Goal: Task Accomplishment & Management: Use online tool/utility

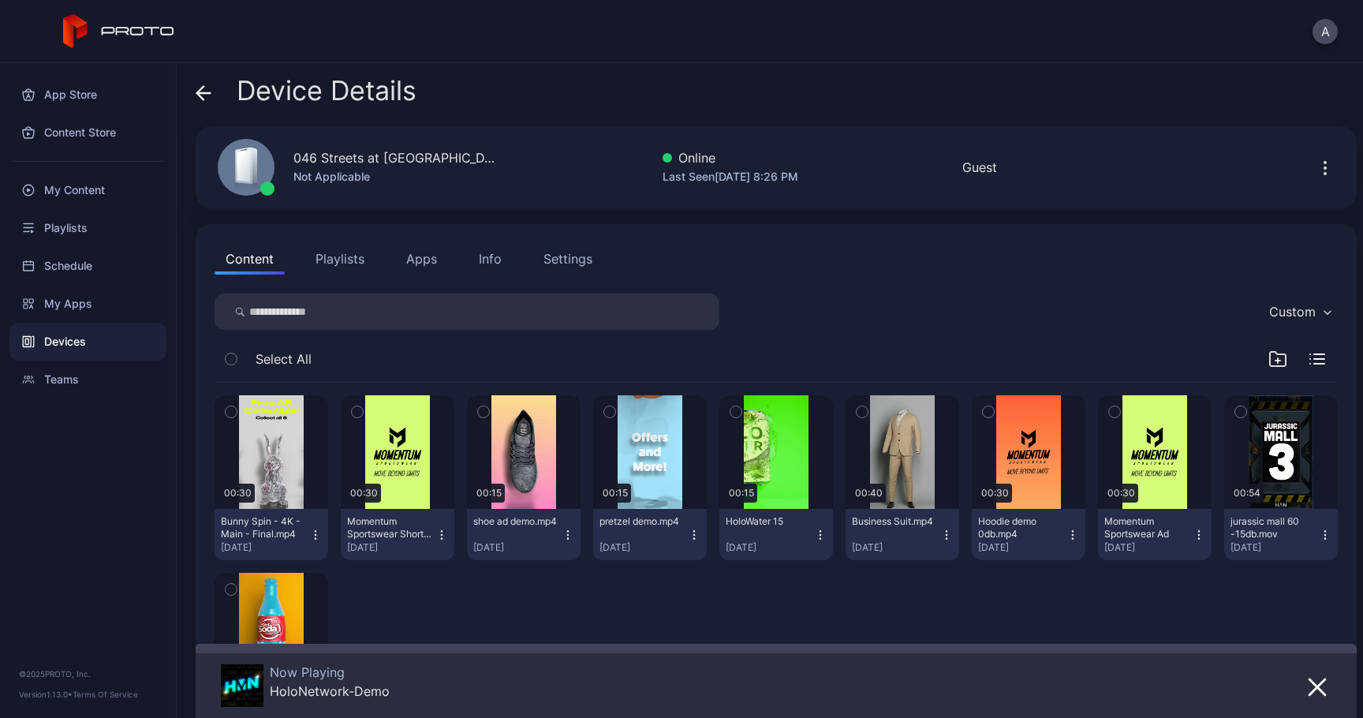
click at [207, 100] on icon at bounding box center [204, 93] width 16 height 16
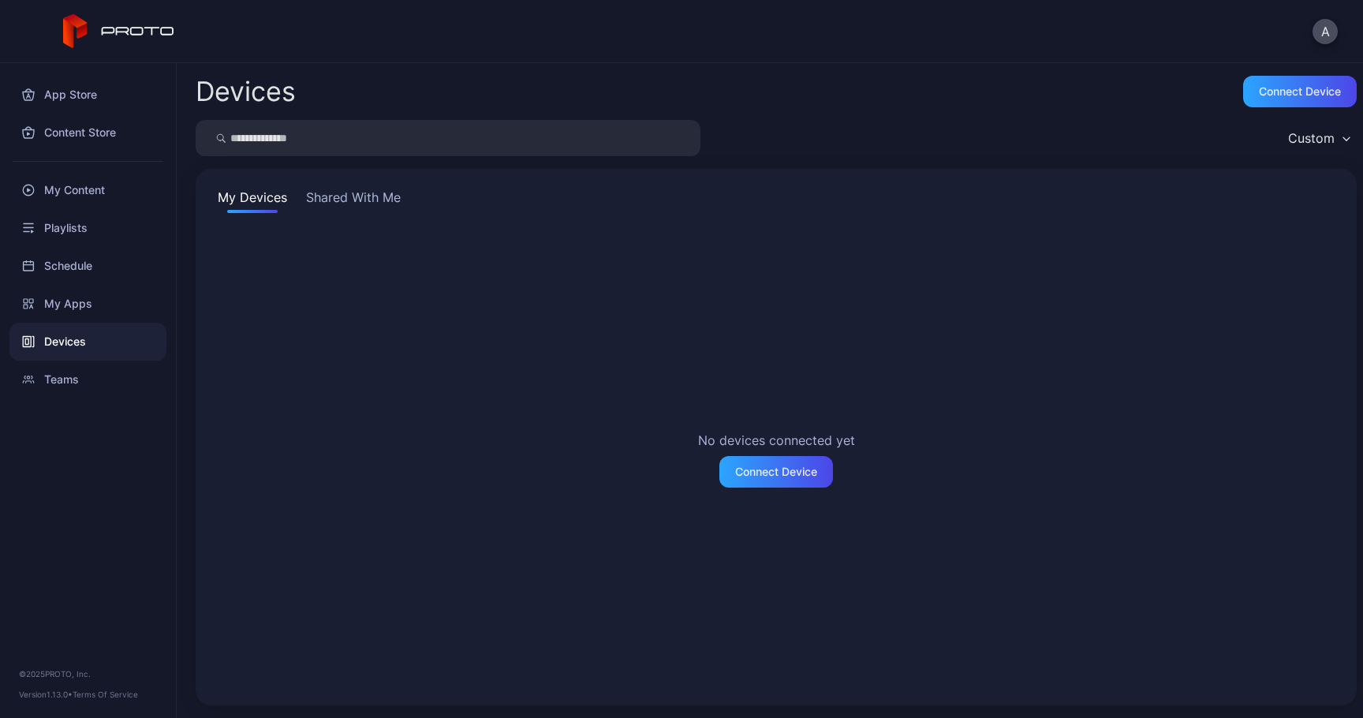
click at [357, 192] on button "Shared With Me" at bounding box center [353, 200] width 101 height 25
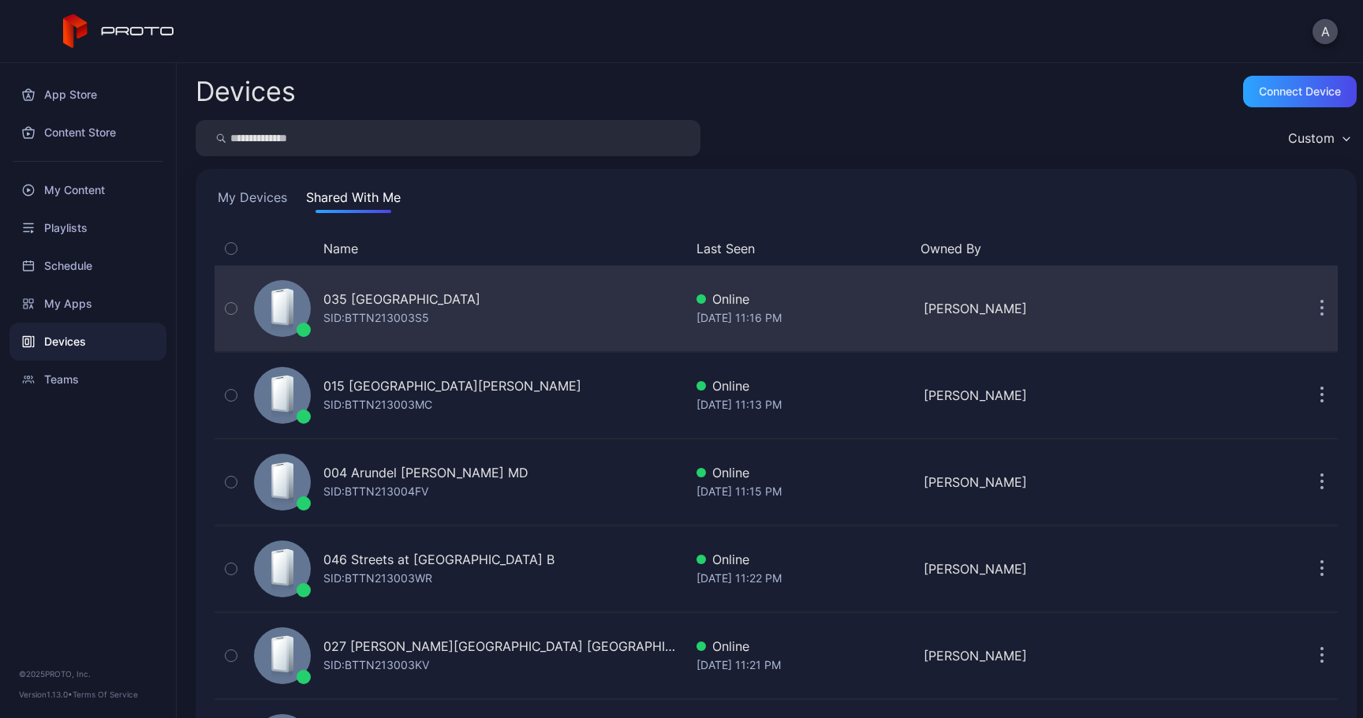
click at [1306, 316] on button "button" at bounding box center [1322, 309] width 32 height 32
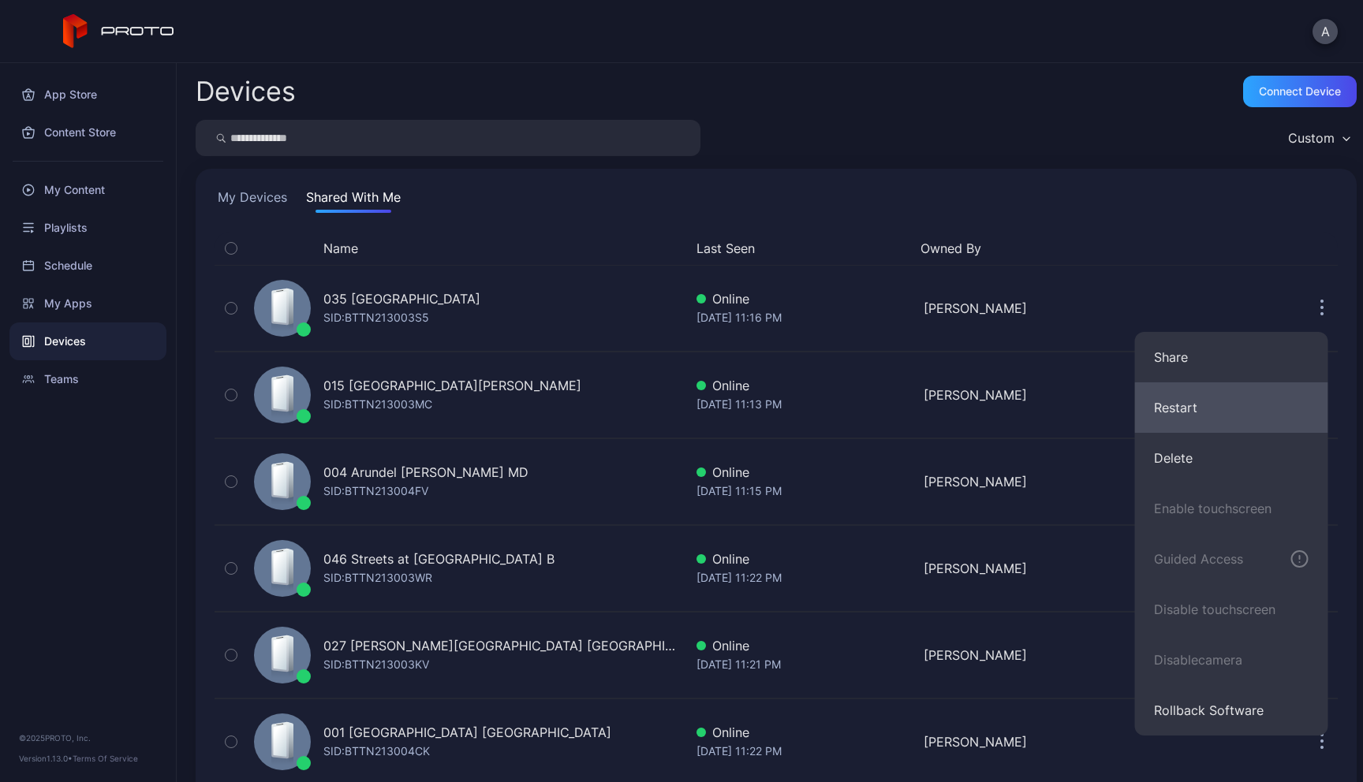
click at [1189, 410] on button "Restart" at bounding box center [1231, 408] width 193 height 50
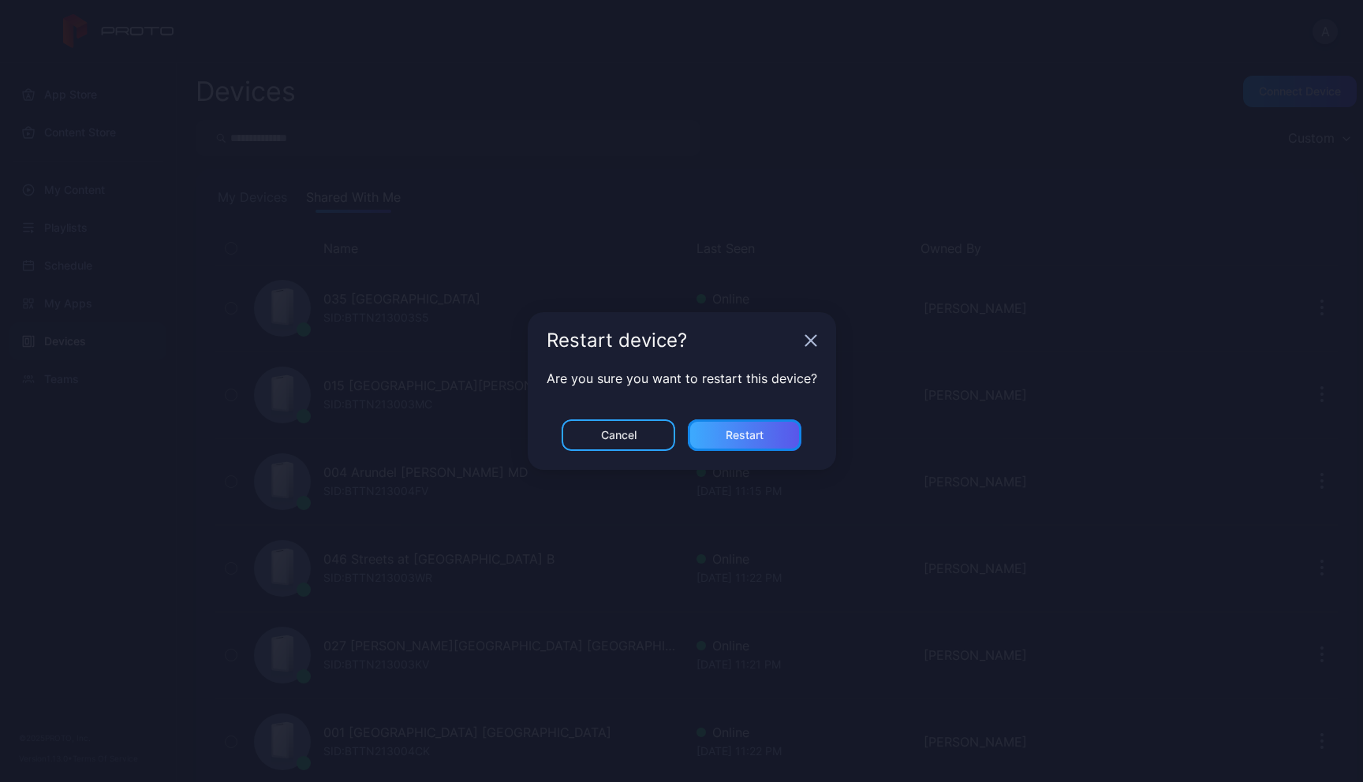
click at [746, 431] on div "Restart" at bounding box center [745, 435] width 38 height 13
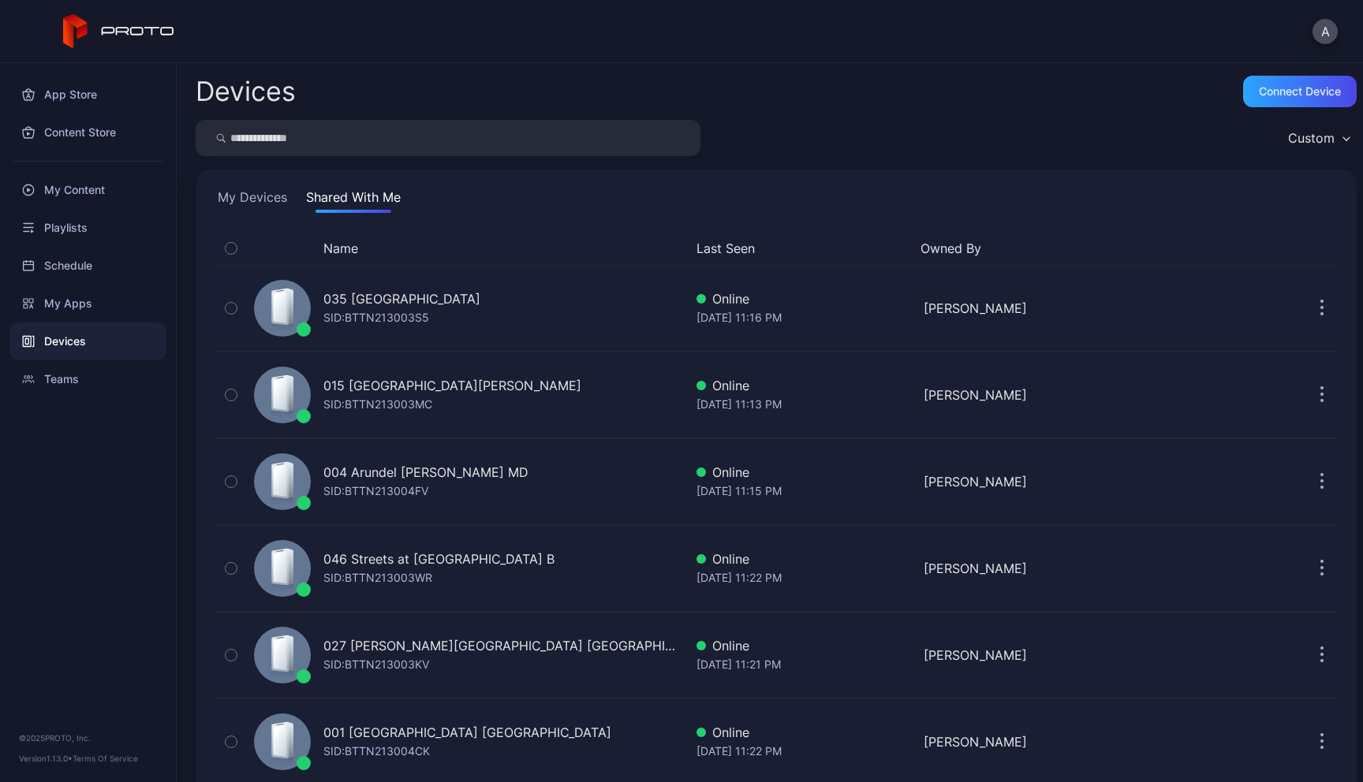
click at [344, 245] on button "Name" at bounding box center [340, 248] width 35 height 19
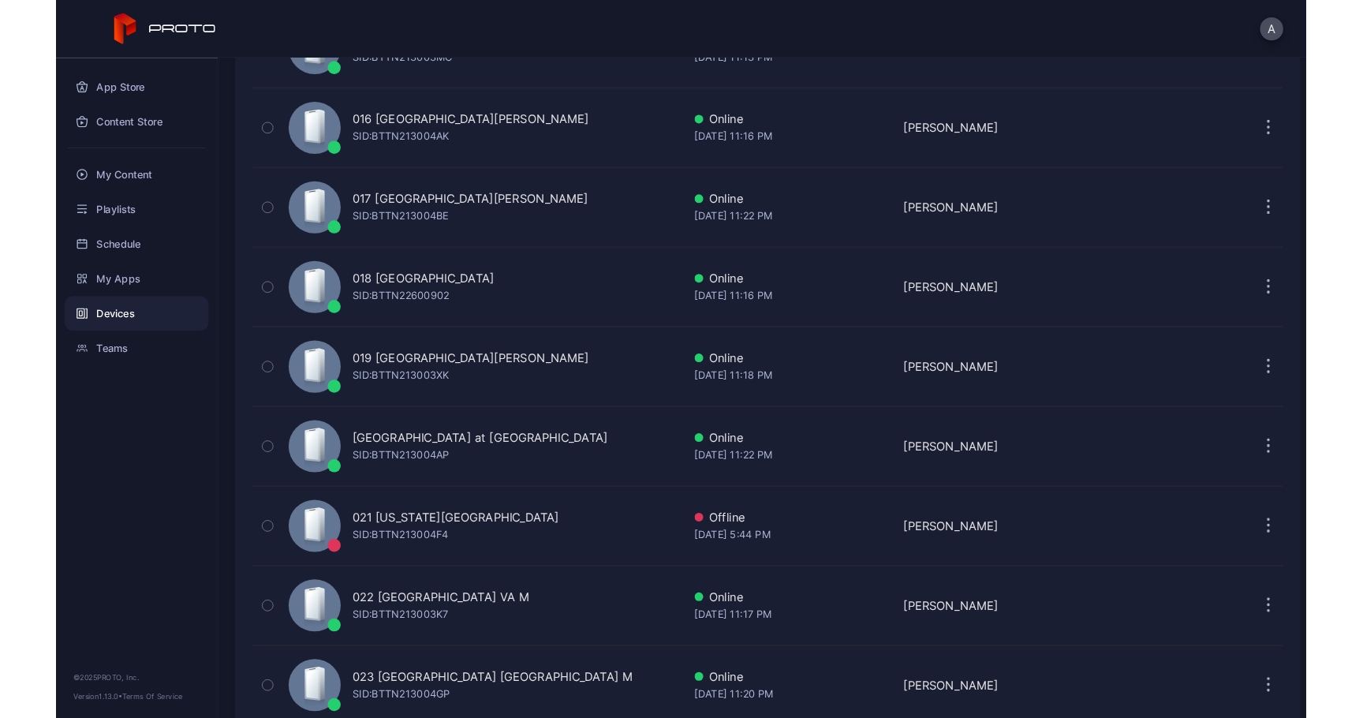
scroll to position [1473, 0]
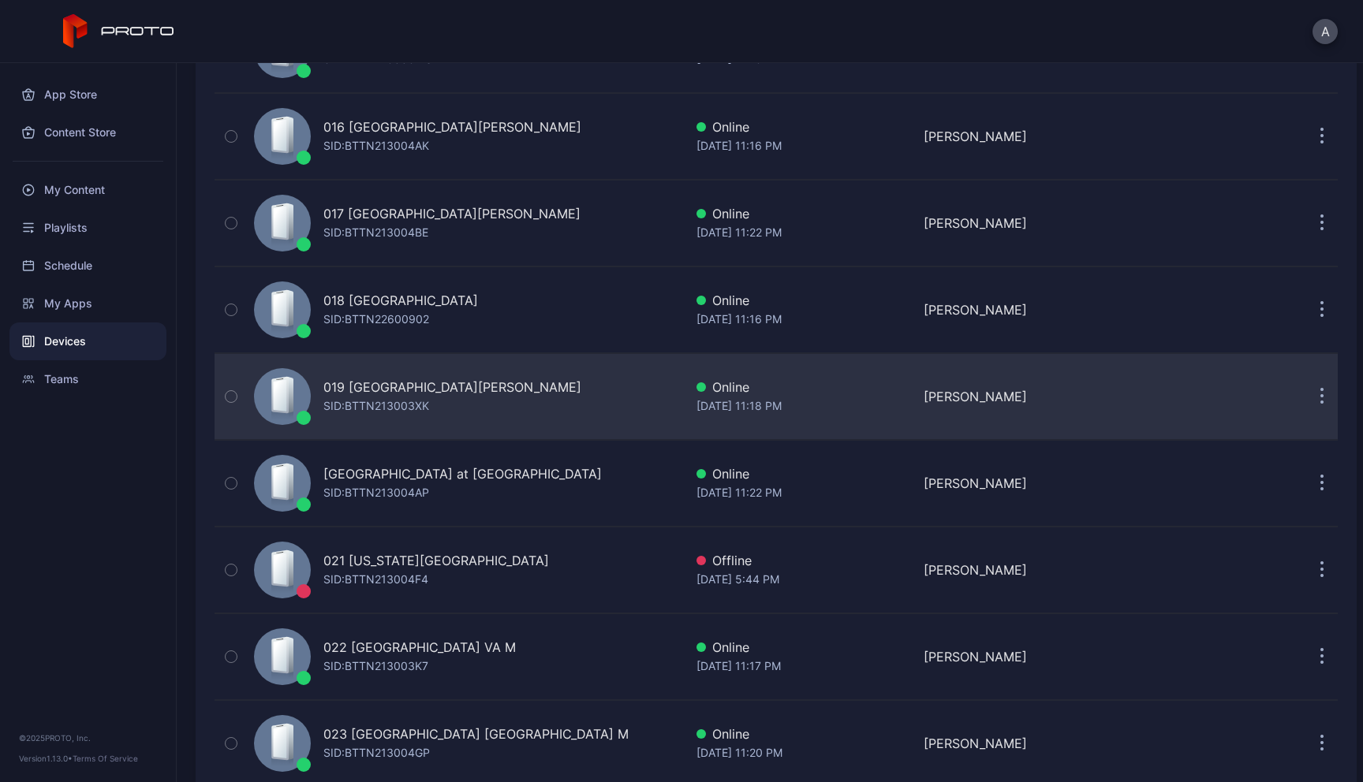
click at [1309, 398] on button "button" at bounding box center [1322, 397] width 32 height 32
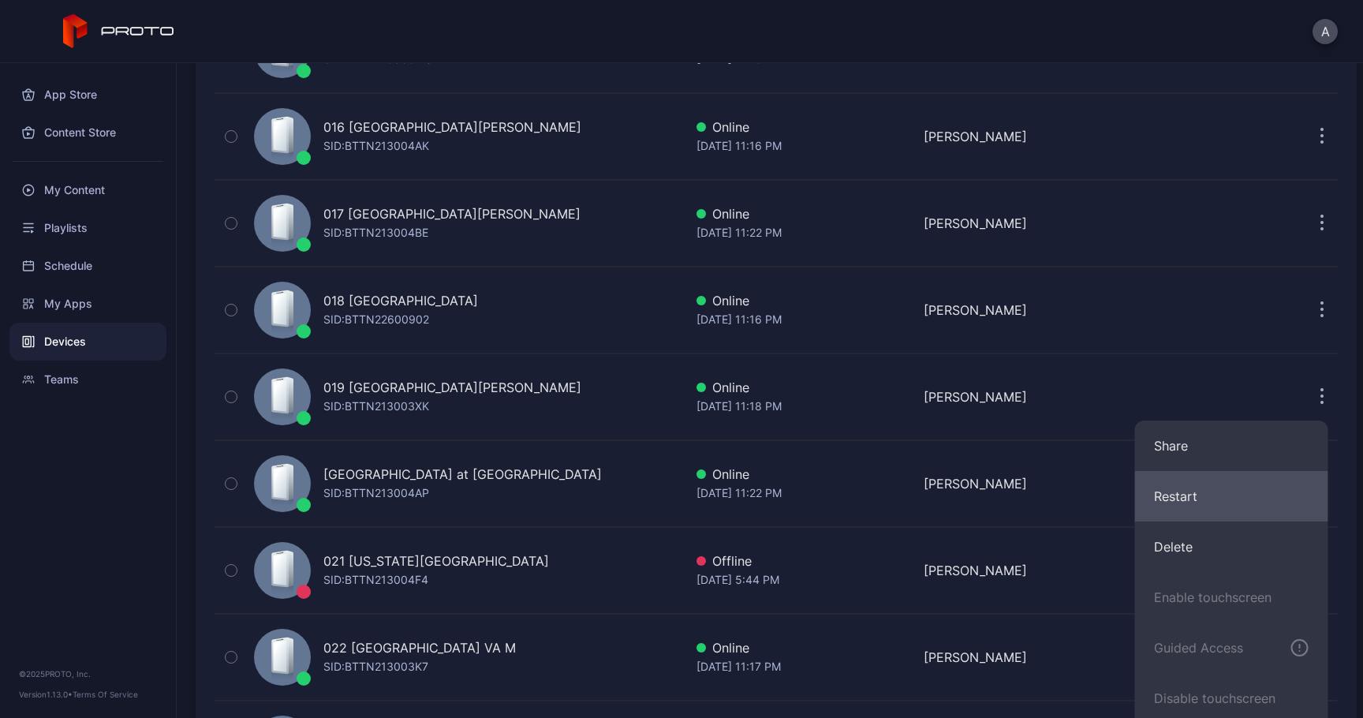
click at [1204, 498] on button "Restart" at bounding box center [1231, 496] width 193 height 50
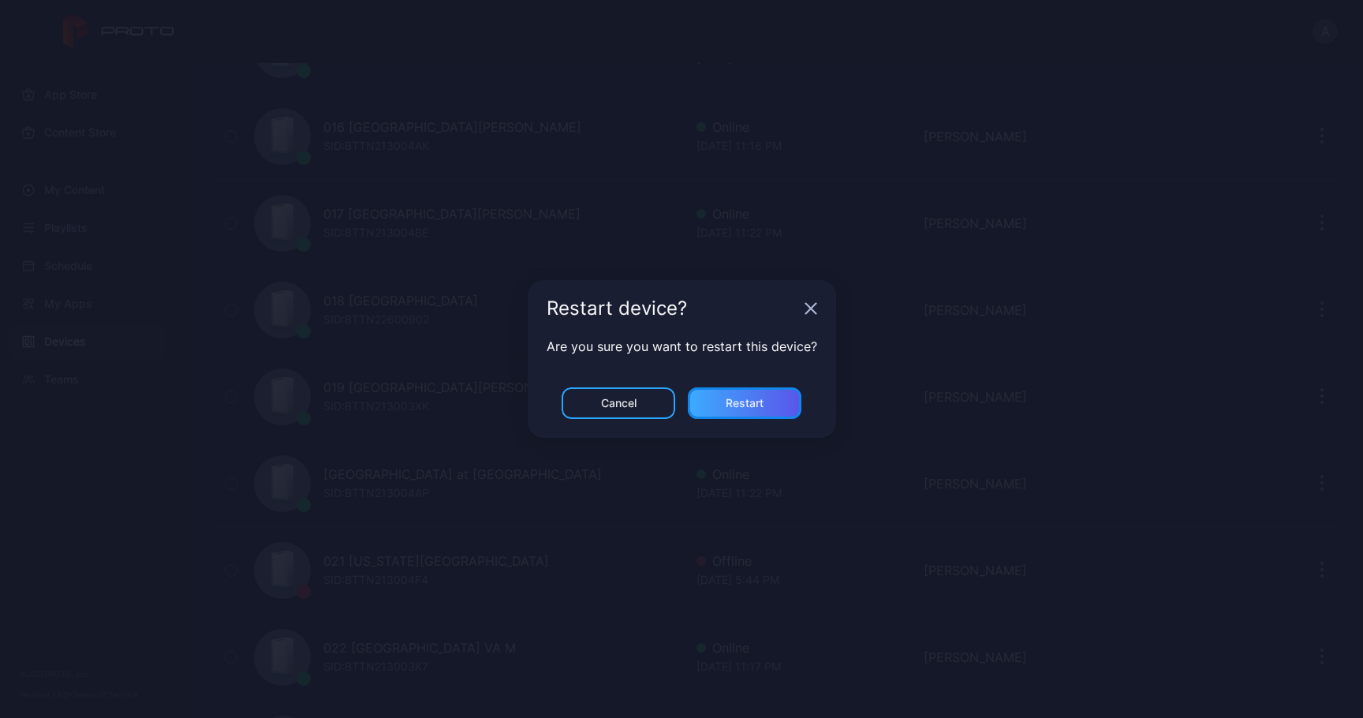
click at [724, 398] on div "Restart" at bounding box center [745, 403] width 114 height 32
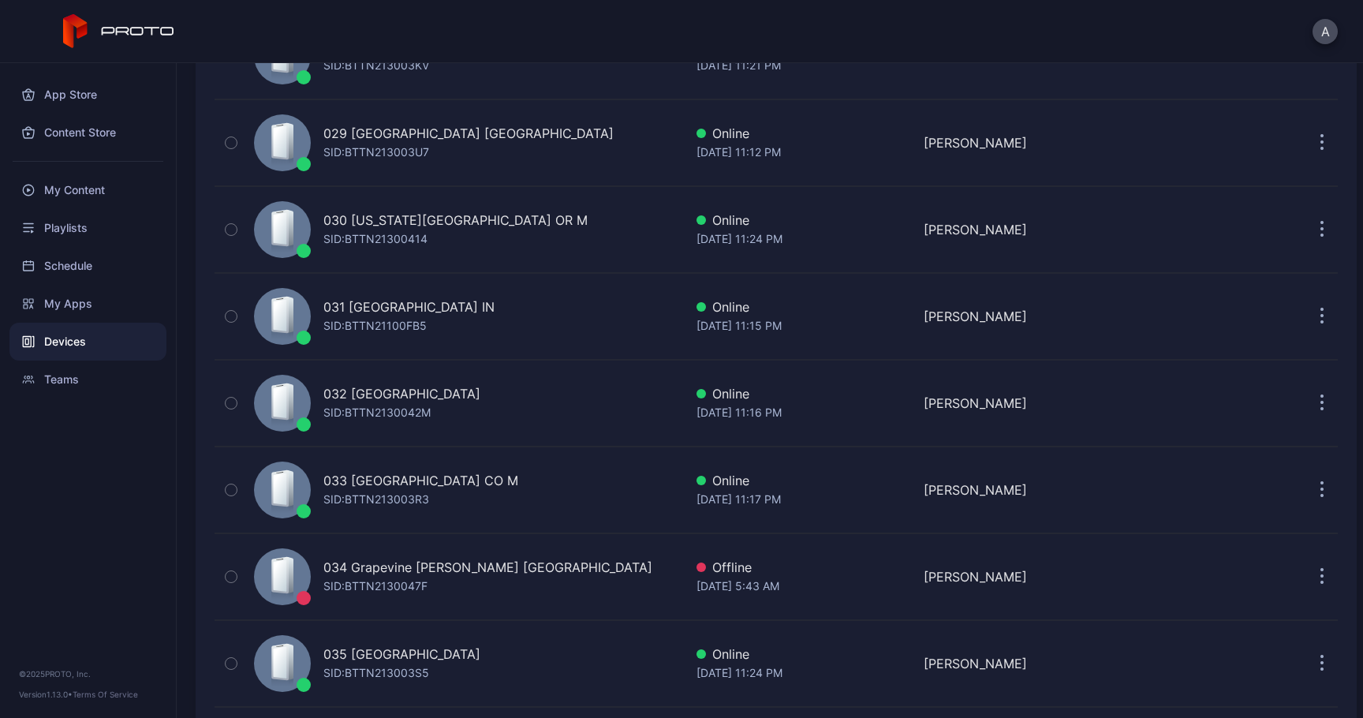
scroll to position [2511, 0]
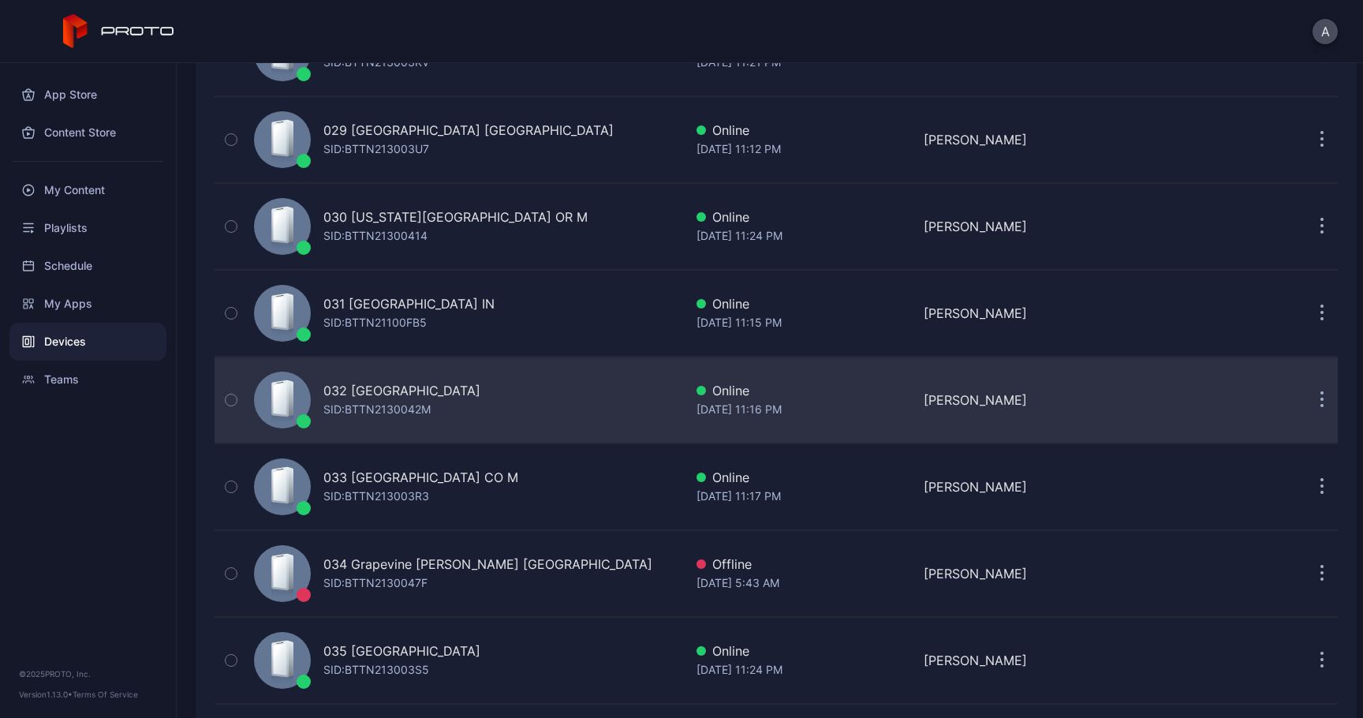
click at [1306, 401] on button "button" at bounding box center [1322, 400] width 32 height 32
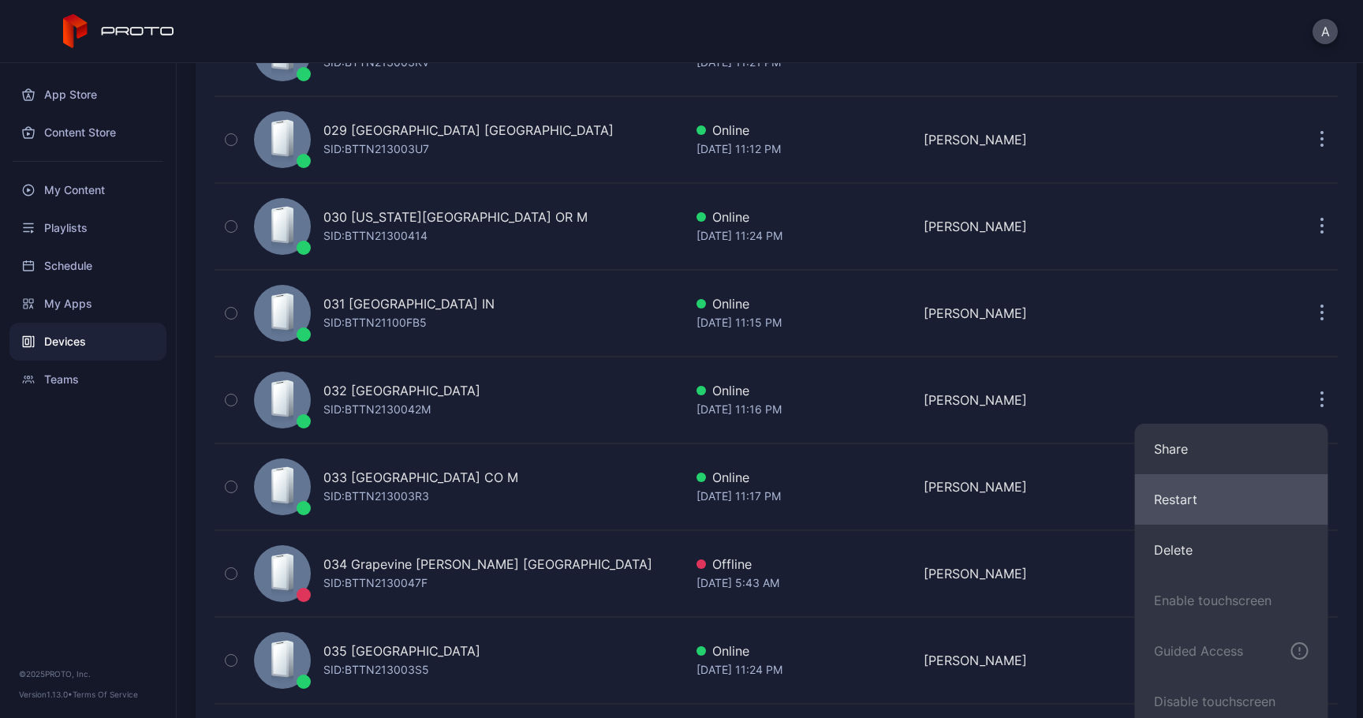
click at [1226, 492] on button "Restart" at bounding box center [1231, 499] width 193 height 50
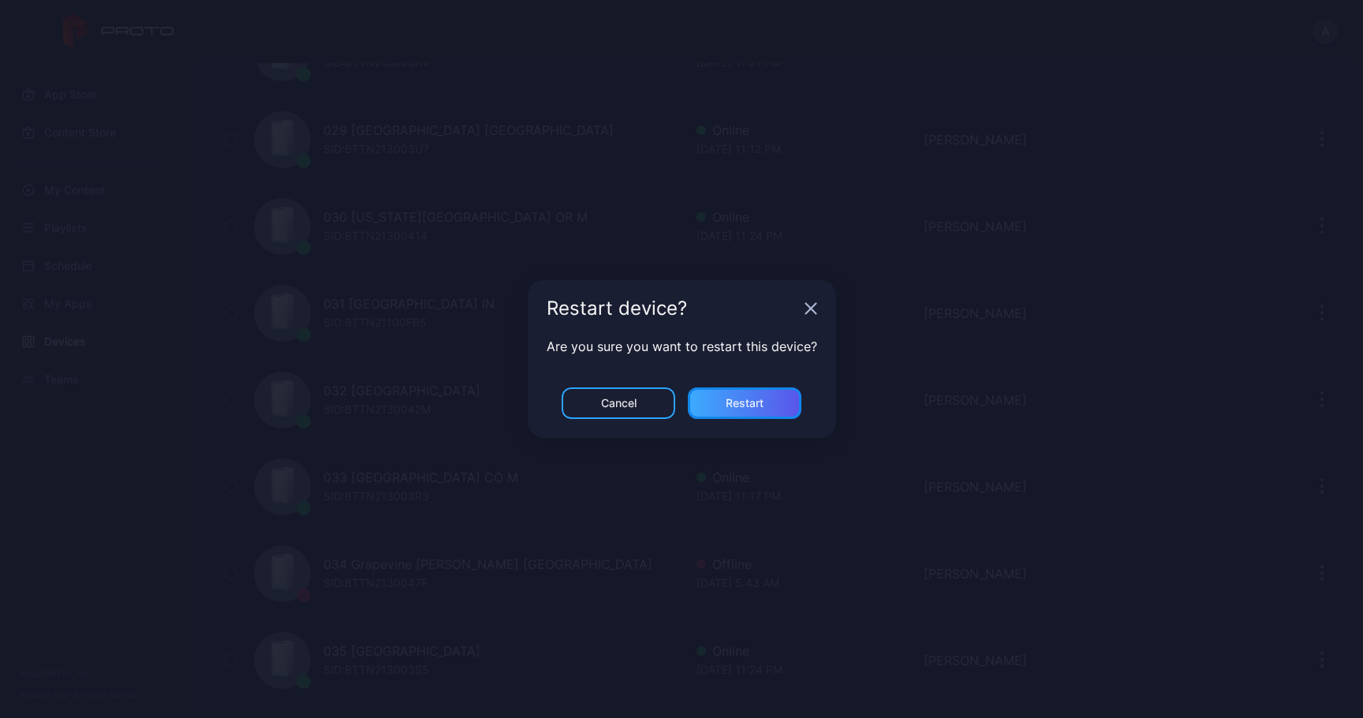
click at [760, 391] on div "Restart" at bounding box center [745, 403] width 114 height 32
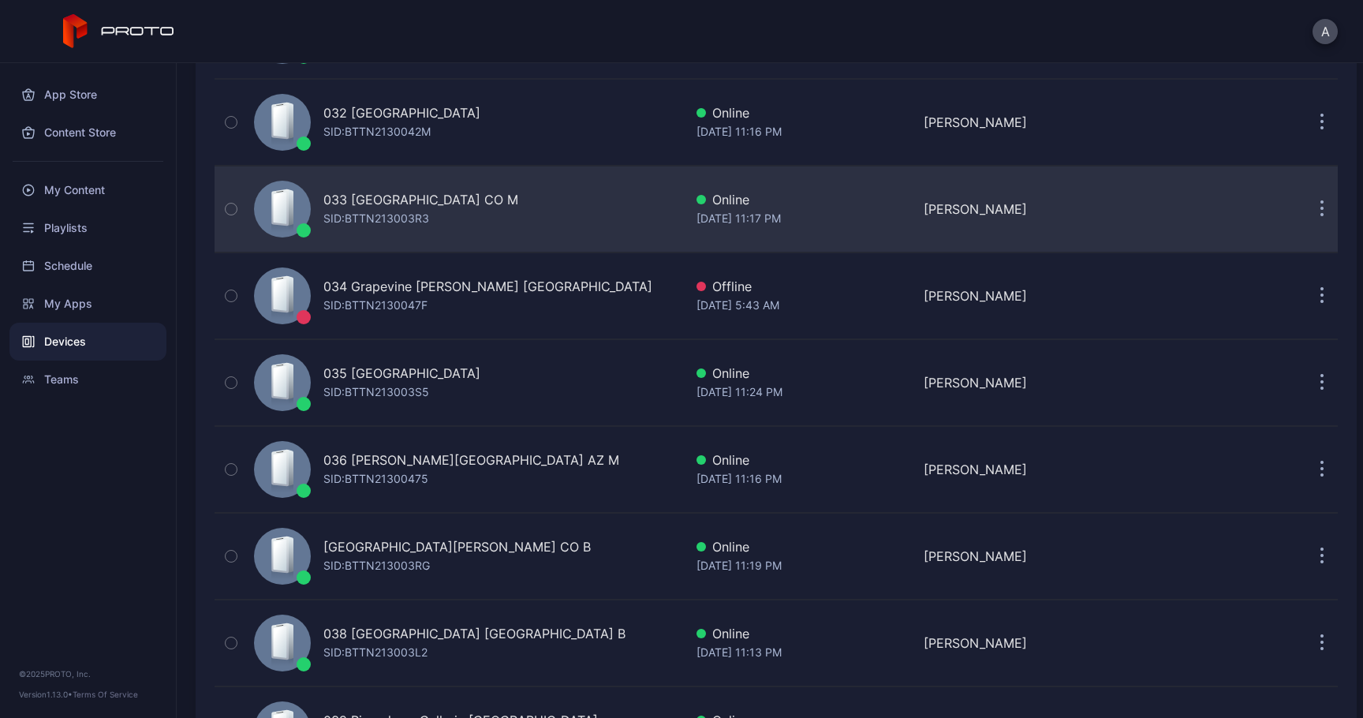
scroll to position [2784, 0]
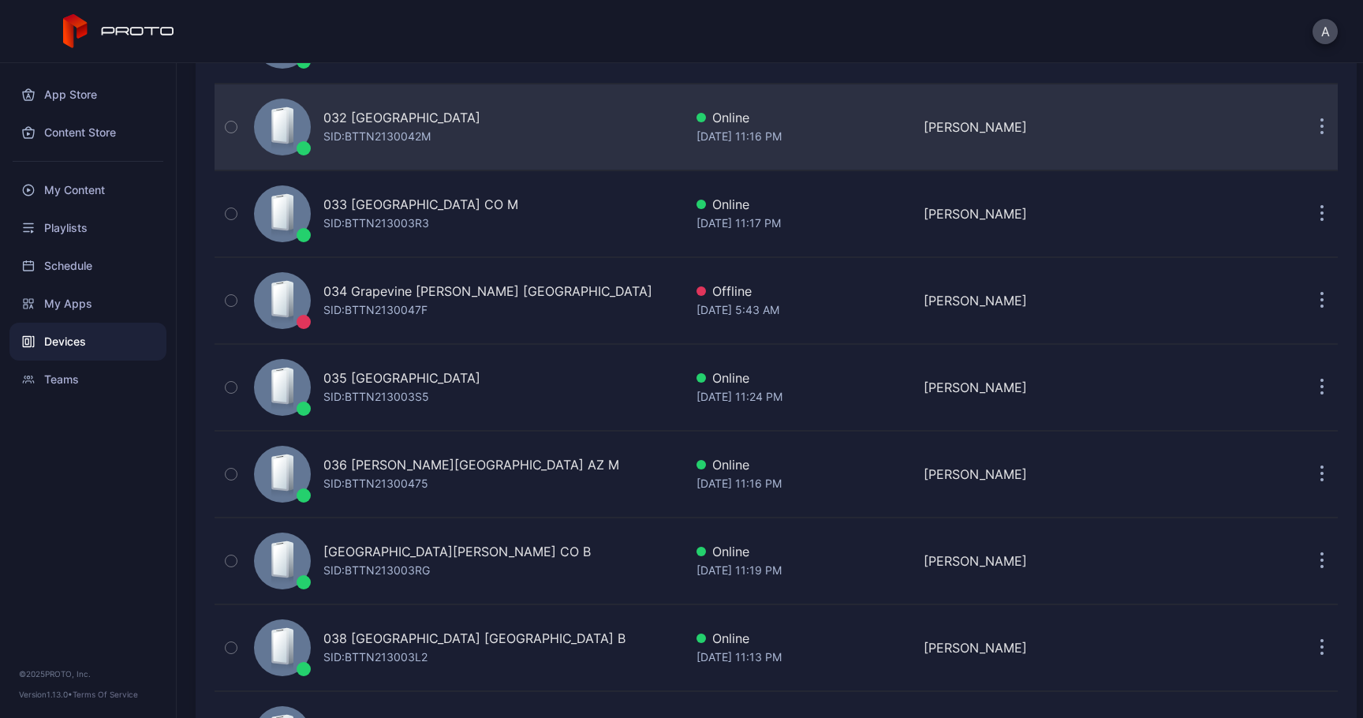
click at [1321, 120] on icon "button" at bounding box center [1322, 120] width 2 height 2
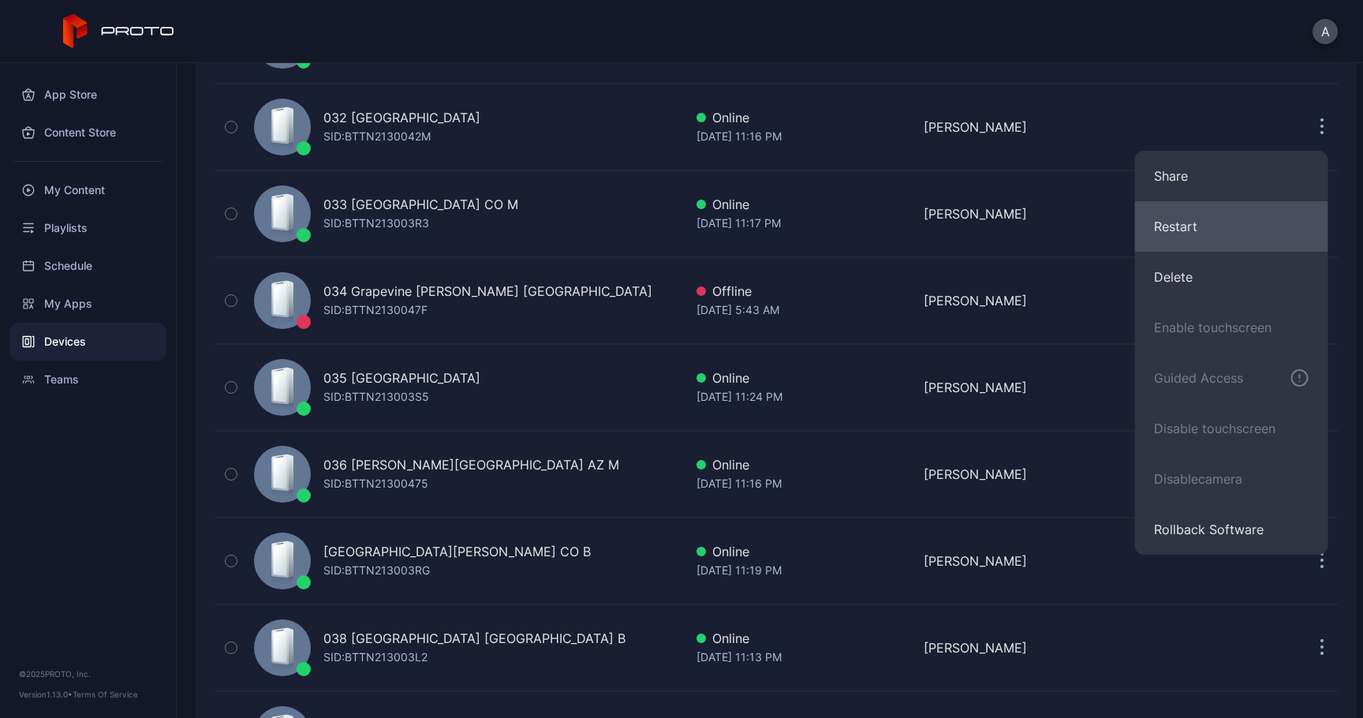
click at [1202, 218] on button "Restart" at bounding box center [1231, 226] width 193 height 50
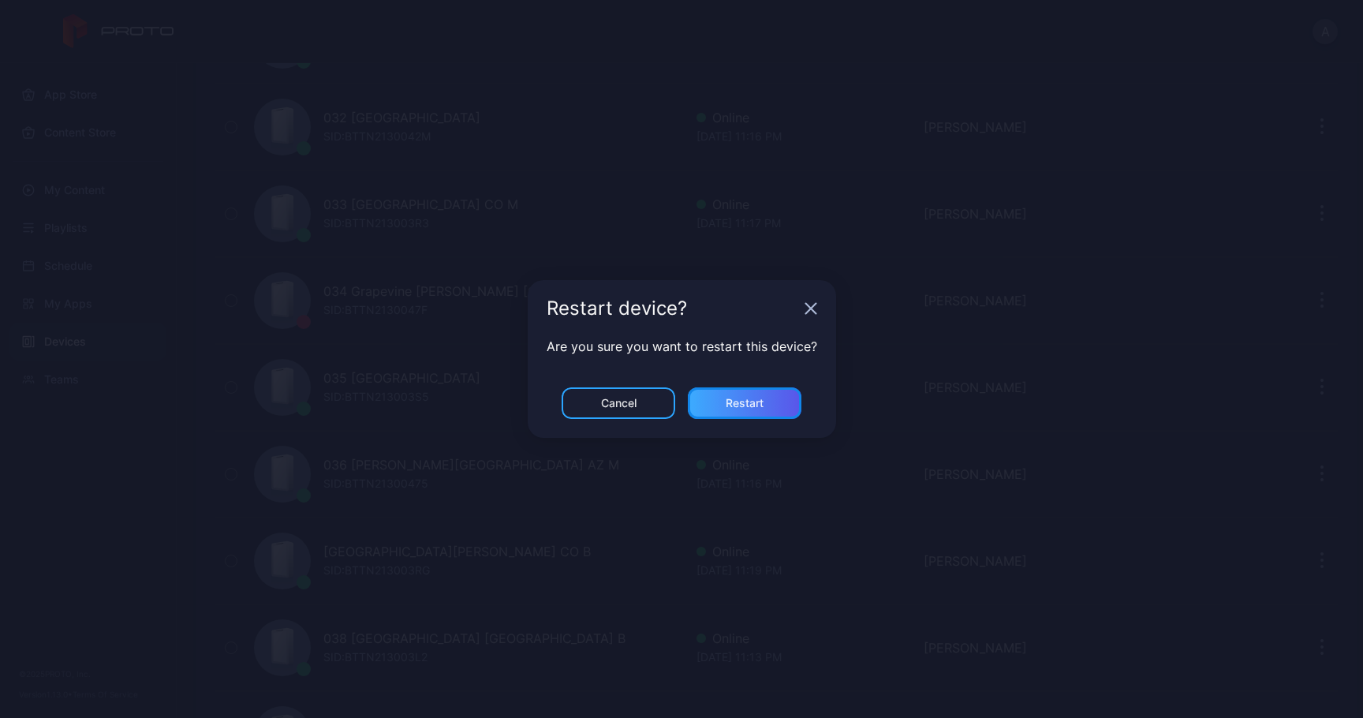
click at [768, 398] on div "Restart" at bounding box center [745, 403] width 114 height 32
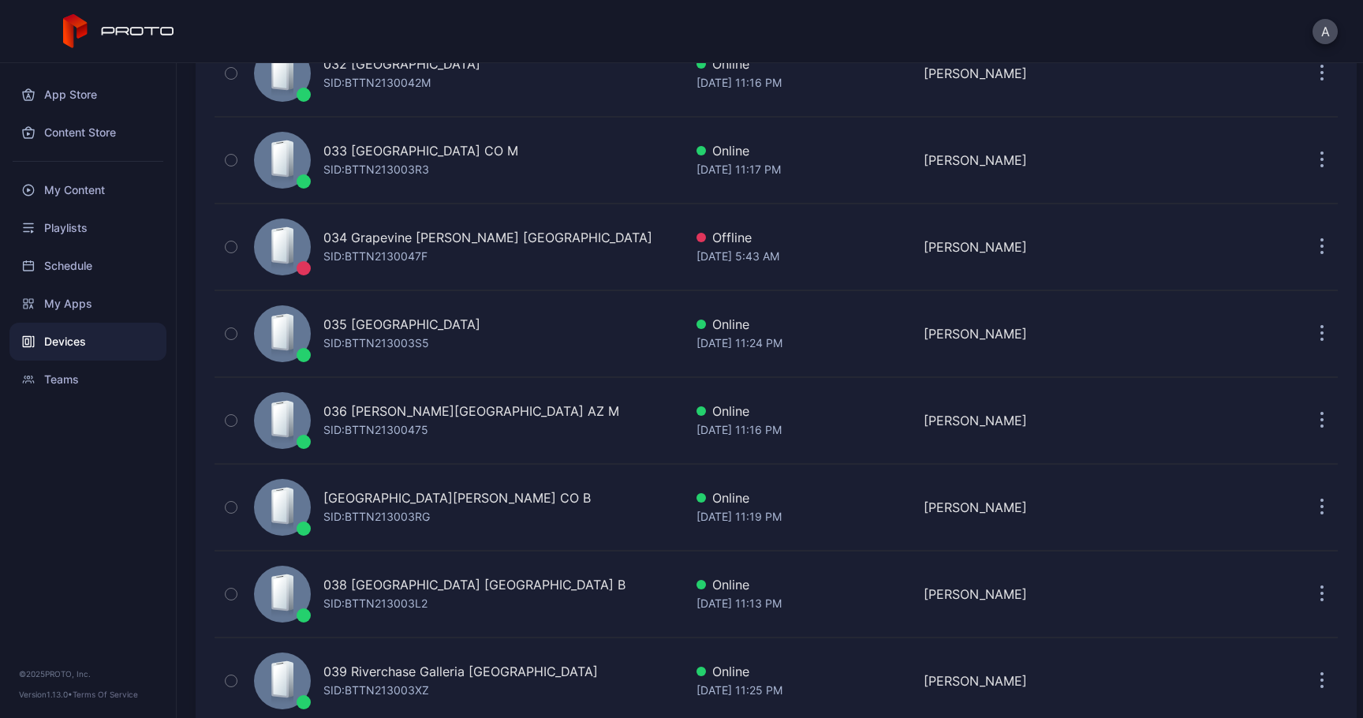
scroll to position [2840, 0]
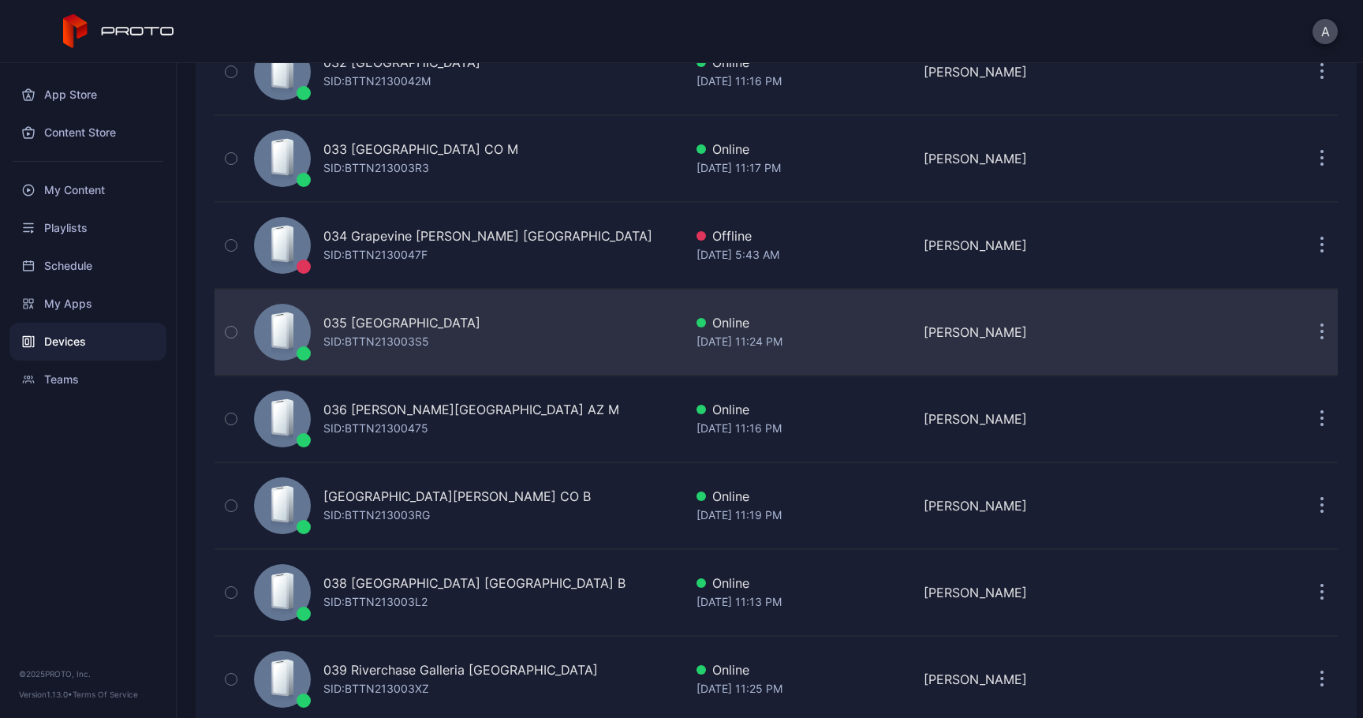
click at [1321, 333] on icon "button" at bounding box center [1322, 333] width 2 height 2
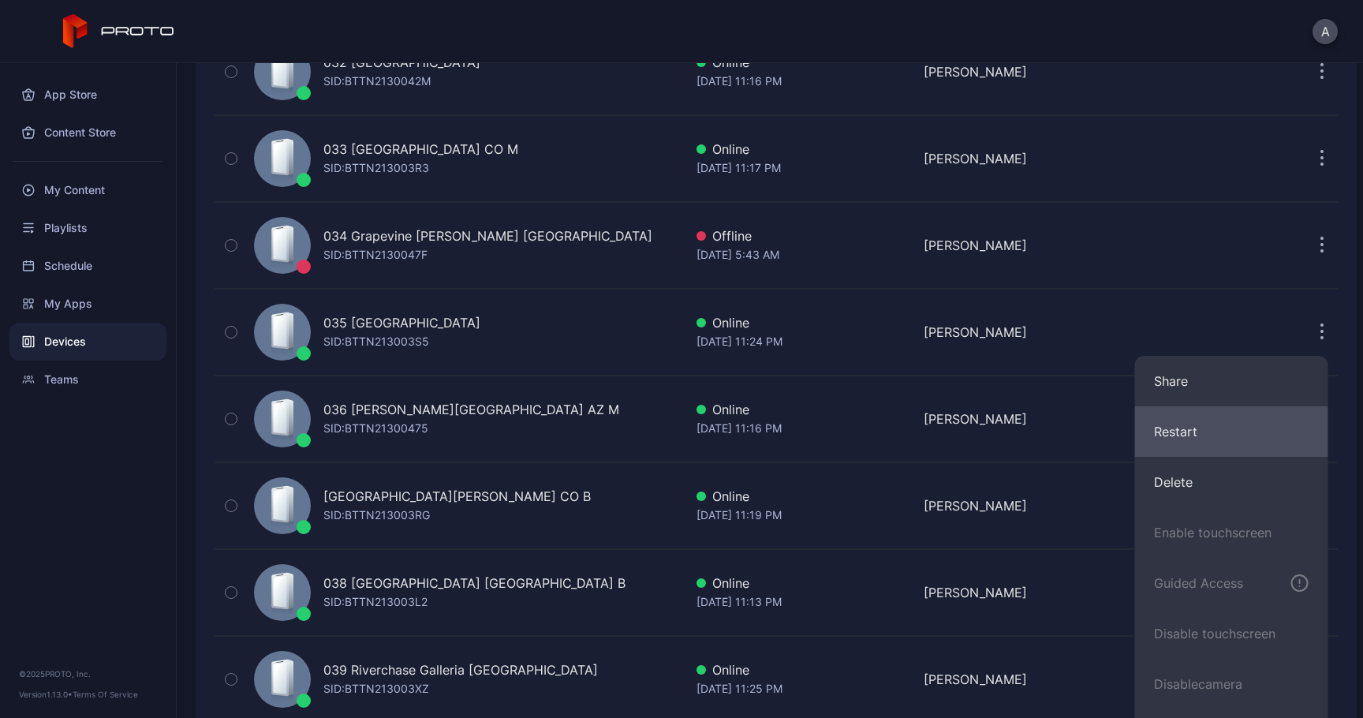
click at [1218, 426] on button "Restart" at bounding box center [1231, 431] width 193 height 50
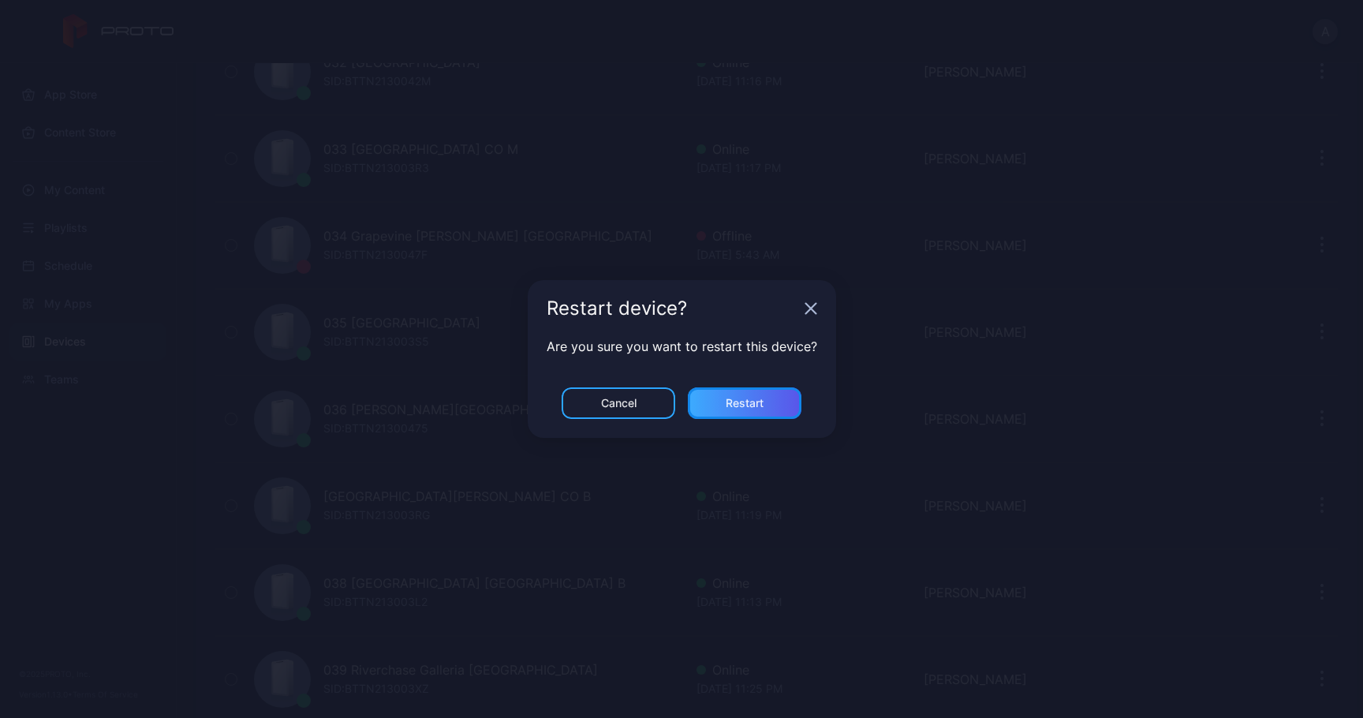
click at [782, 399] on div "Restart" at bounding box center [745, 403] width 114 height 32
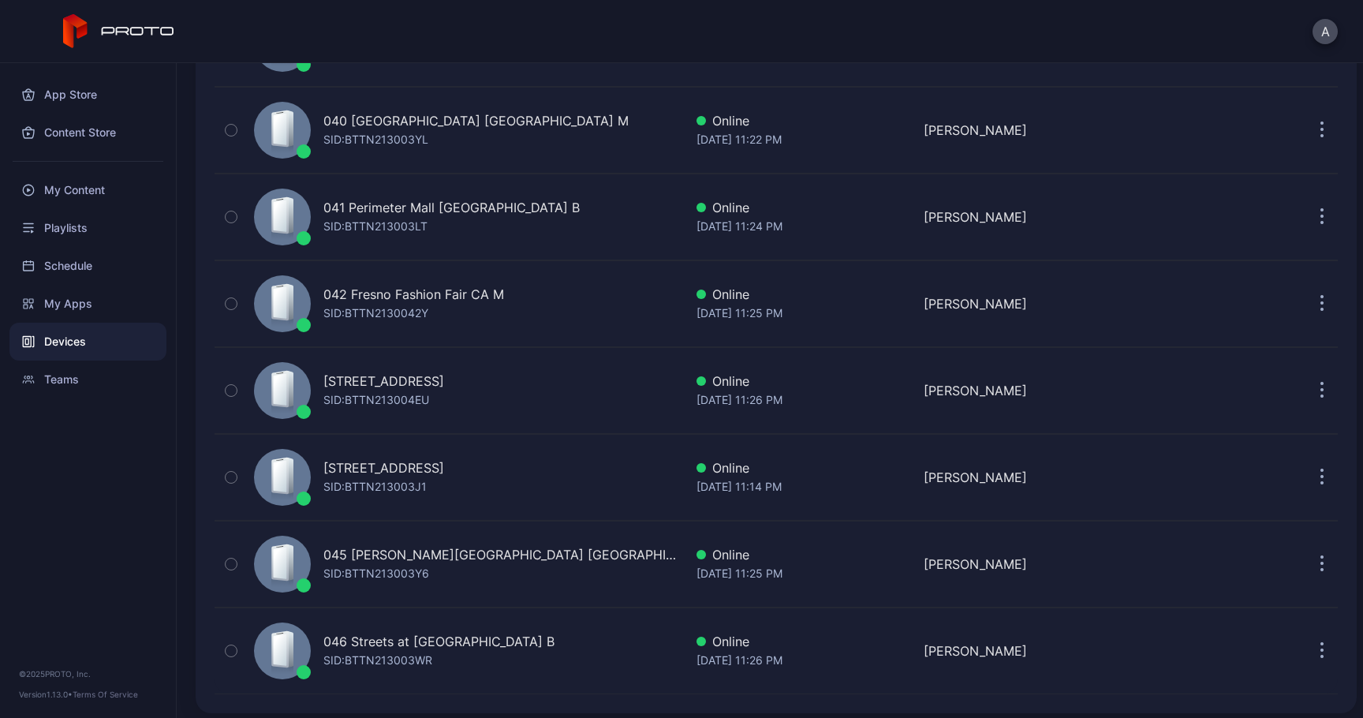
scroll to position [3483, 0]
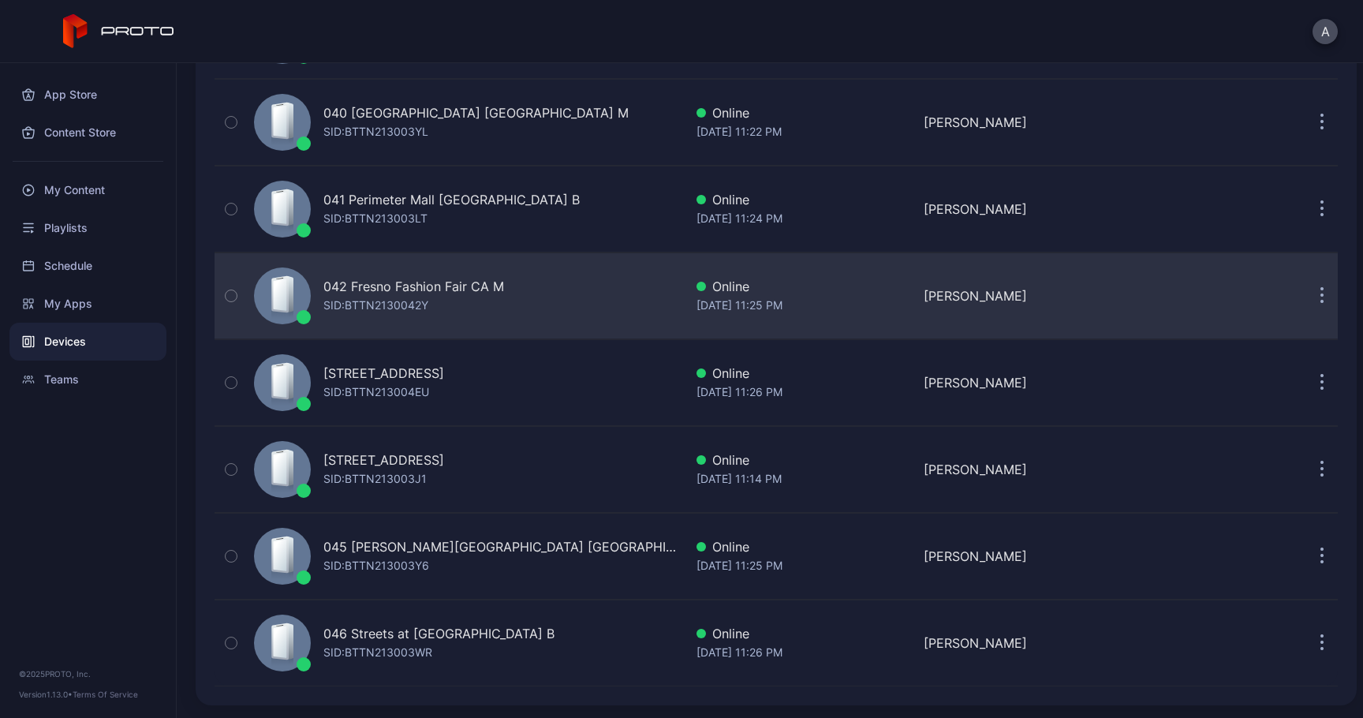
click at [1306, 294] on button "button" at bounding box center [1322, 296] width 32 height 32
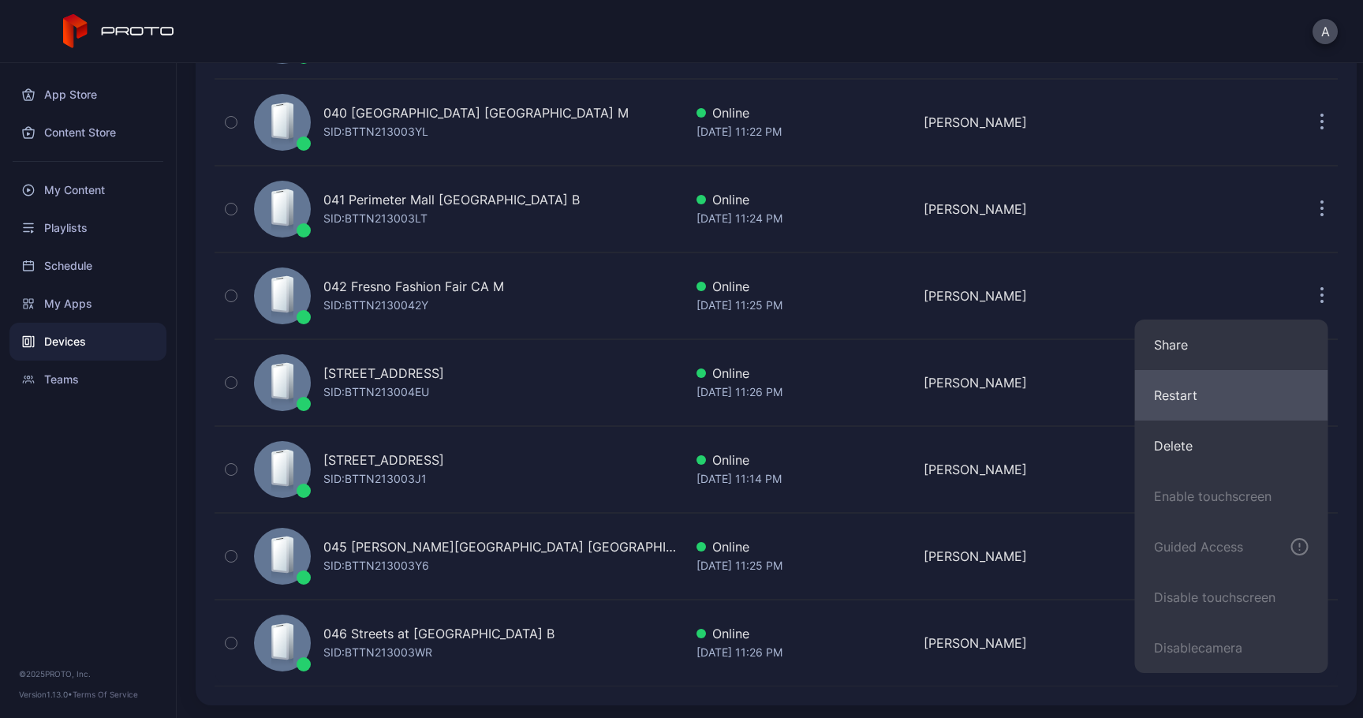
click at [1193, 389] on button "Restart" at bounding box center [1231, 395] width 193 height 50
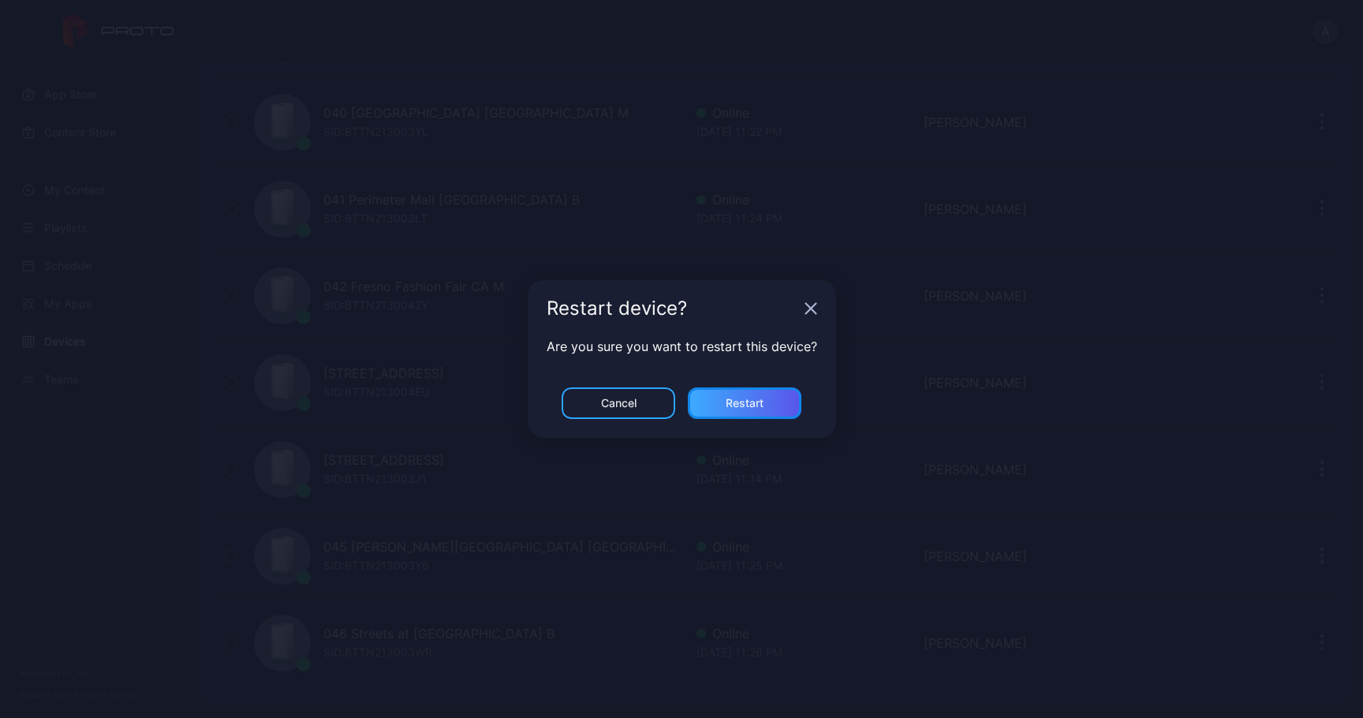
click at [745, 405] on div "Restart" at bounding box center [745, 403] width 38 height 13
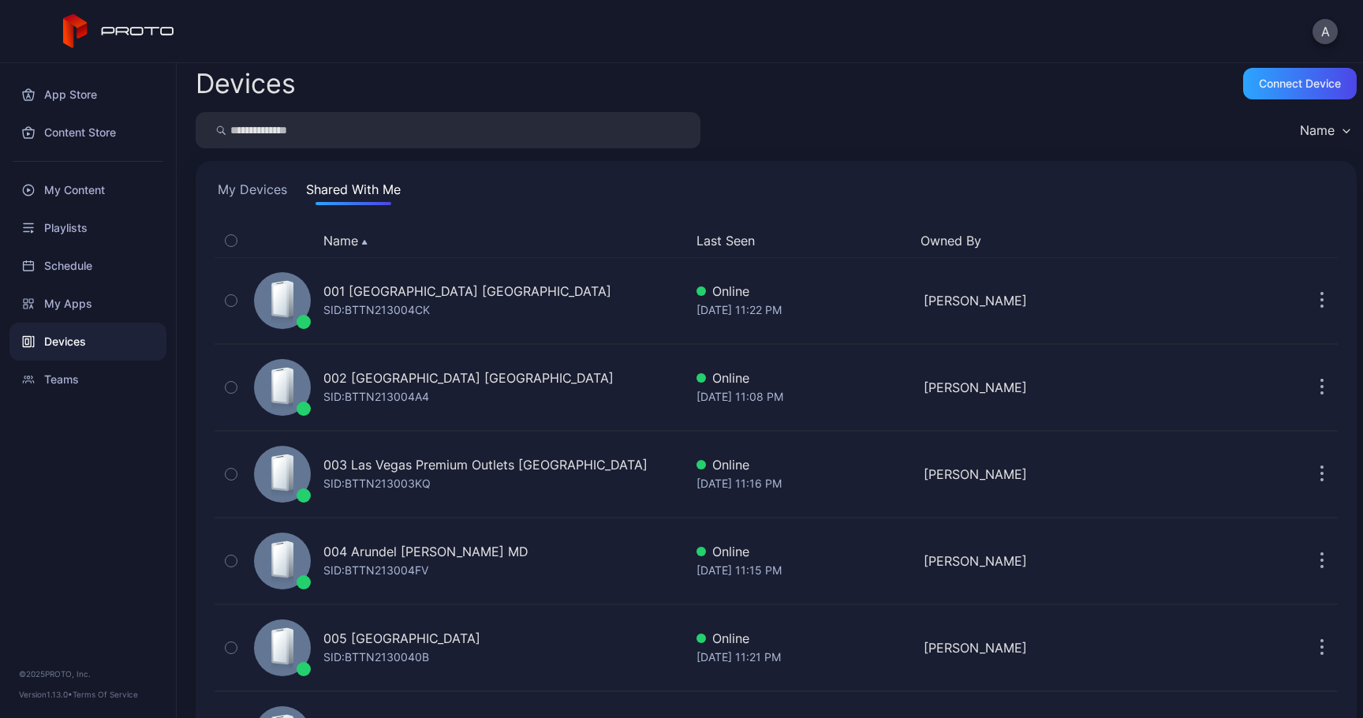
scroll to position [0, 0]
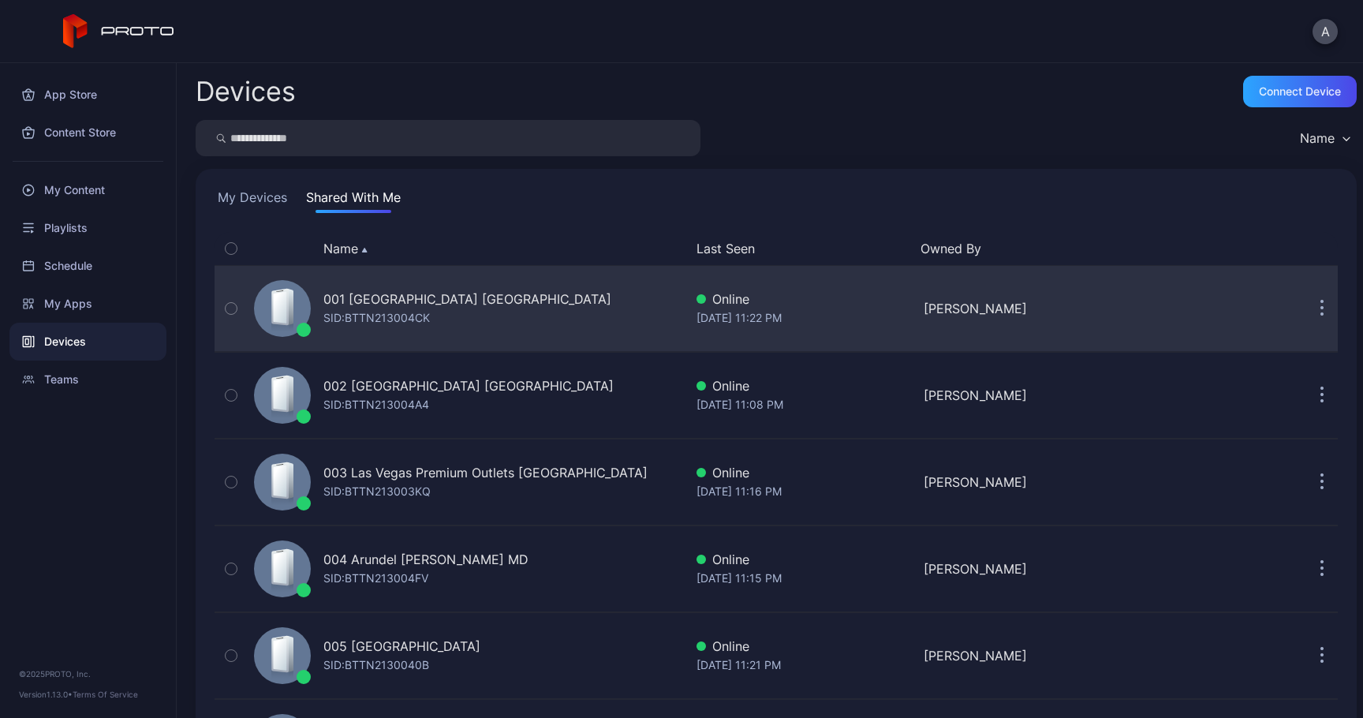
click at [1320, 311] on icon "button" at bounding box center [1322, 309] width 4 height 18
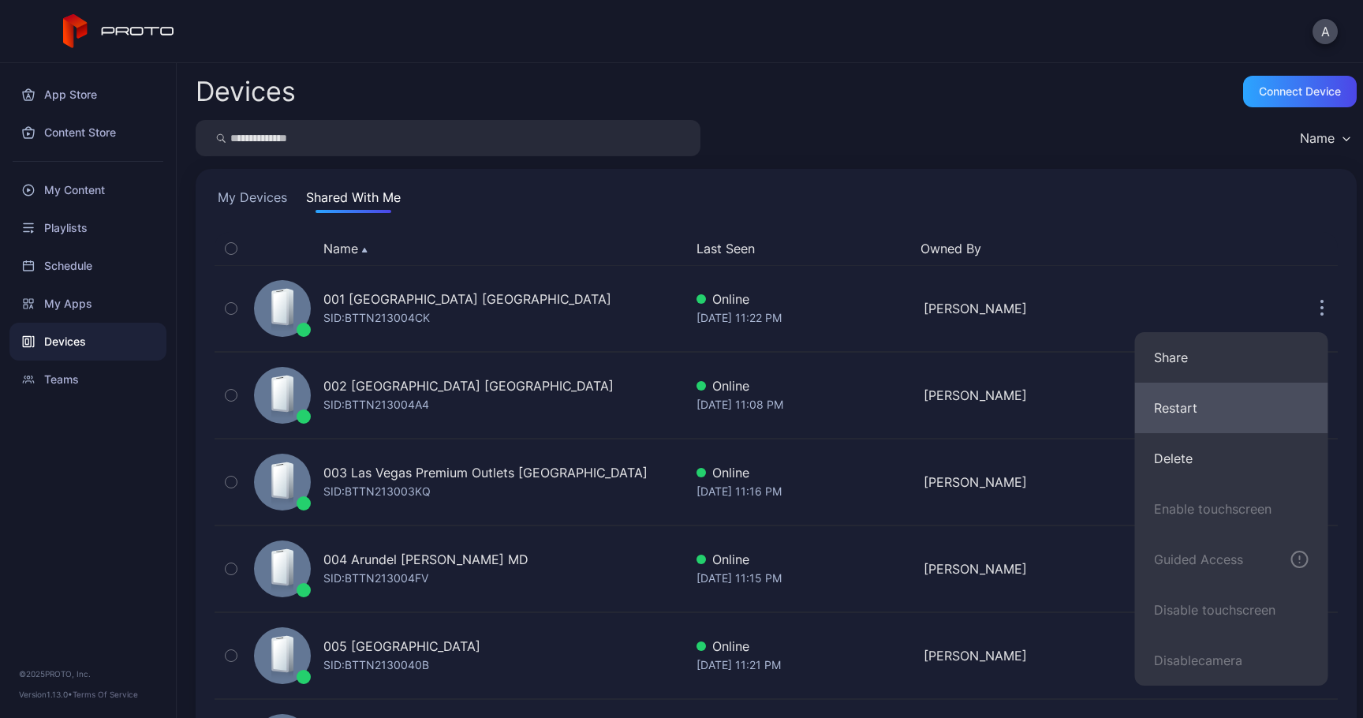
click at [1208, 413] on button "Restart" at bounding box center [1231, 408] width 193 height 50
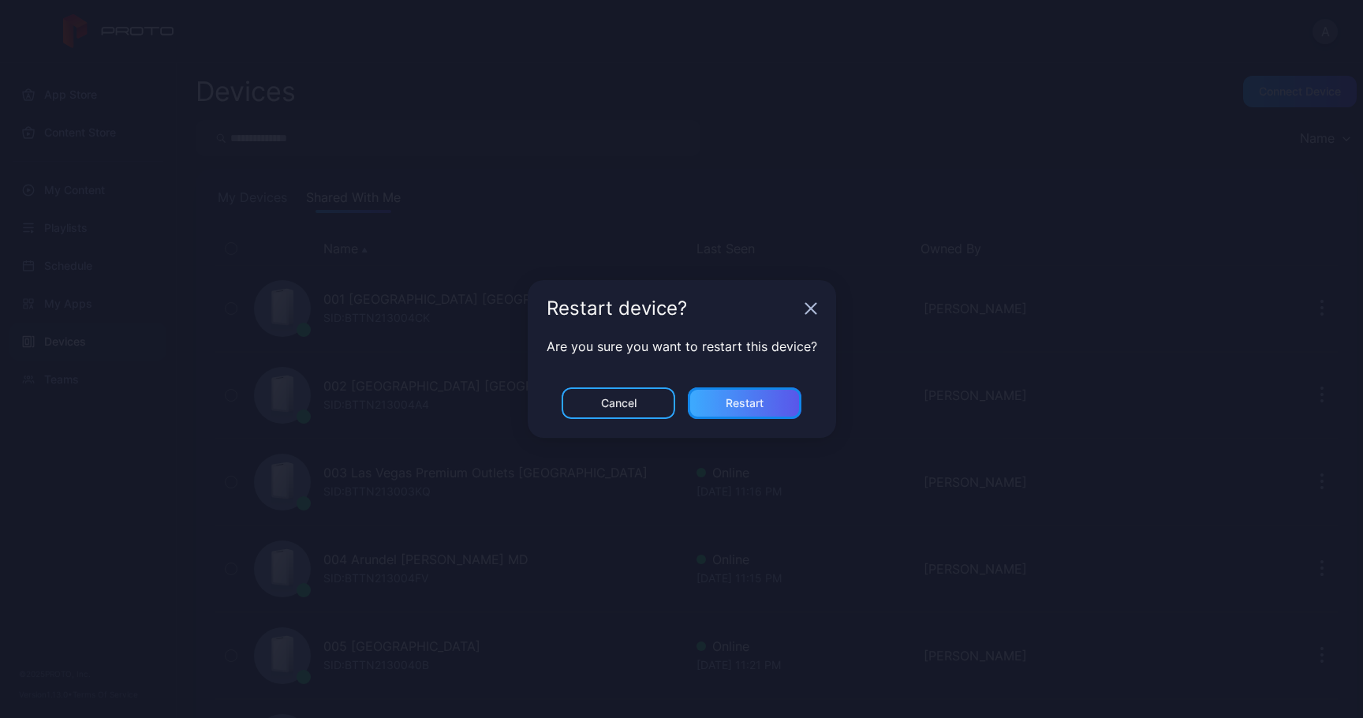
click at [772, 404] on div "Restart" at bounding box center [745, 403] width 114 height 32
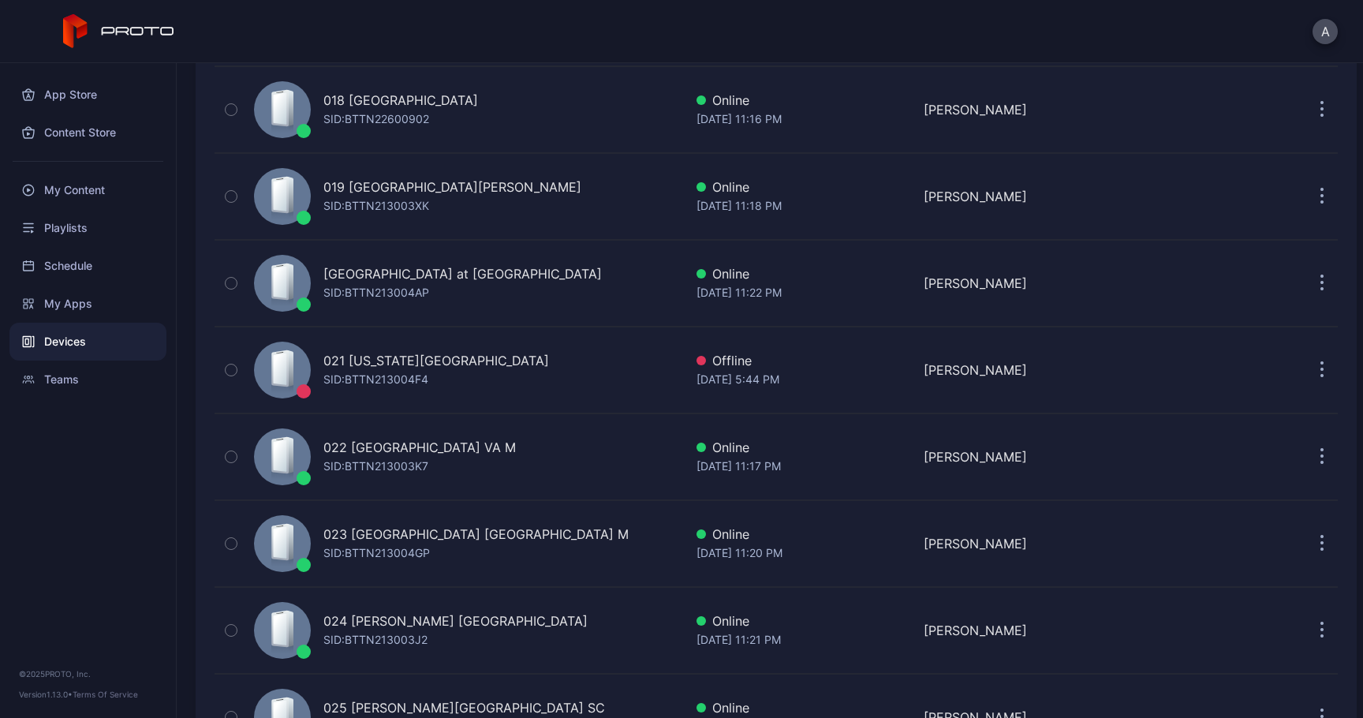
scroll to position [1675, 0]
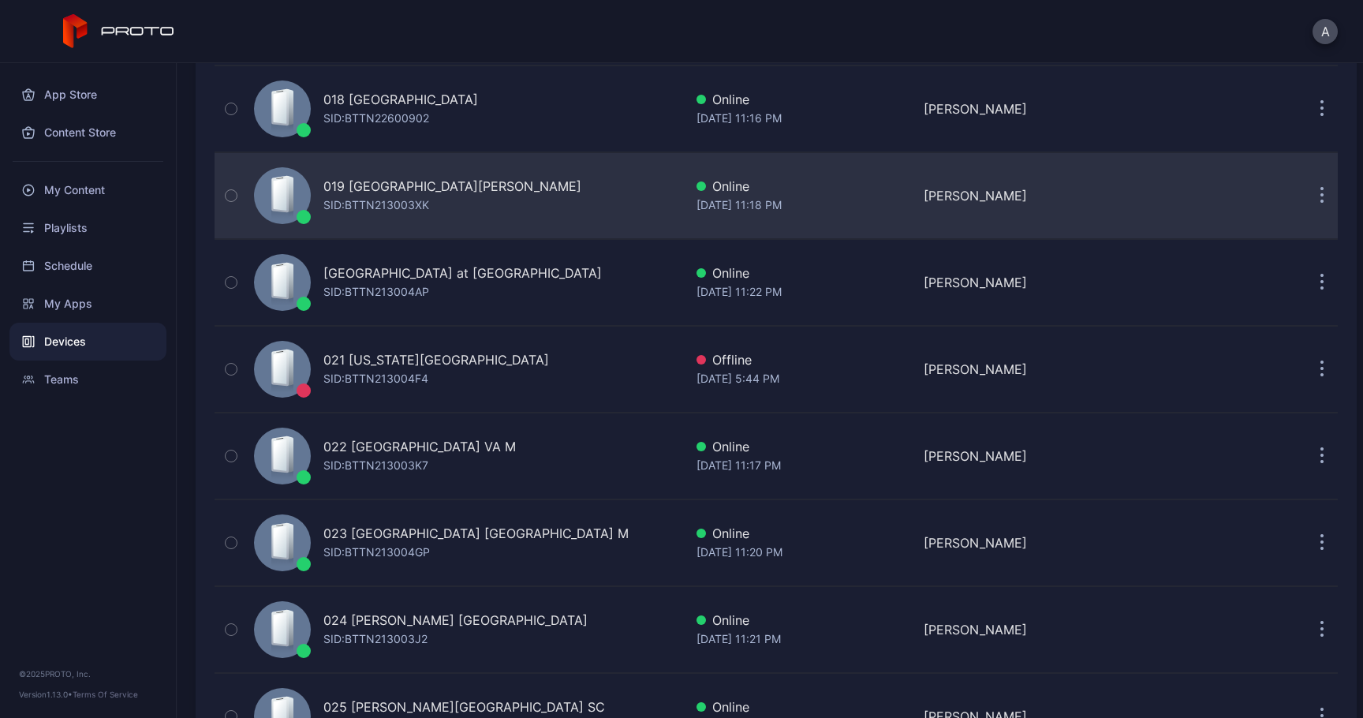
click at [1321, 196] on icon "button" at bounding box center [1322, 197] width 2 height 2
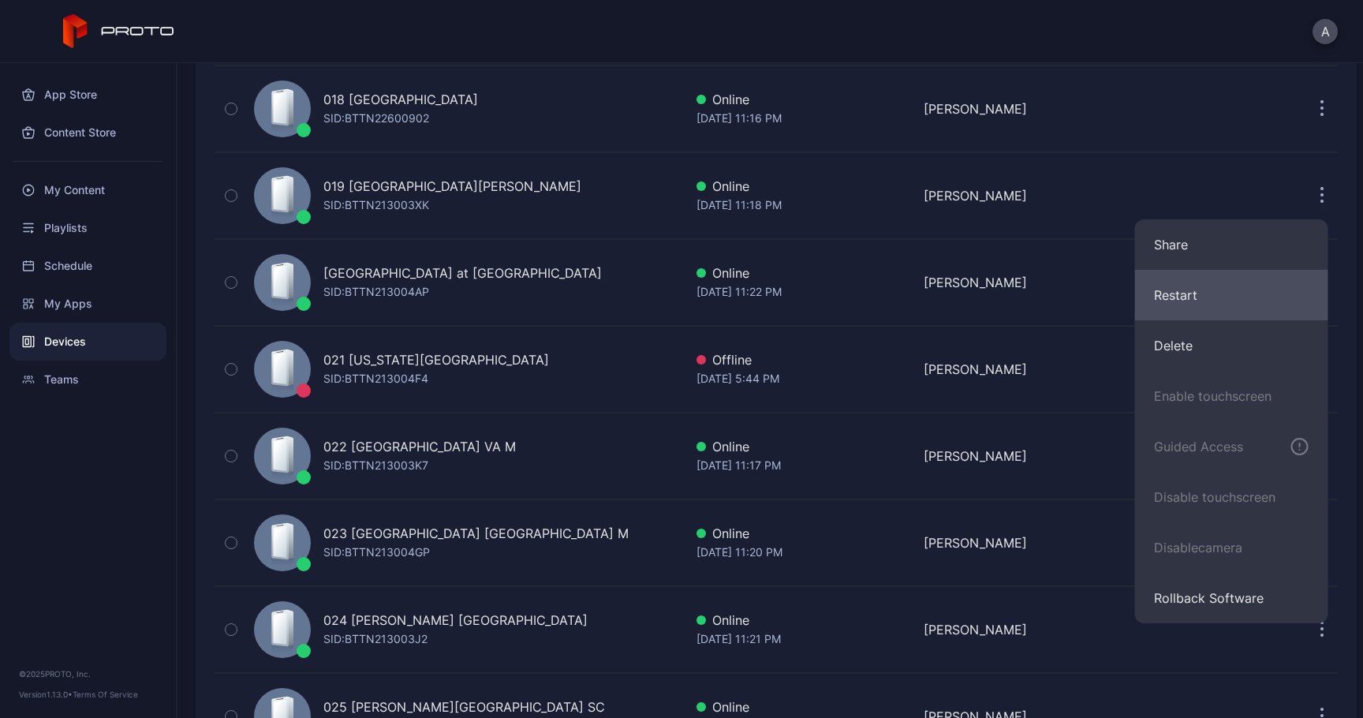
click at [1219, 289] on button "Restart" at bounding box center [1231, 295] width 193 height 50
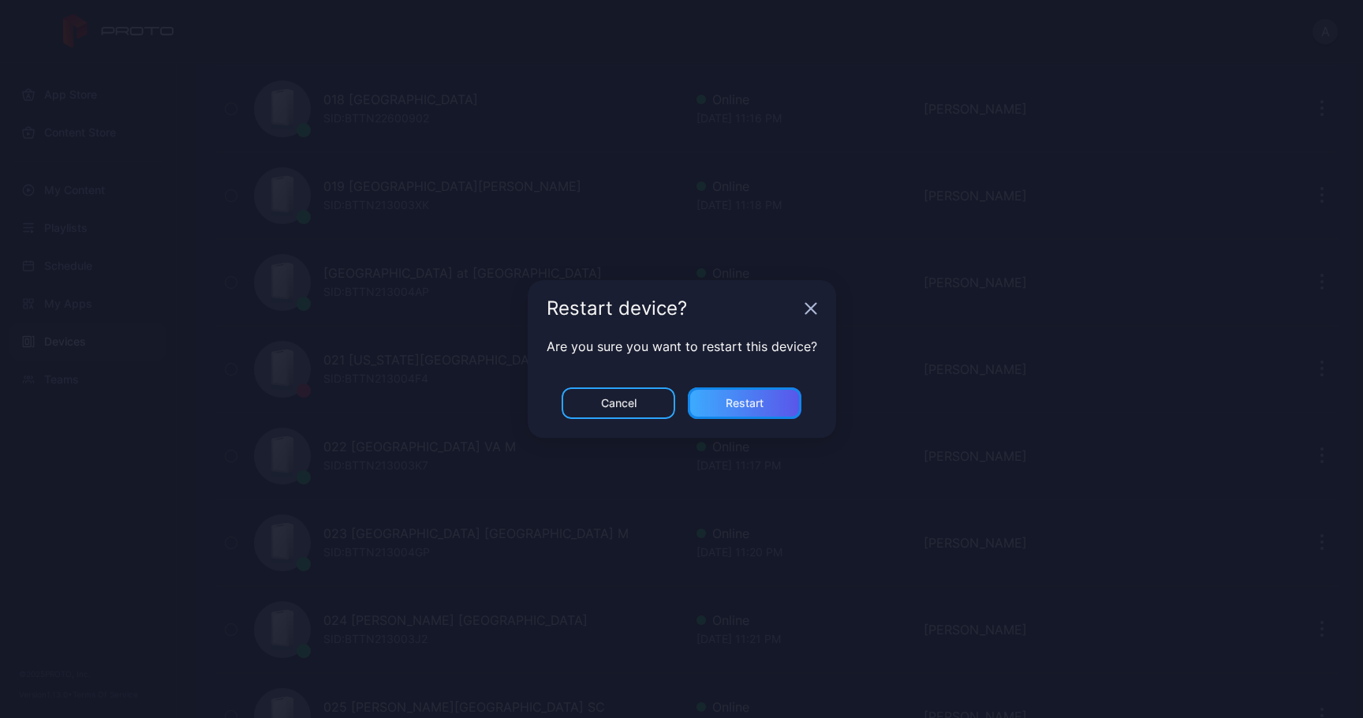
click at [779, 401] on div "Restart" at bounding box center [745, 403] width 114 height 32
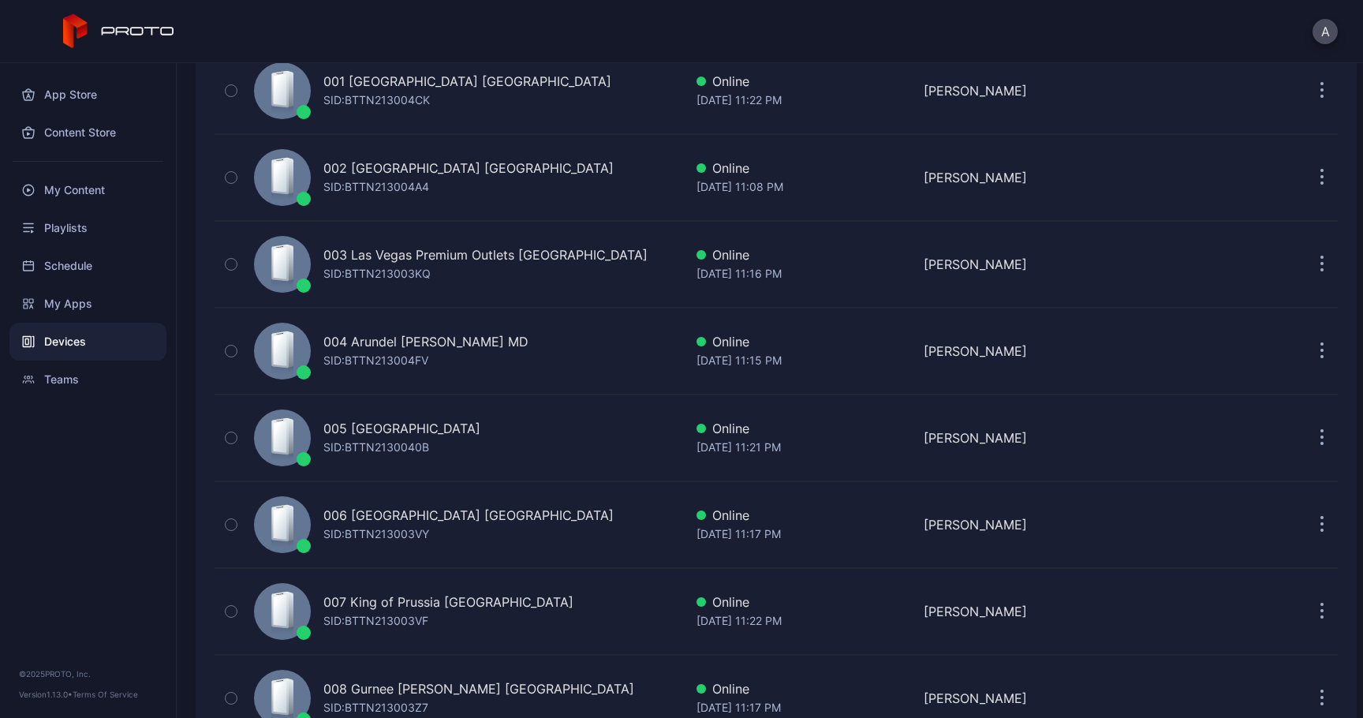
scroll to position [0, 0]
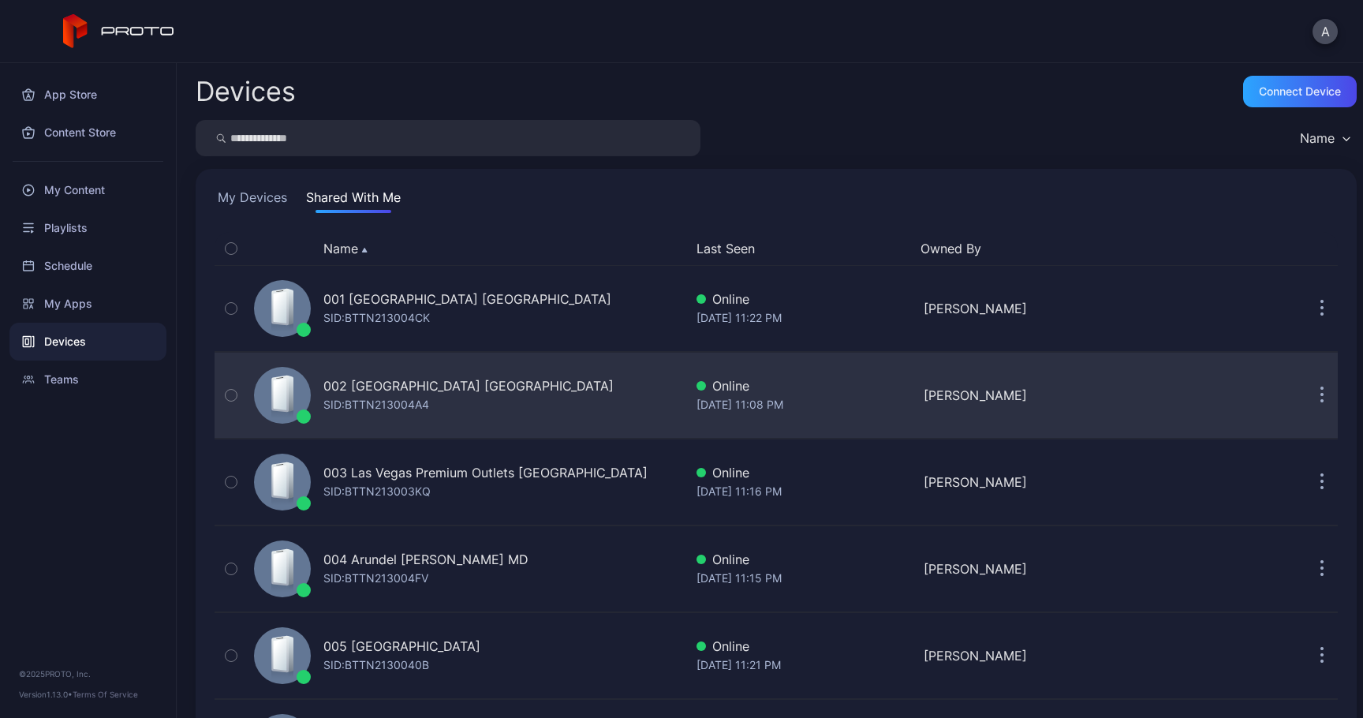
click at [1320, 396] on icon "button" at bounding box center [1322, 396] width 4 height 18
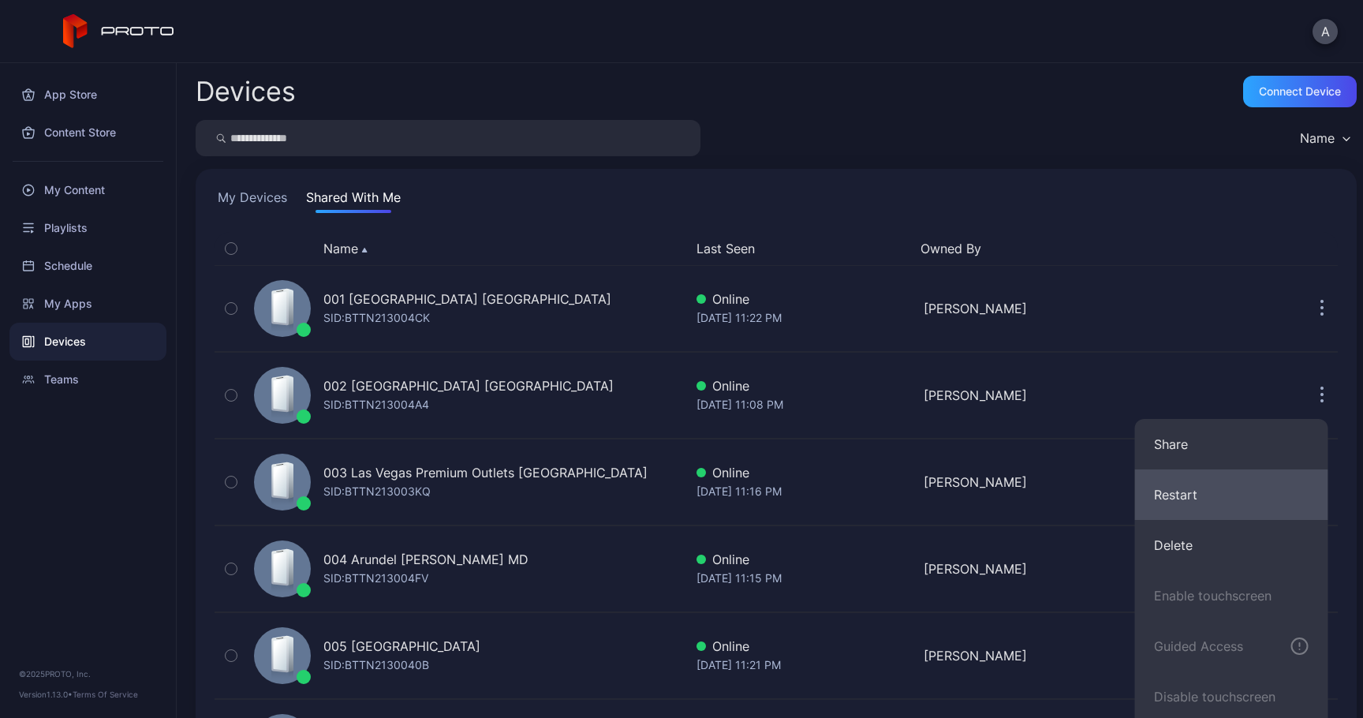
click at [1212, 484] on button "Restart" at bounding box center [1231, 494] width 193 height 50
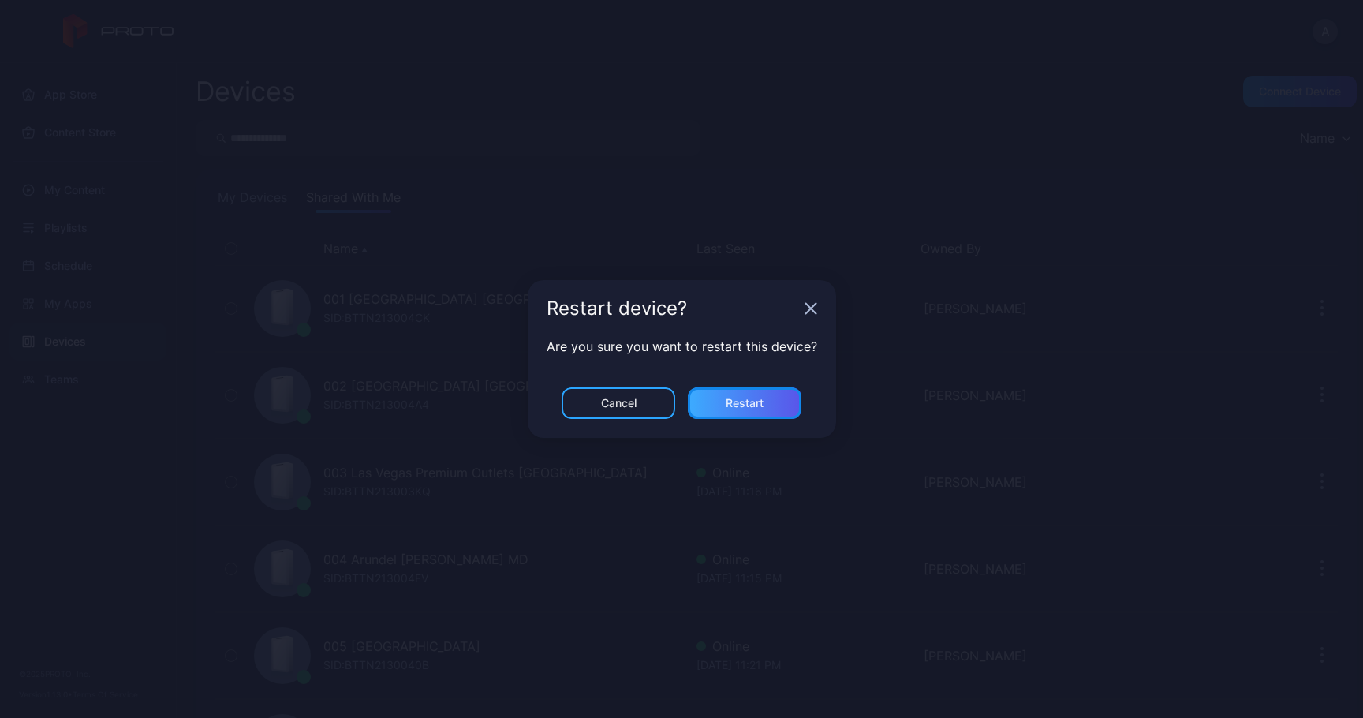
click at [750, 395] on div "Restart" at bounding box center [745, 403] width 114 height 32
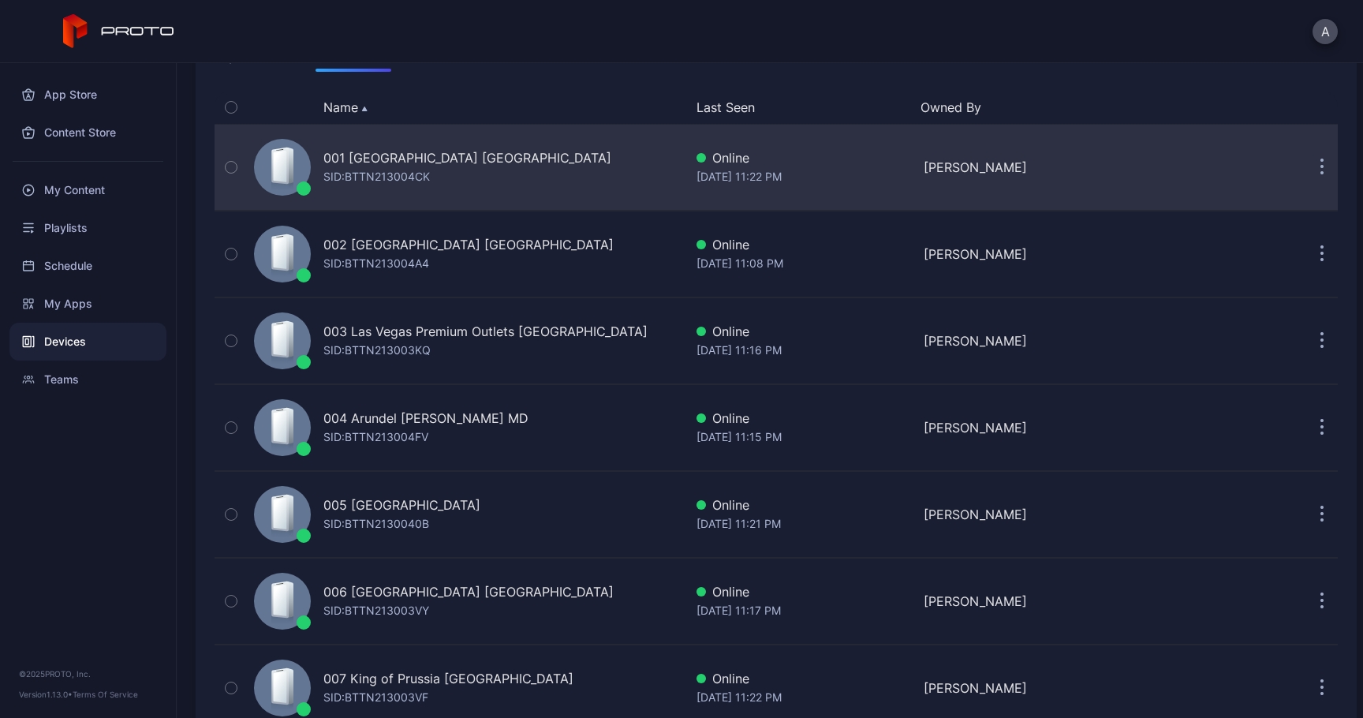
scroll to position [144, 0]
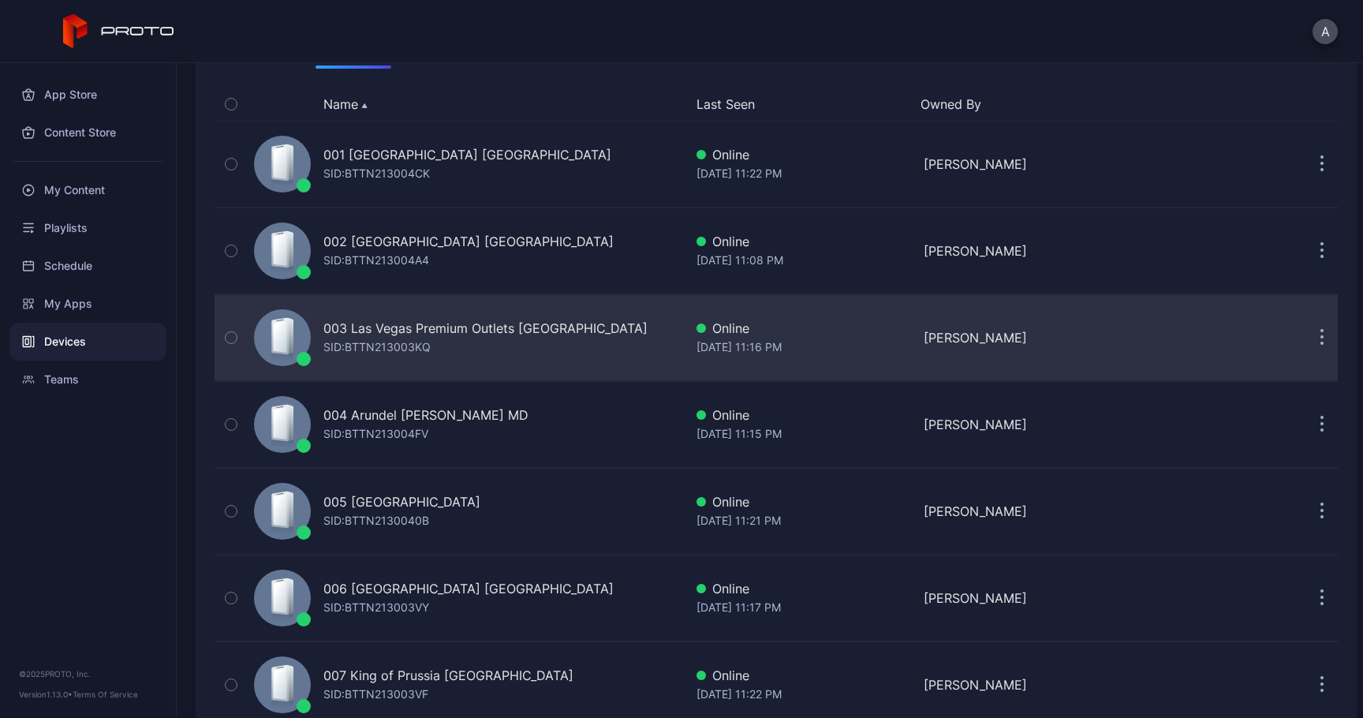
click at [1306, 333] on button "button" at bounding box center [1322, 338] width 32 height 32
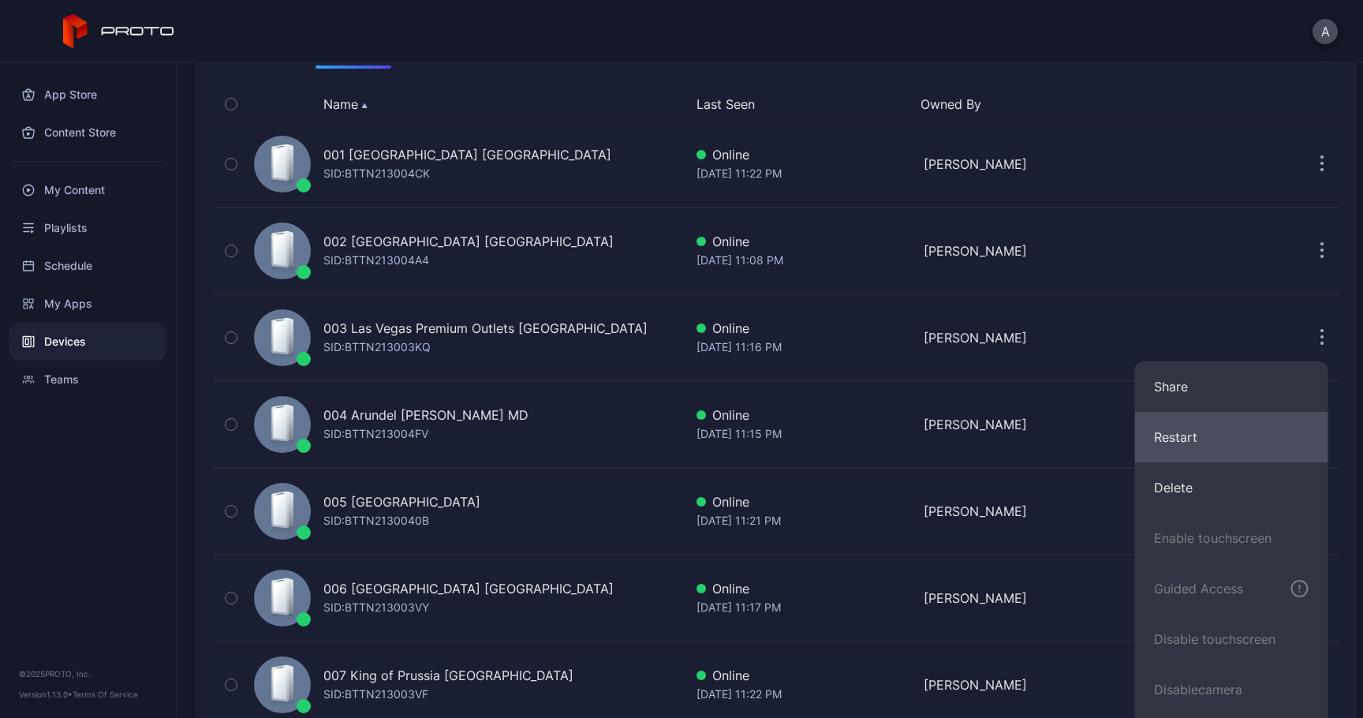
click at [1184, 433] on button "Restart" at bounding box center [1231, 437] width 193 height 50
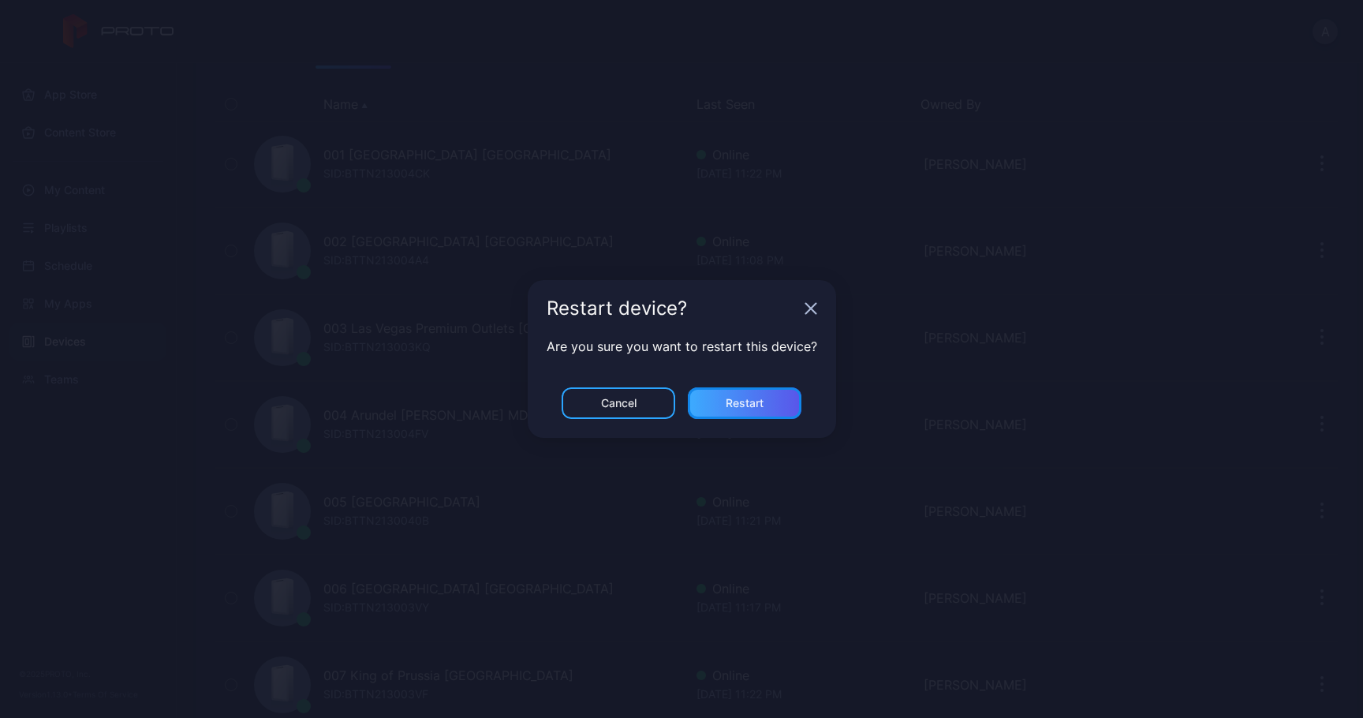
click at [773, 401] on div "Restart" at bounding box center [745, 403] width 114 height 32
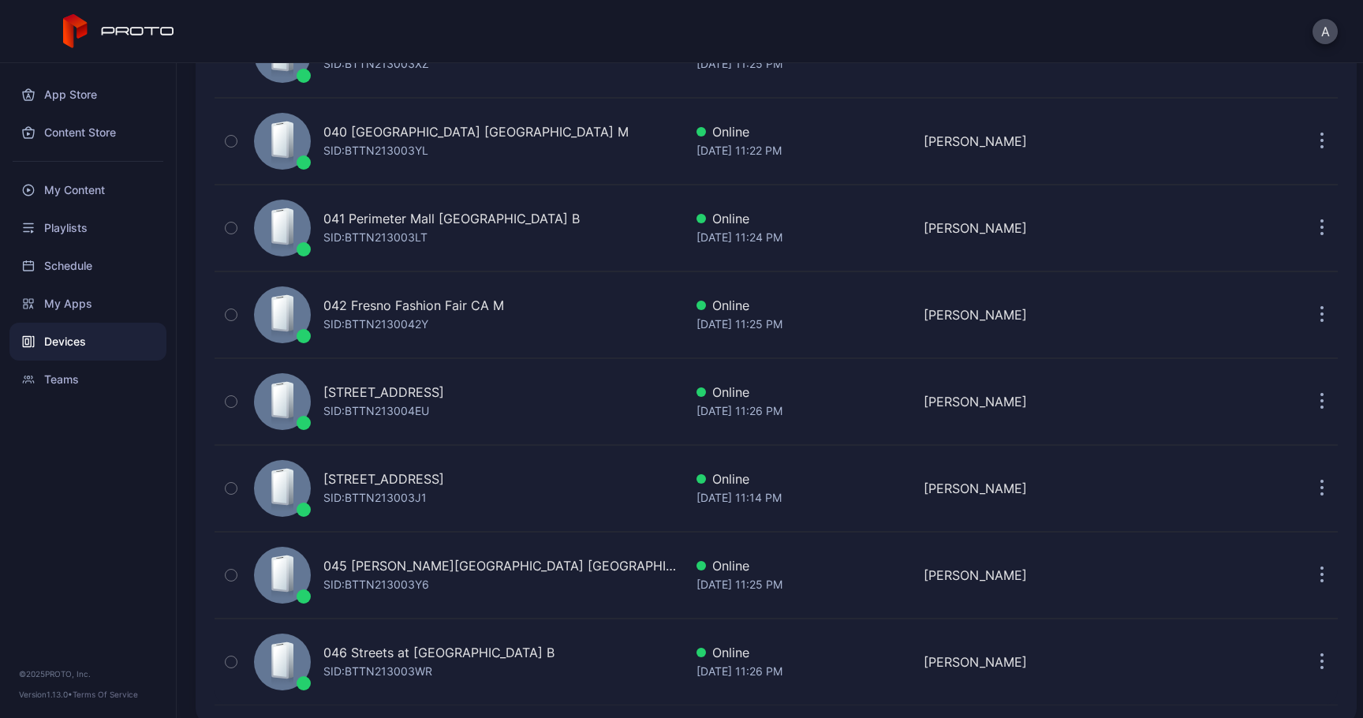
scroll to position [3465, 0]
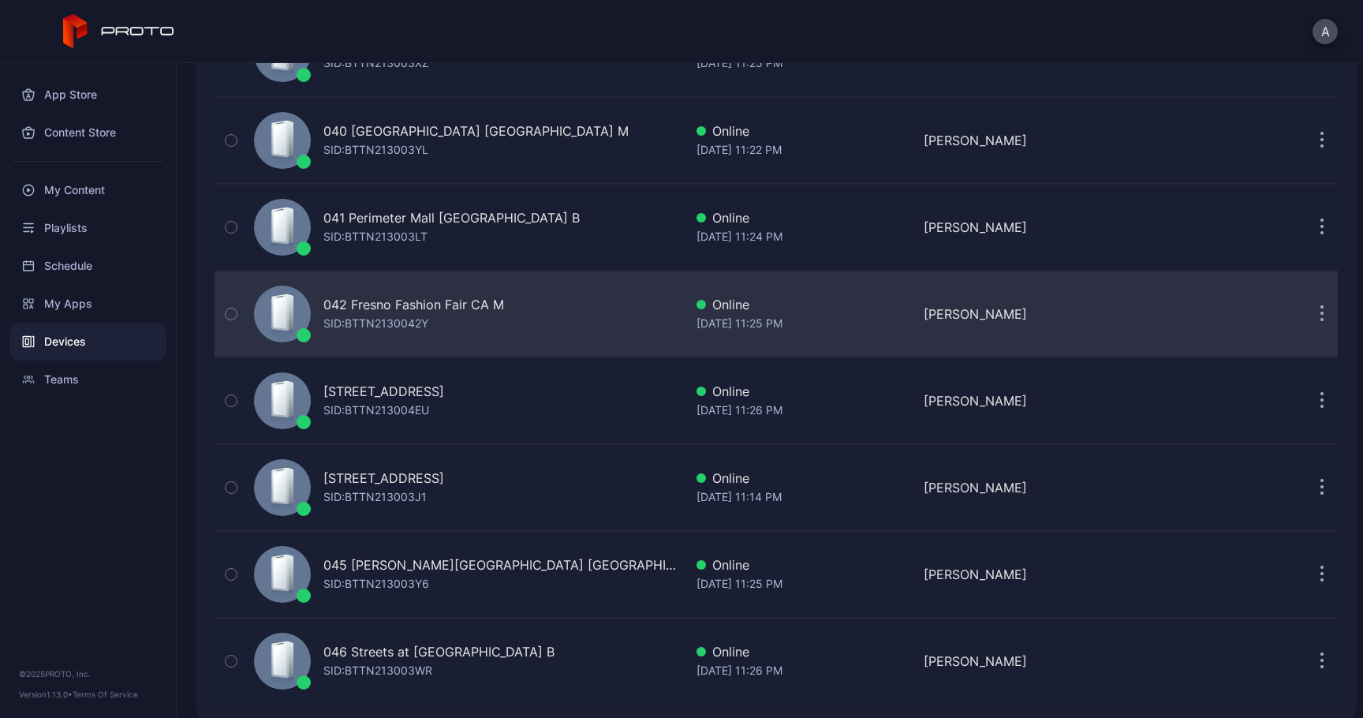
click at [1321, 306] on icon "button" at bounding box center [1322, 307] width 2 height 2
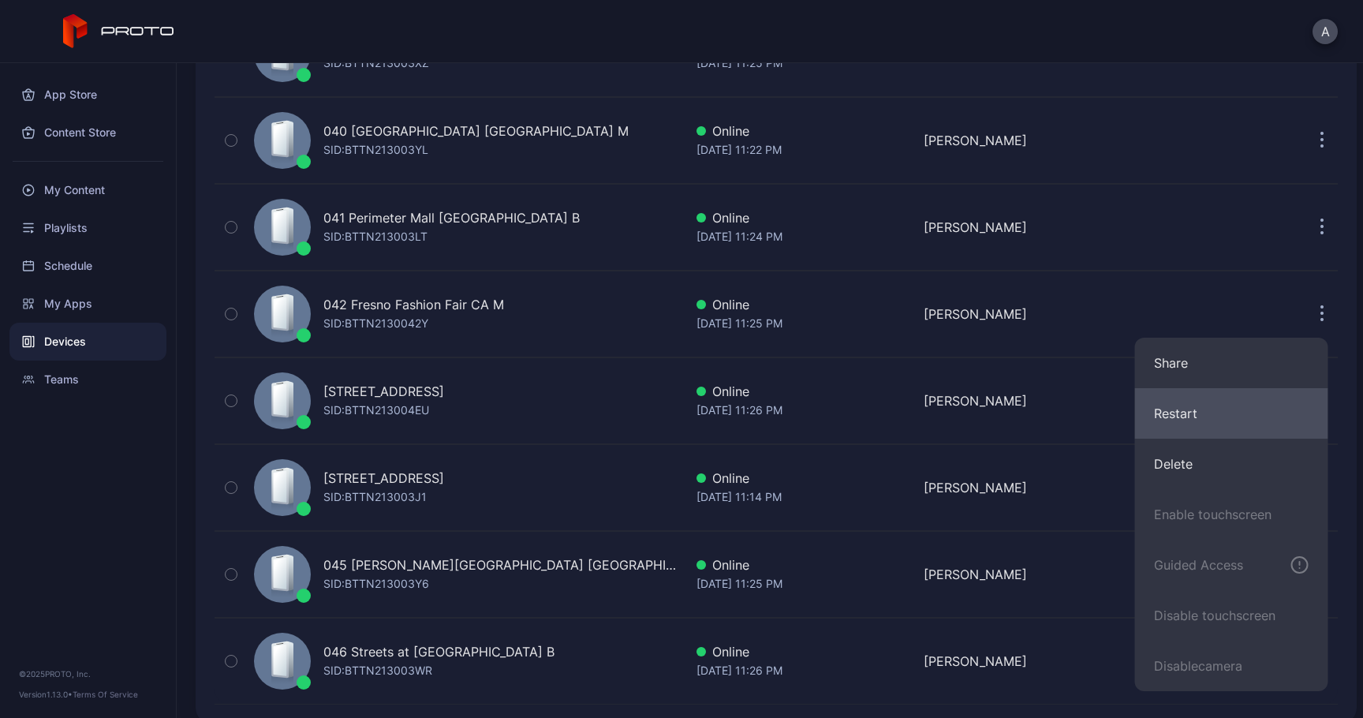
click at [1198, 399] on button "Restart" at bounding box center [1231, 413] width 193 height 50
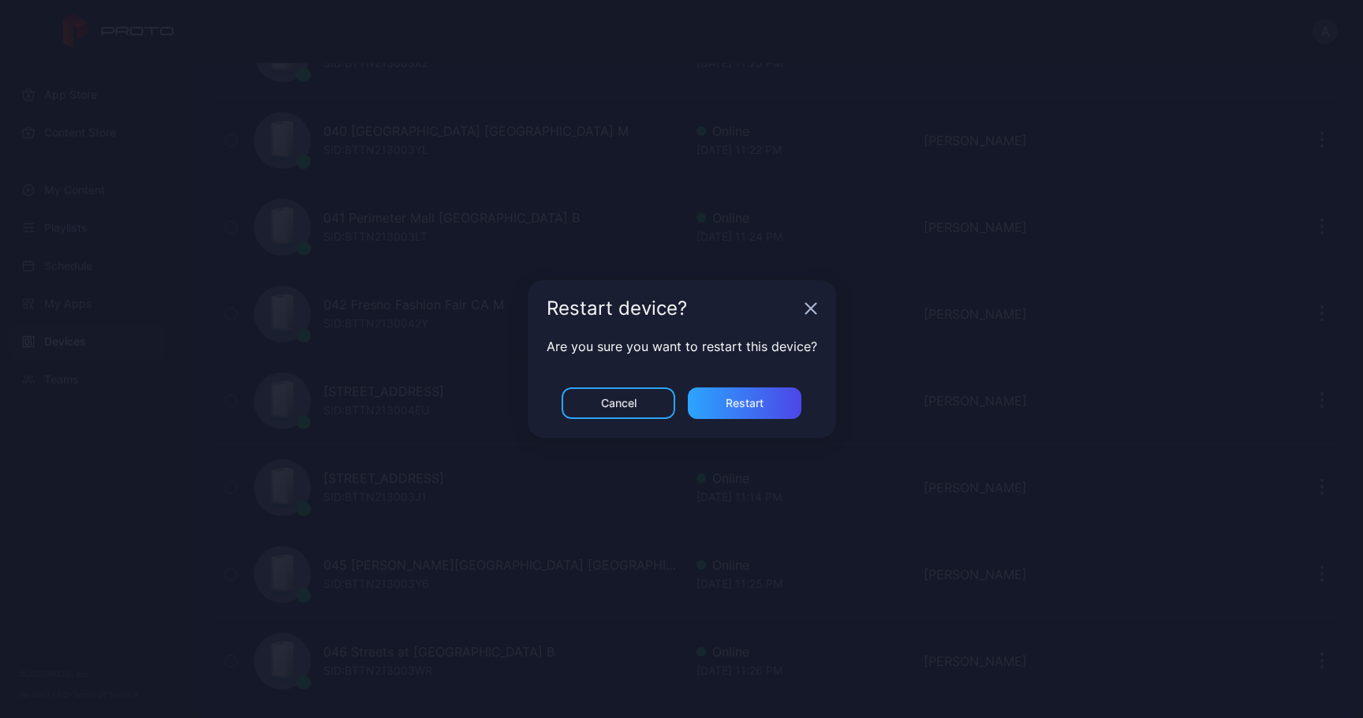
click at [802, 390] on div "Cancel Restart" at bounding box center [682, 412] width 308 height 50
click at [745, 399] on div "Restart" at bounding box center [745, 403] width 38 height 13
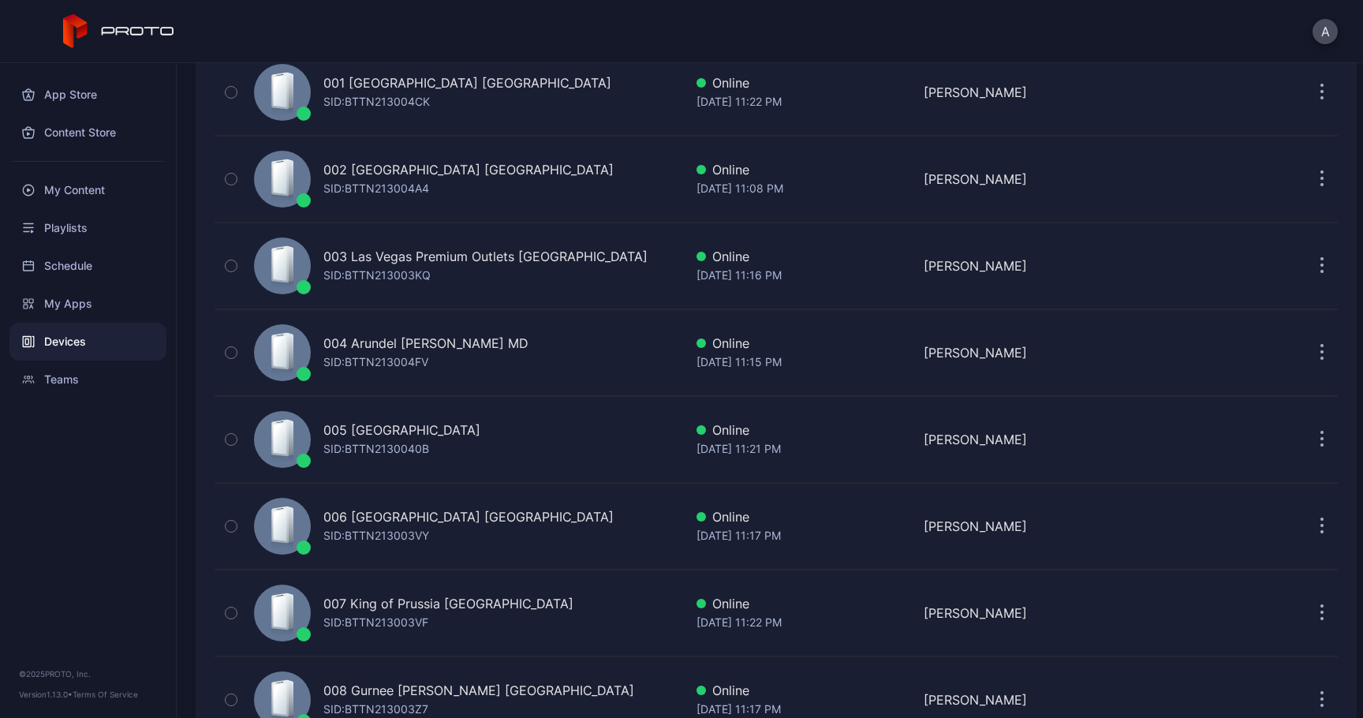
scroll to position [236, 0]
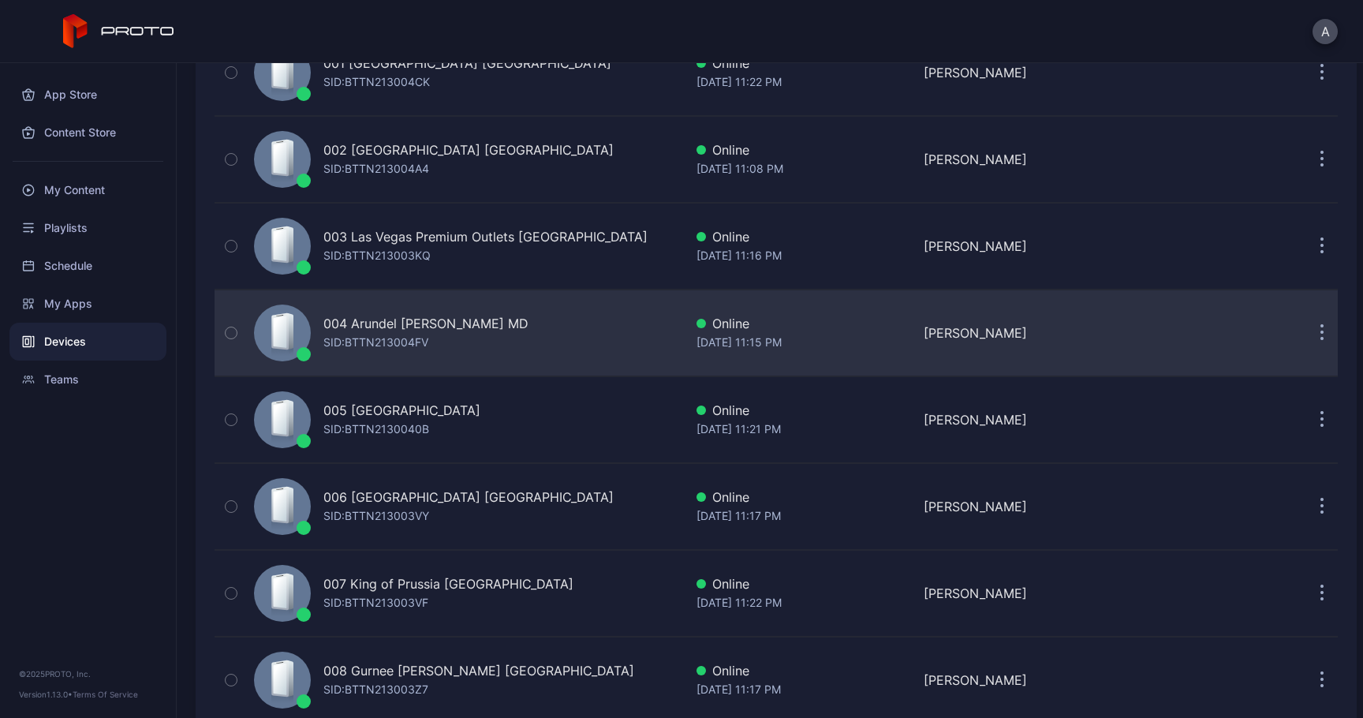
click at [1306, 333] on button "button" at bounding box center [1322, 333] width 32 height 32
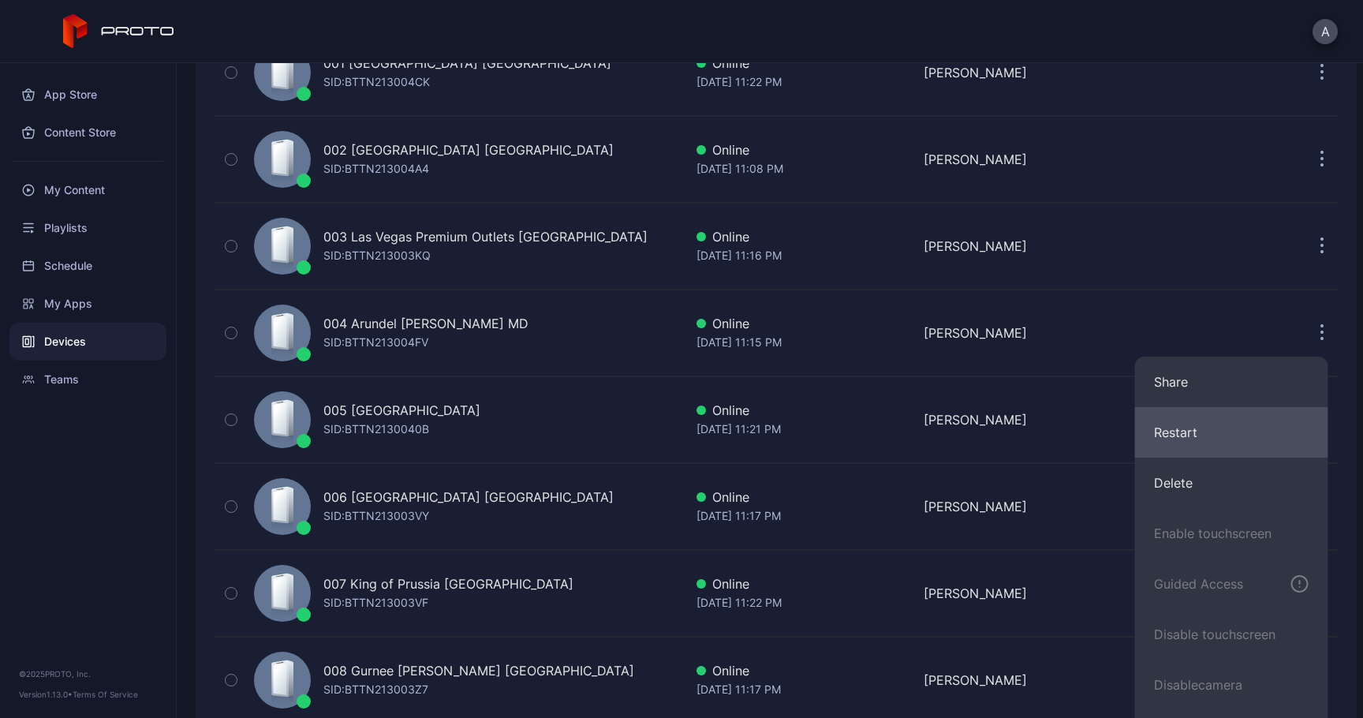
click at [1197, 424] on button "Restart" at bounding box center [1231, 432] width 193 height 50
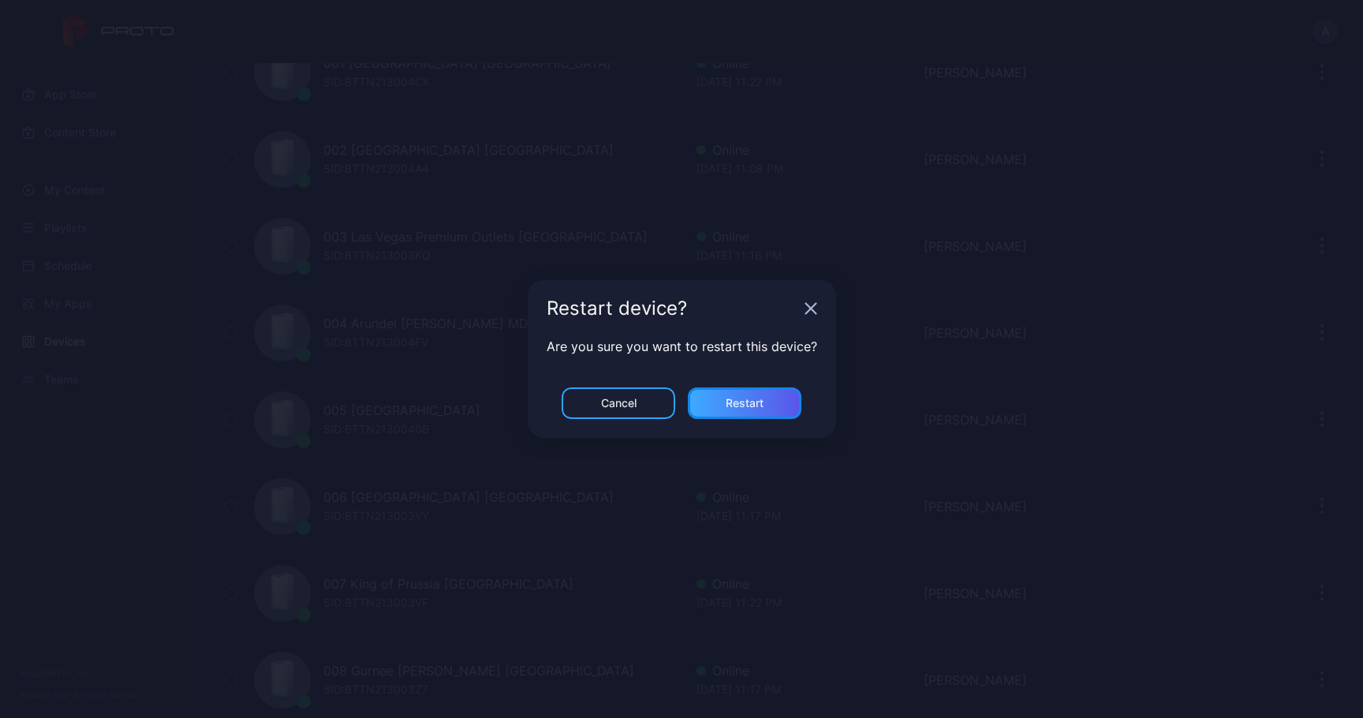
click at [762, 394] on div "Restart" at bounding box center [745, 403] width 114 height 32
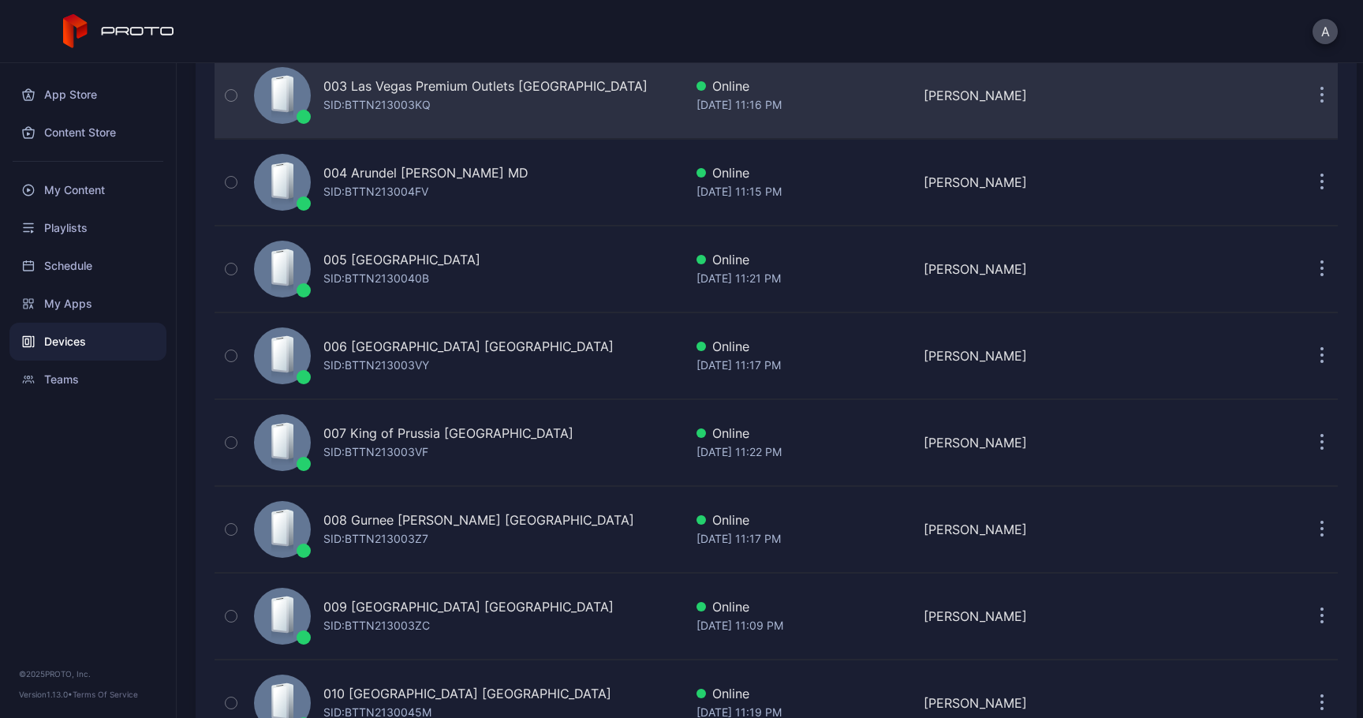
scroll to position [389, 0]
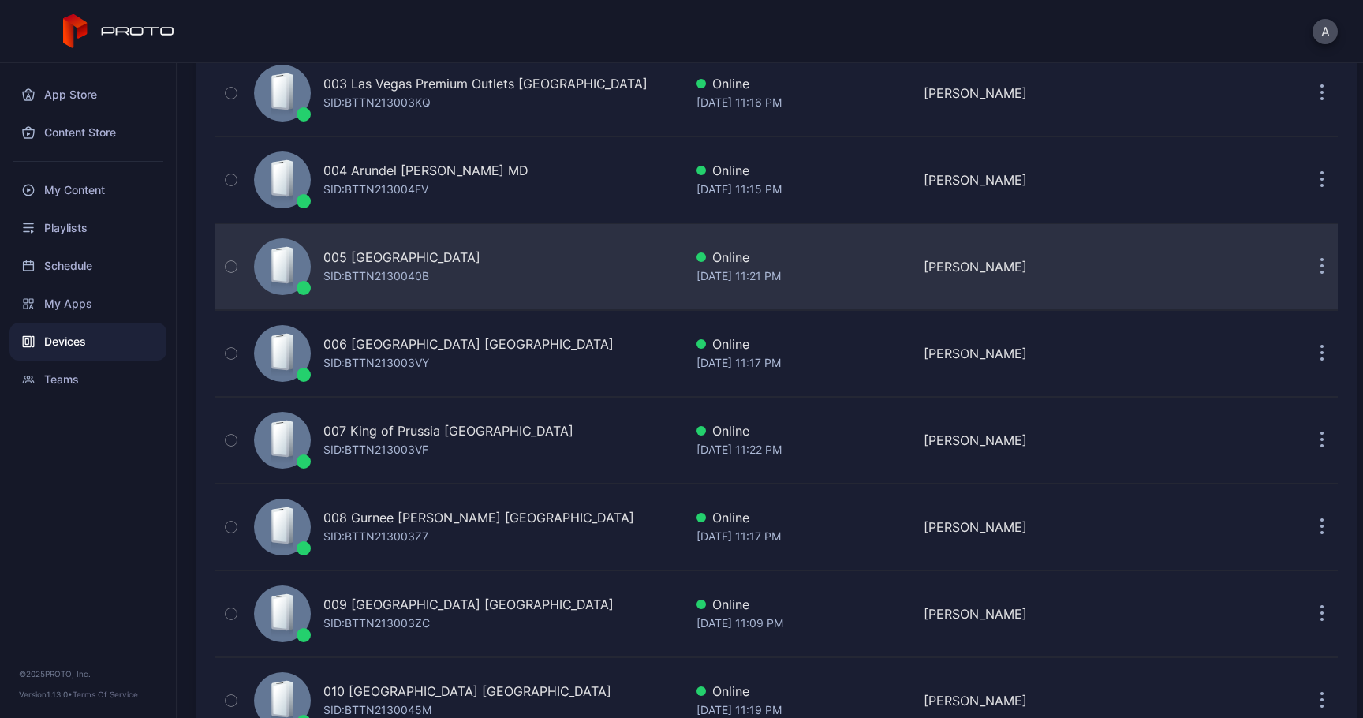
click at [1320, 267] on icon "button" at bounding box center [1322, 267] width 4 height 18
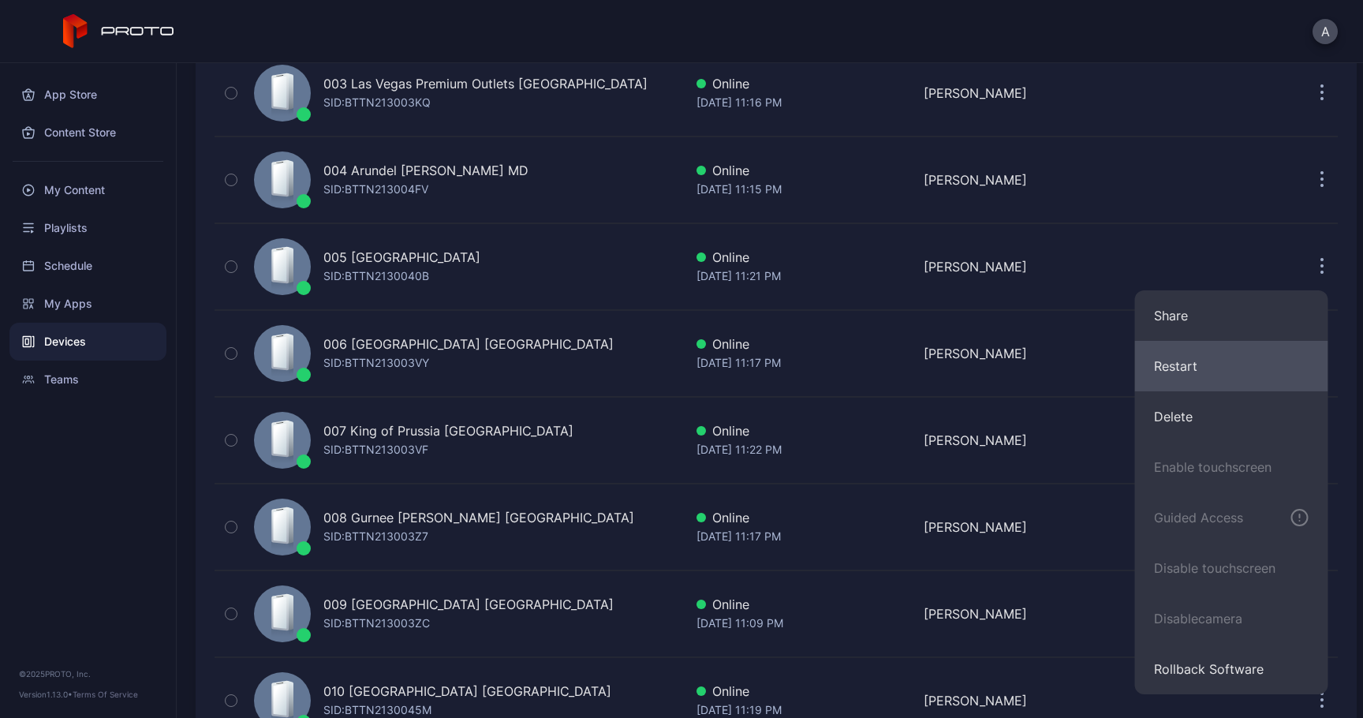
click at [1223, 364] on button "Restart" at bounding box center [1231, 366] width 193 height 50
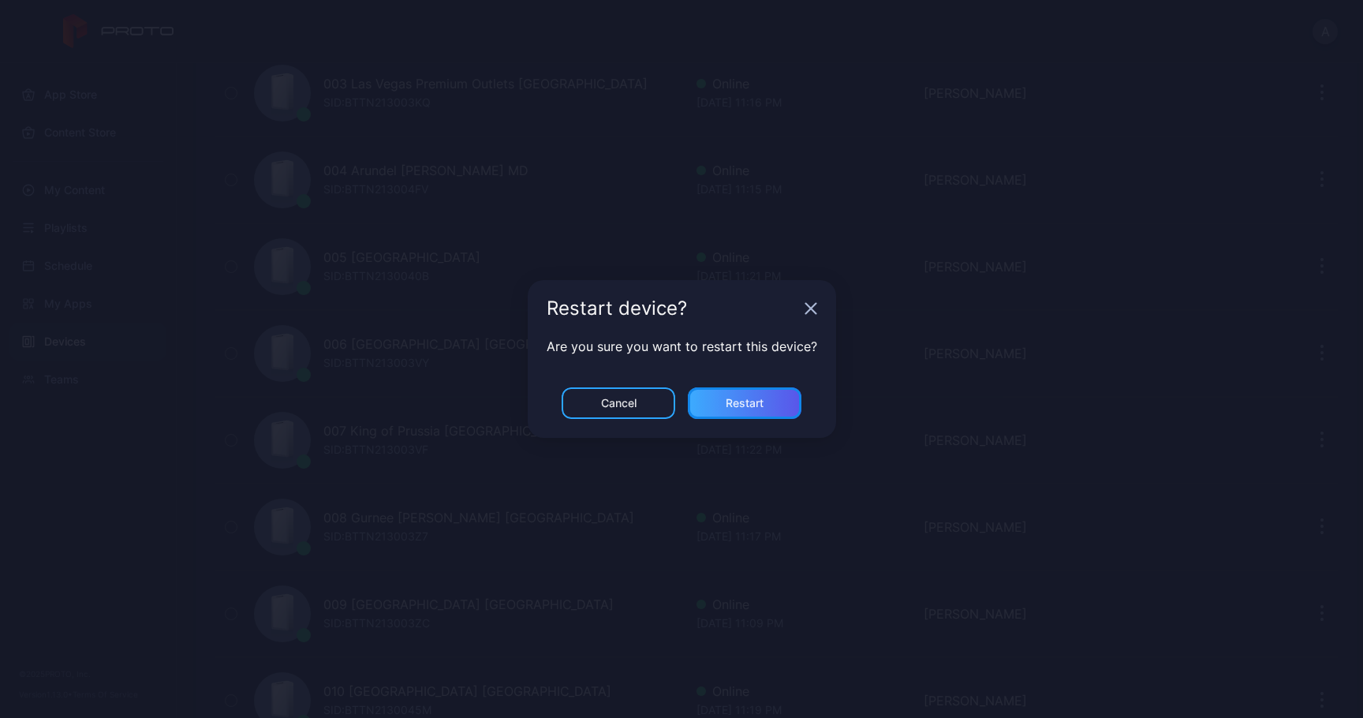
click at [782, 398] on div "Restart" at bounding box center [745, 403] width 114 height 32
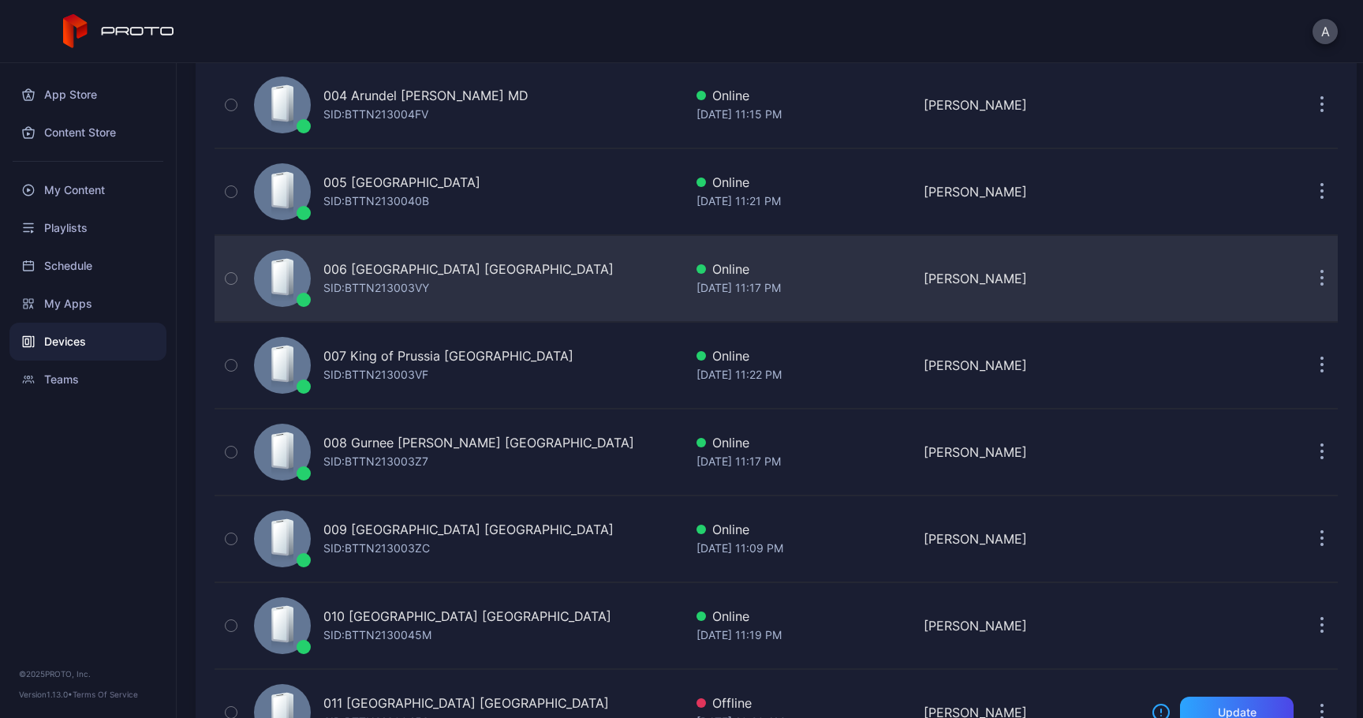
scroll to position [468, 0]
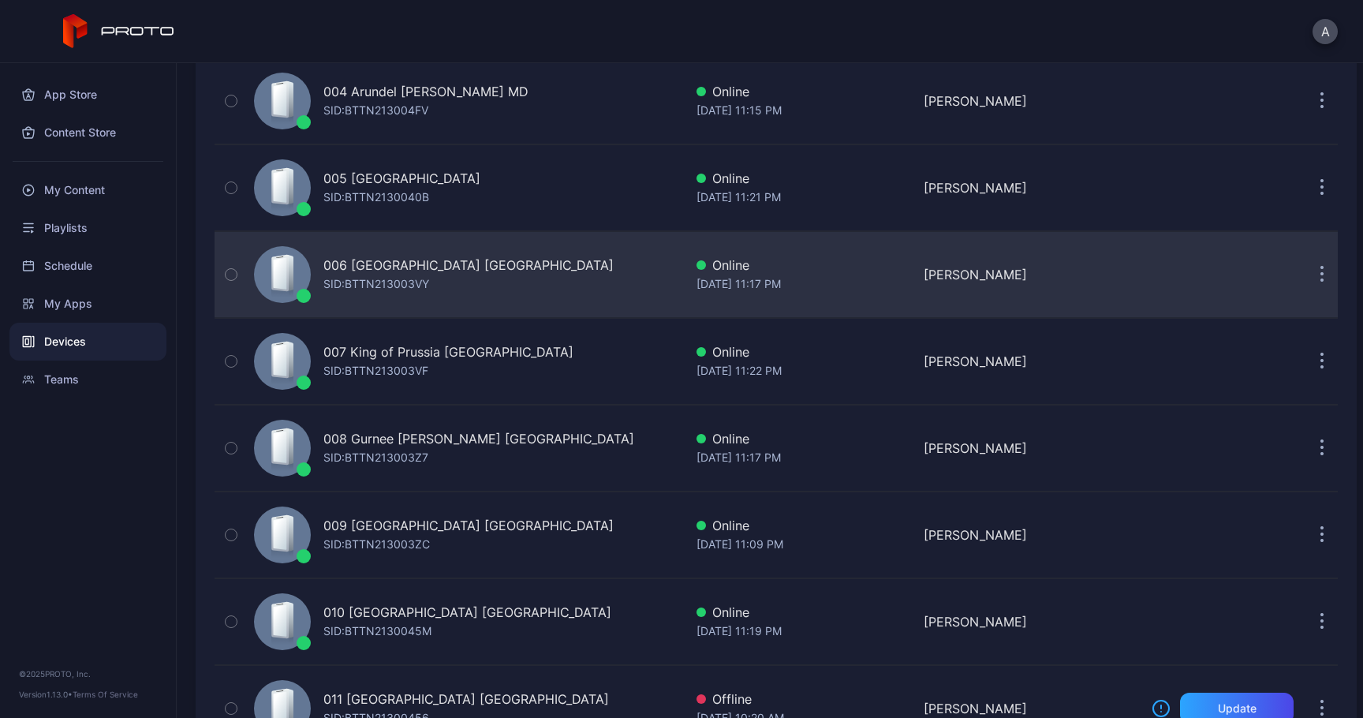
click at [1306, 274] on button "button" at bounding box center [1322, 275] width 32 height 32
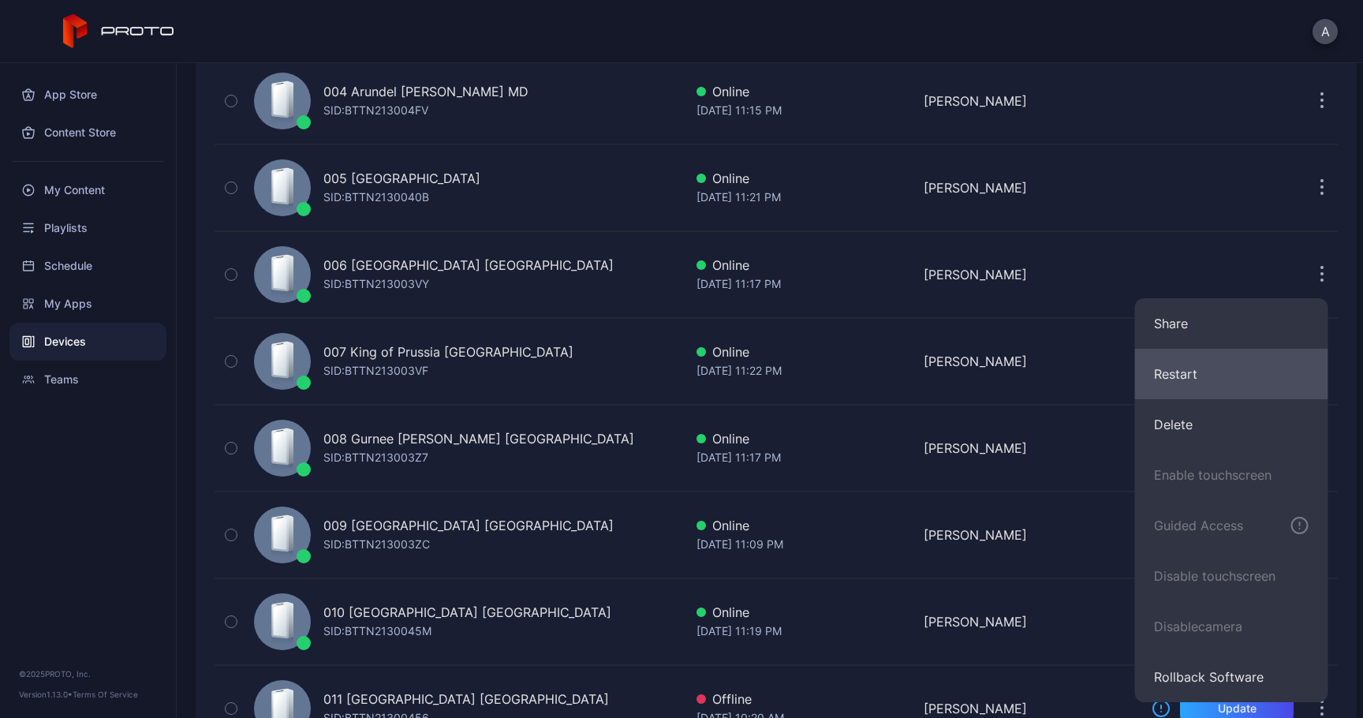
click at [1204, 379] on button "Restart" at bounding box center [1231, 374] width 193 height 50
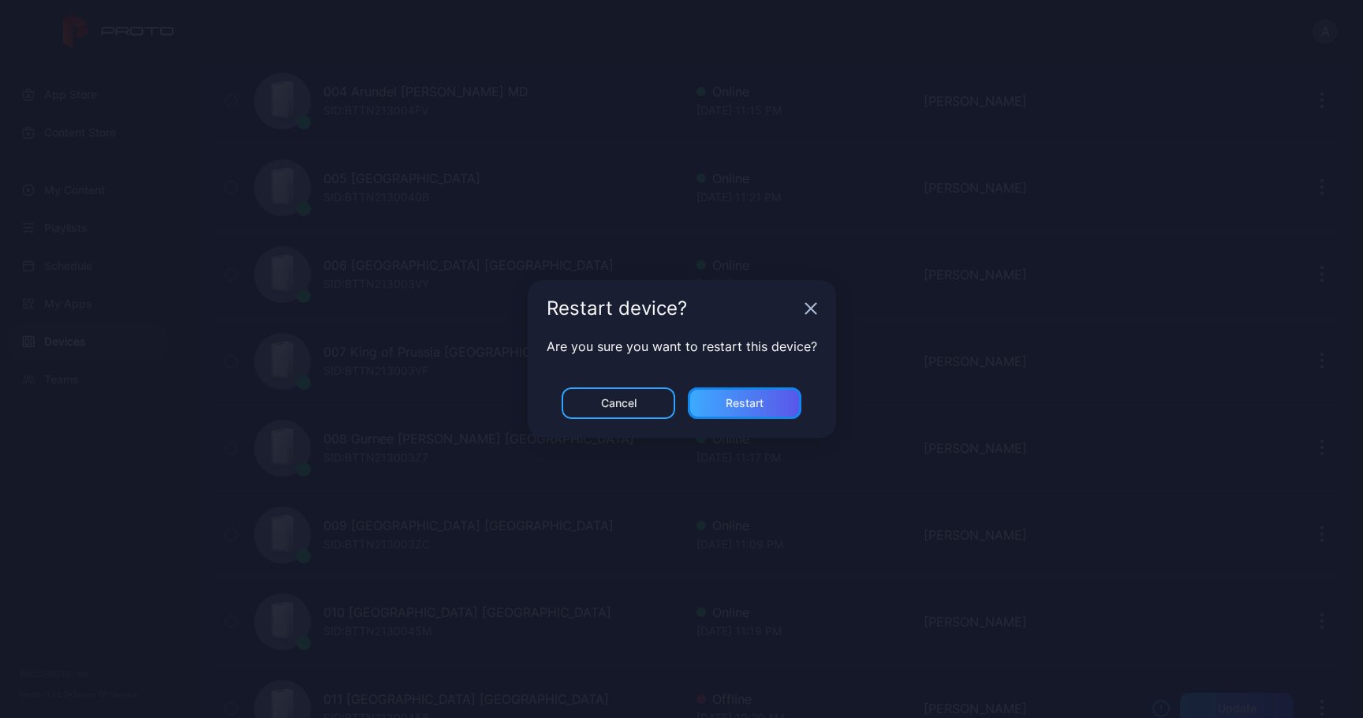
click at [765, 401] on div "Restart" at bounding box center [745, 403] width 114 height 32
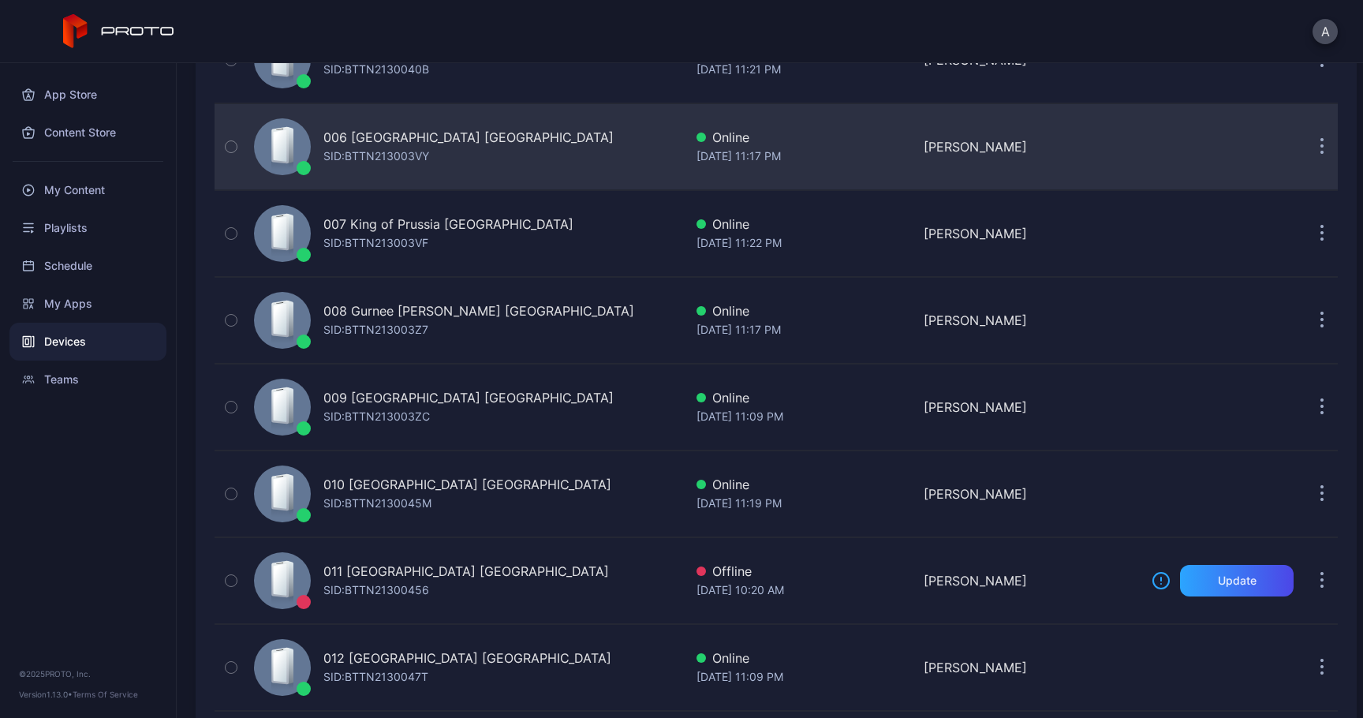
scroll to position [596, 0]
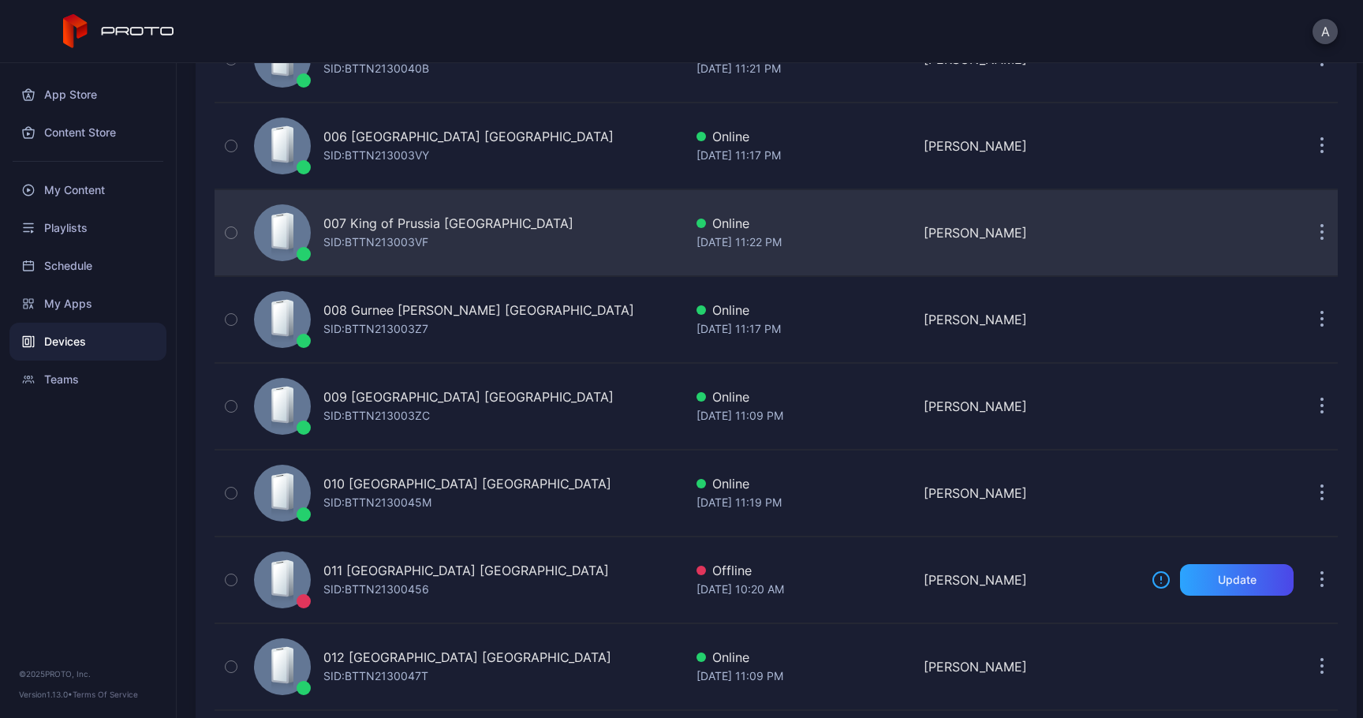
click at [1306, 232] on button "button" at bounding box center [1322, 233] width 32 height 32
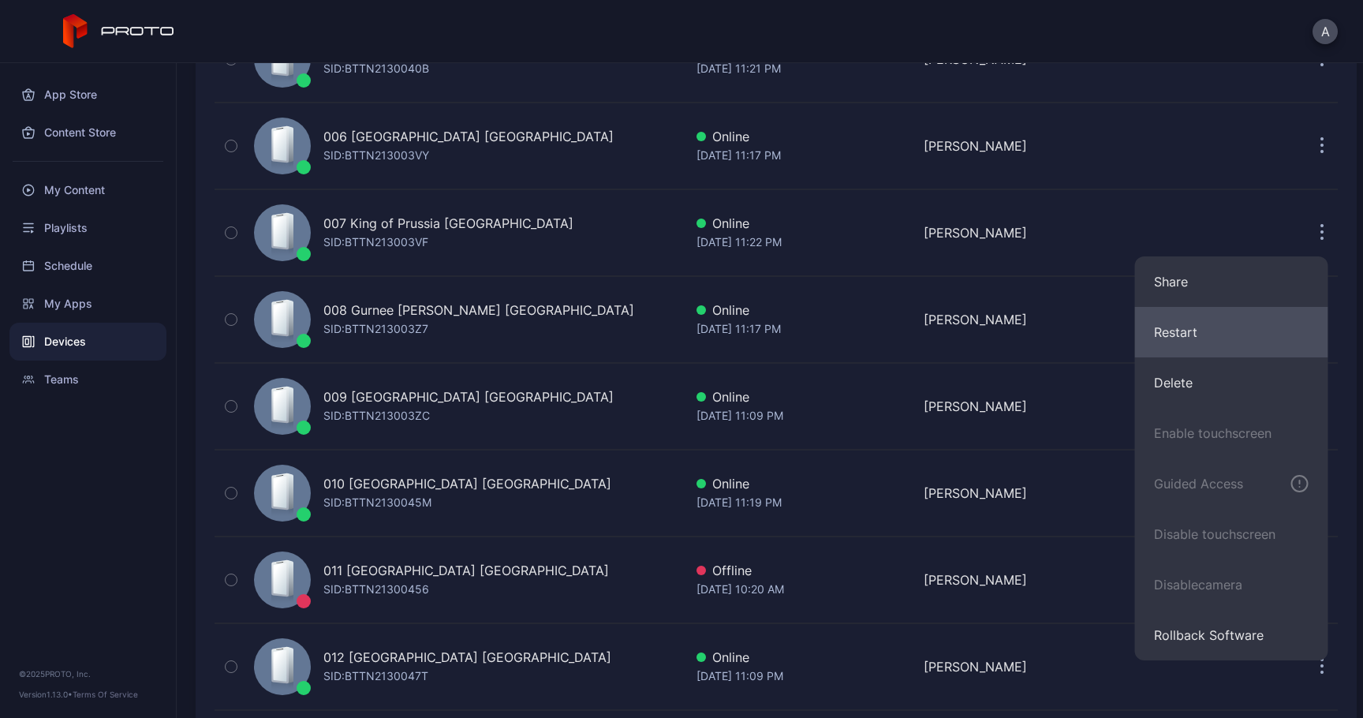
click at [1227, 336] on button "Restart" at bounding box center [1231, 332] width 193 height 50
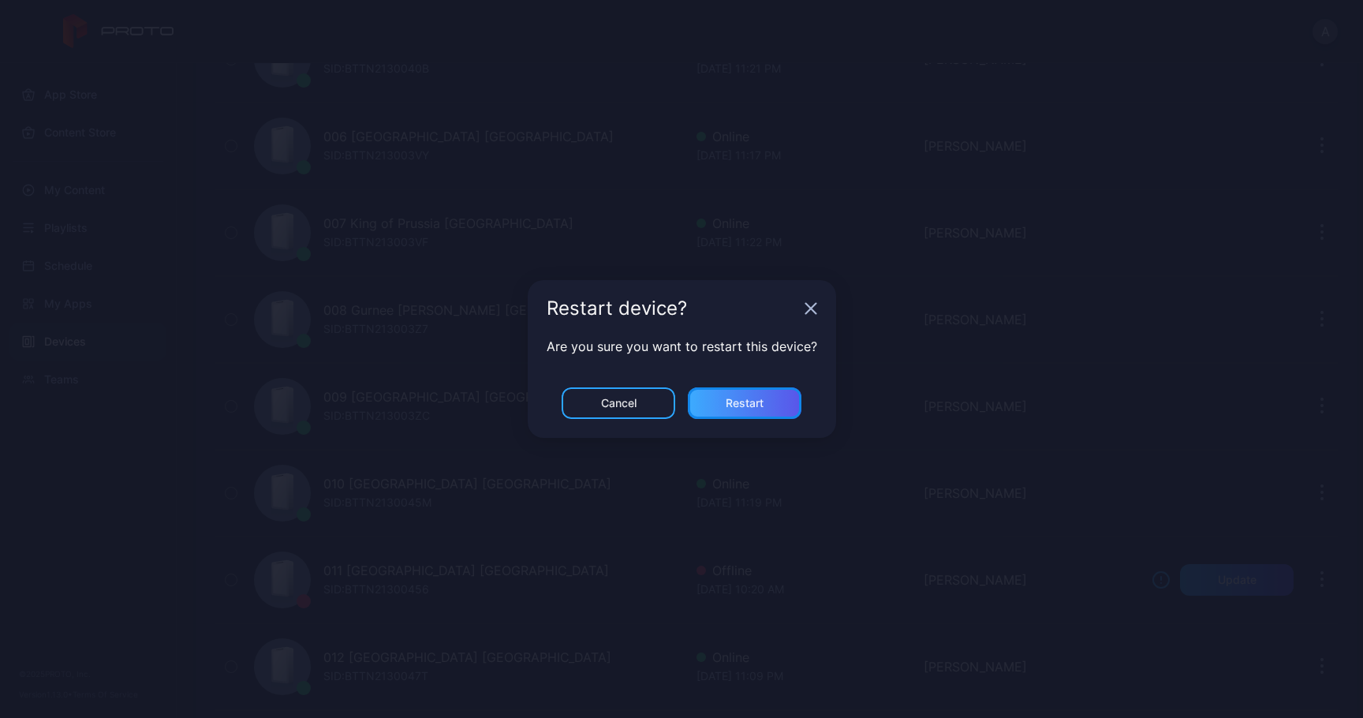
click at [749, 396] on div "Restart" at bounding box center [745, 403] width 114 height 32
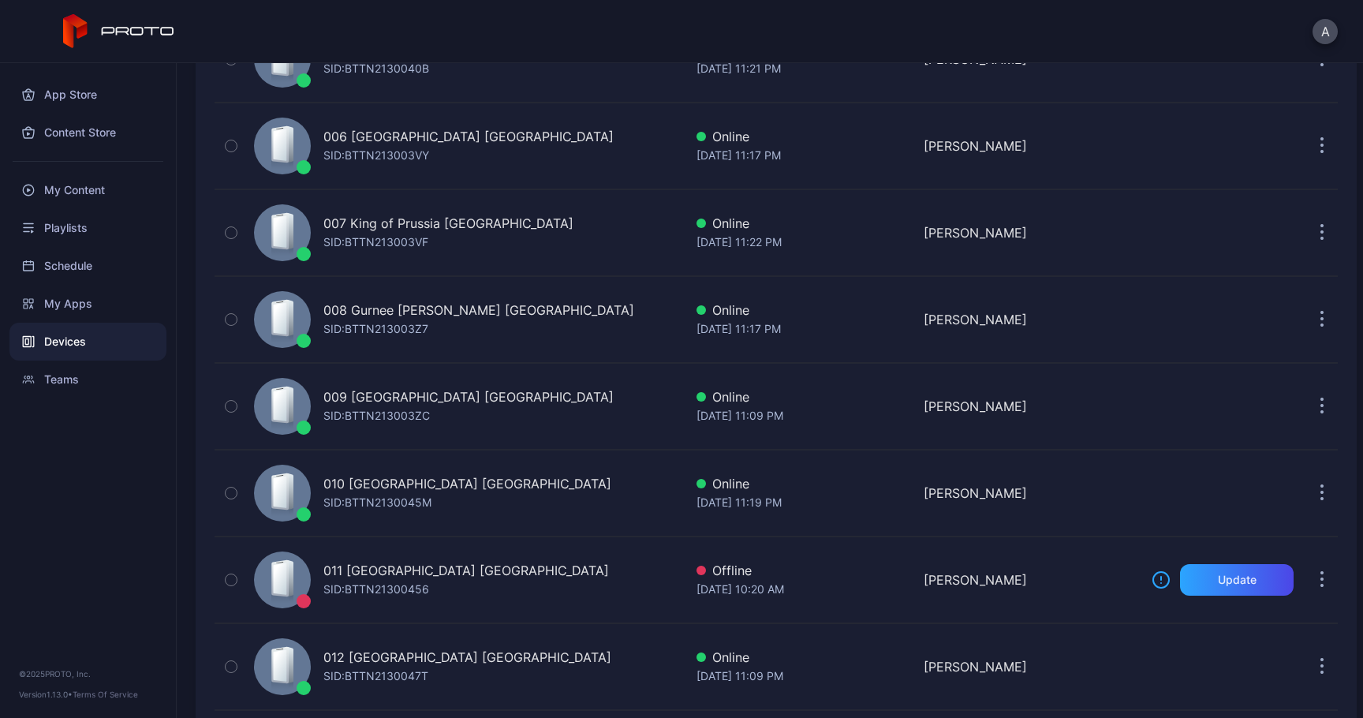
click at [186, 217] on div "Devices Connect device Name My Devices Shared With Me Name Last Seen Owned By 0…" at bounding box center [770, 390] width 1186 height 655
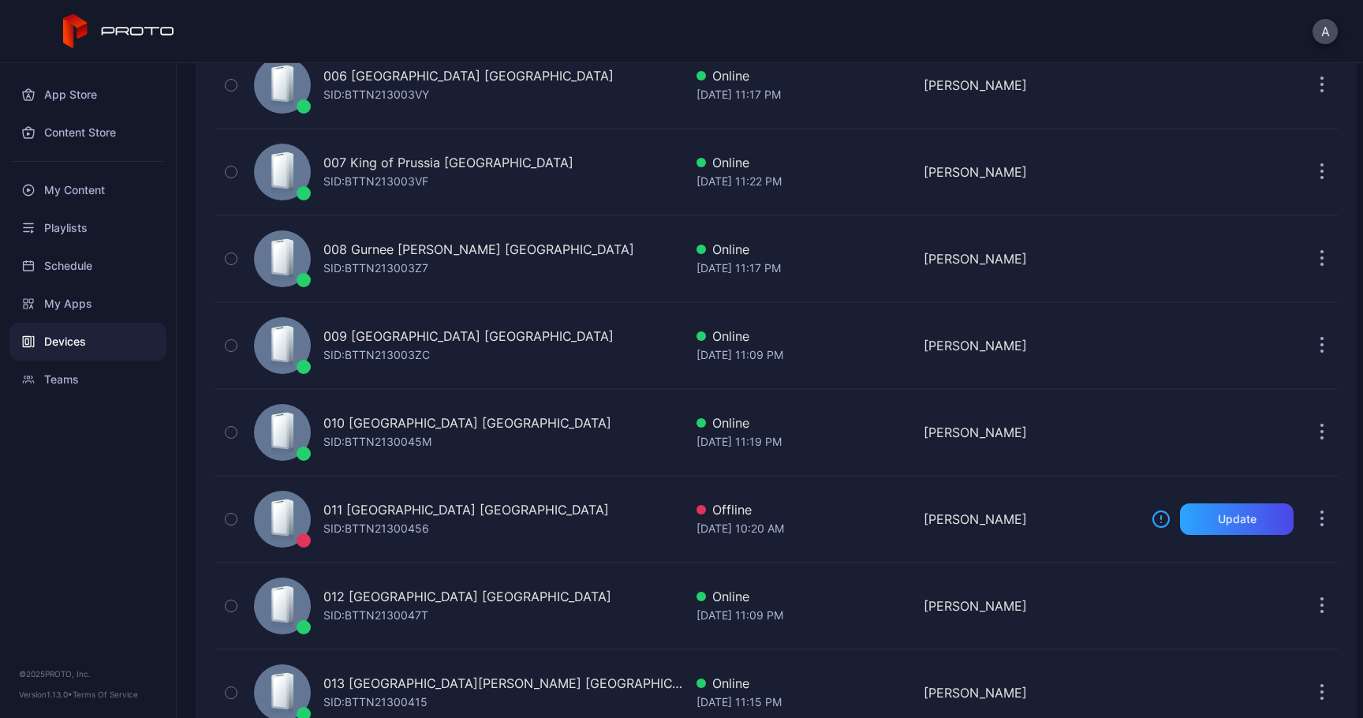
scroll to position [665, 0]
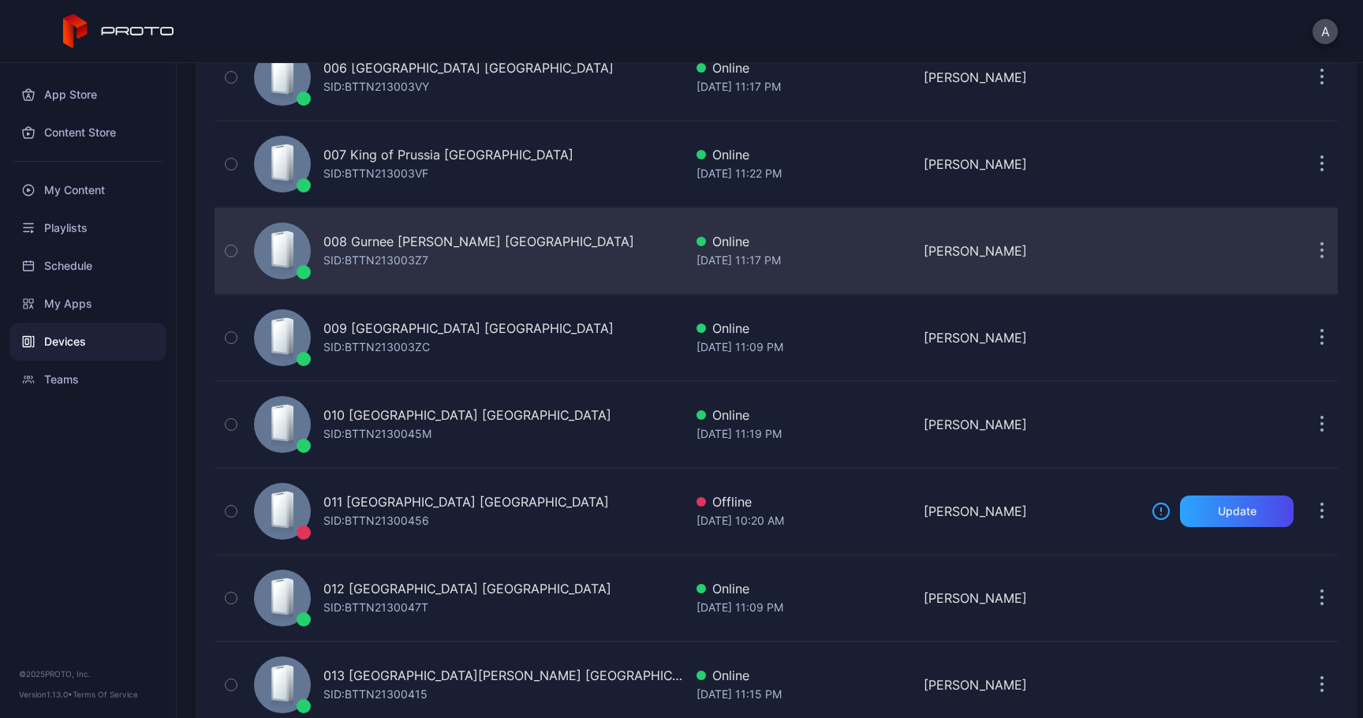
click at [1306, 251] on button "button" at bounding box center [1322, 251] width 32 height 32
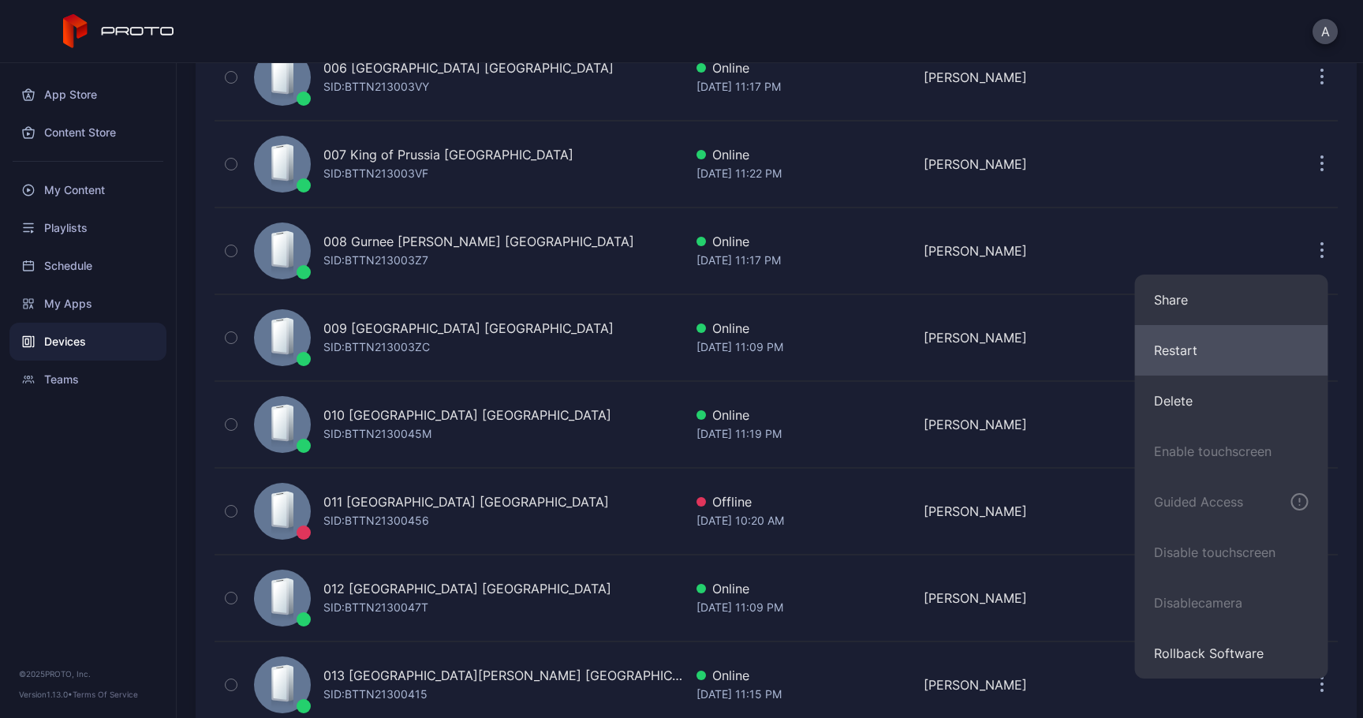
click at [1208, 349] on button "Restart" at bounding box center [1231, 350] width 193 height 50
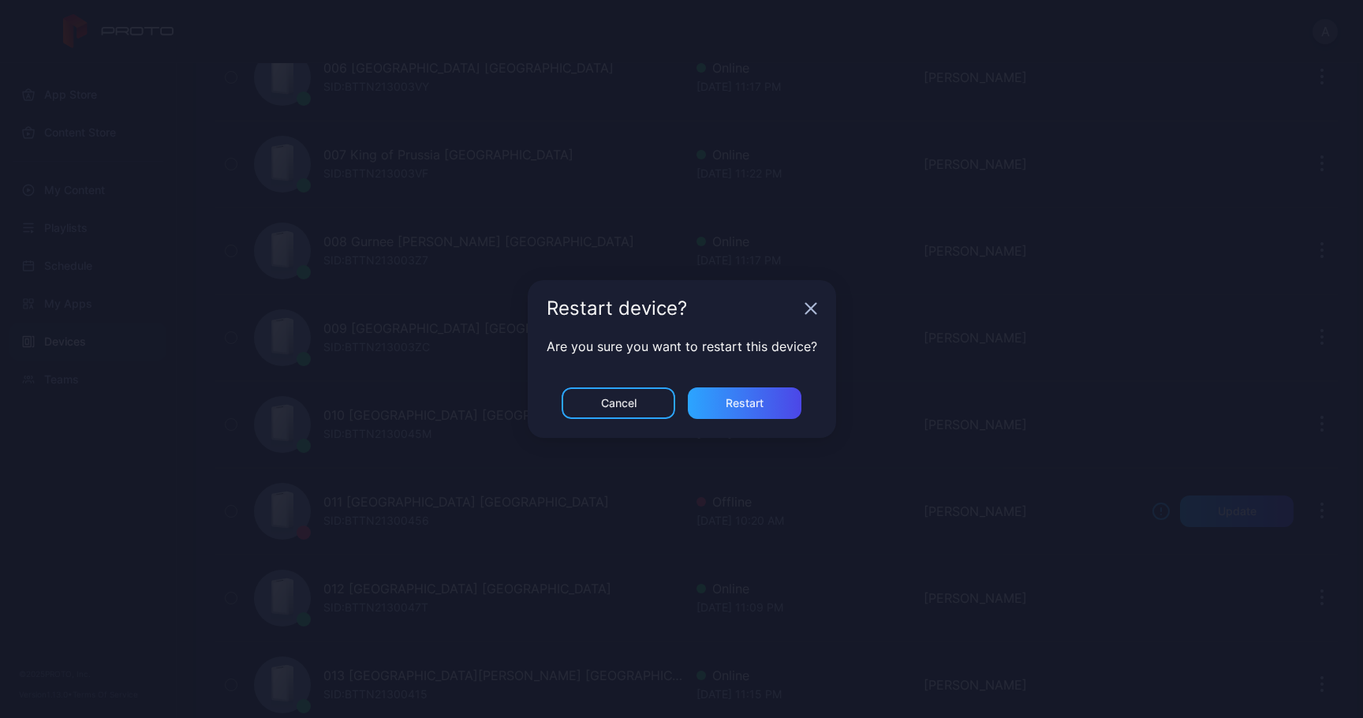
click at [808, 313] on icon "button" at bounding box center [811, 308] width 13 height 13
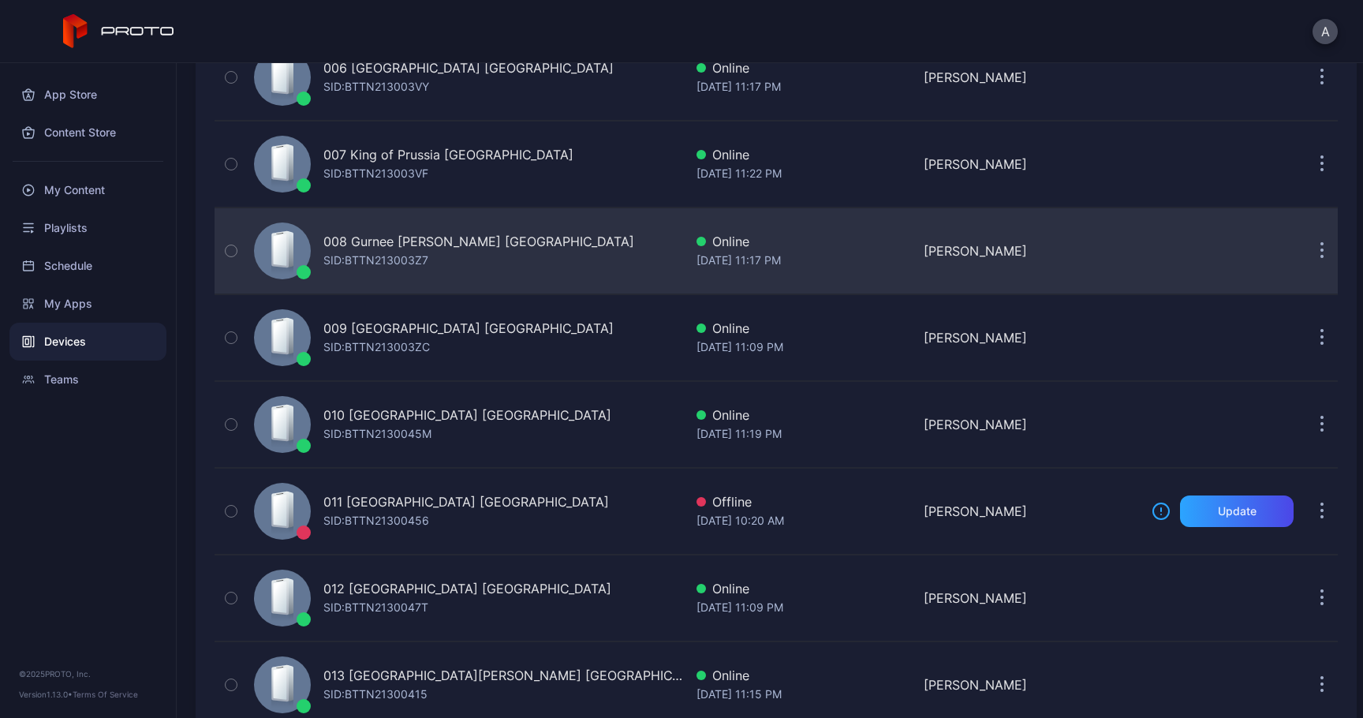
click at [1312, 244] on button "button" at bounding box center [1322, 251] width 32 height 32
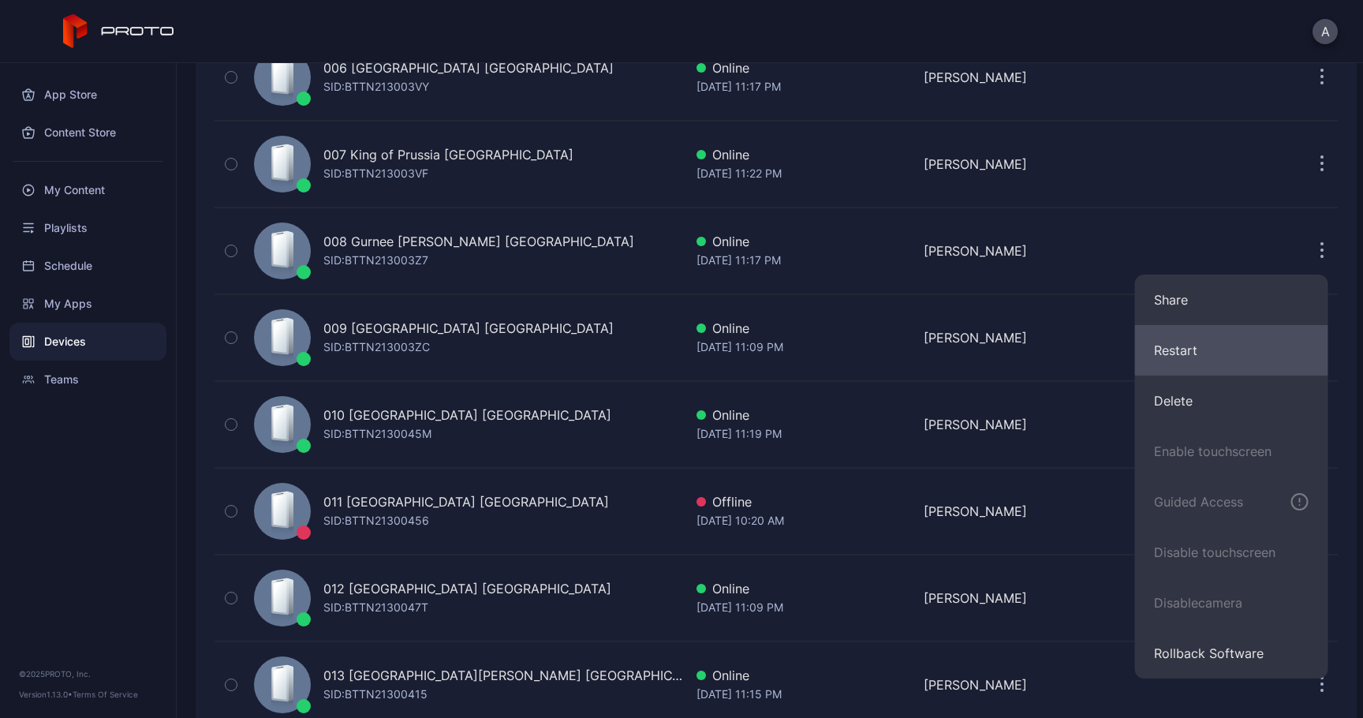
click at [1189, 337] on button "Restart" at bounding box center [1231, 350] width 193 height 50
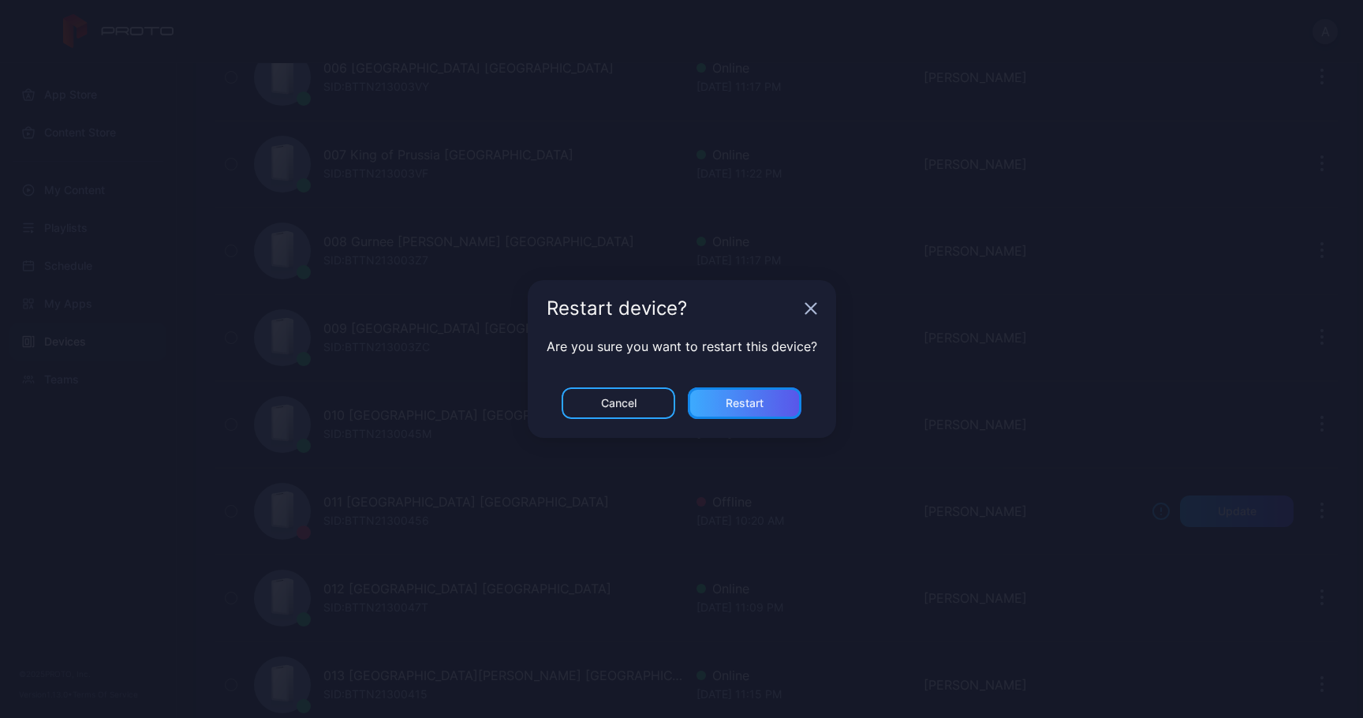
click at [764, 390] on div "Restart" at bounding box center [745, 403] width 114 height 32
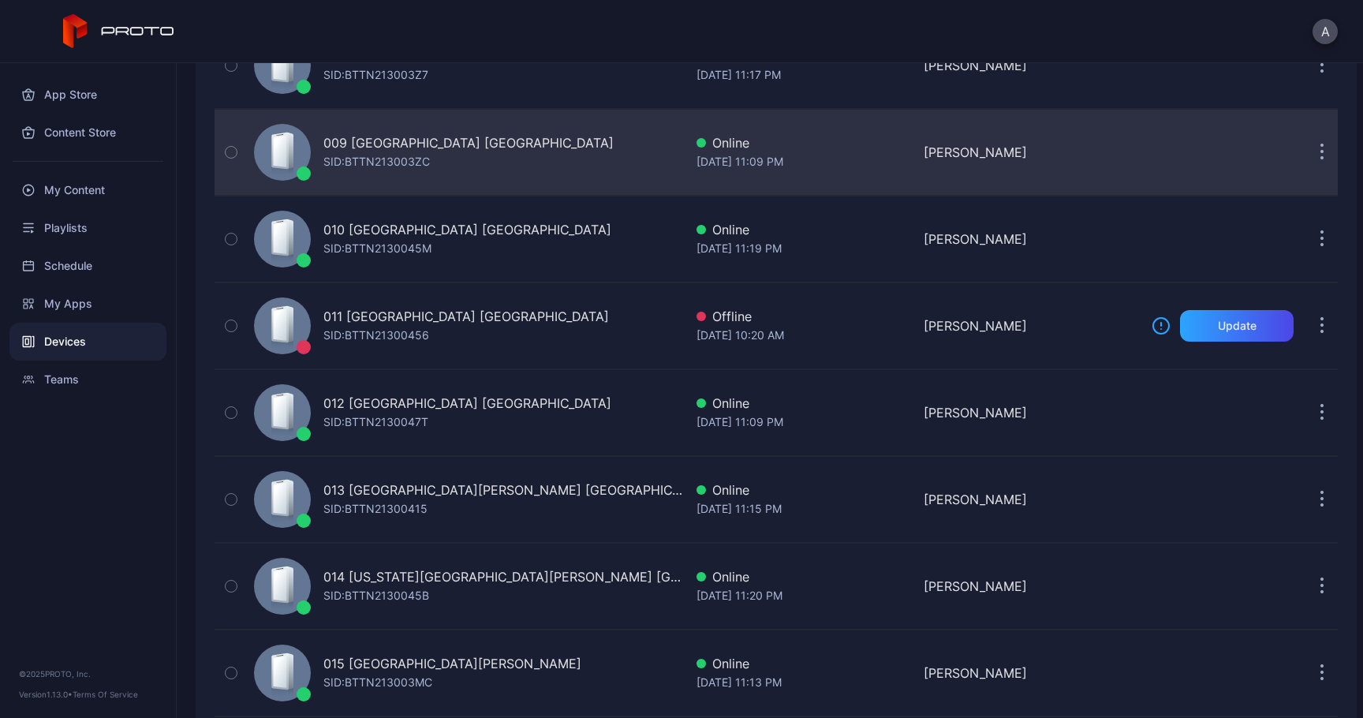
scroll to position [856, 0]
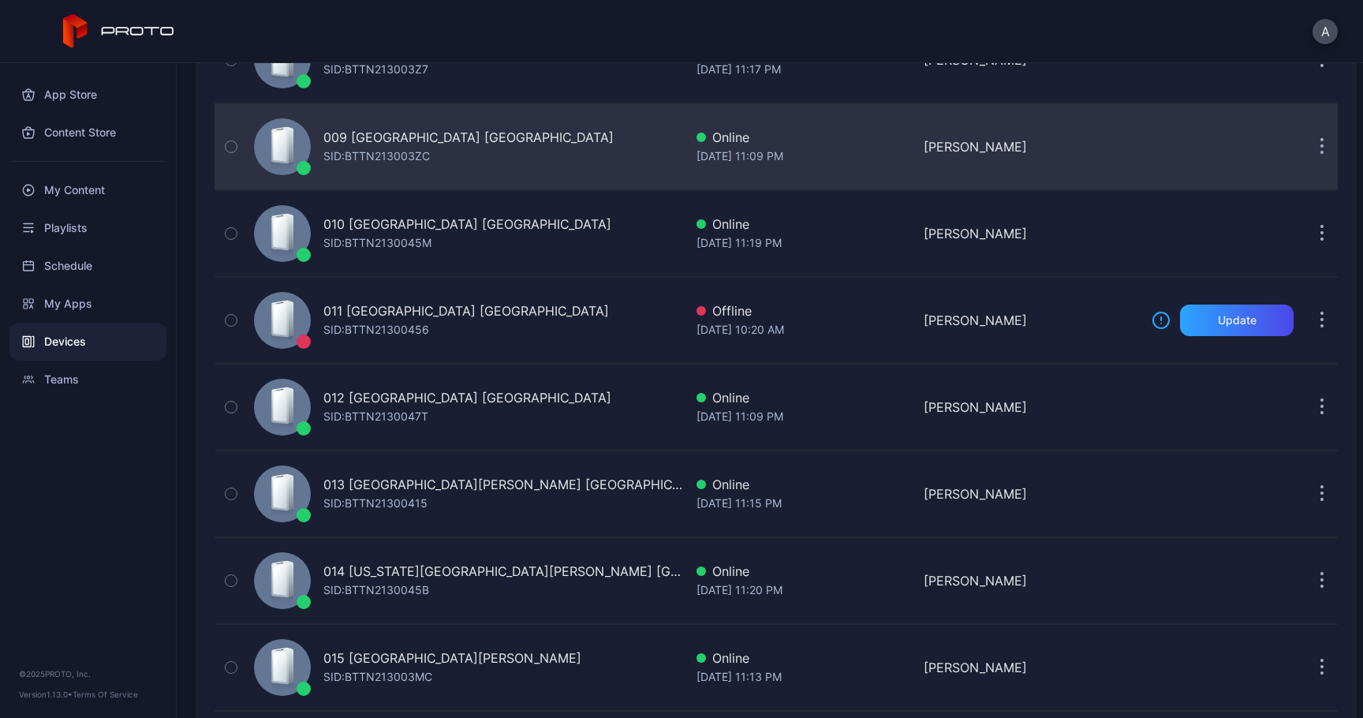
click at [1308, 145] on button "button" at bounding box center [1322, 147] width 32 height 32
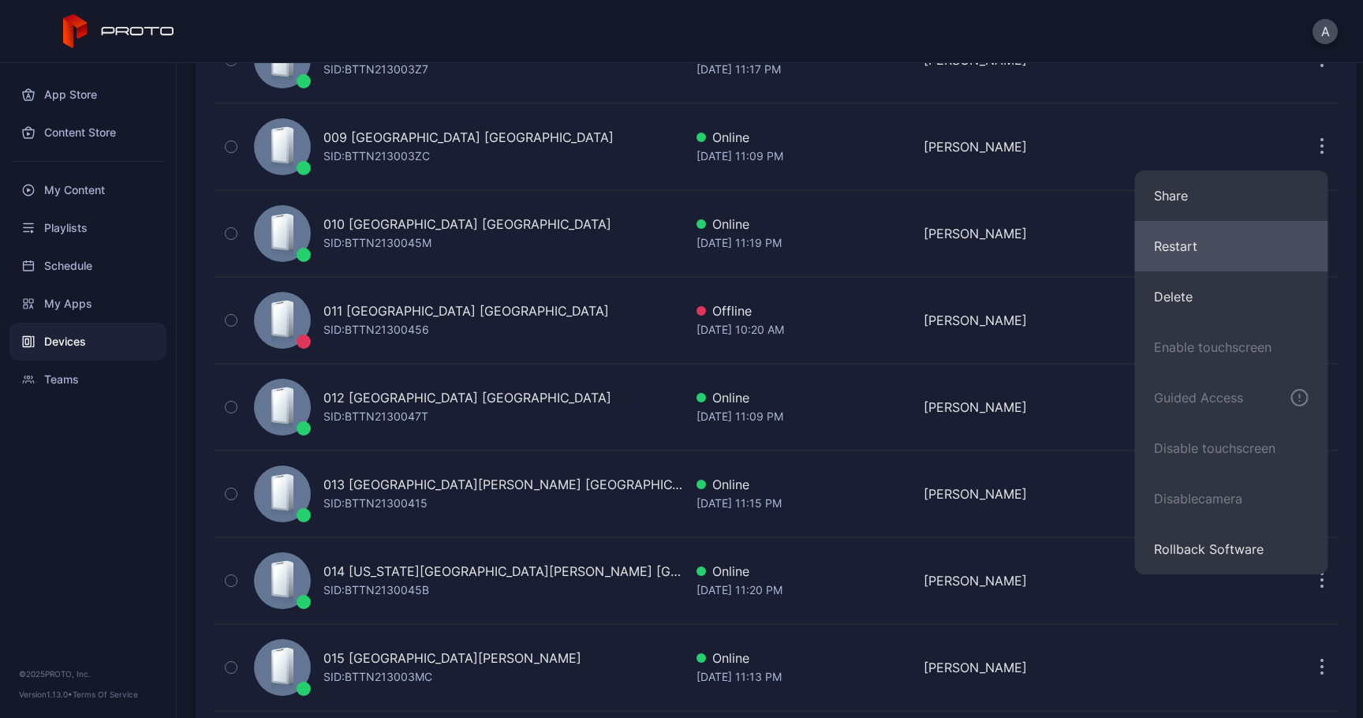
click at [1204, 269] on button "Restart" at bounding box center [1231, 246] width 193 height 50
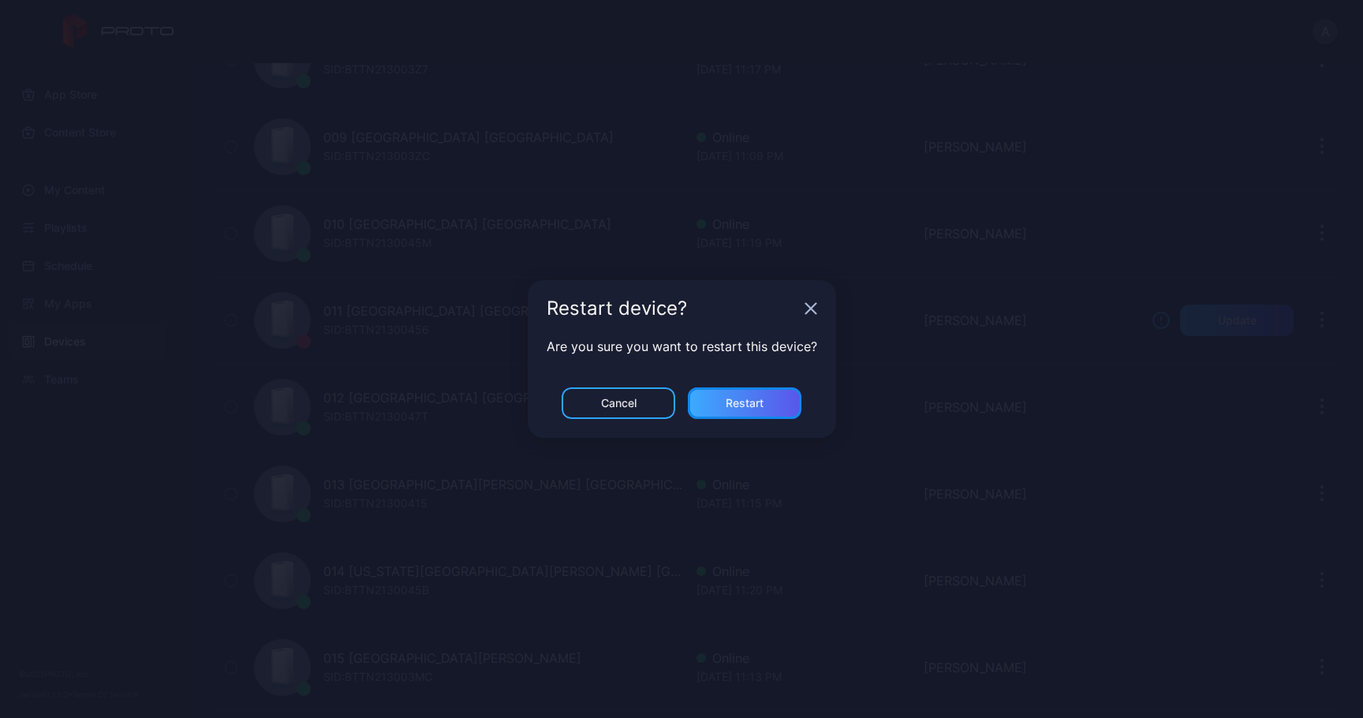
click at [760, 406] on div "Restart" at bounding box center [745, 403] width 38 height 13
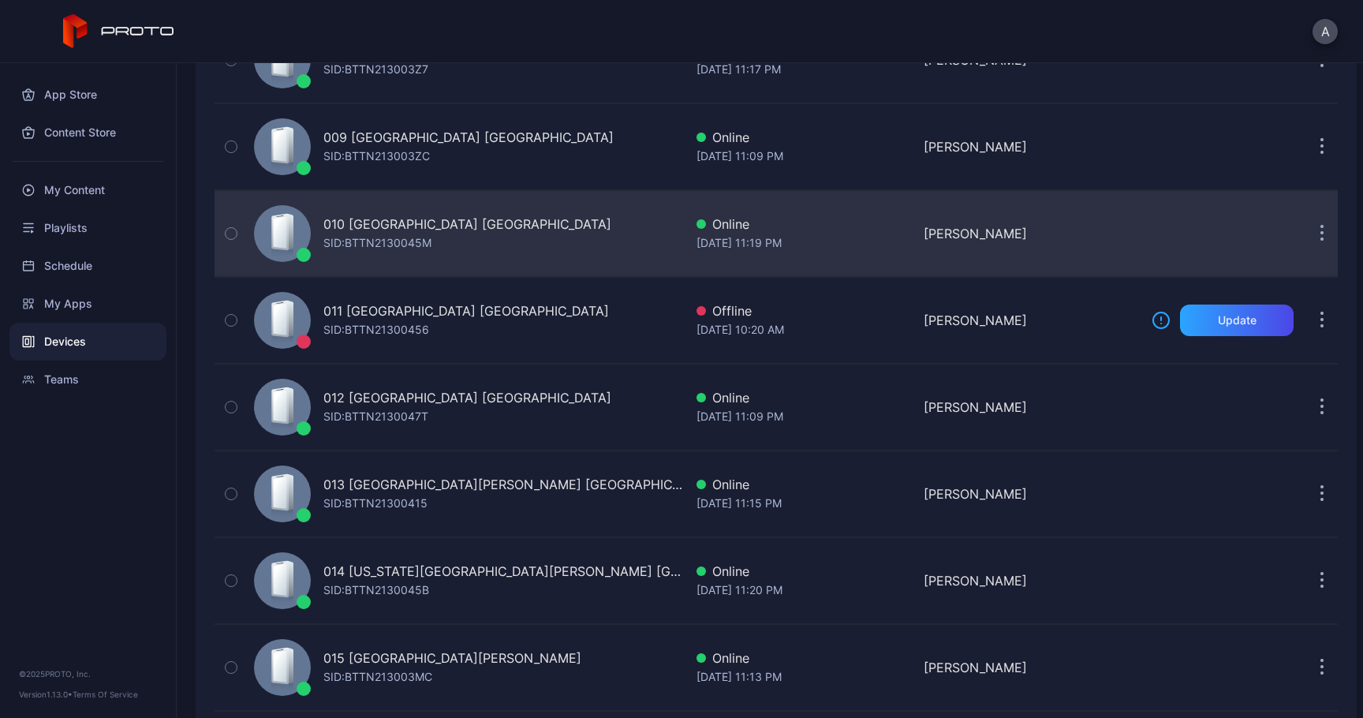
scroll to position [891, 0]
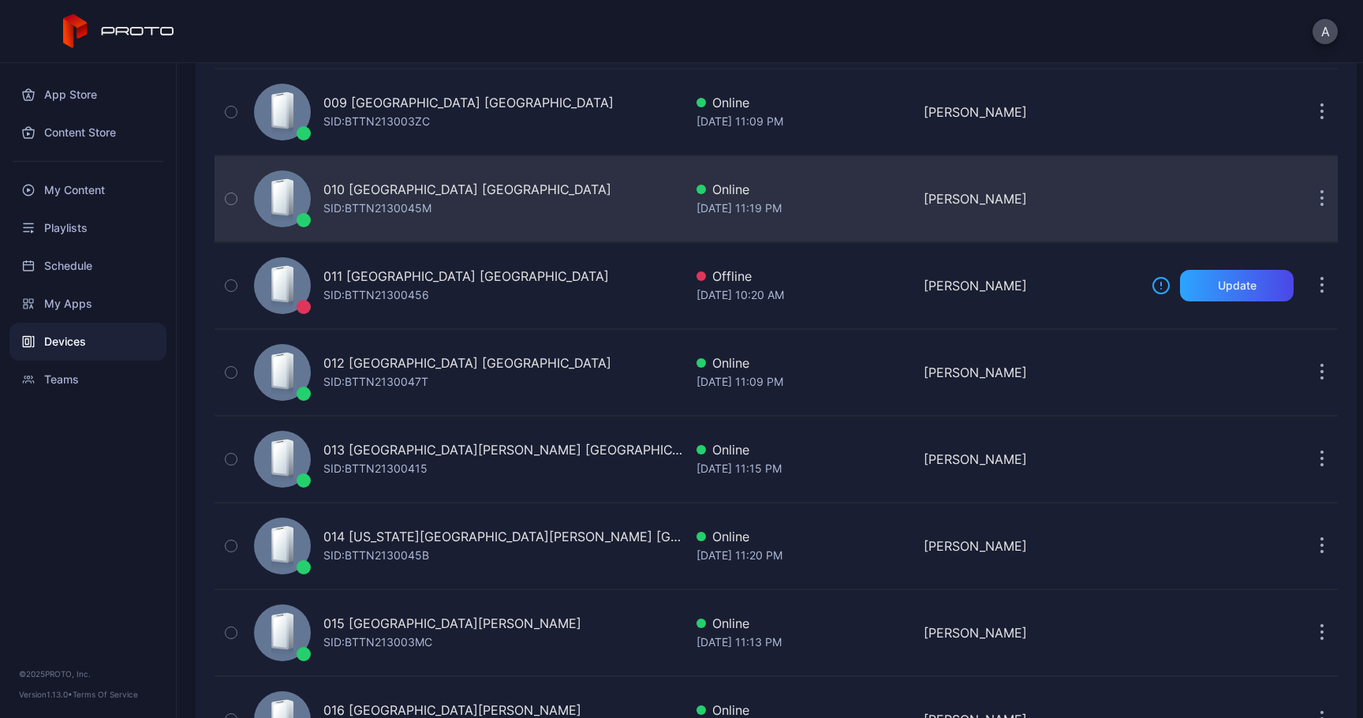
click at [1306, 192] on button "button" at bounding box center [1322, 199] width 32 height 32
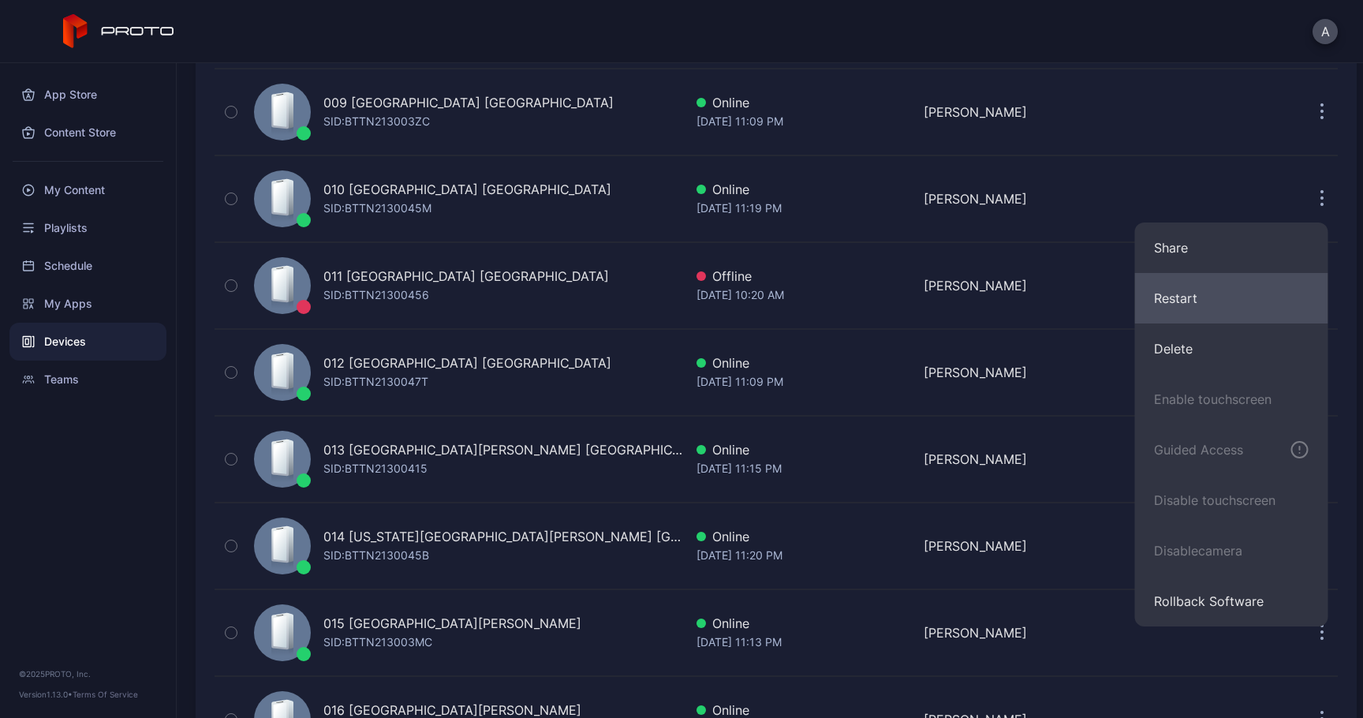
click at [1214, 285] on button "Restart" at bounding box center [1231, 298] width 193 height 50
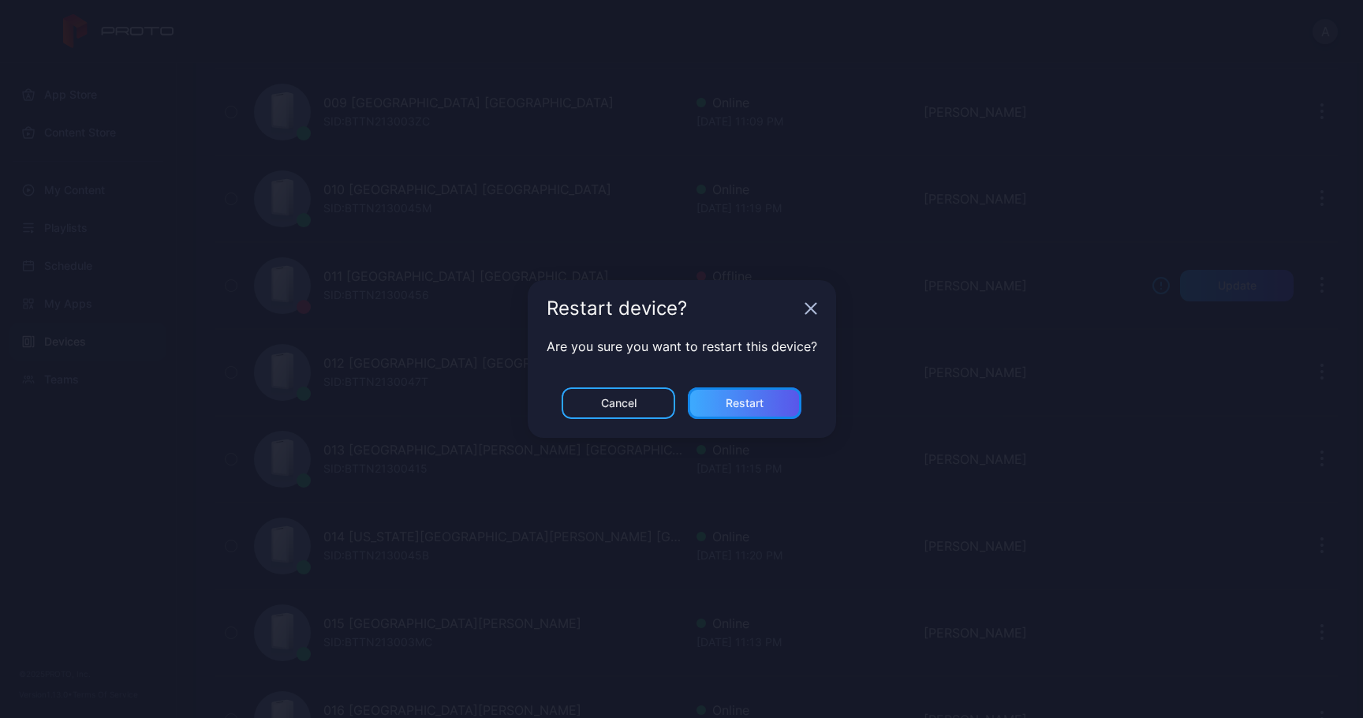
click at [781, 399] on div "Restart" at bounding box center [745, 403] width 114 height 32
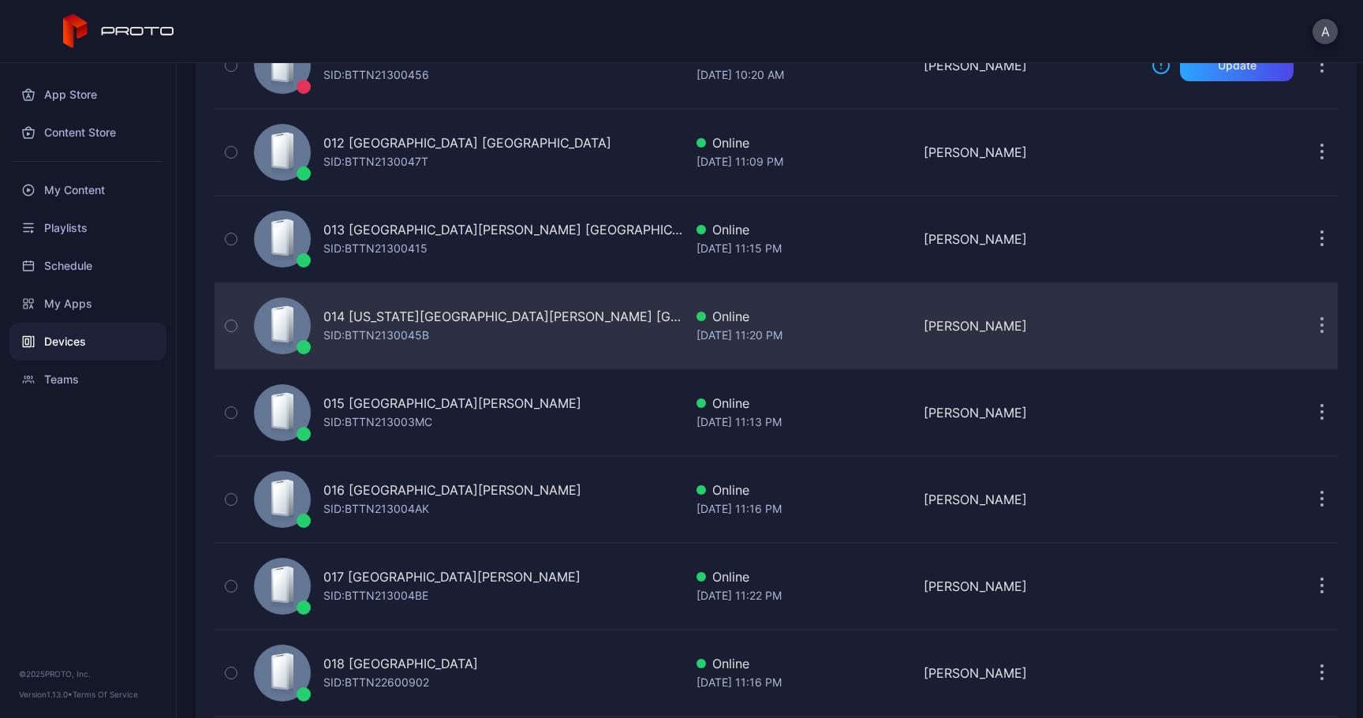
scroll to position [1104, 0]
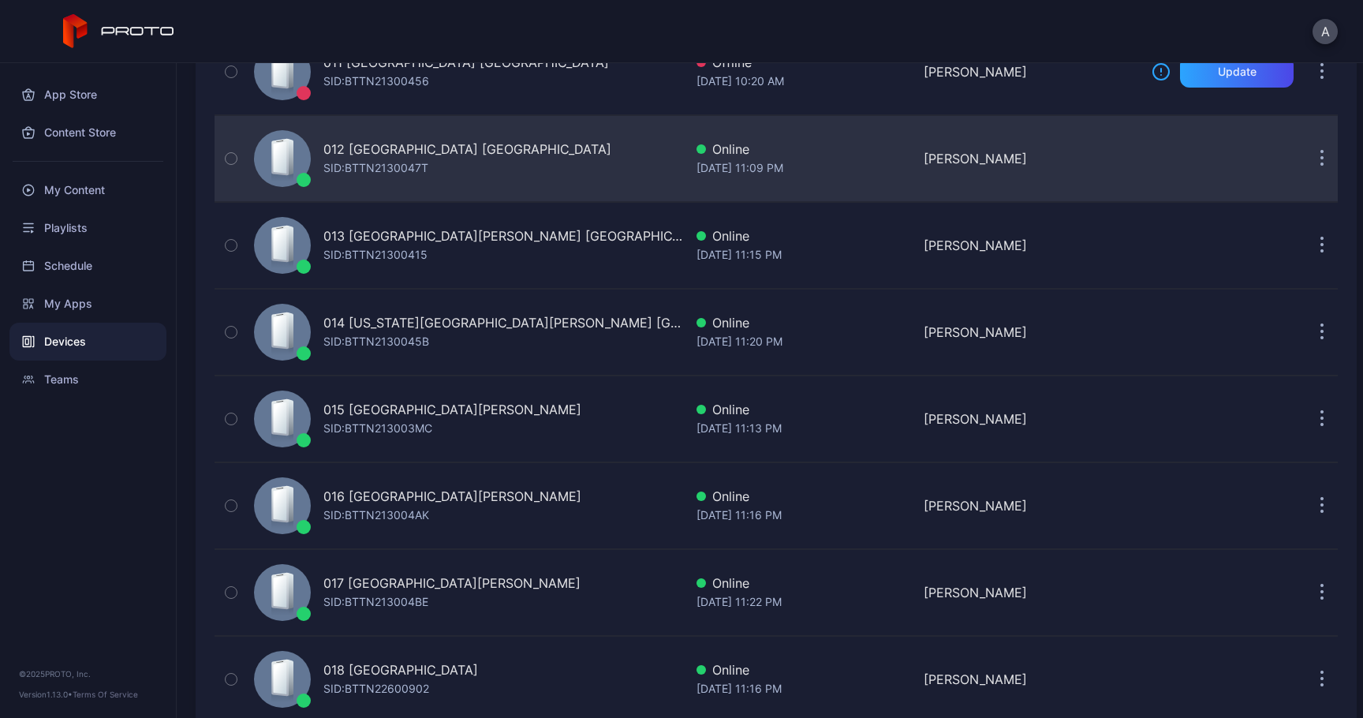
click at [1306, 159] on button "button" at bounding box center [1322, 159] width 32 height 32
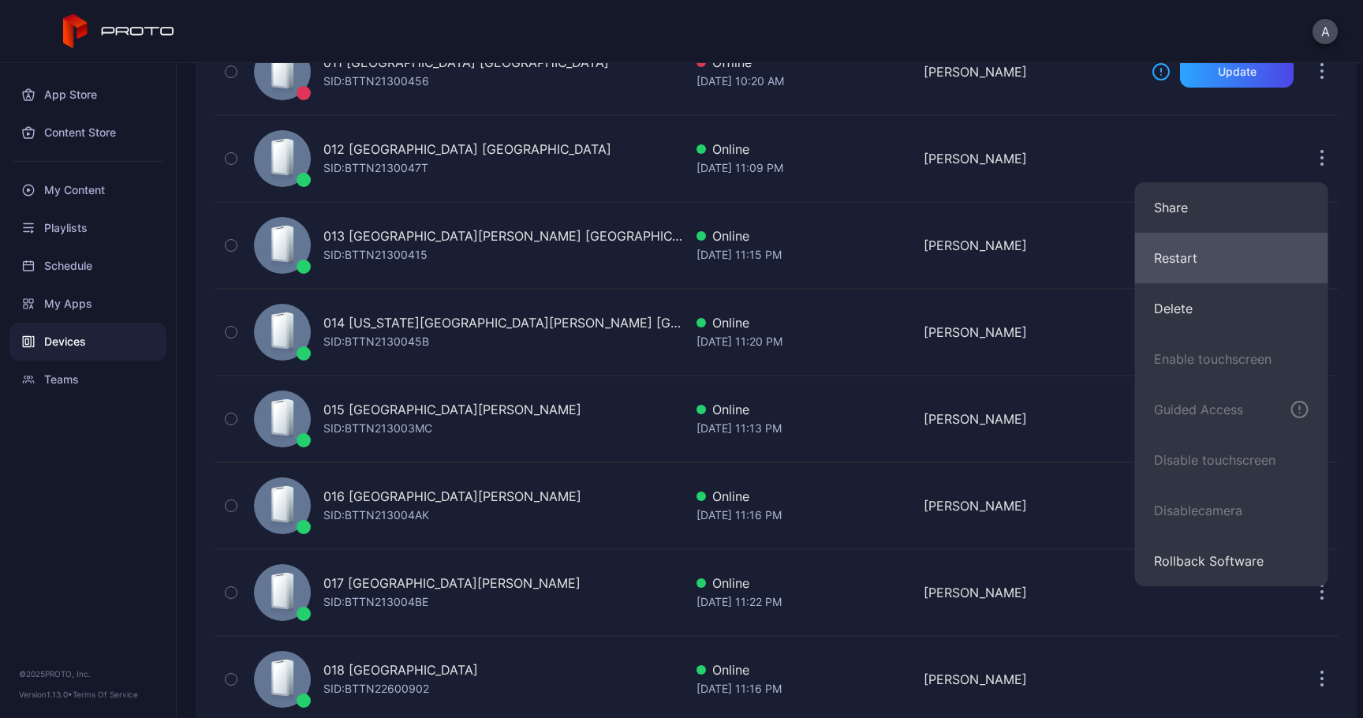
click at [1240, 238] on button "Restart" at bounding box center [1231, 258] width 193 height 50
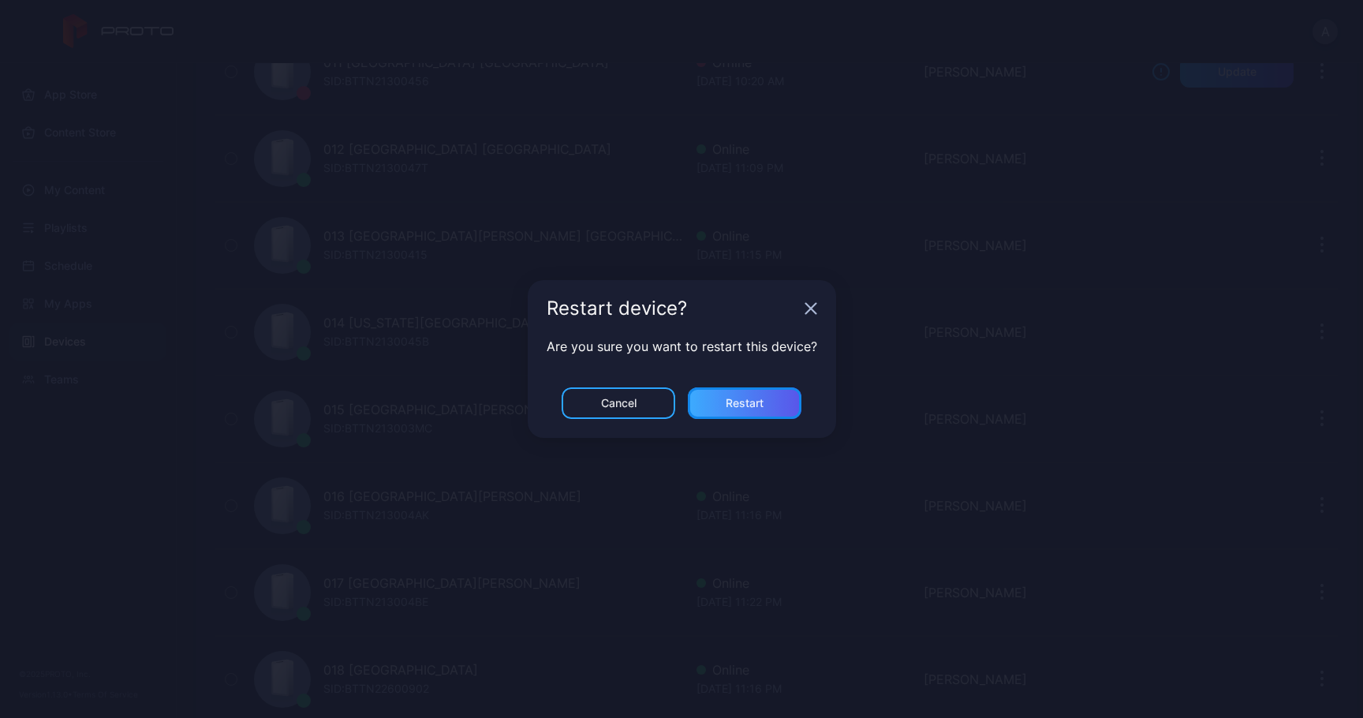
click at [756, 407] on div "Restart" at bounding box center [745, 403] width 38 height 13
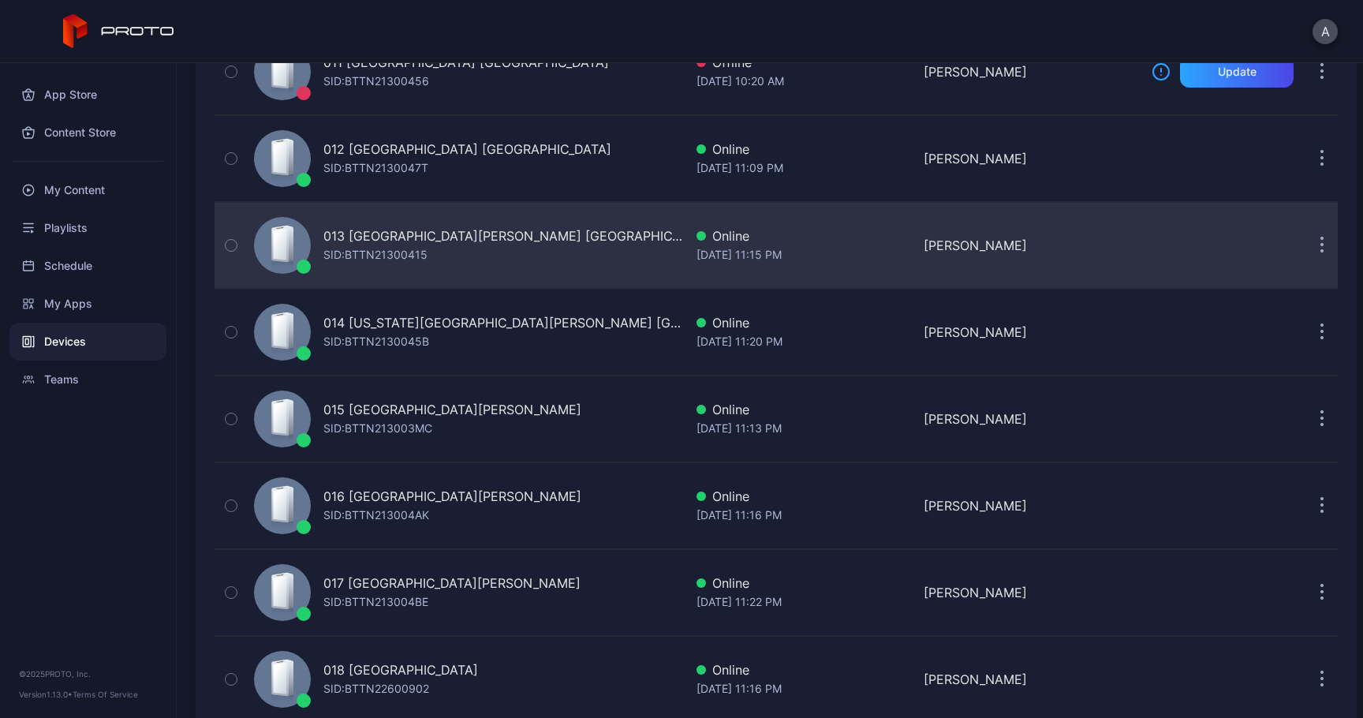
click at [1307, 250] on button "button" at bounding box center [1322, 246] width 32 height 32
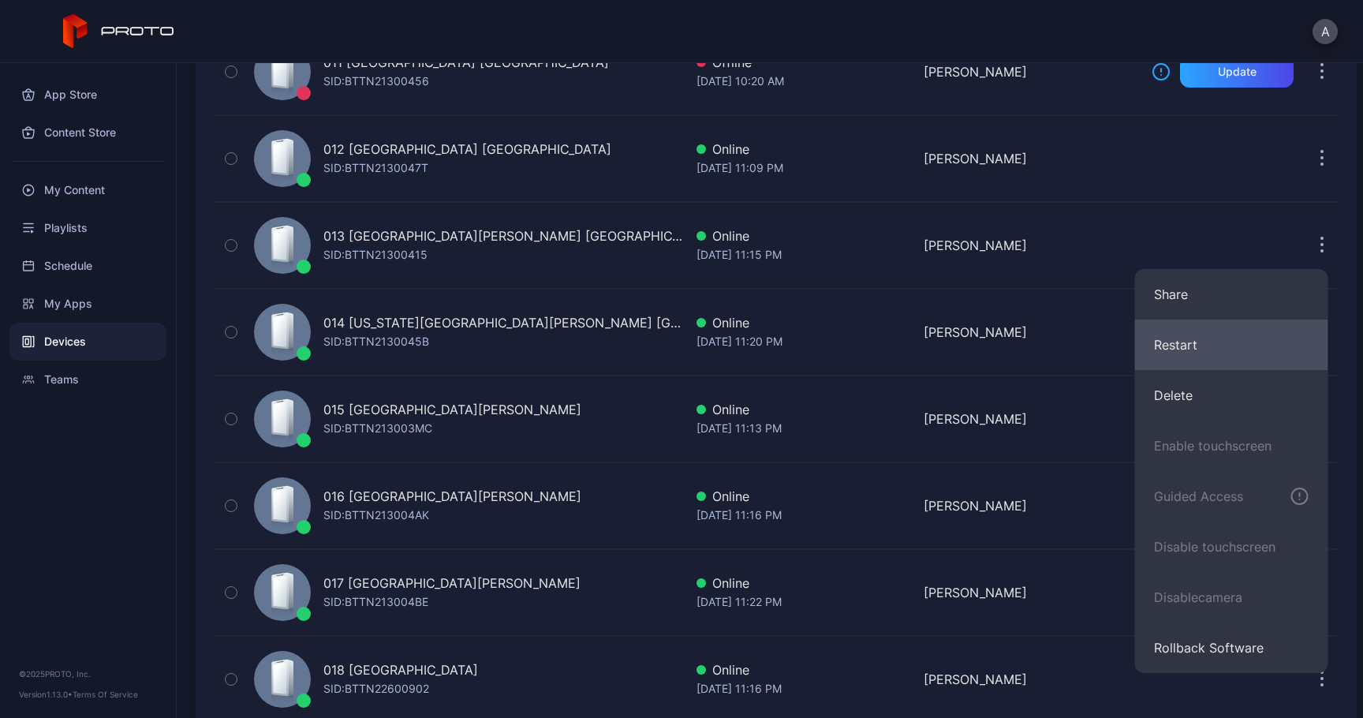
click at [1227, 350] on button "Restart" at bounding box center [1231, 344] width 193 height 50
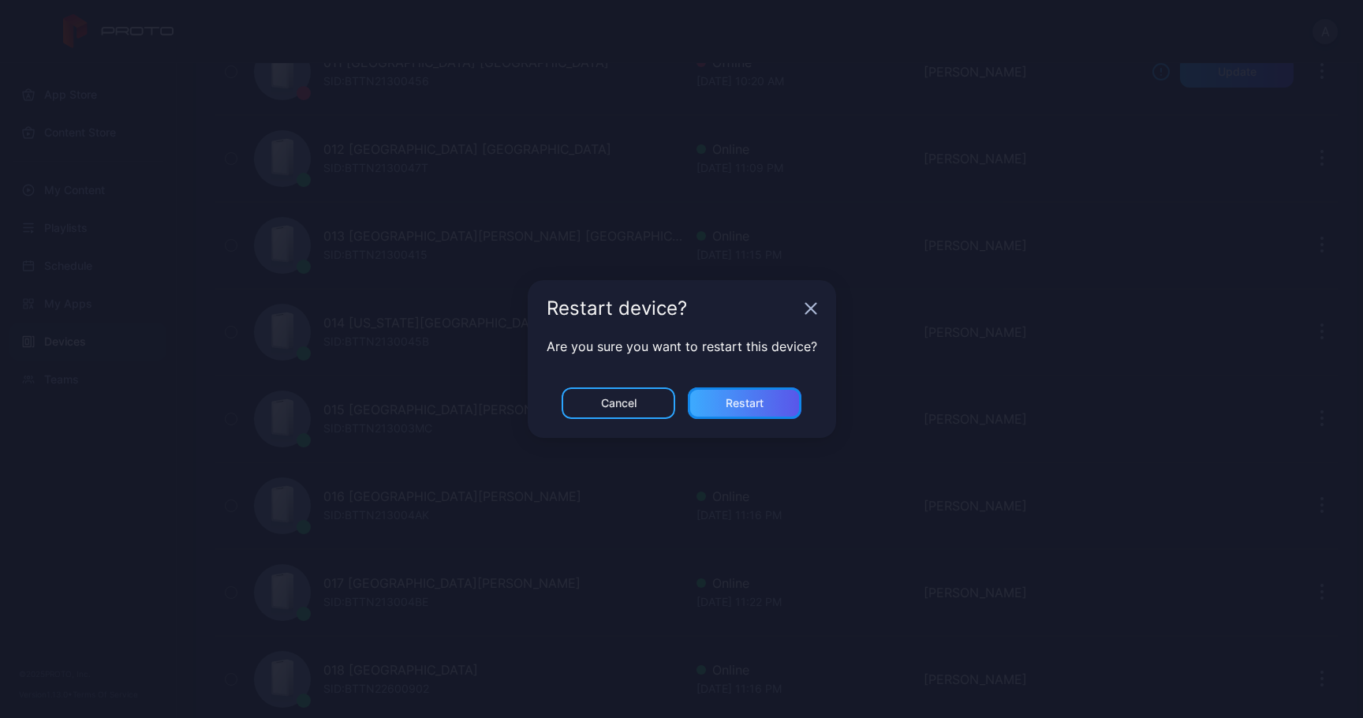
click at [766, 399] on div "Restart" at bounding box center [745, 403] width 114 height 32
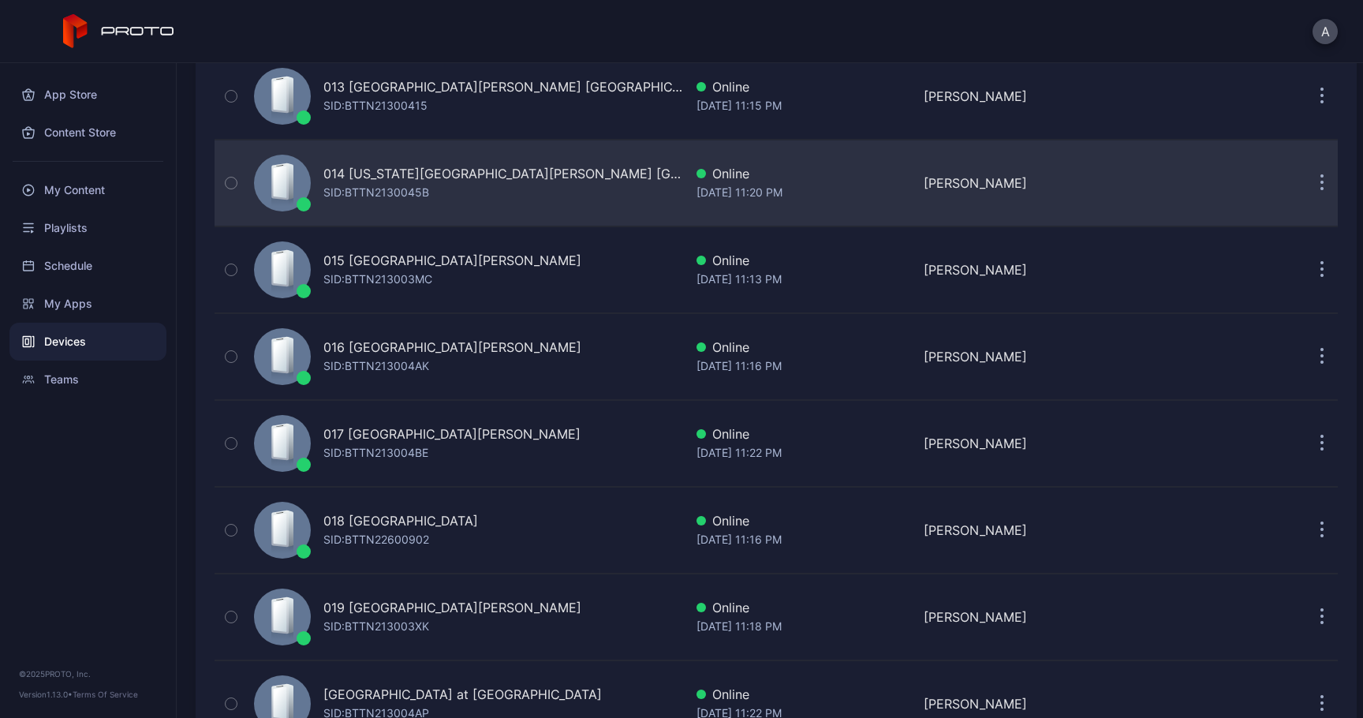
scroll to position [1257, 0]
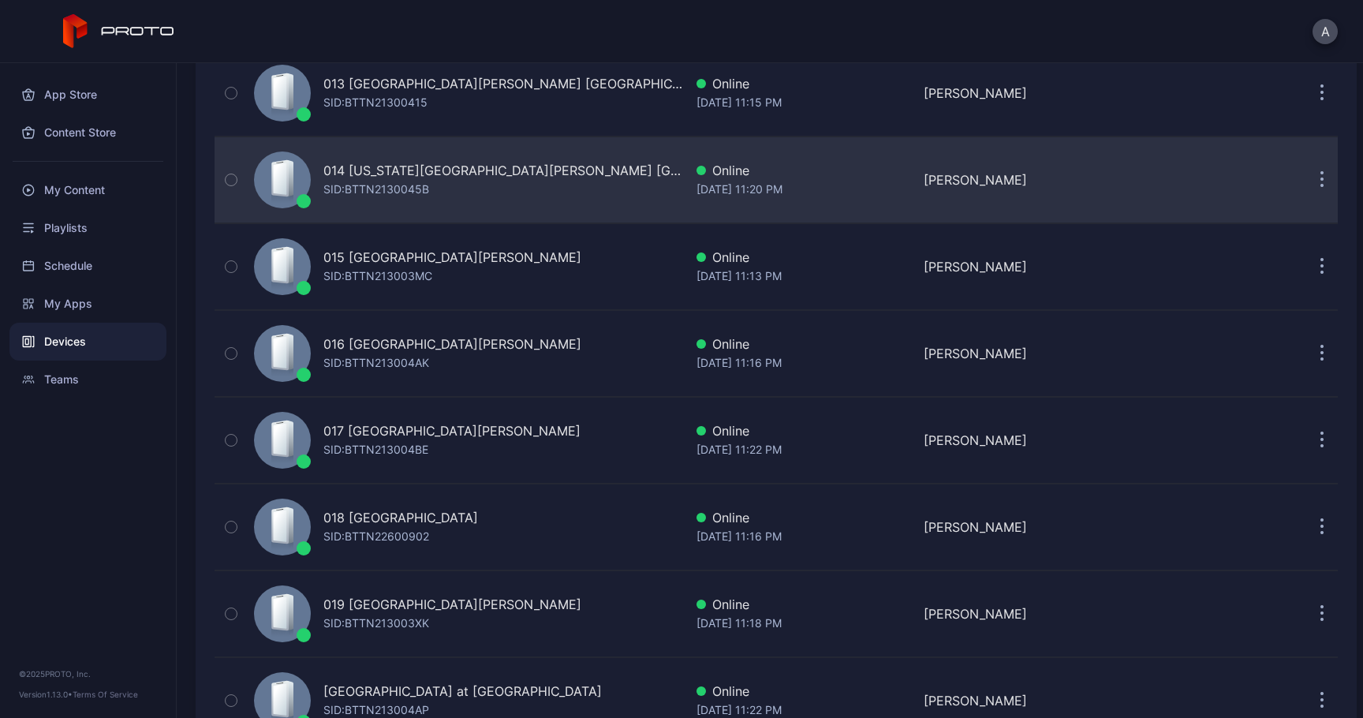
click at [1306, 183] on button "button" at bounding box center [1322, 180] width 32 height 32
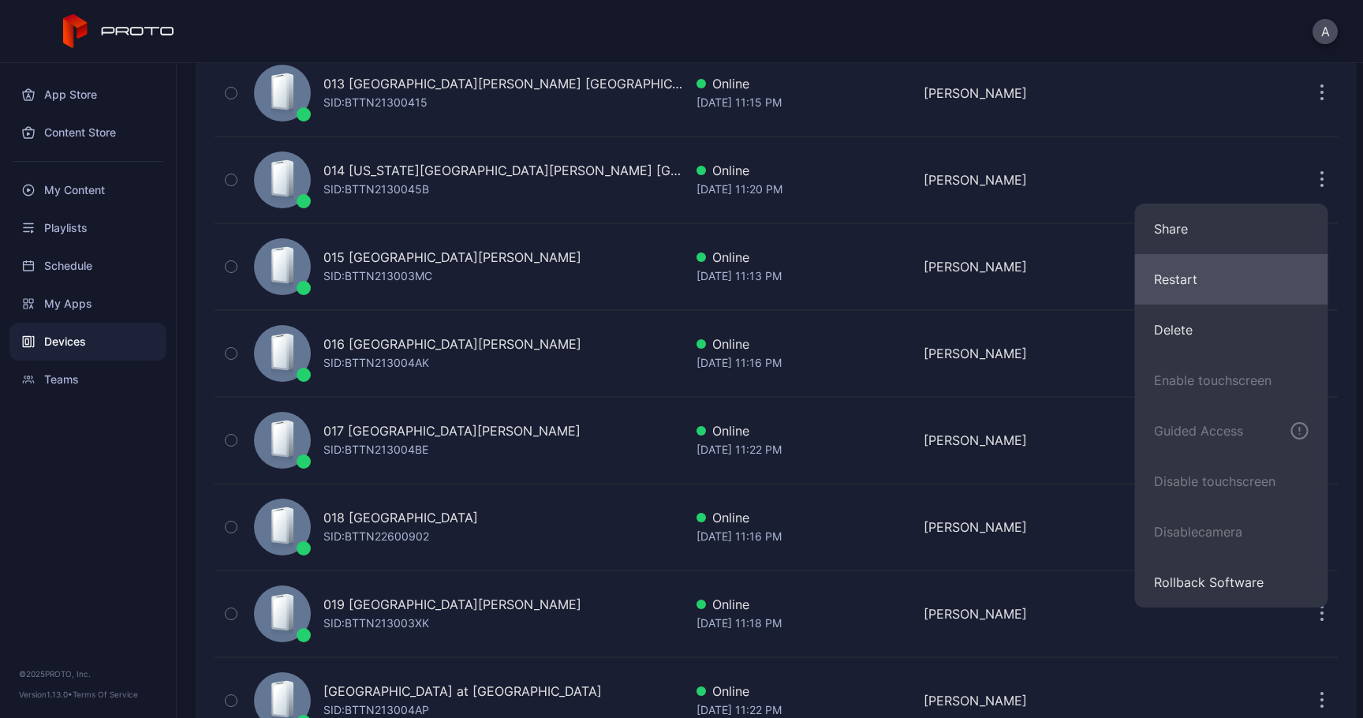
click at [1212, 286] on button "Restart" at bounding box center [1231, 279] width 193 height 50
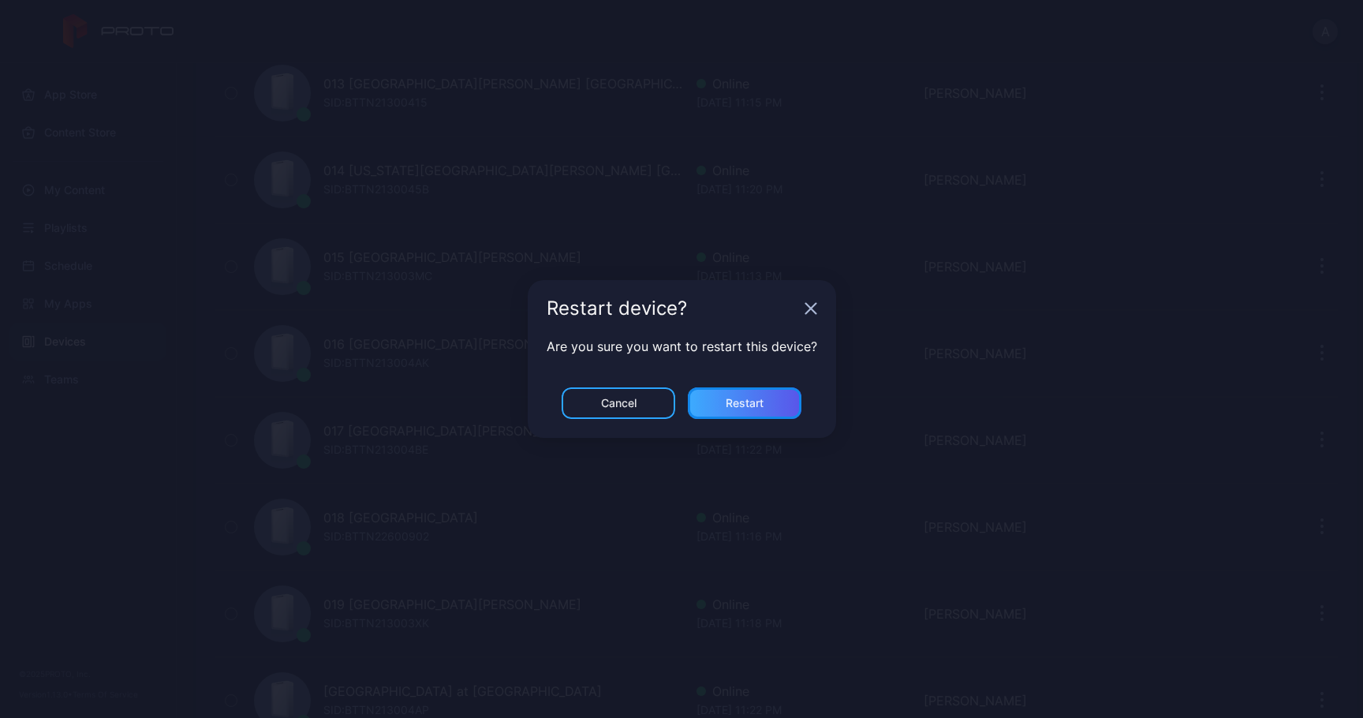
click at [789, 390] on div "Restart" at bounding box center [745, 403] width 114 height 32
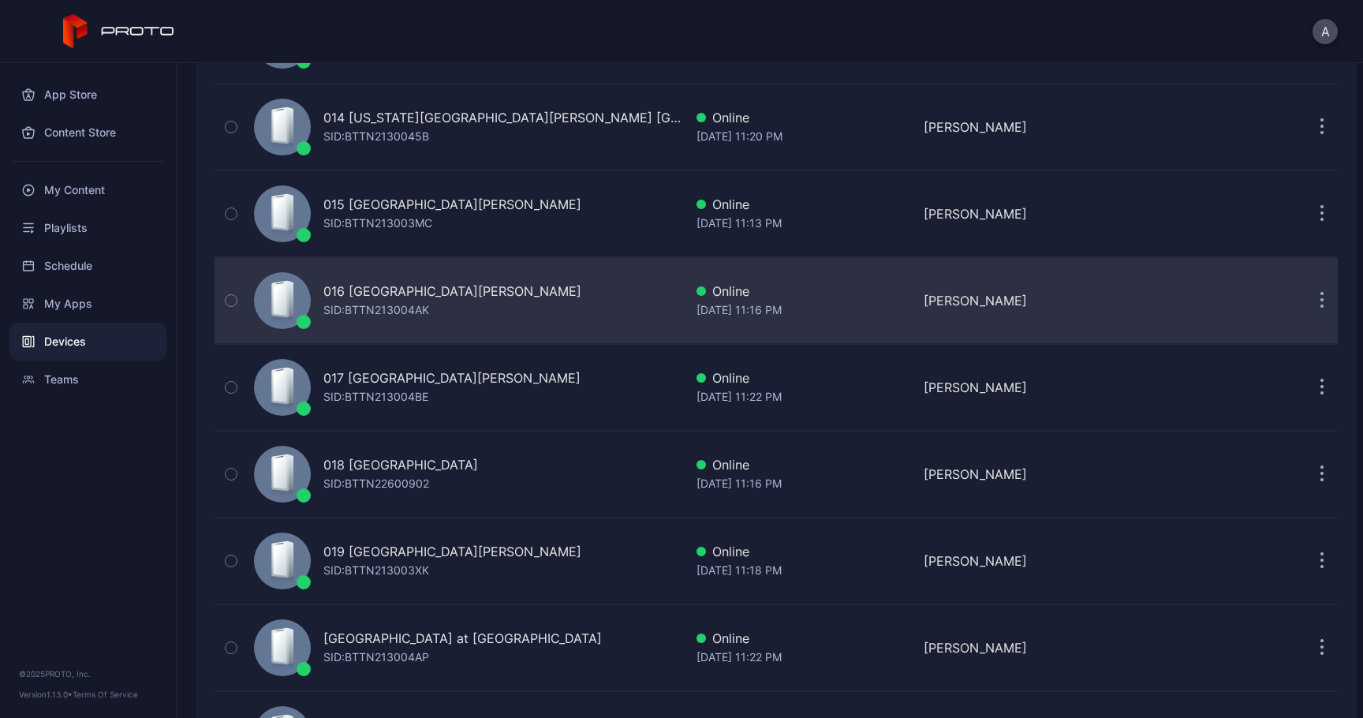
scroll to position [1312, 0]
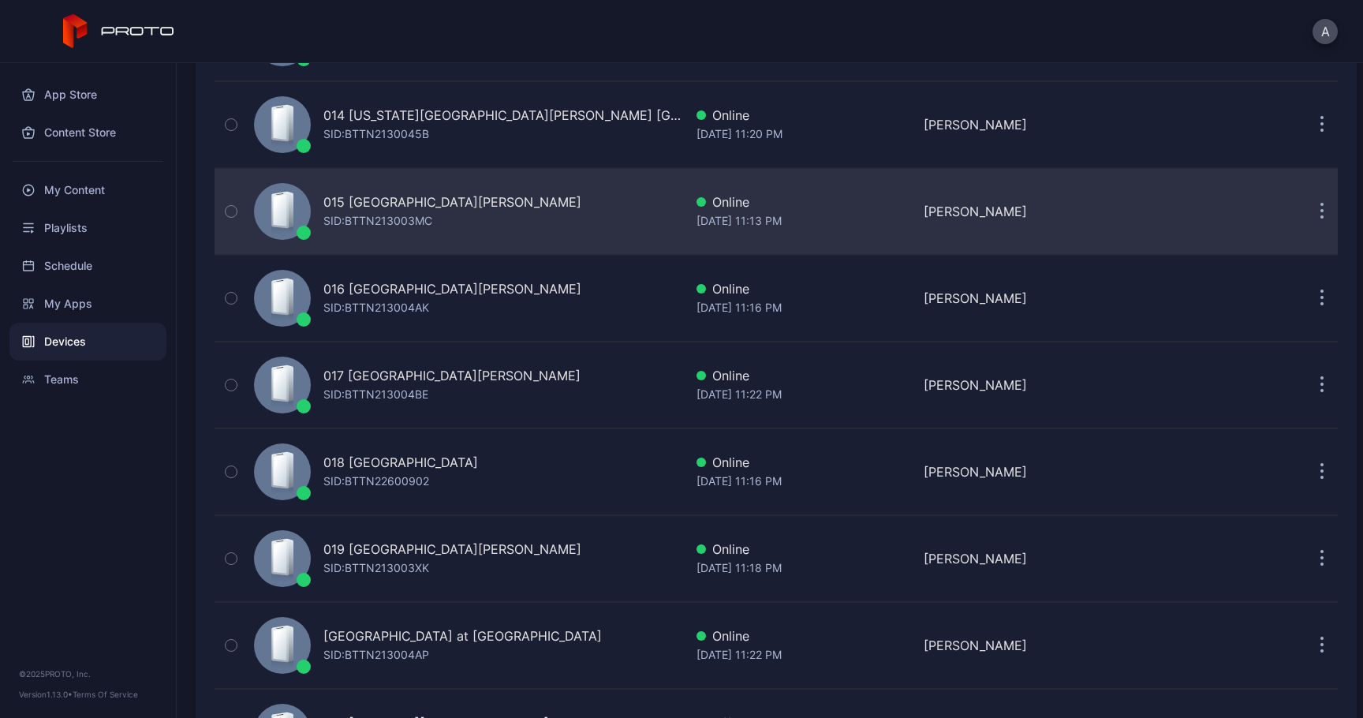
click at [1308, 212] on button "button" at bounding box center [1322, 212] width 32 height 32
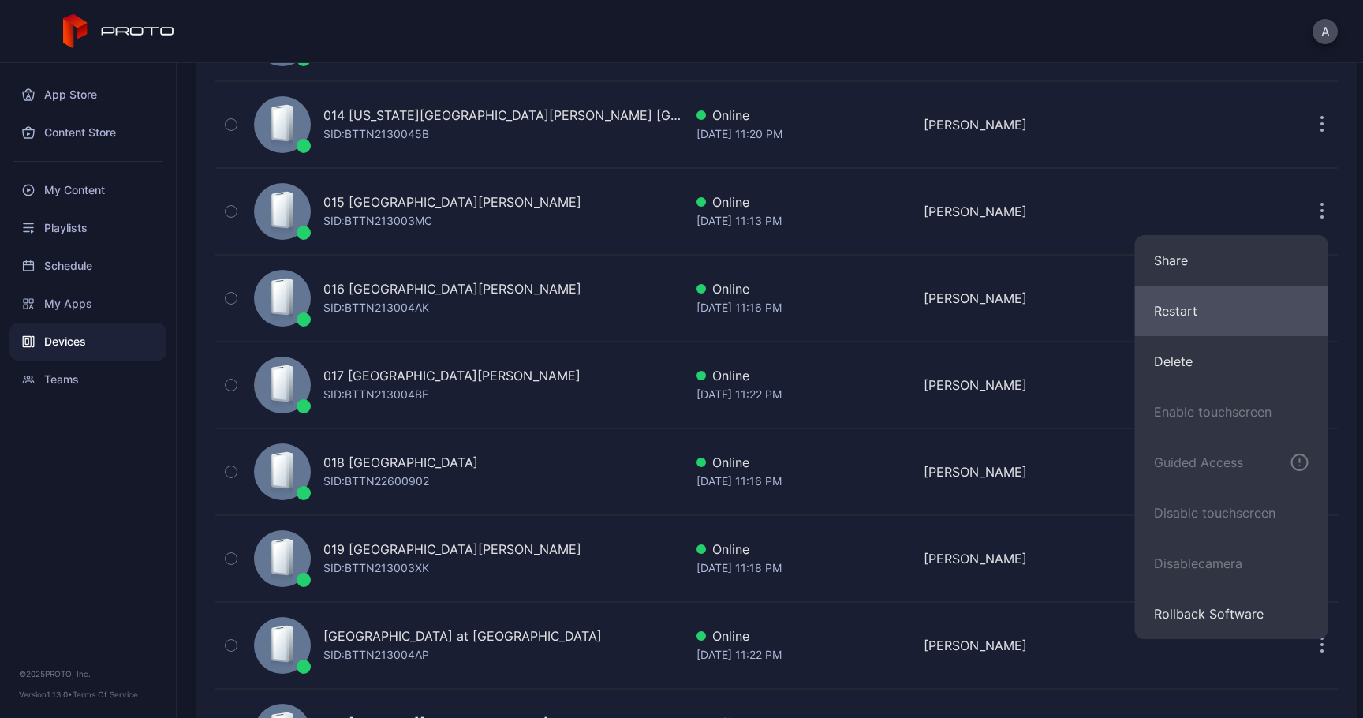
click at [1233, 306] on button "Restart" at bounding box center [1231, 311] width 193 height 50
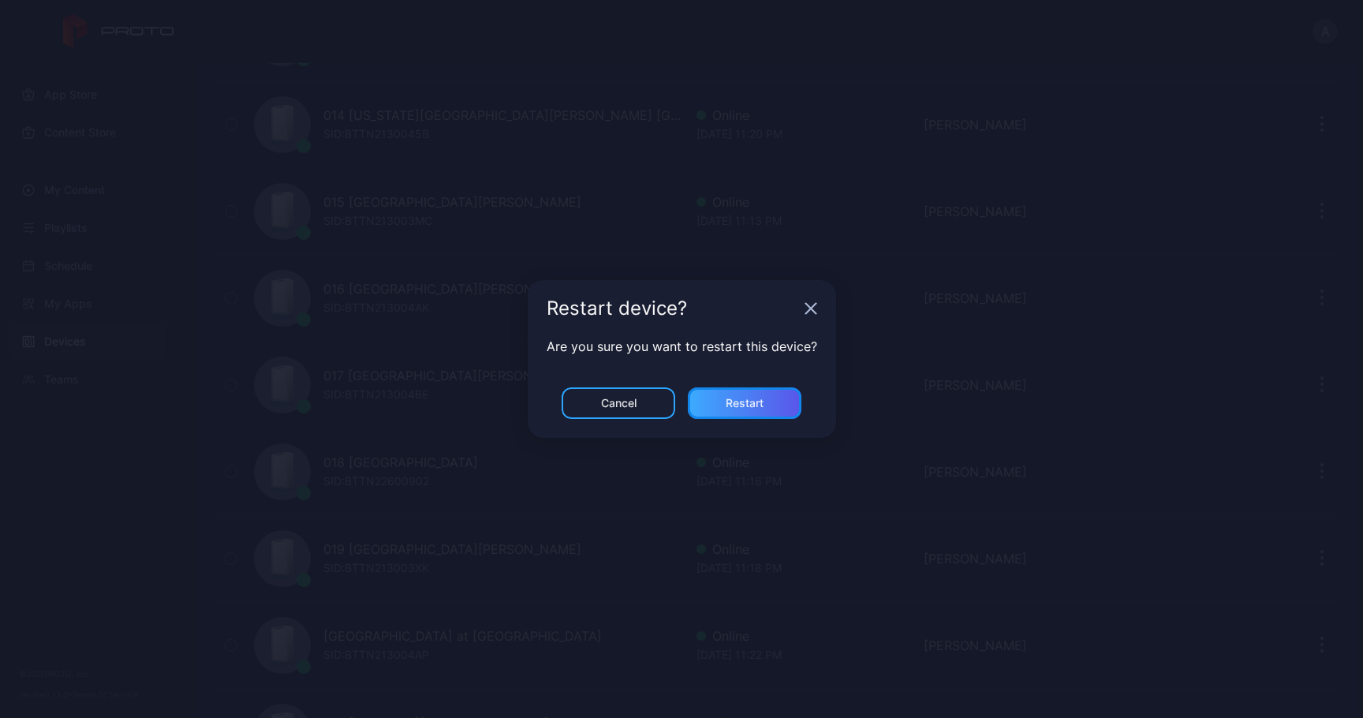
click at [786, 404] on div "Restart" at bounding box center [745, 403] width 114 height 32
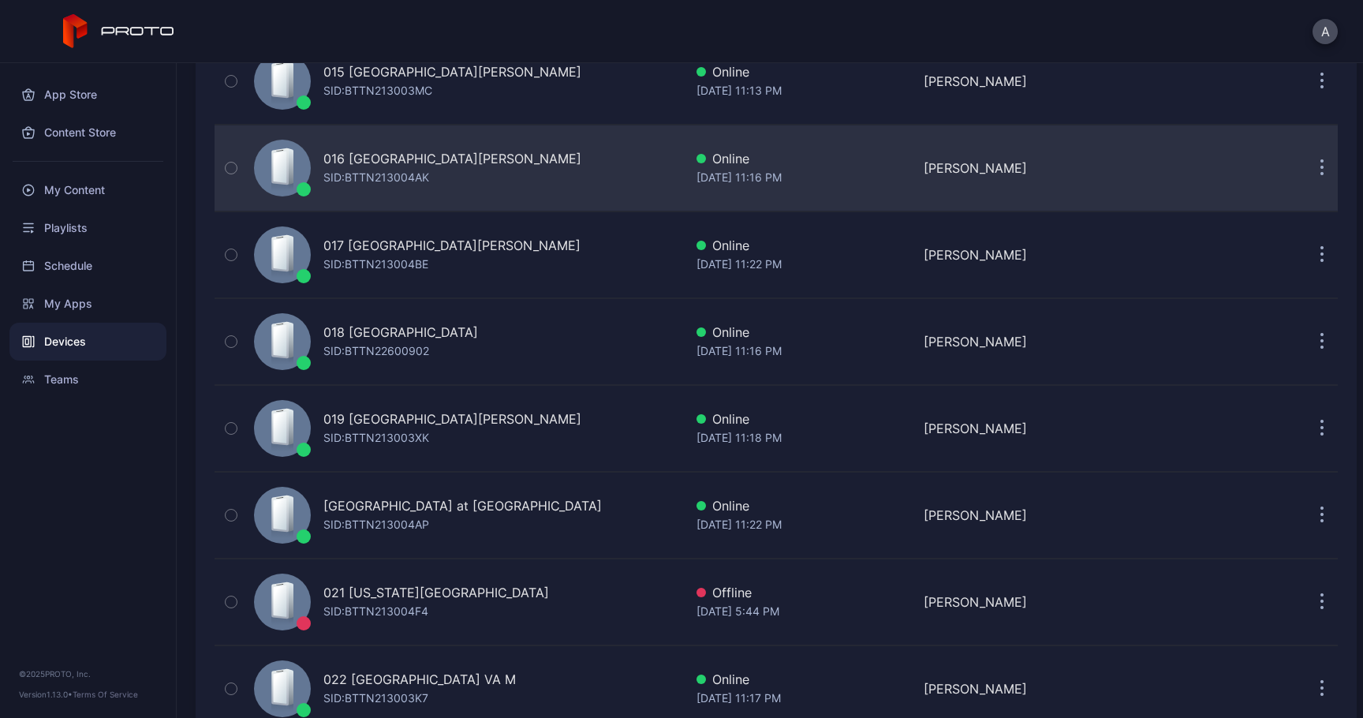
scroll to position [1455, 0]
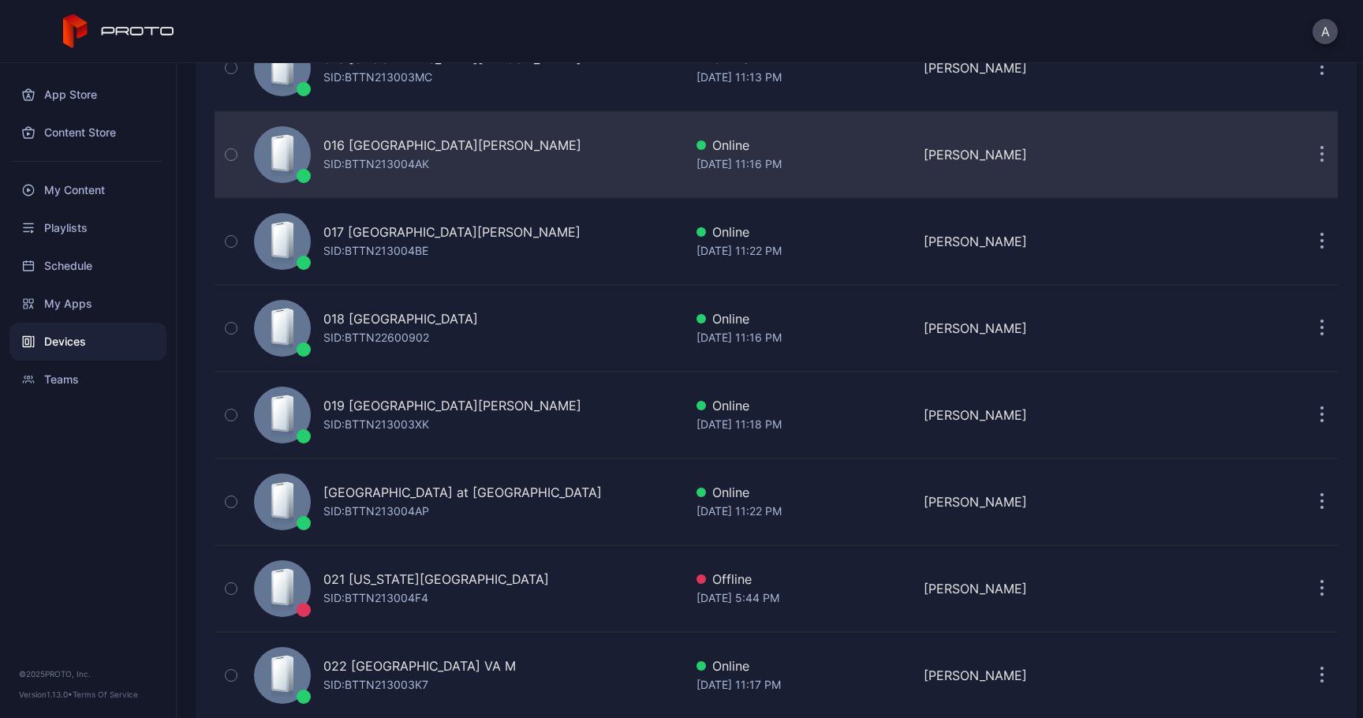
click at [1308, 158] on button "button" at bounding box center [1322, 155] width 32 height 32
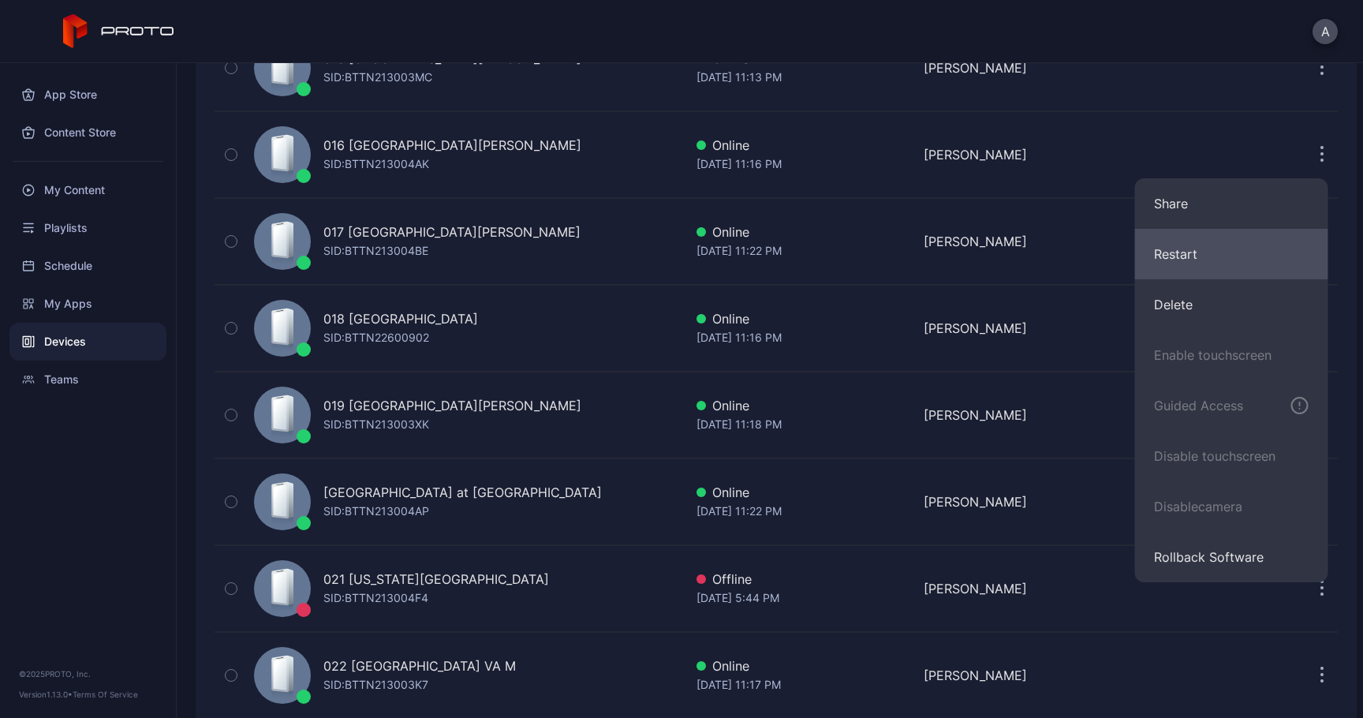
click at [1181, 260] on button "Restart" at bounding box center [1231, 254] width 193 height 50
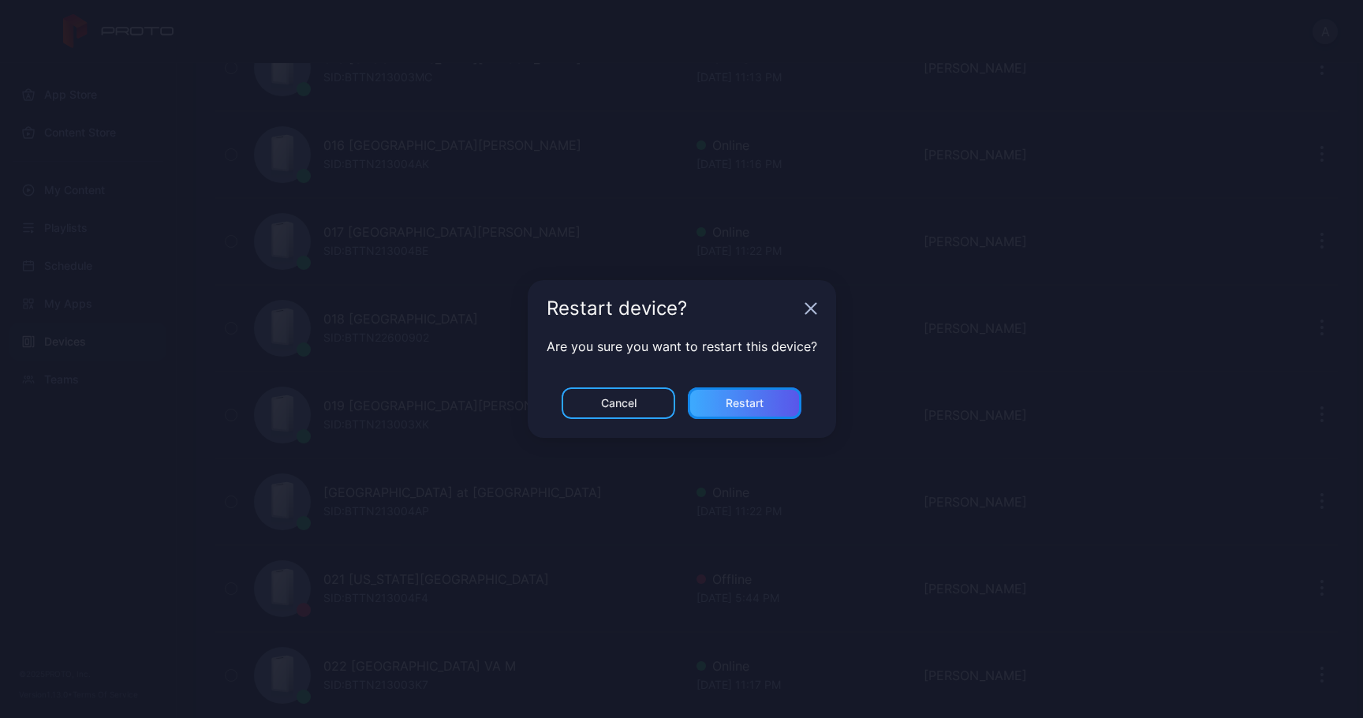
click at [765, 404] on div "Restart" at bounding box center [745, 403] width 114 height 32
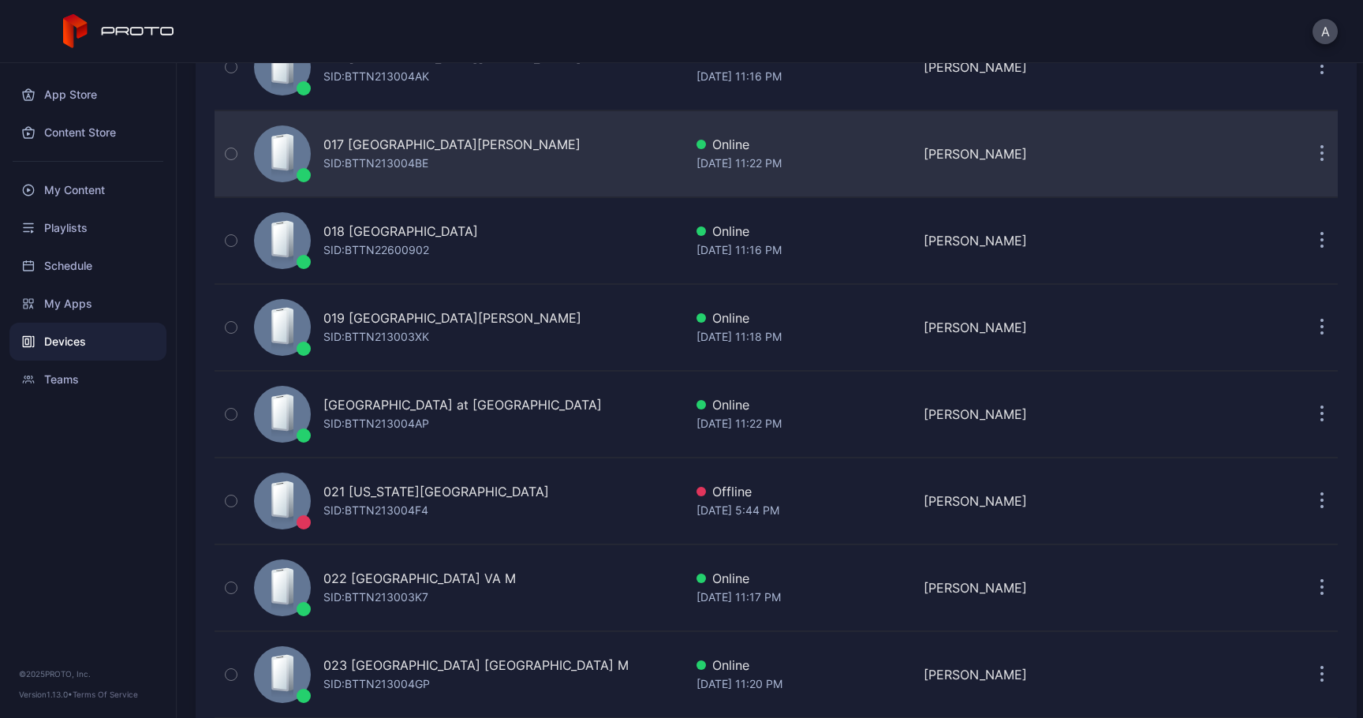
scroll to position [1544, 0]
click at [1306, 158] on button "button" at bounding box center [1322, 153] width 32 height 32
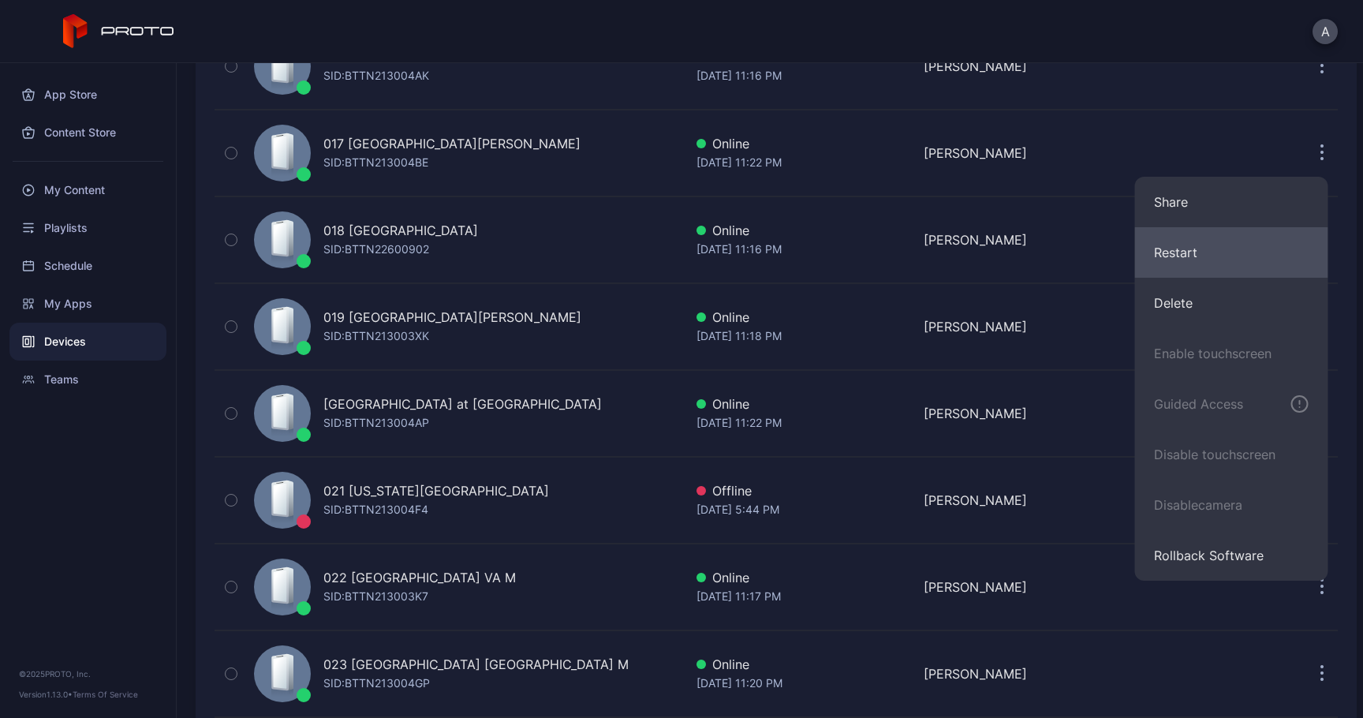
click at [1186, 258] on button "Restart" at bounding box center [1231, 252] width 193 height 50
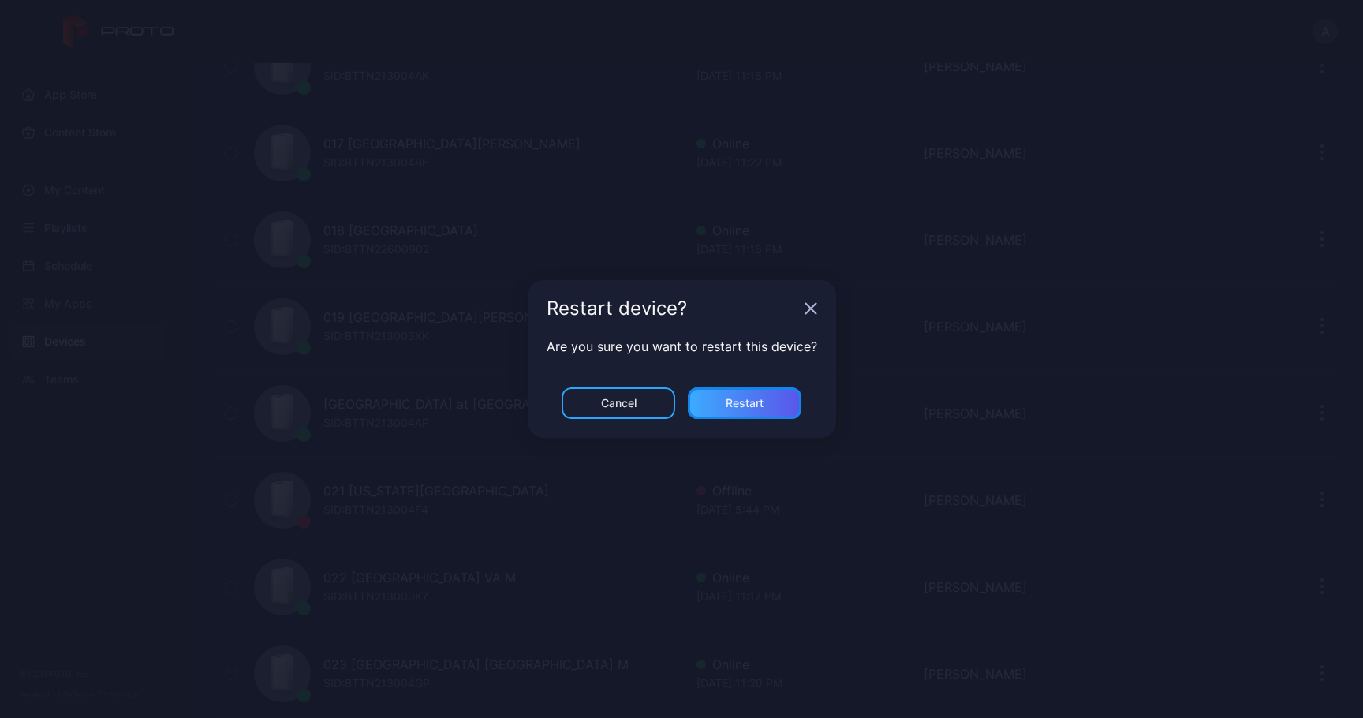
click at [748, 408] on div "Restart" at bounding box center [745, 403] width 38 height 13
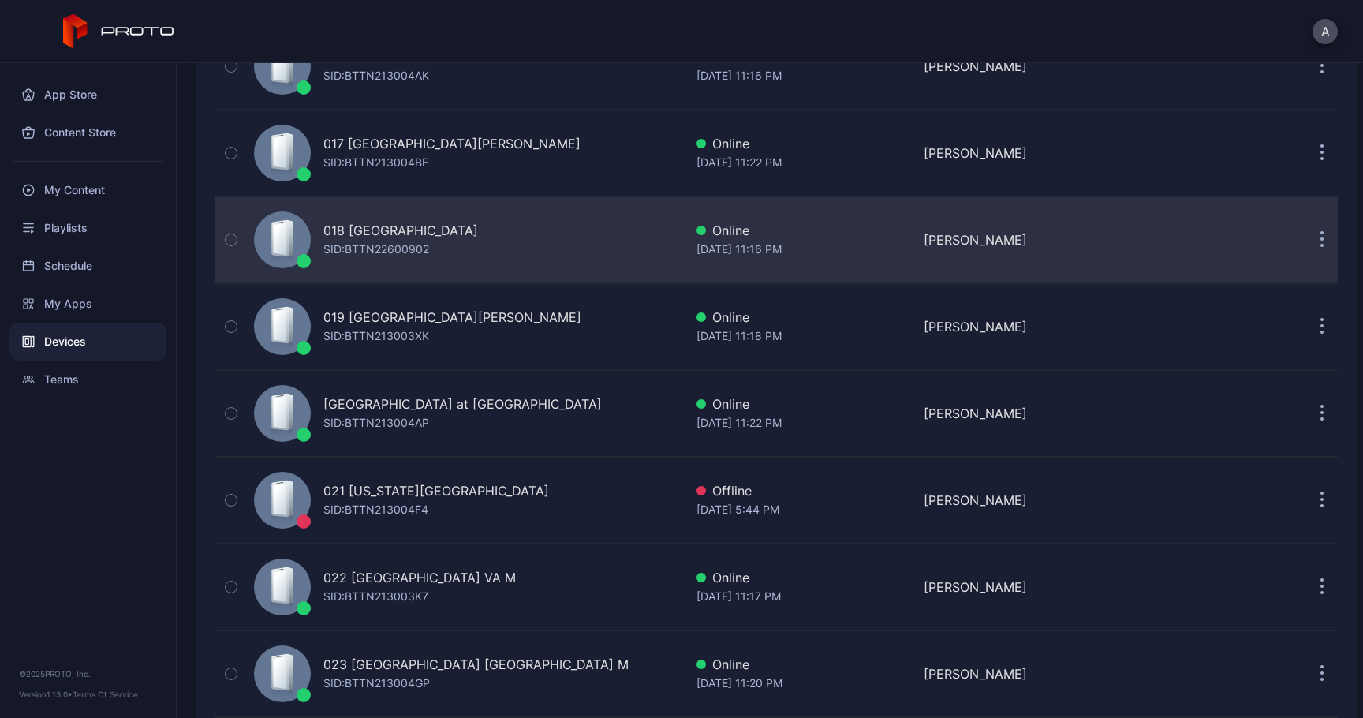
click at [1317, 240] on button "button" at bounding box center [1322, 240] width 32 height 32
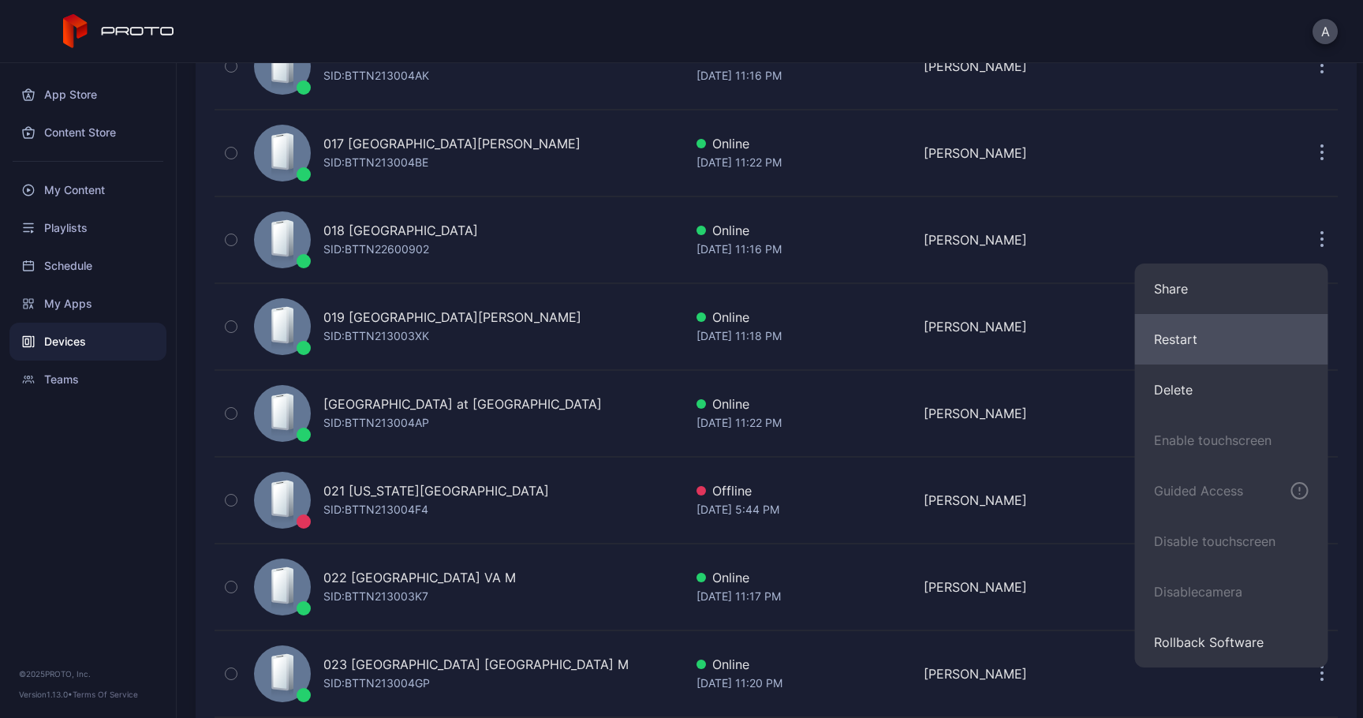
click at [1212, 338] on button "Restart" at bounding box center [1231, 339] width 193 height 50
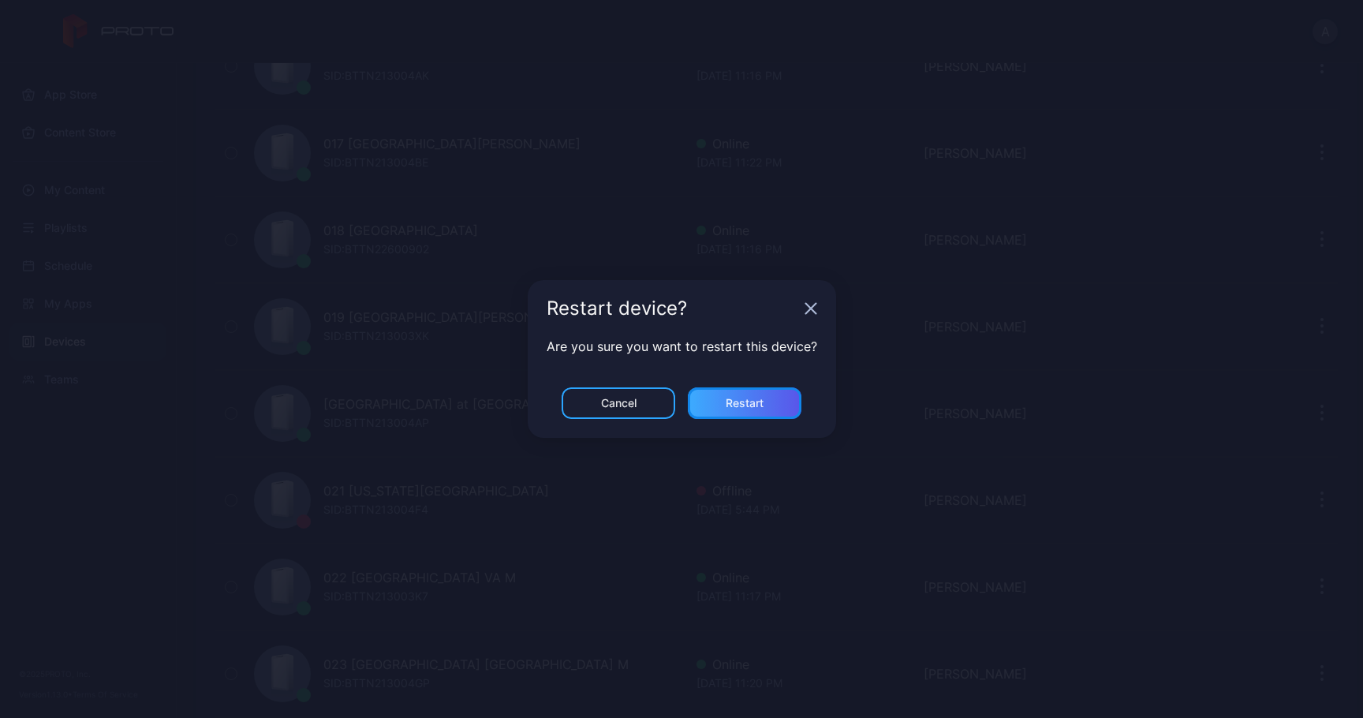
click at [757, 403] on div "Restart" at bounding box center [745, 403] width 38 height 13
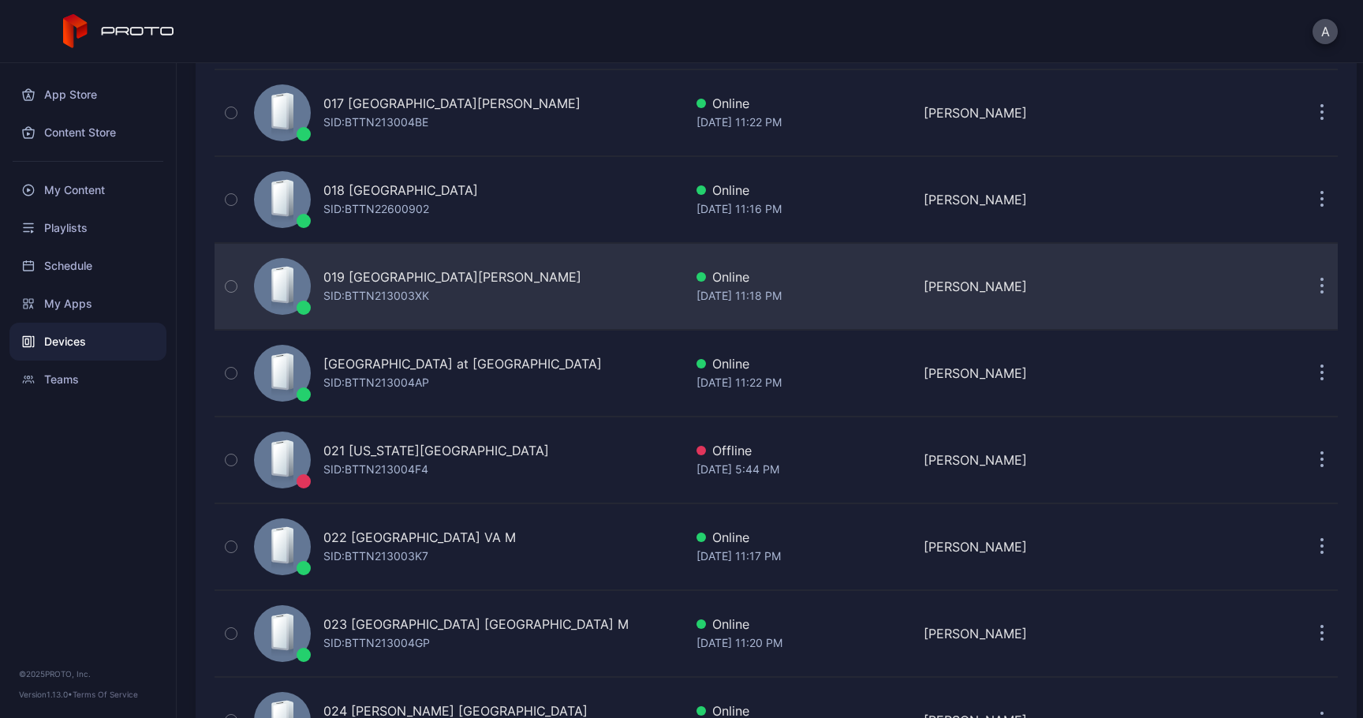
scroll to position [1588, 0]
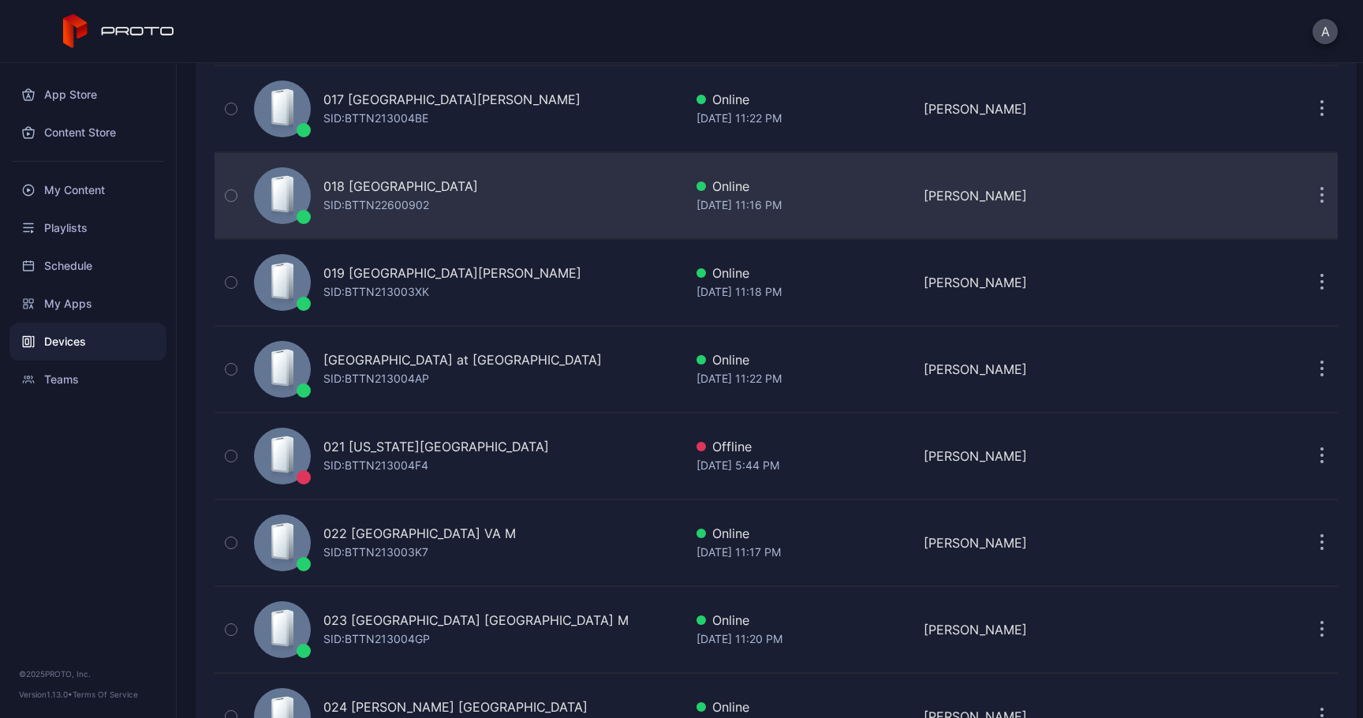
click at [1320, 199] on icon "button" at bounding box center [1322, 196] width 4 height 18
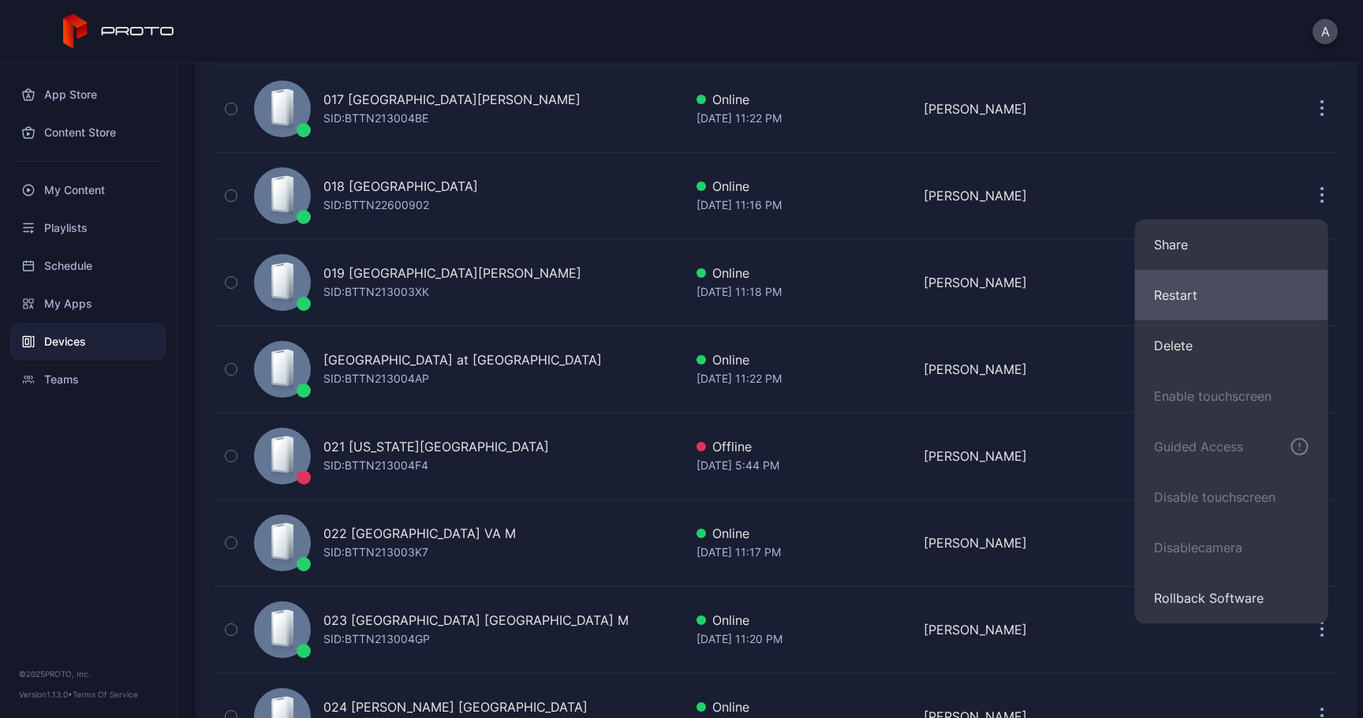
click at [1204, 292] on button "Restart" at bounding box center [1231, 295] width 193 height 50
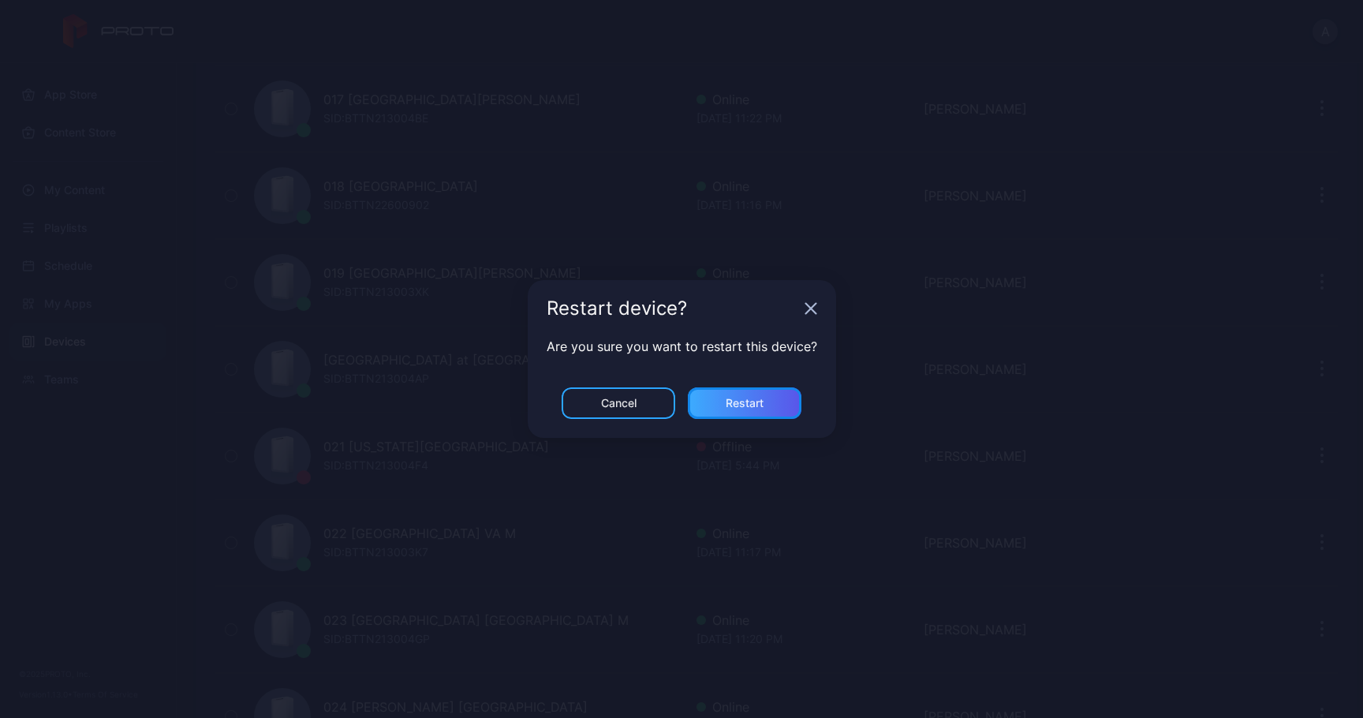
click at [763, 410] on div "Restart" at bounding box center [745, 403] width 114 height 32
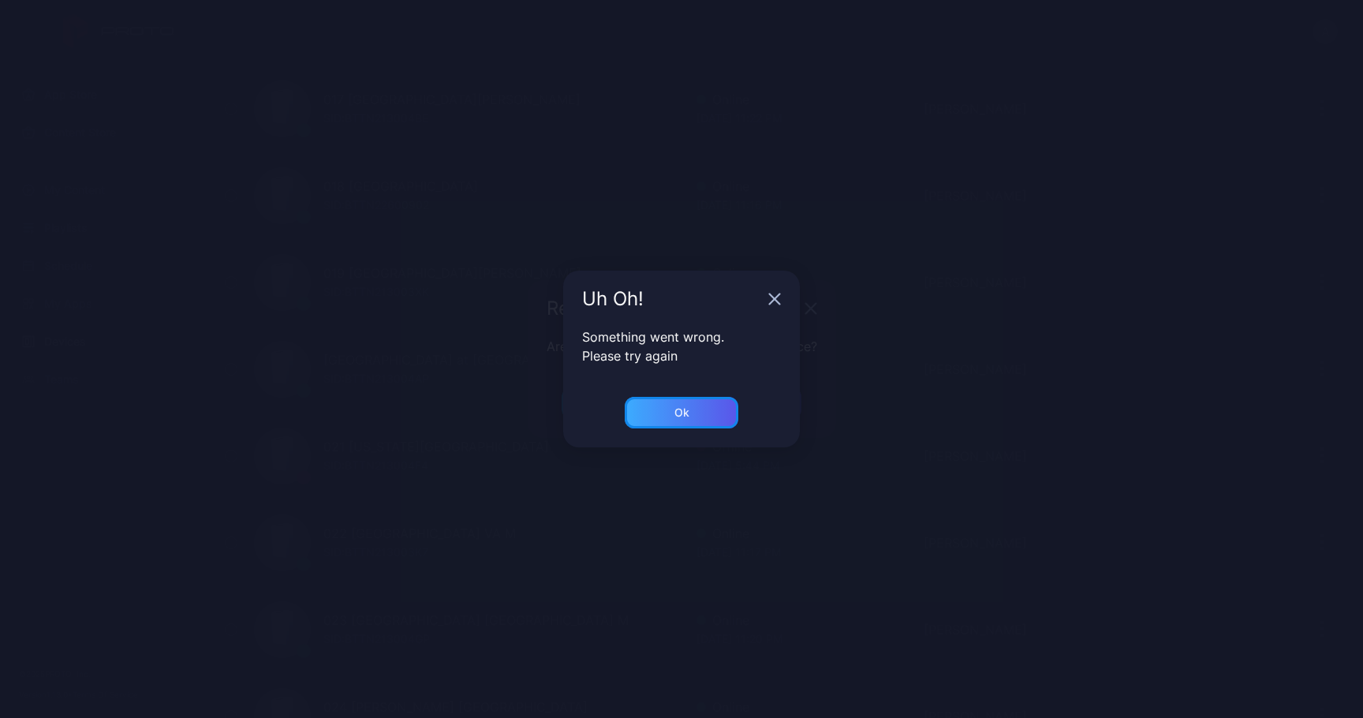
click at [702, 415] on div "Ok" at bounding box center [682, 413] width 114 height 32
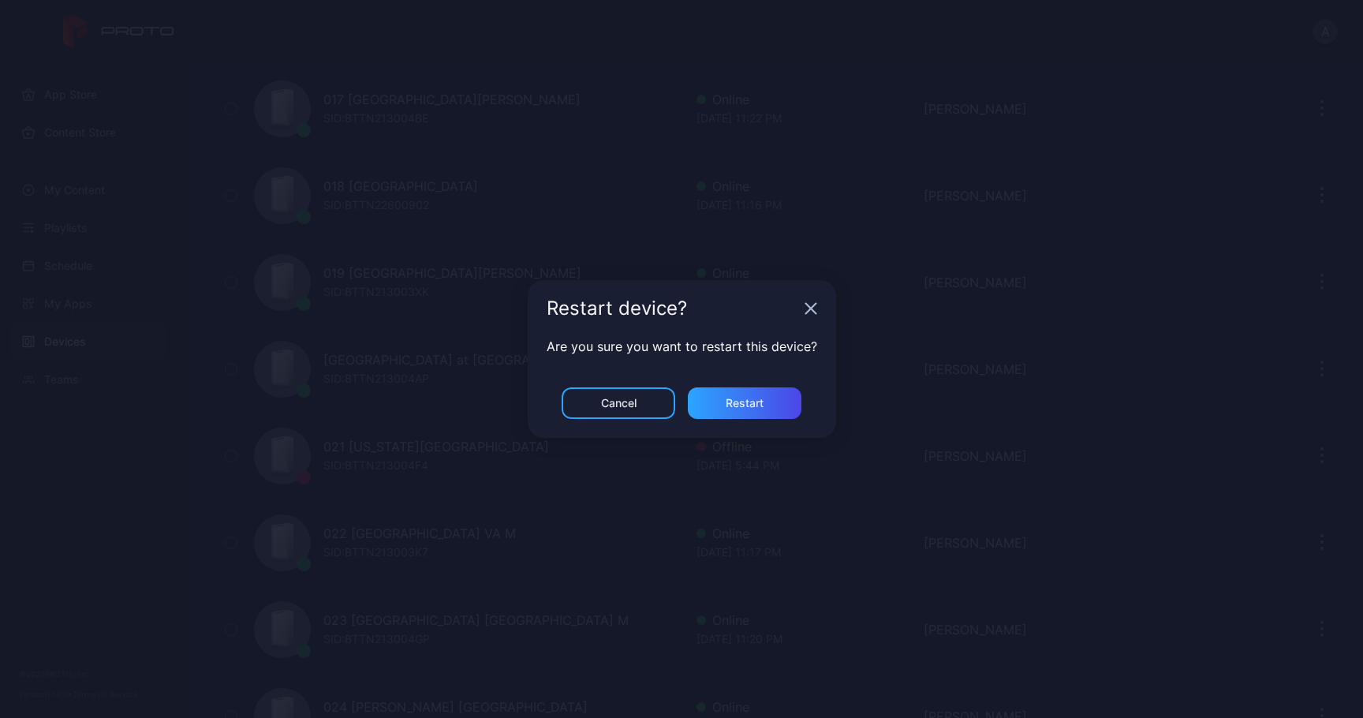
click at [806, 316] on div "Restart device?" at bounding box center [682, 308] width 308 height 57
click at [634, 407] on div "Cancel" at bounding box center [618, 403] width 35 height 13
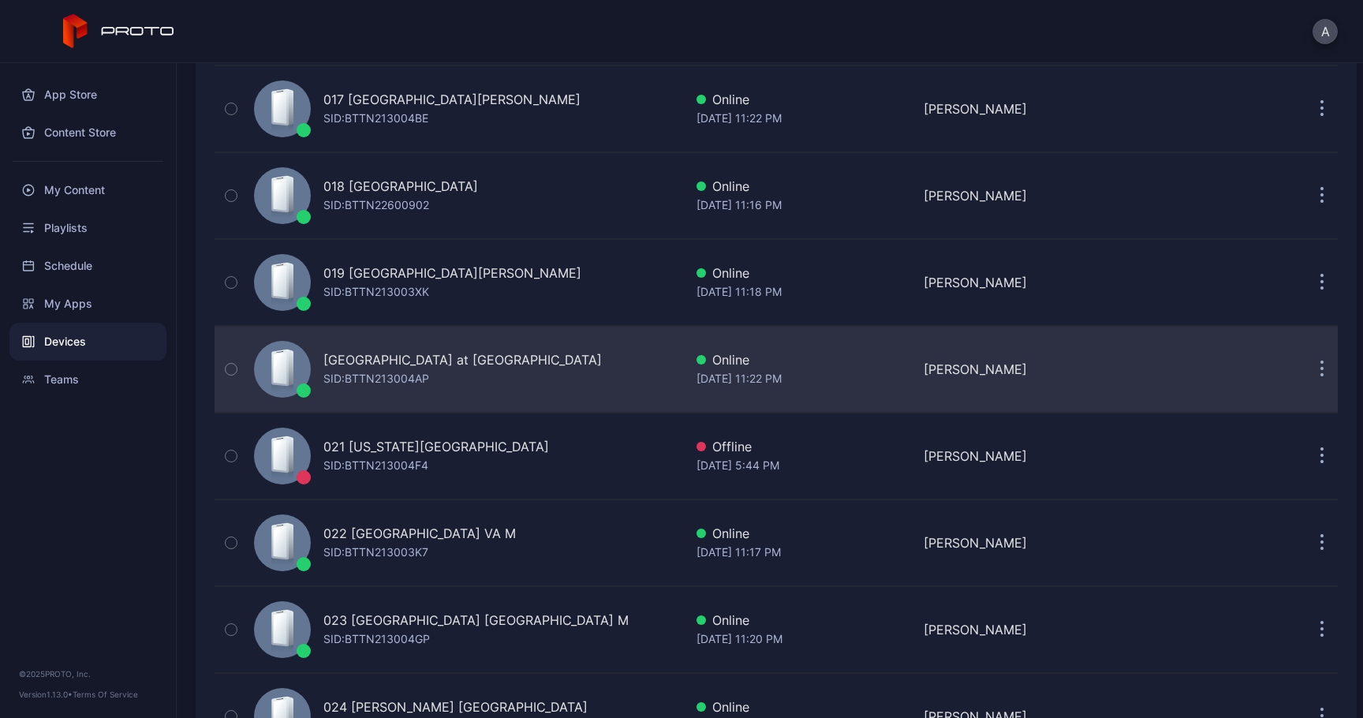
click at [1311, 367] on button "button" at bounding box center [1322, 369] width 32 height 32
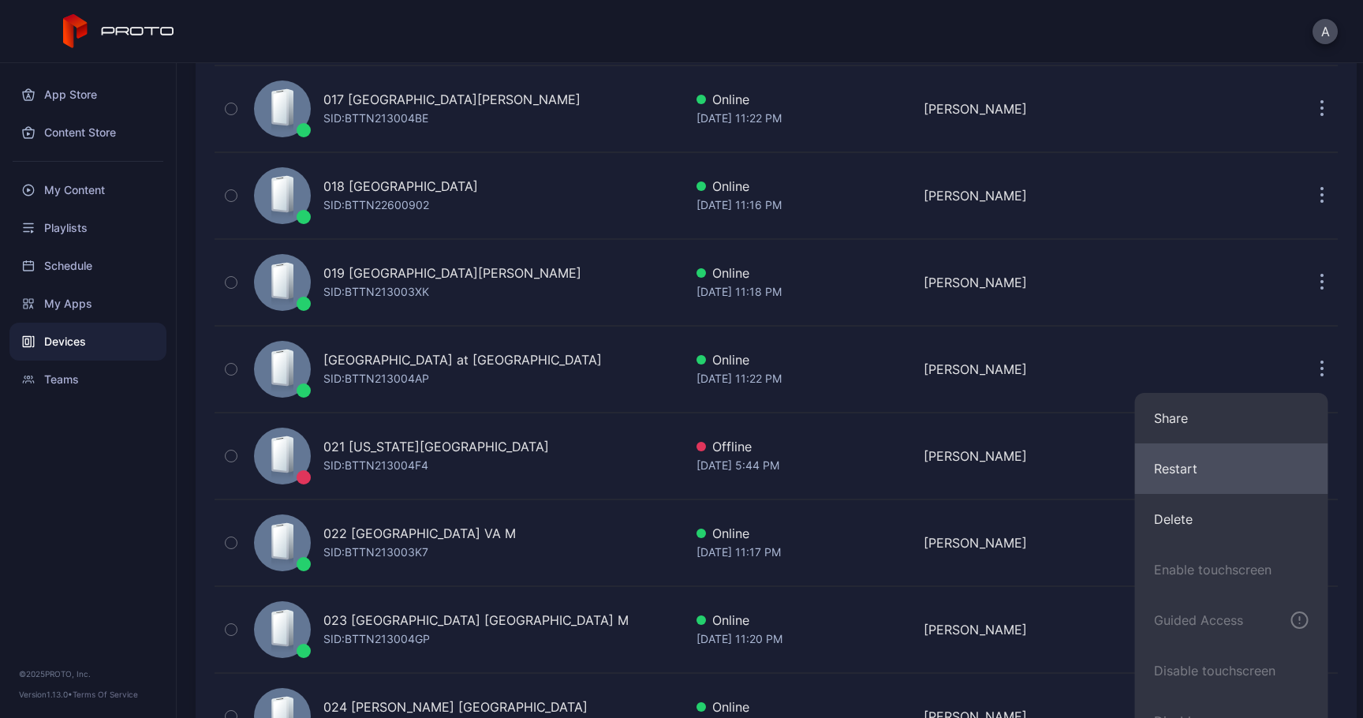
click at [1150, 467] on button "Restart" at bounding box center [1231, 468] width 193 height 50
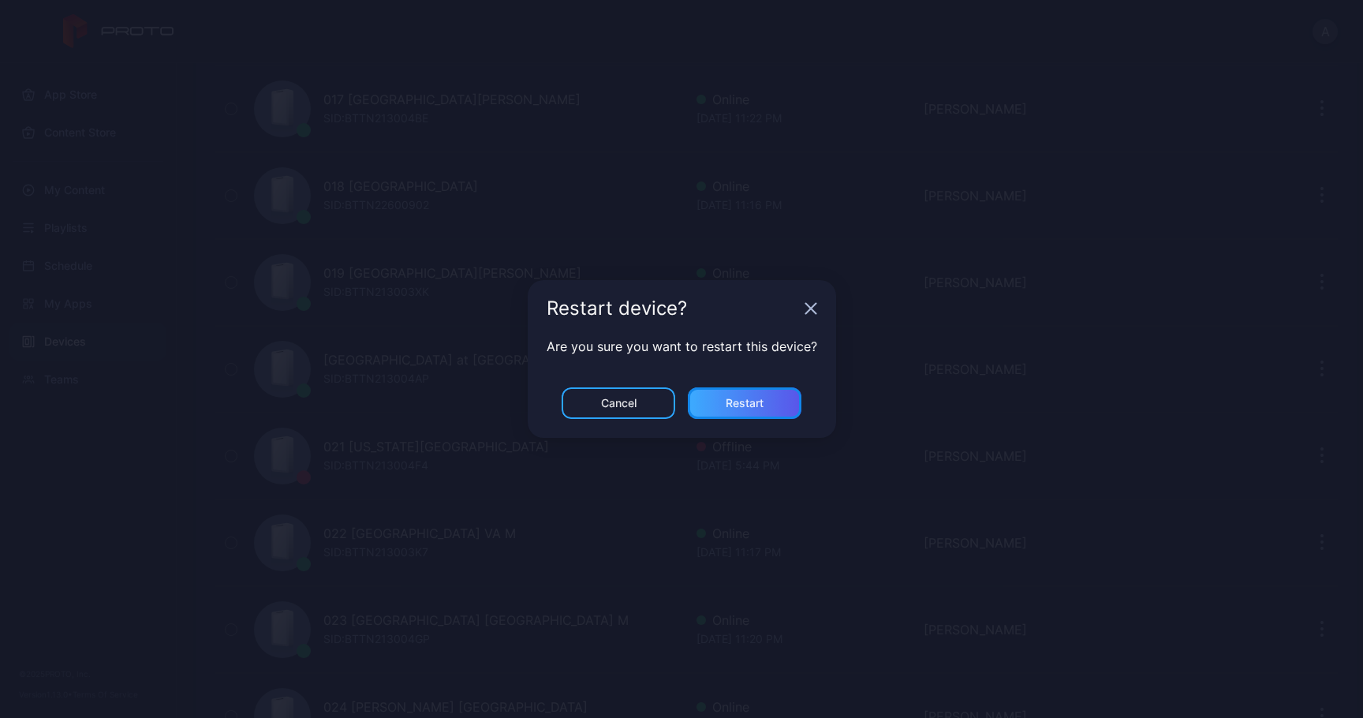
click at [743, 413] on div "Restart" at bounding box center [745, 403] width 114 height 32
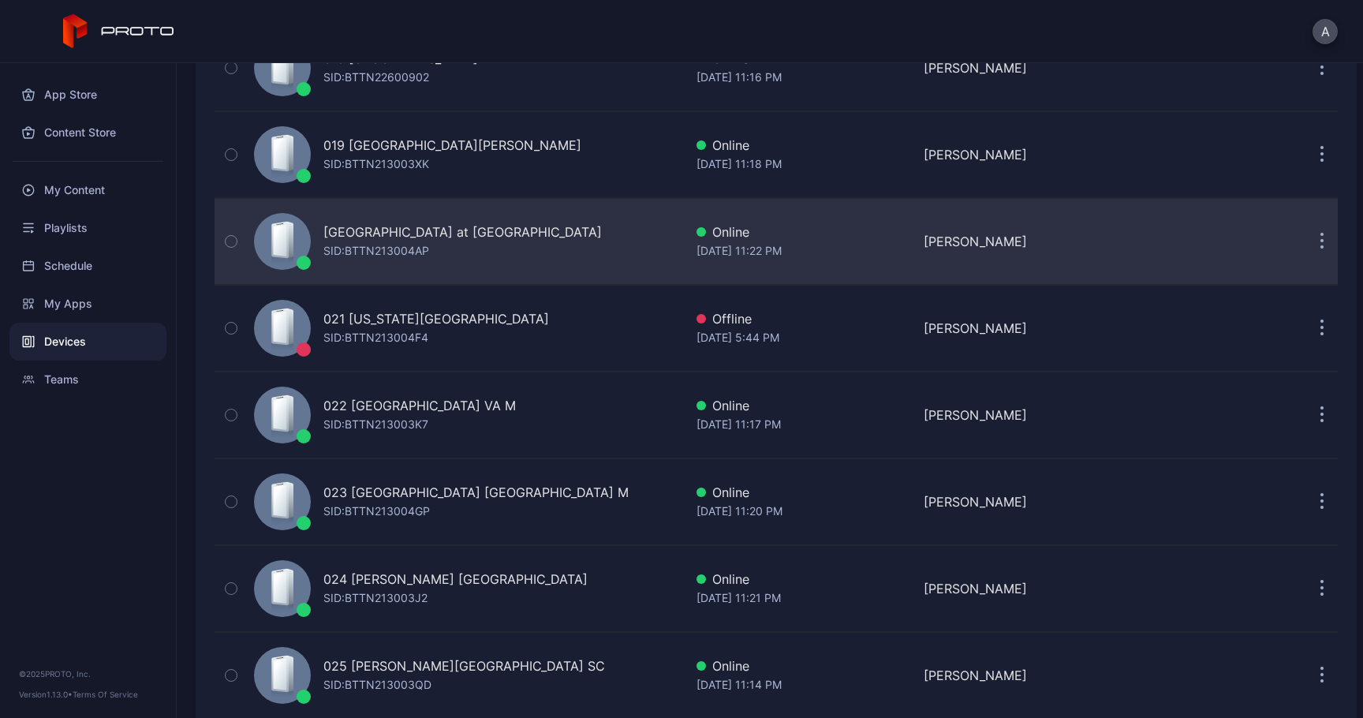
scroll to position [1746, 0]
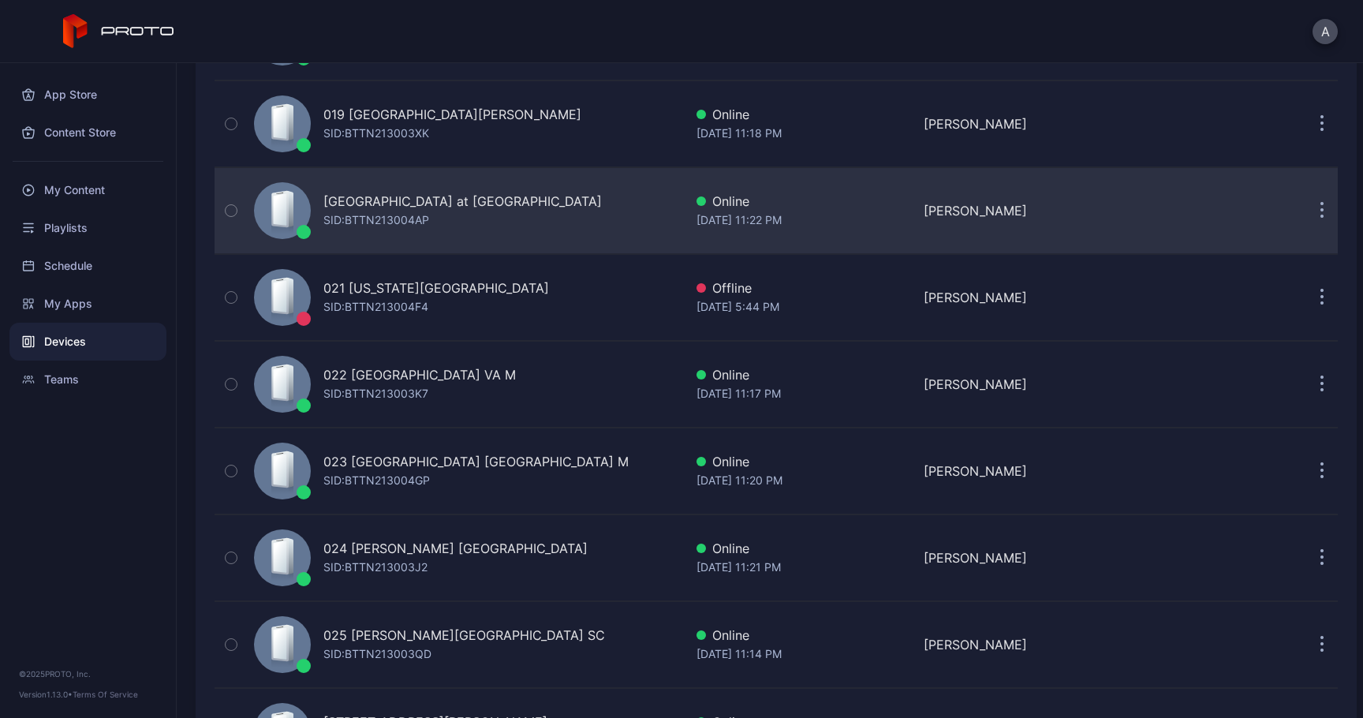
click at [1306, 209] on button "button" at bounding box center [1322, 211] width 32 height 32
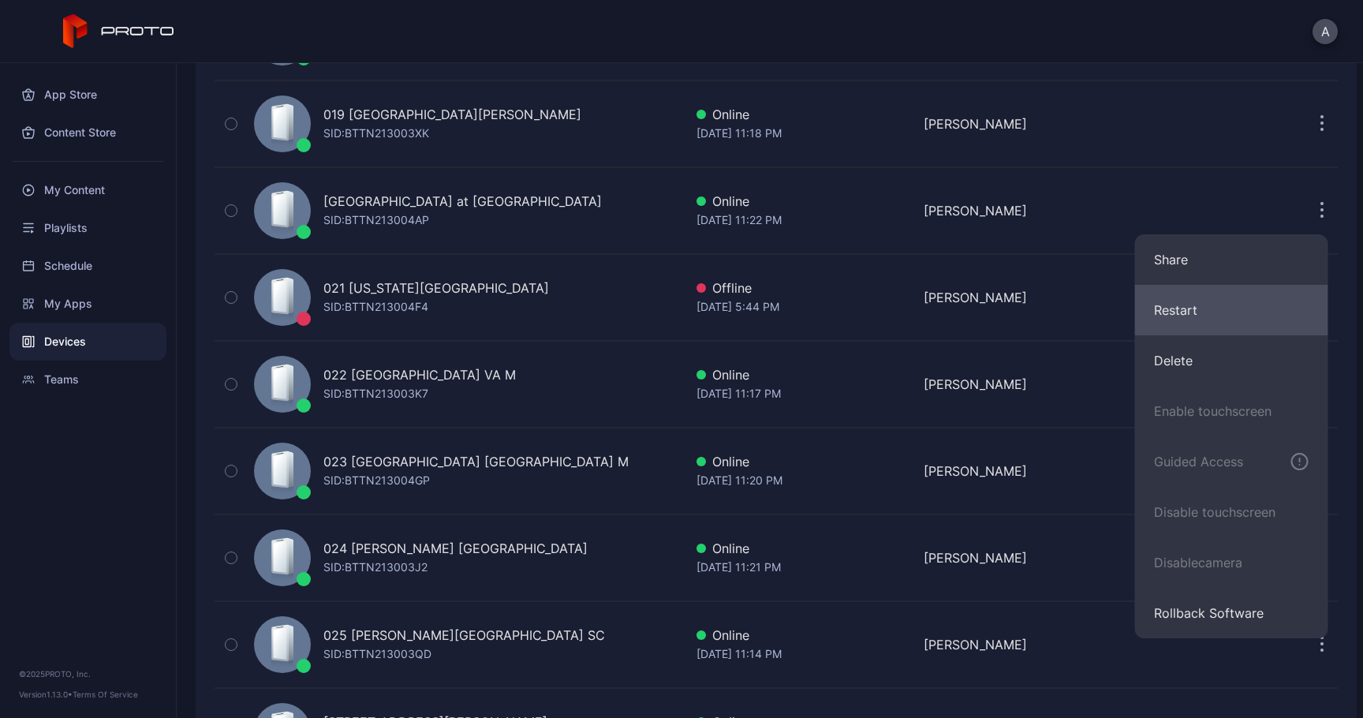
click at [1169, 308] on button "Restart" at bounding box center [1231, 310] width 193 height 50
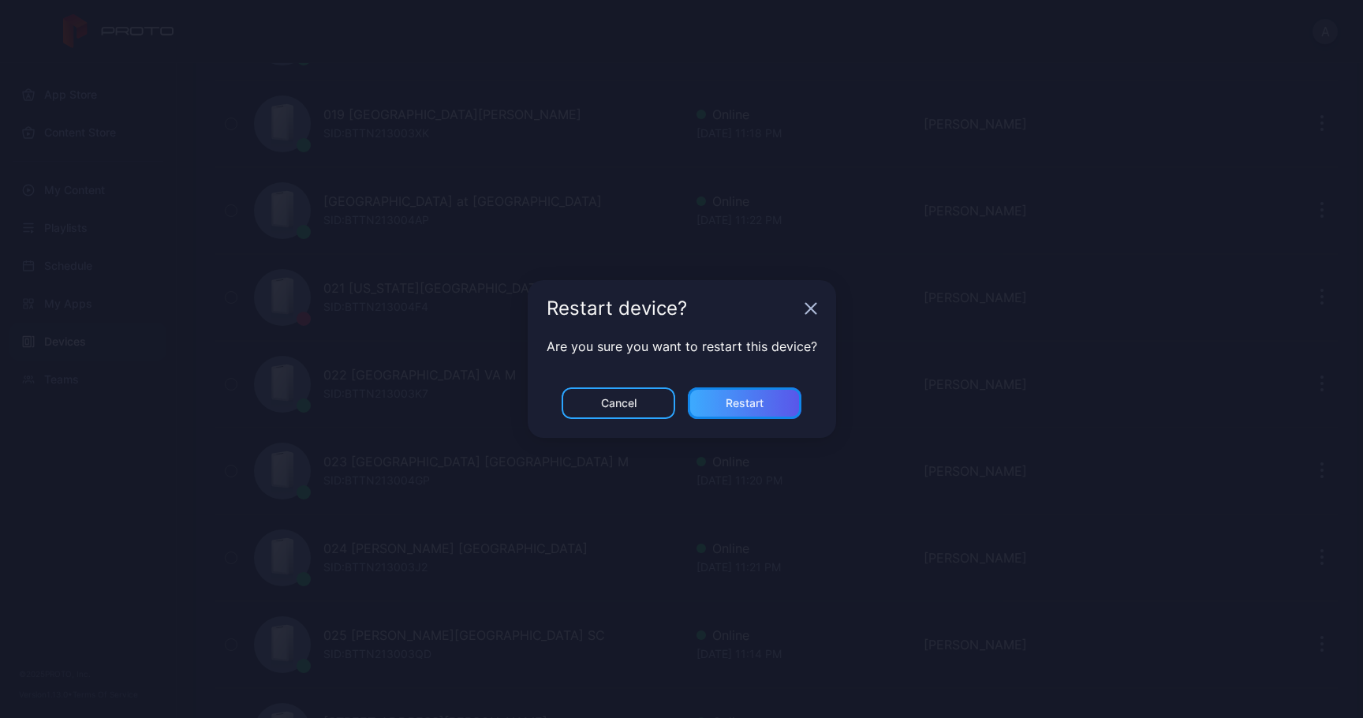
click at [730, 413] on div "Restart" at bounding box center [745, 403] width 114 height 32
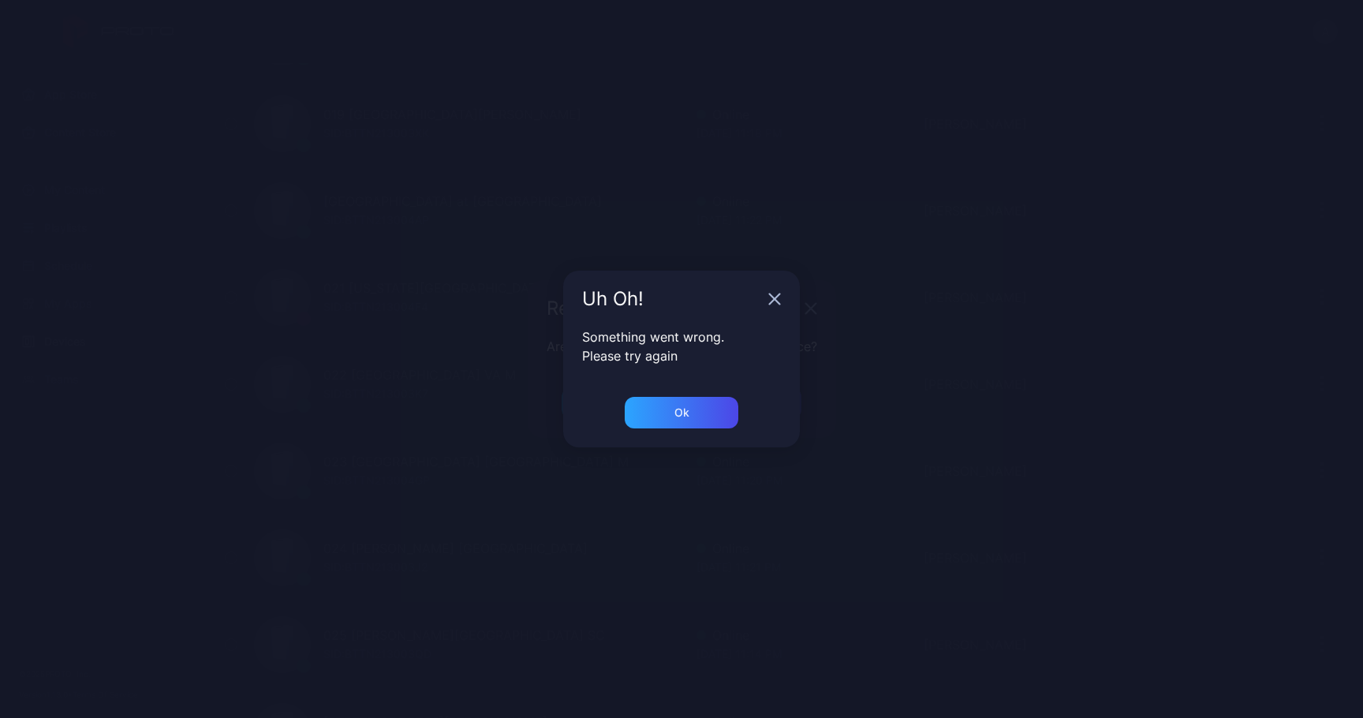
click at [771, 311] on div "Uh Oh!" at bounding box center [681, 299] width 237 height 57
click at [775, 299] on icon "button" at bounding box center [775, 299] width 10 height 10
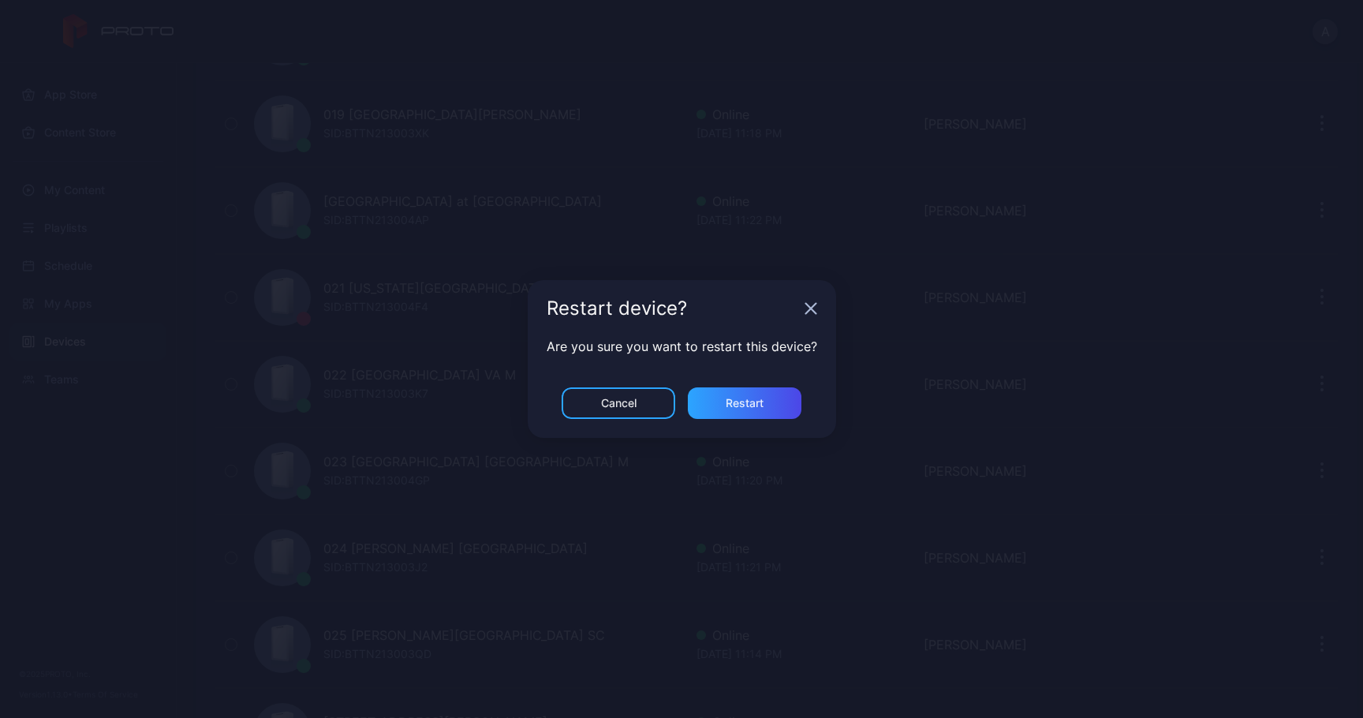
click at [797, 317] on div "Restart device?" at bounding box center [682, 308] width 308 height 57
click at [805, 314] on icon "button" at bounding box center [811, 308] width 13 height 13
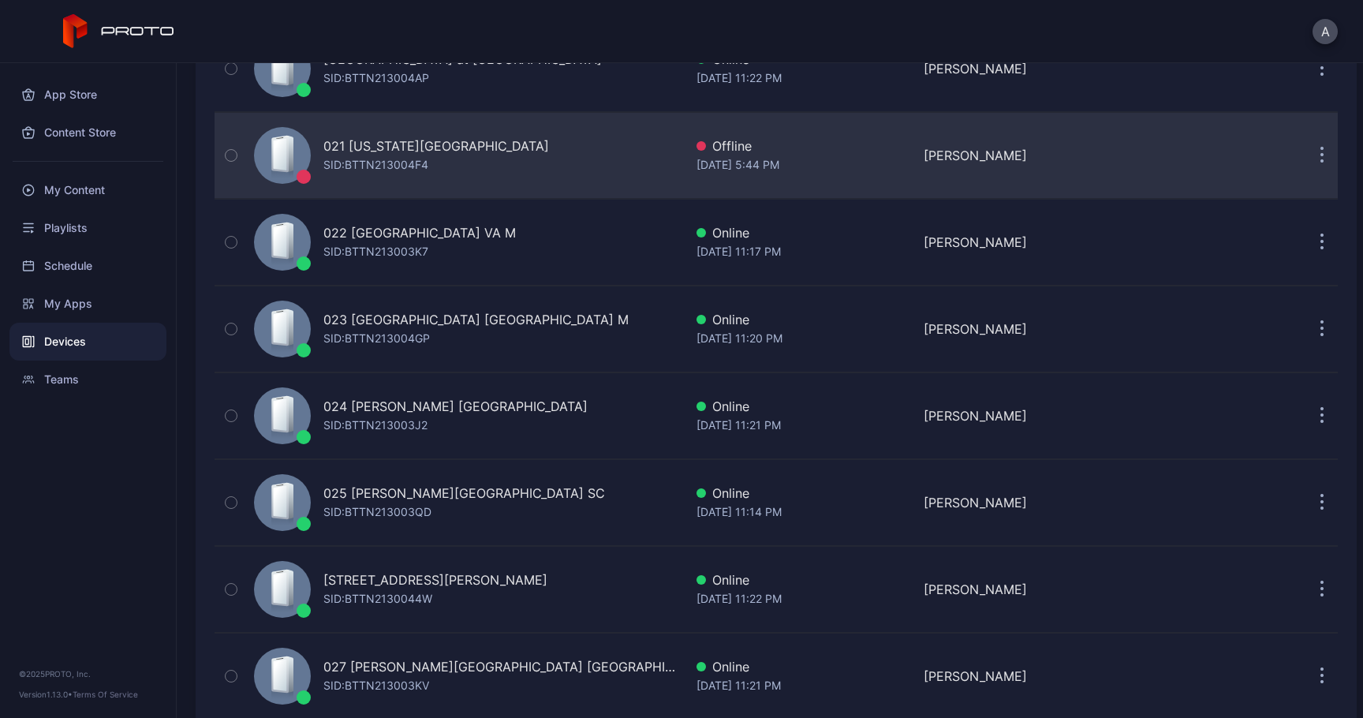
scroll to position [1891, 0]
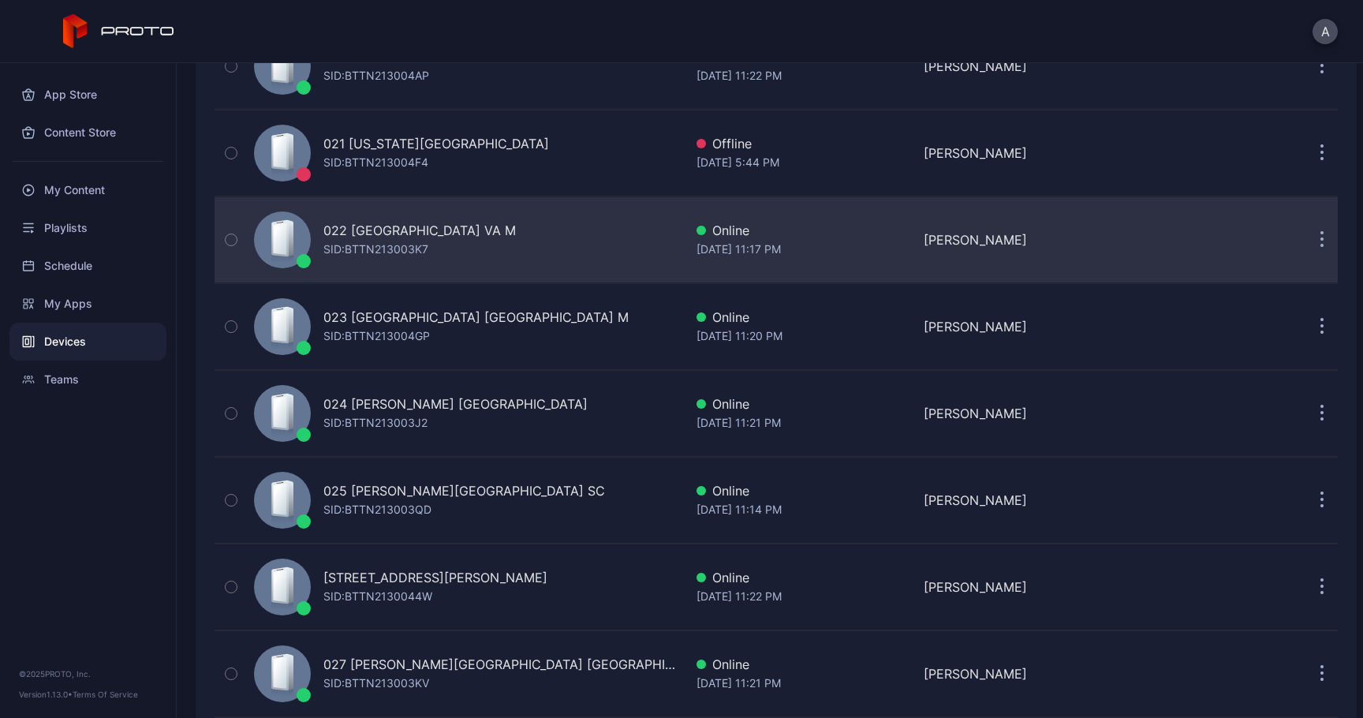
click at [1310, 236] on button "button" at bounding box center [1322, 240] width 32 height 32
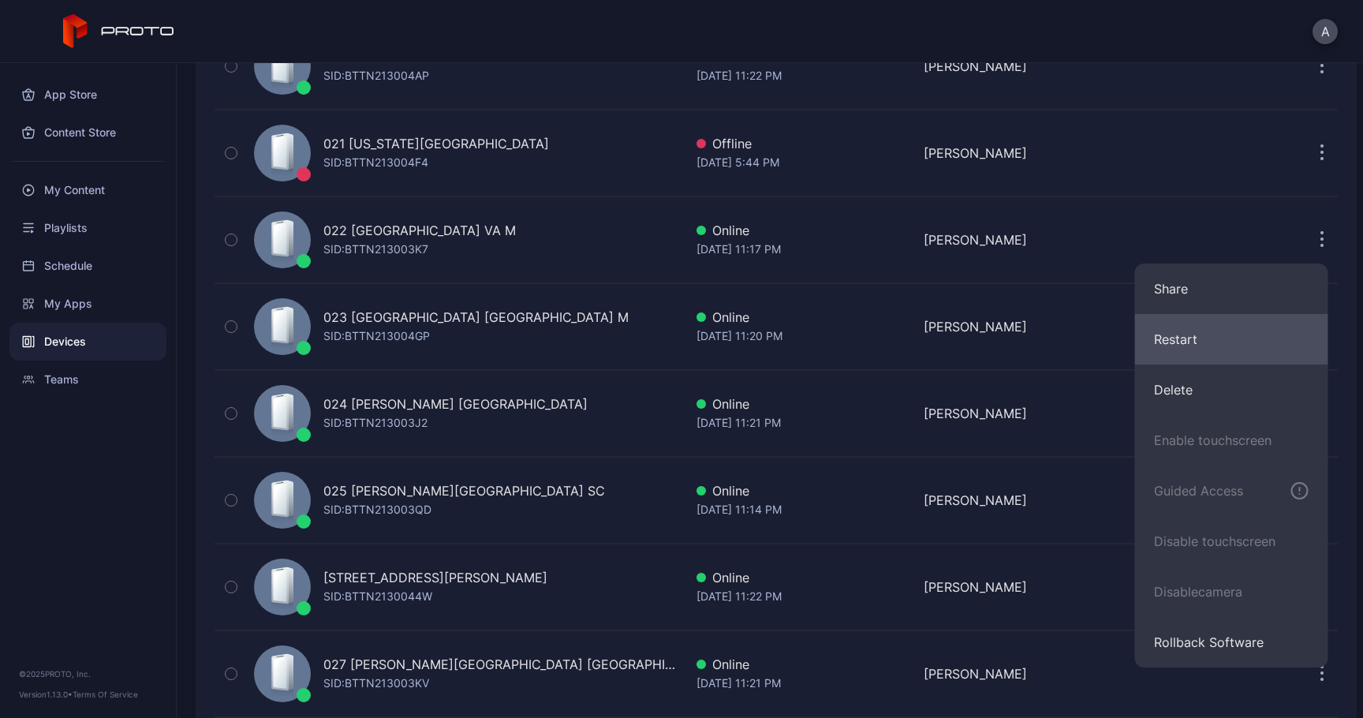
click at [1217, 348] on button "Restart" at bounding box center [1231, 339] width 193 height 50
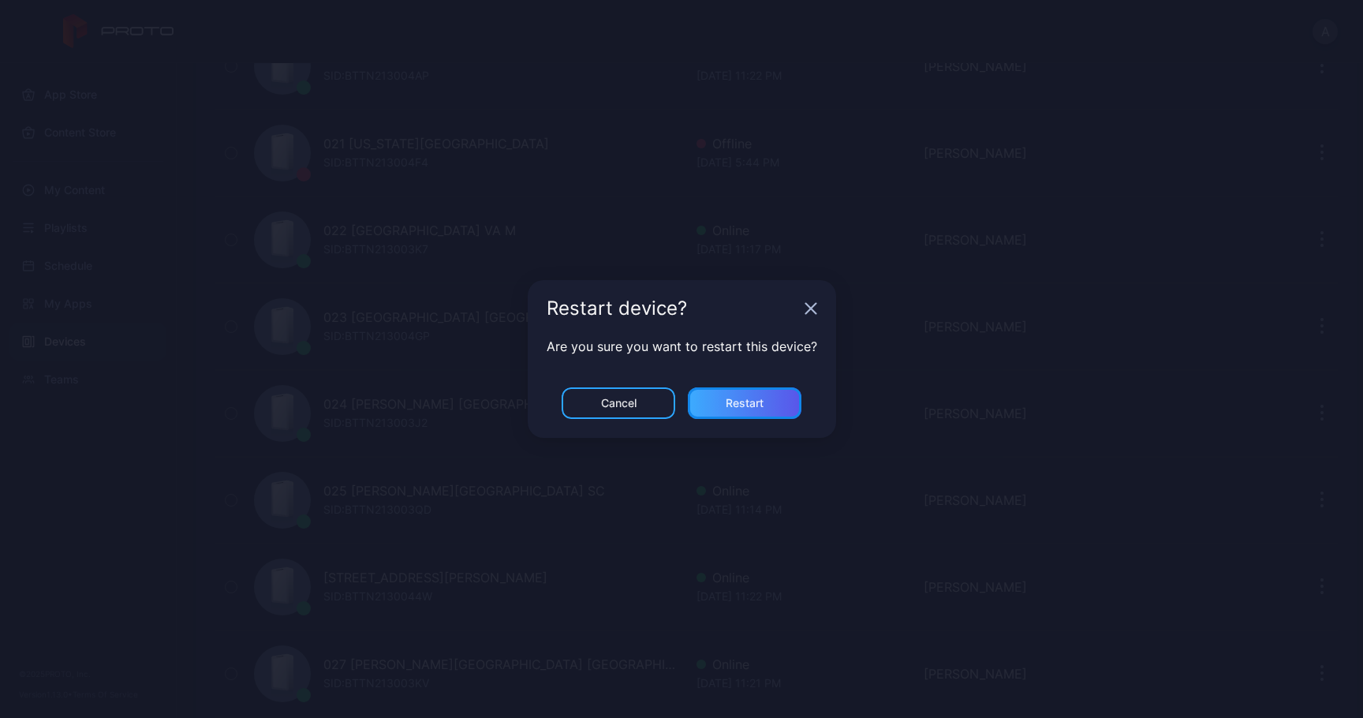
click at [755, 395] on div "Restart" at bounding box center [745, 403] width 114 height 32
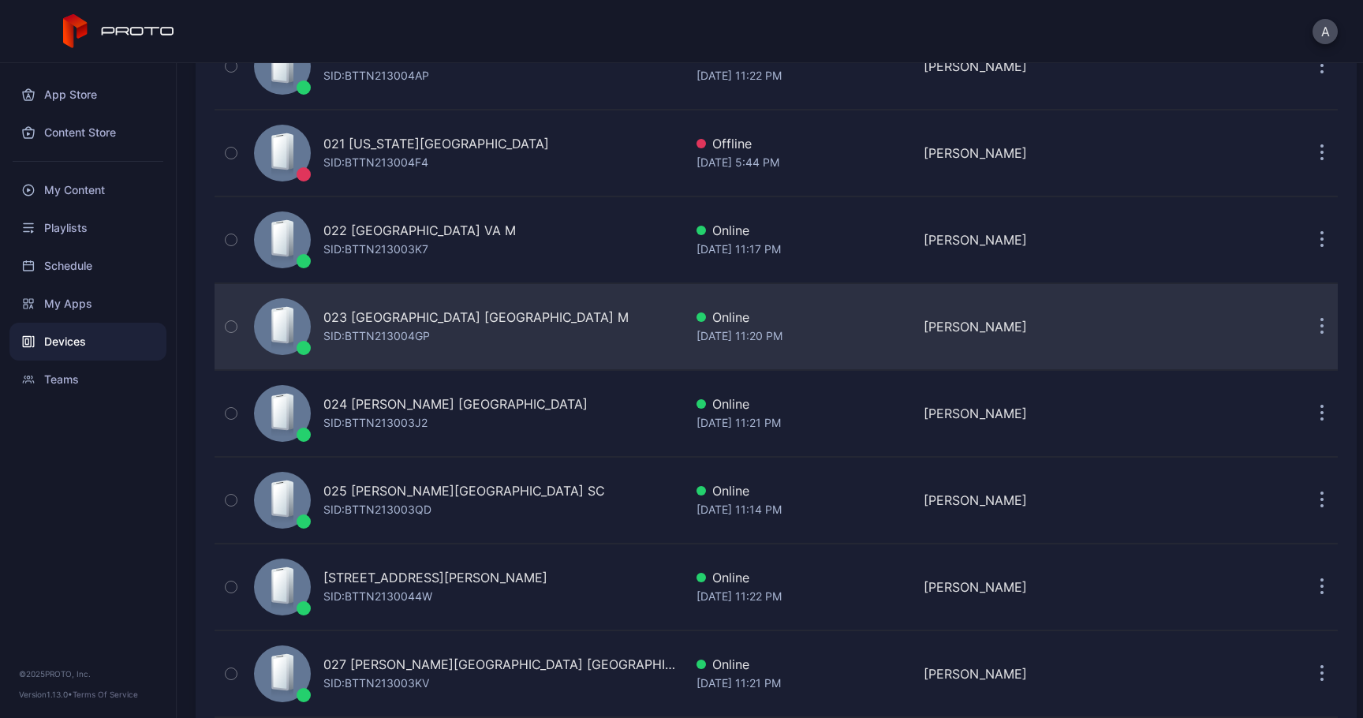
click at [1320, 330] on icon "button" at bounding box center [1322, 327] width 4 height 18
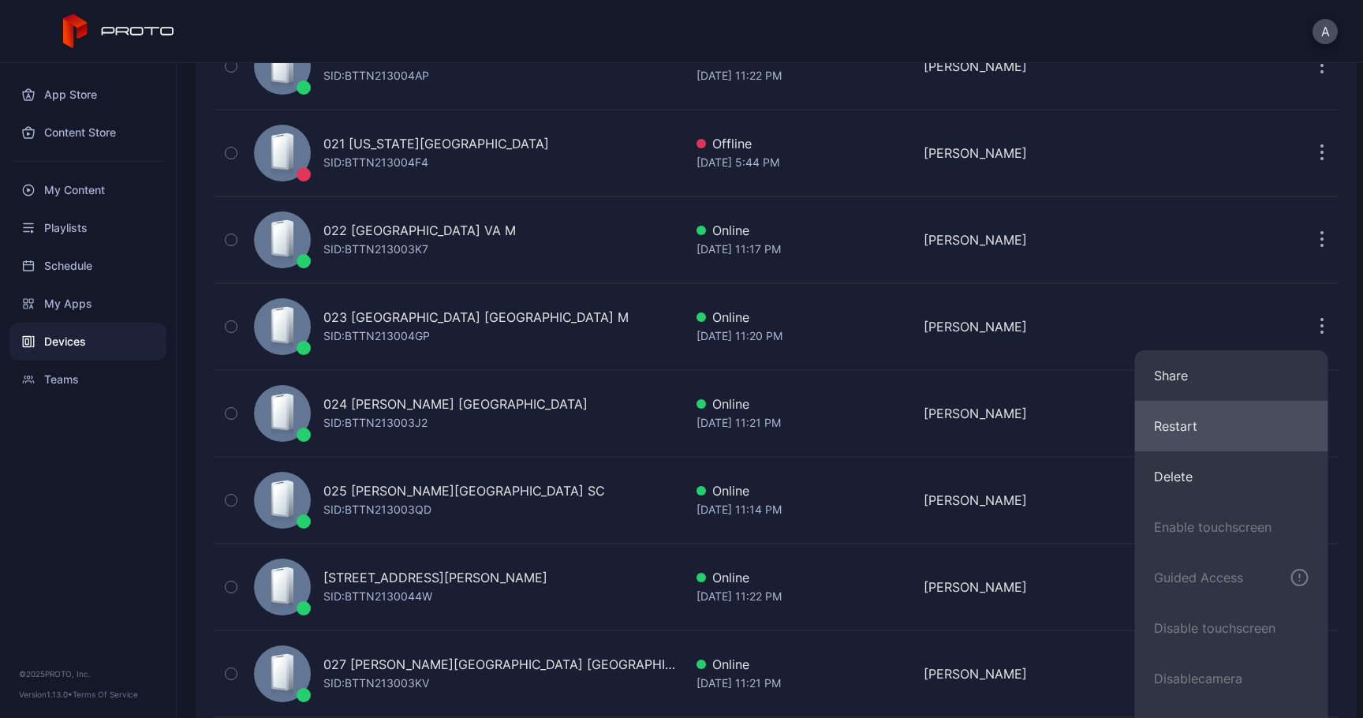
click at [1193, 443] on button "Restart" at bounding box center [1231, 426] width 193 height 50
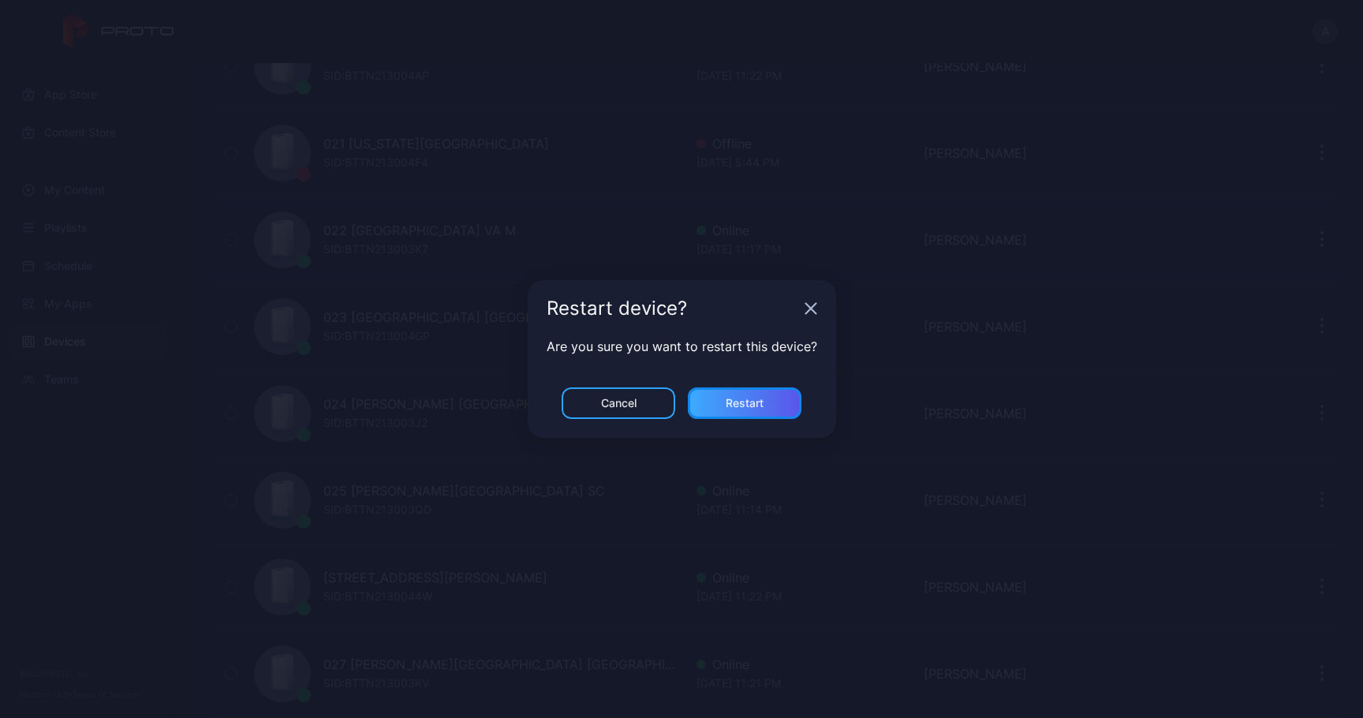
click at [763, 407] on div "Restart" at bounding box center [745, 403] width 38 height 13
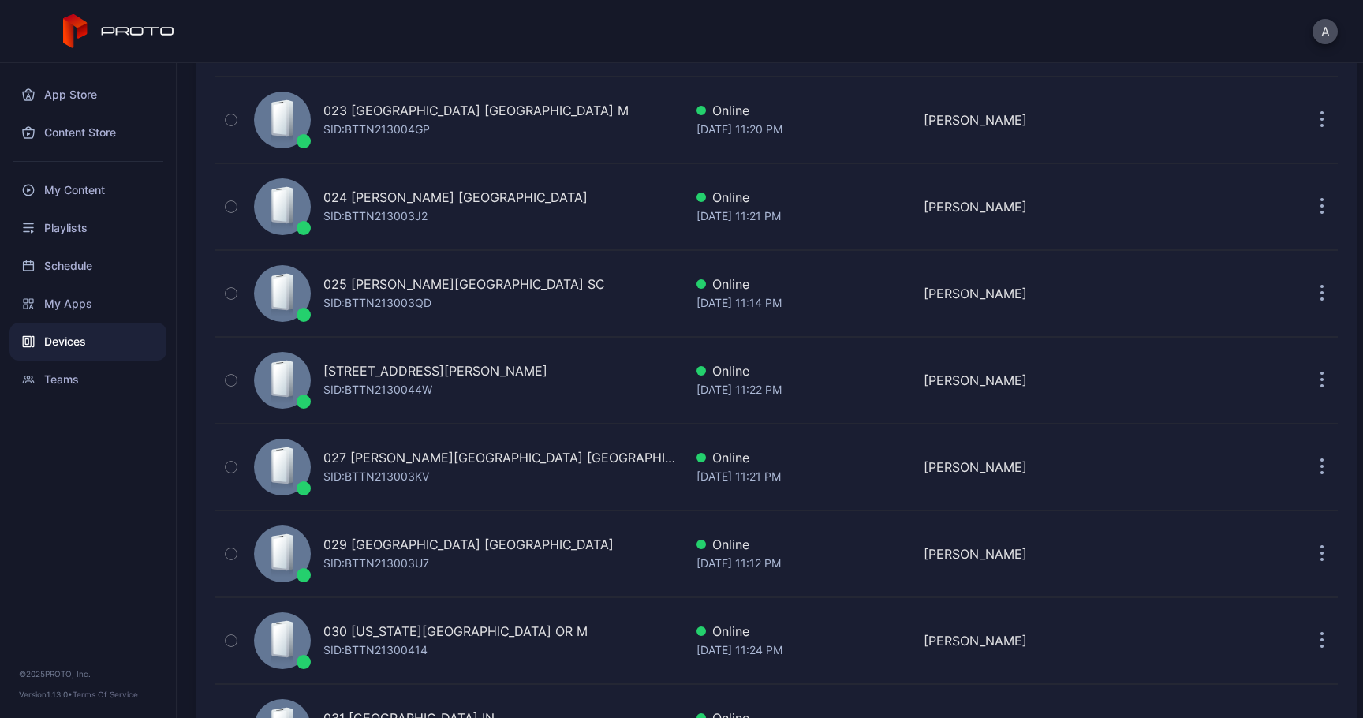
scroll to position [2099, 0]
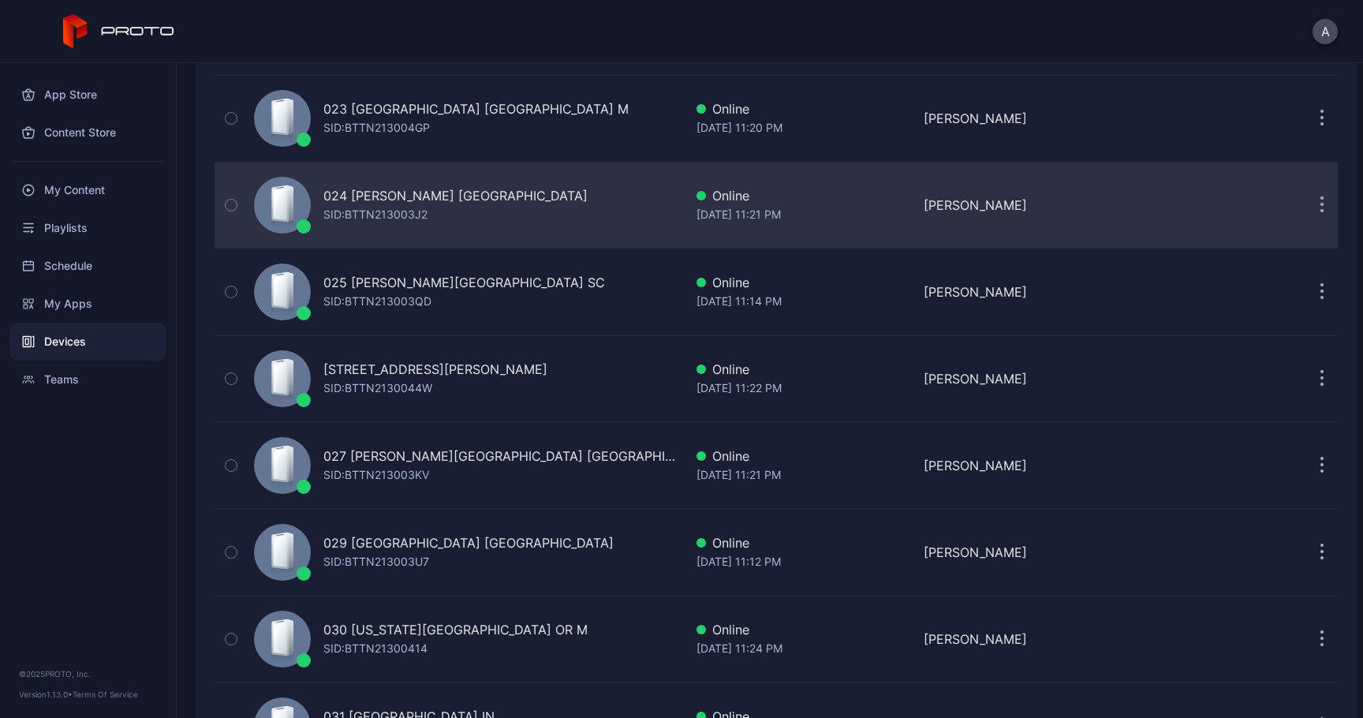
click at [1306, 207] on button "button" at bounding box center [1322, 205] width 32 height 32
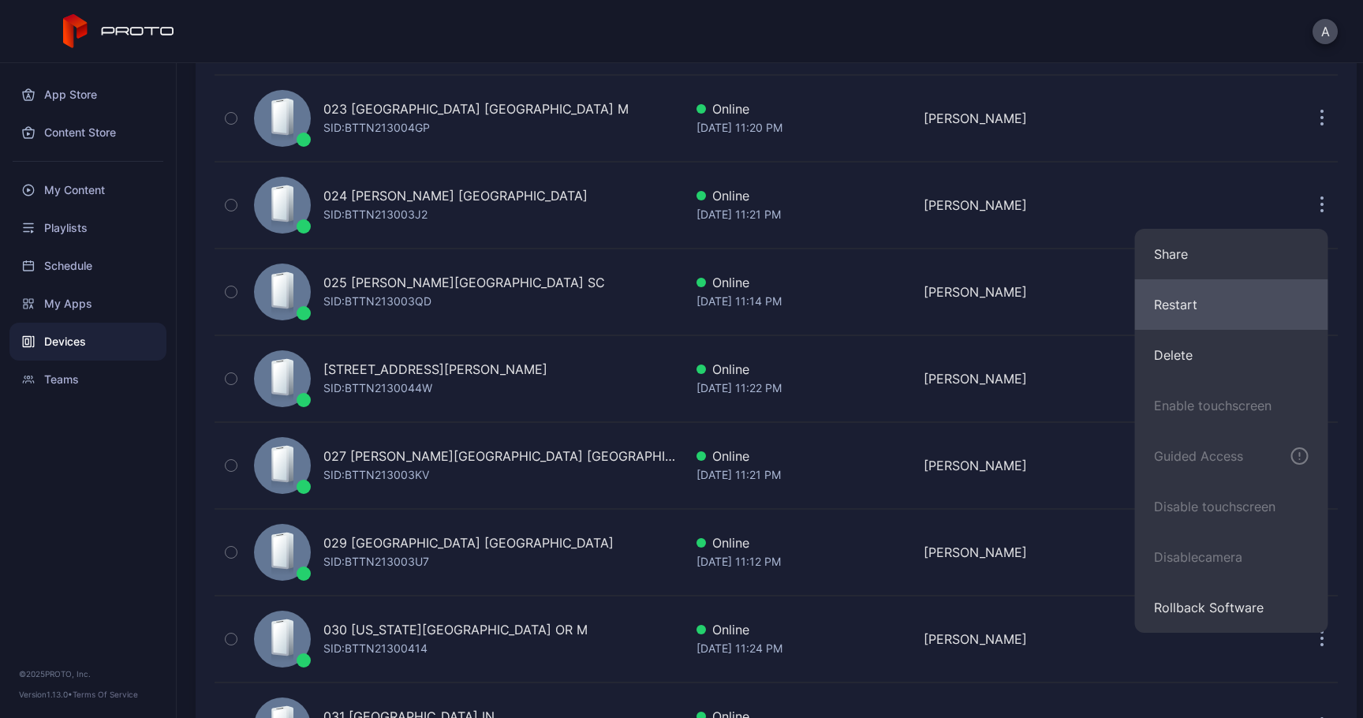
click at [1209, 308] on button "Restart" at bounding box center [1231, 304] width 193 height 50
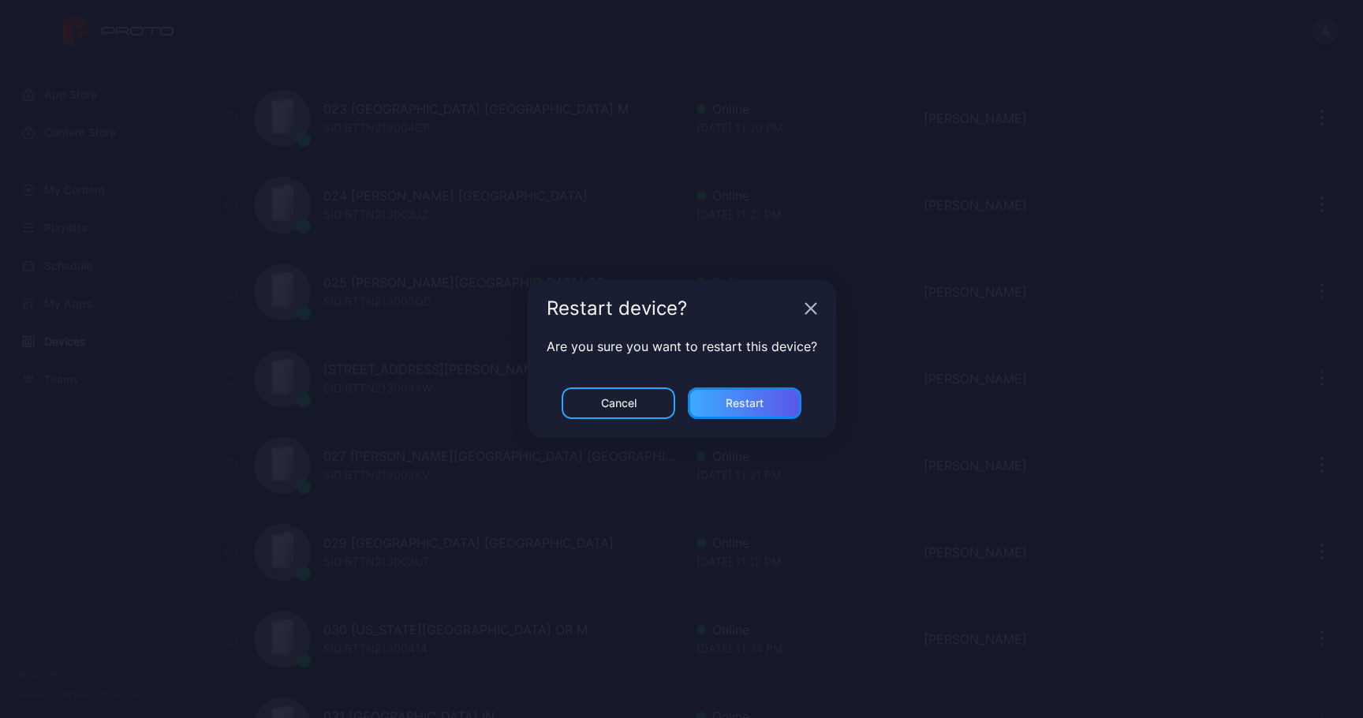
click at [757, 398] on div "Restart" at bounding box center [745, 403] width 38 height 13
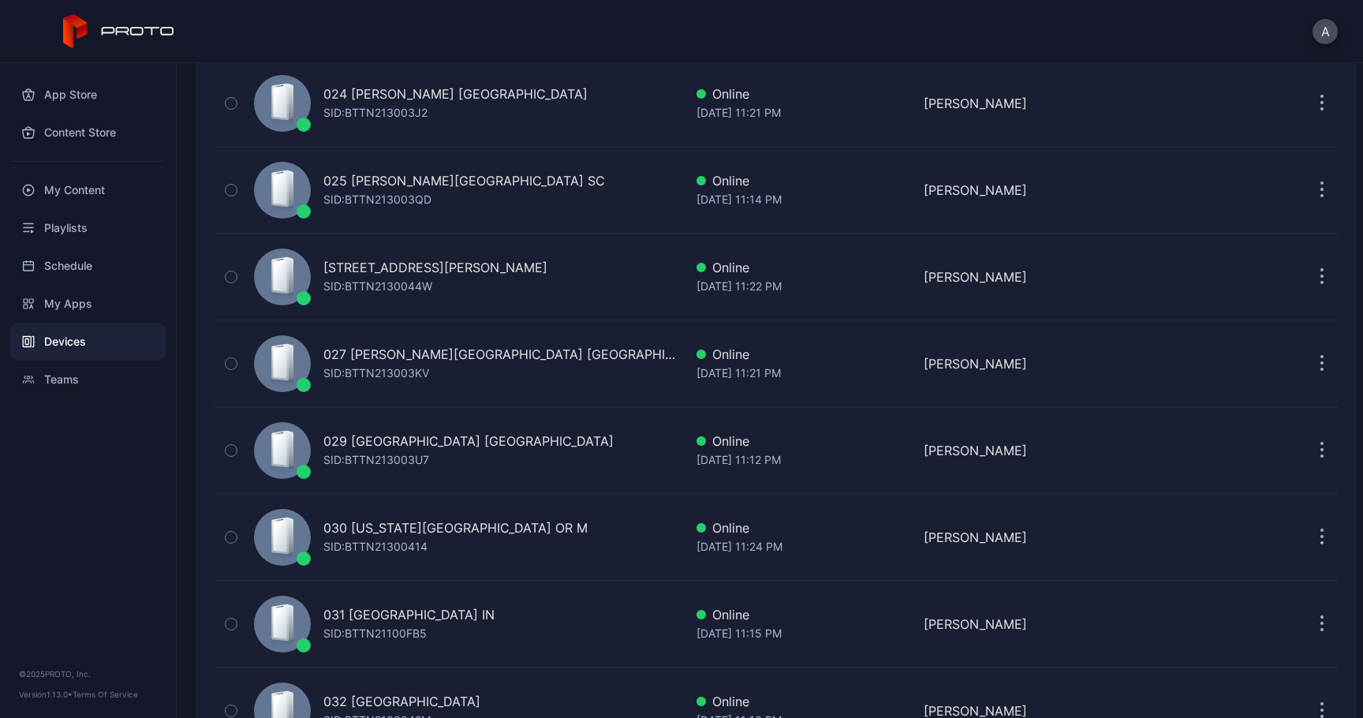
scroll to position [2201, 0]
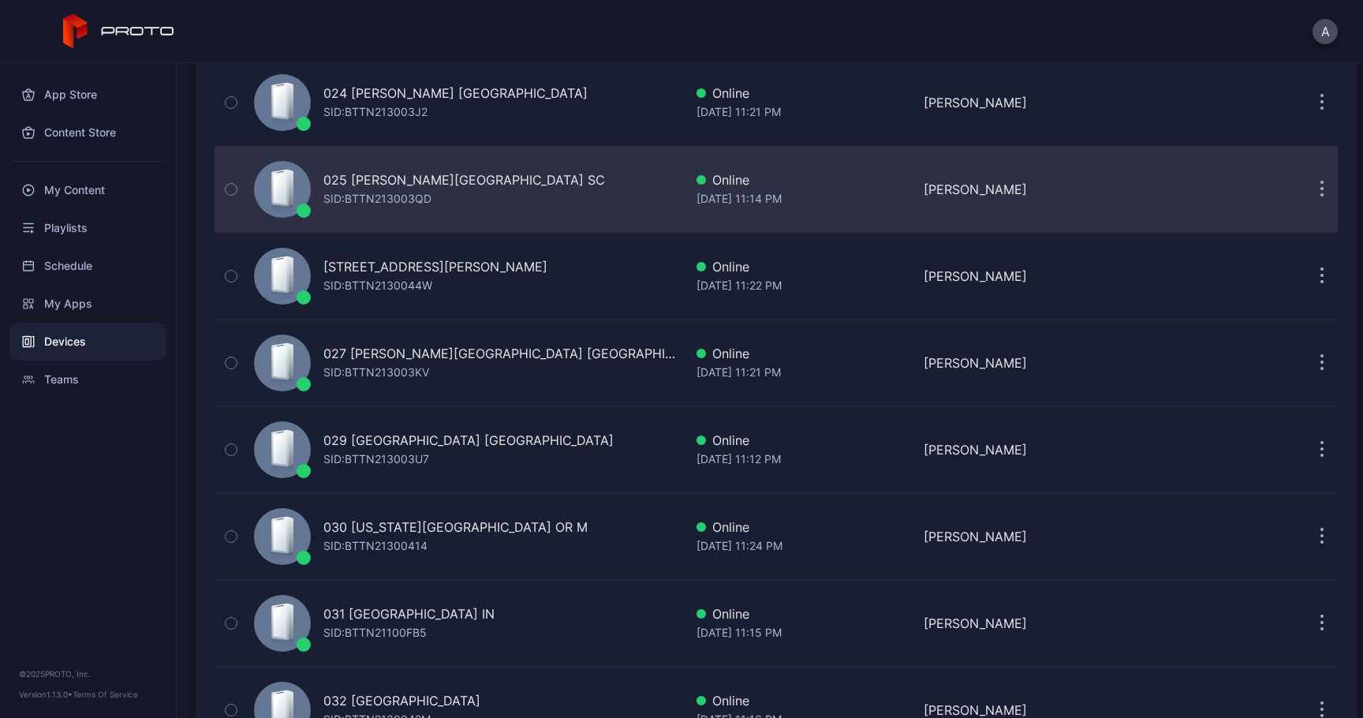
click at [1313, 188] on button "button" at bounding box center [1322, 190] width 32 height 32
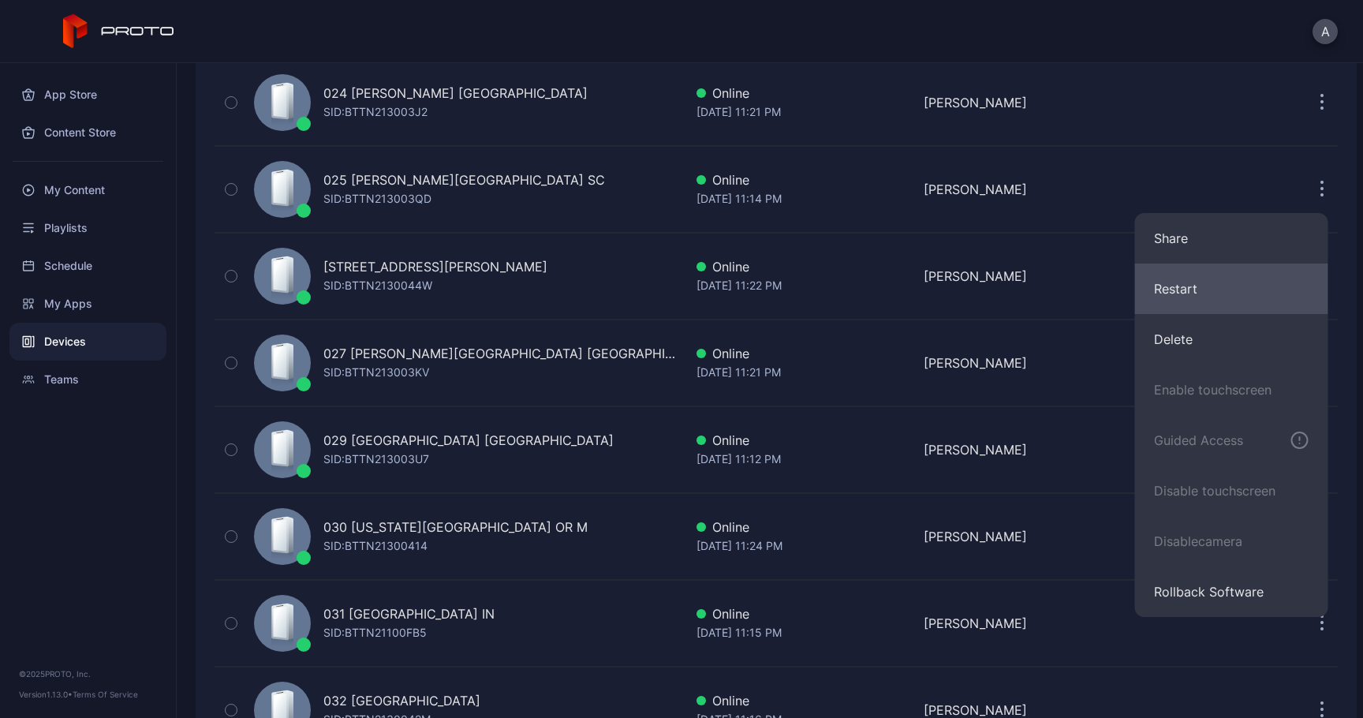
click at [1229, 280] on button "Restart" at bounding box center [1231, 288] width 193 height 50
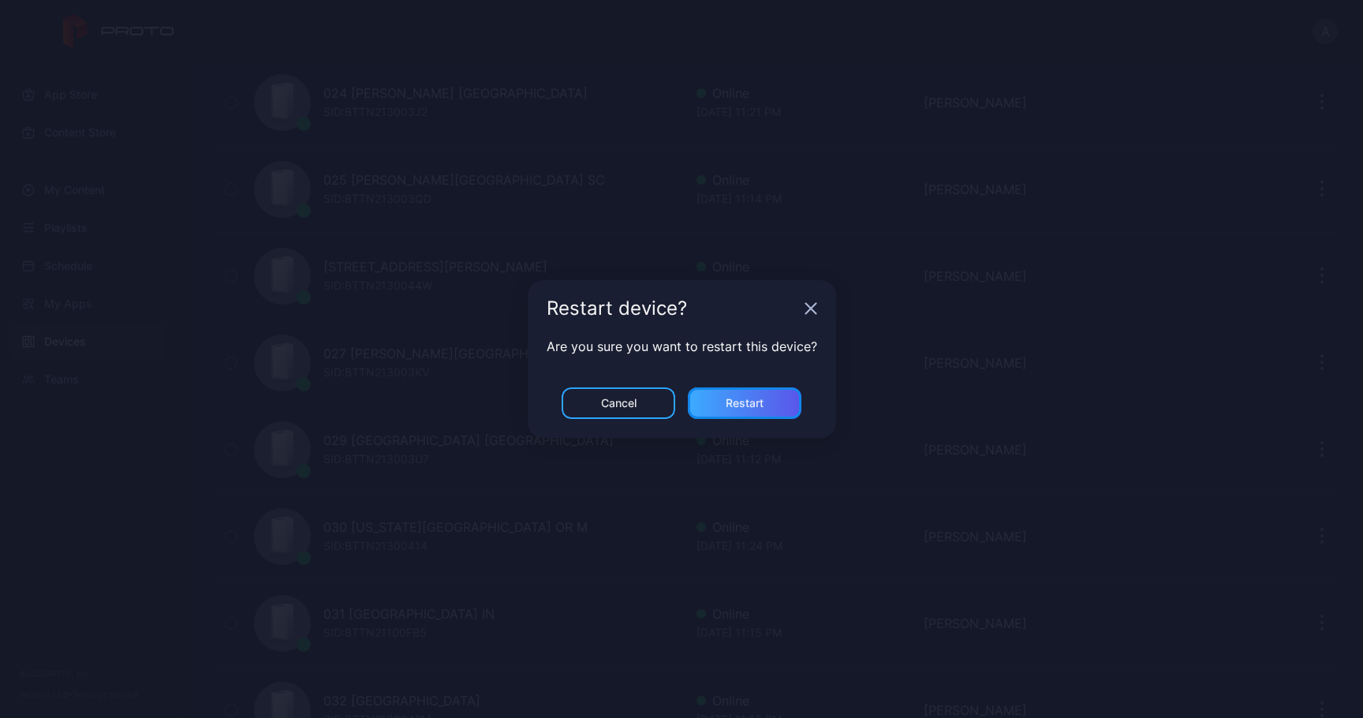
click at [752, 391] on div "Restart" at bounding box center [745, 403] width 114 height 32
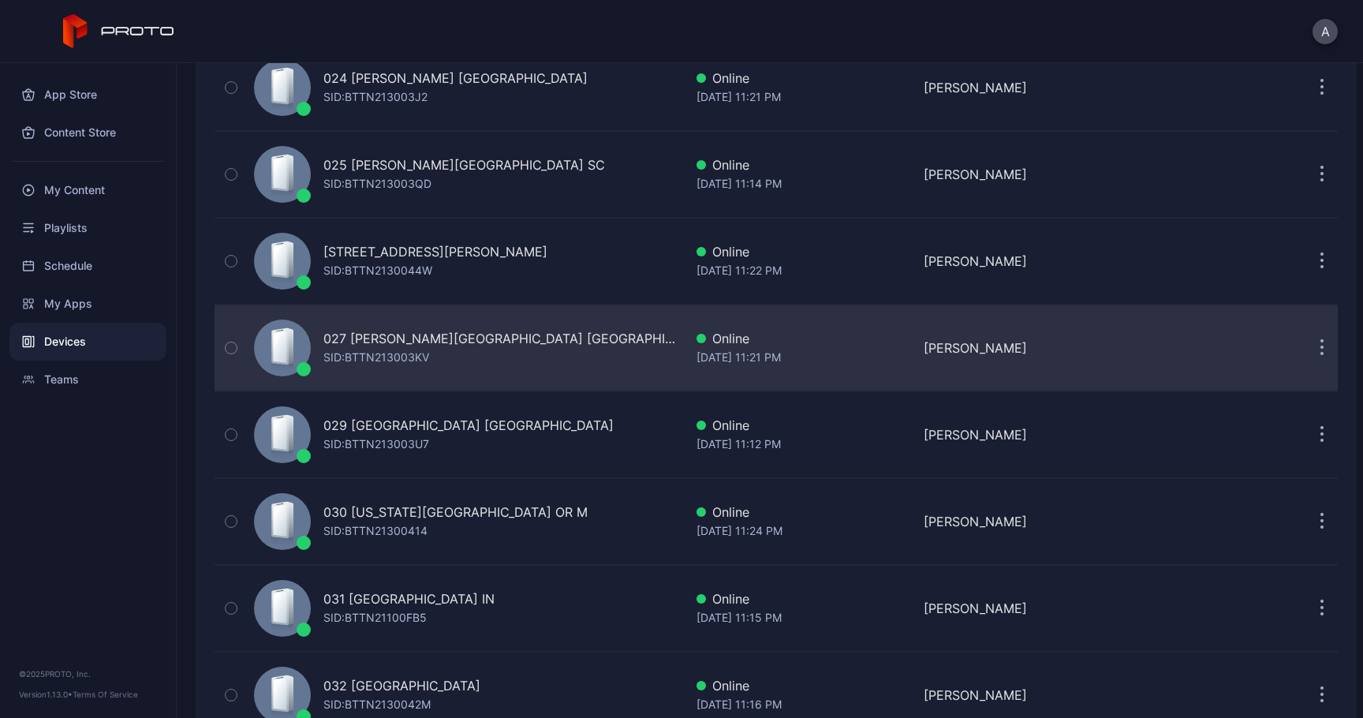
scroll to position [2207, 0]
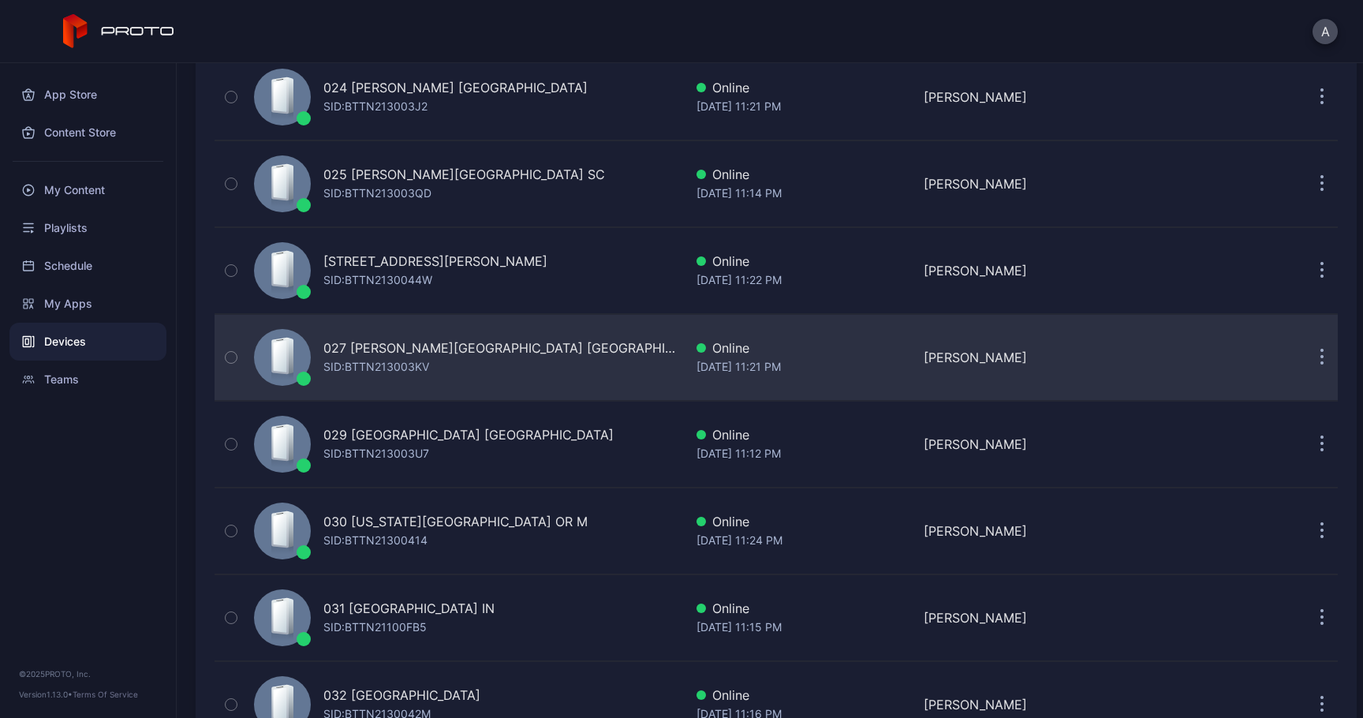
click at [1320, 353] on icon "button" at bounding box center [1322, 358] width 4 height 18
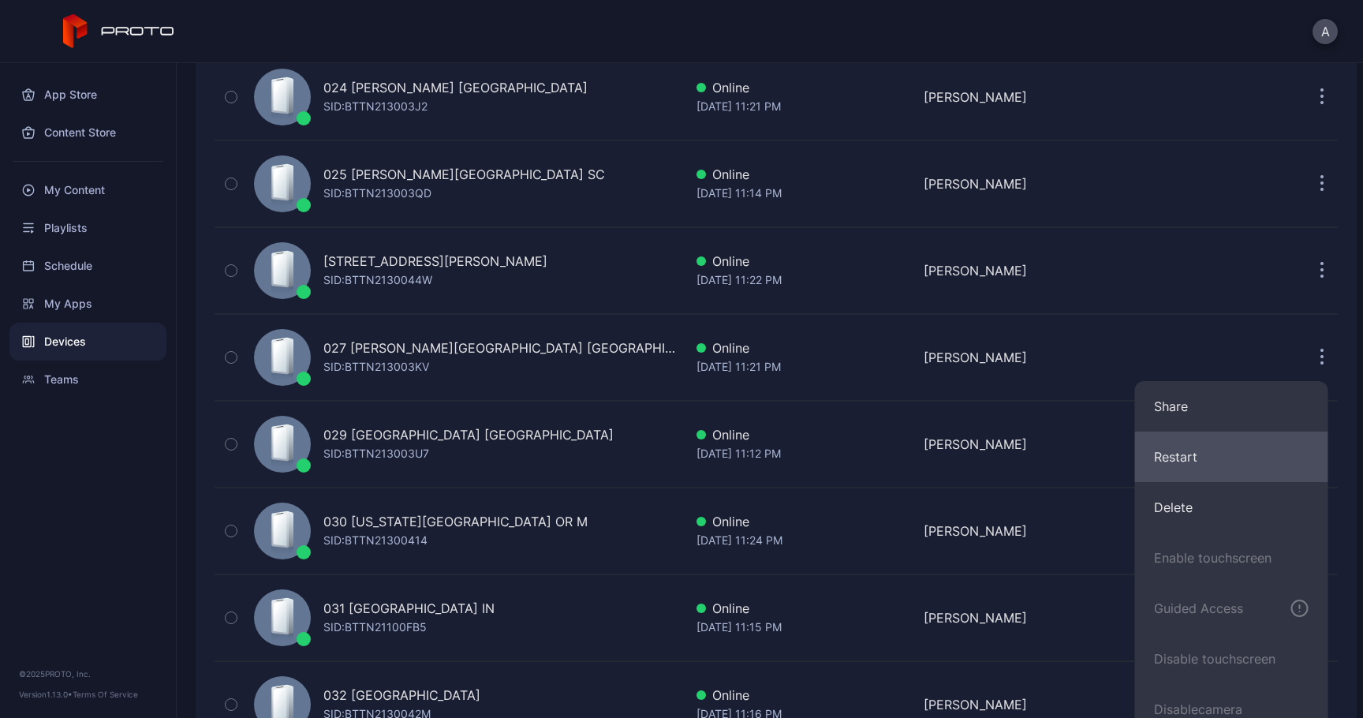
click at [1163, 452] on button "Restart" at bounding box center [1231, 456] width 193 height 50
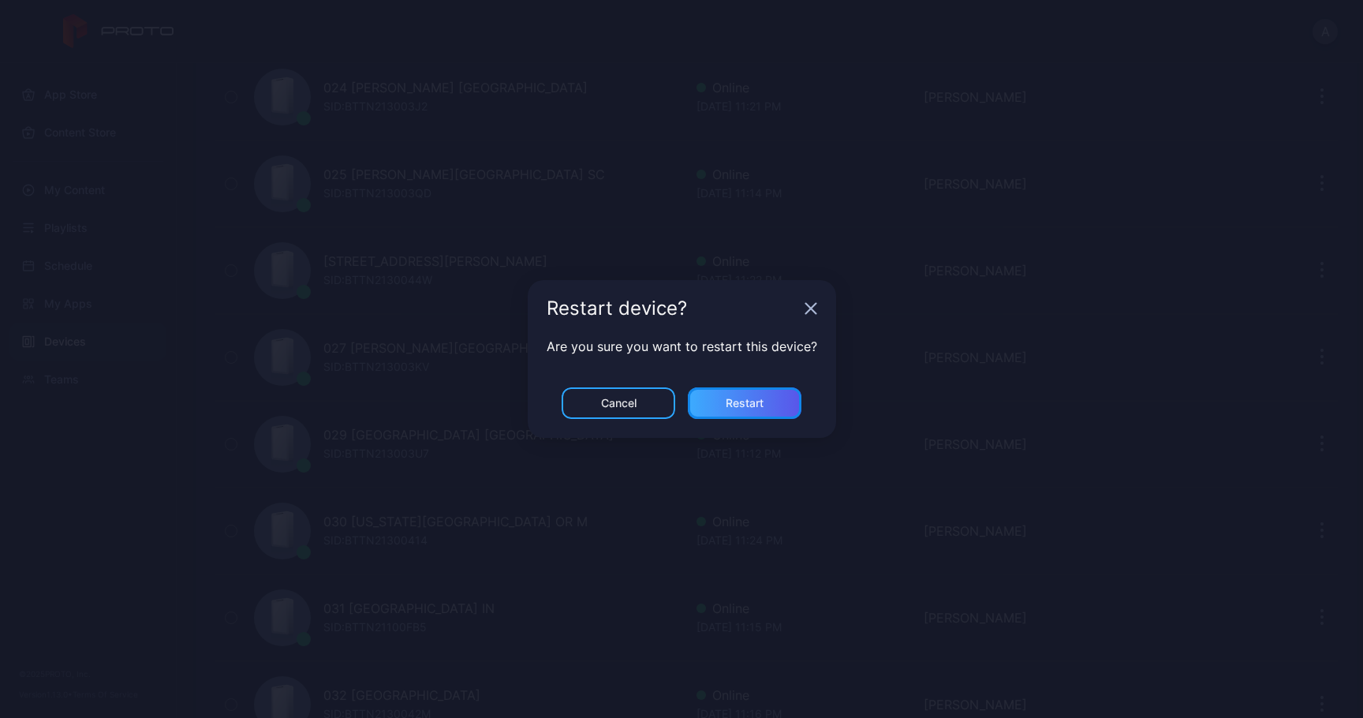
click at [759, 410] on div "Restart" at bounding box center [745, 403] width 114 height 32
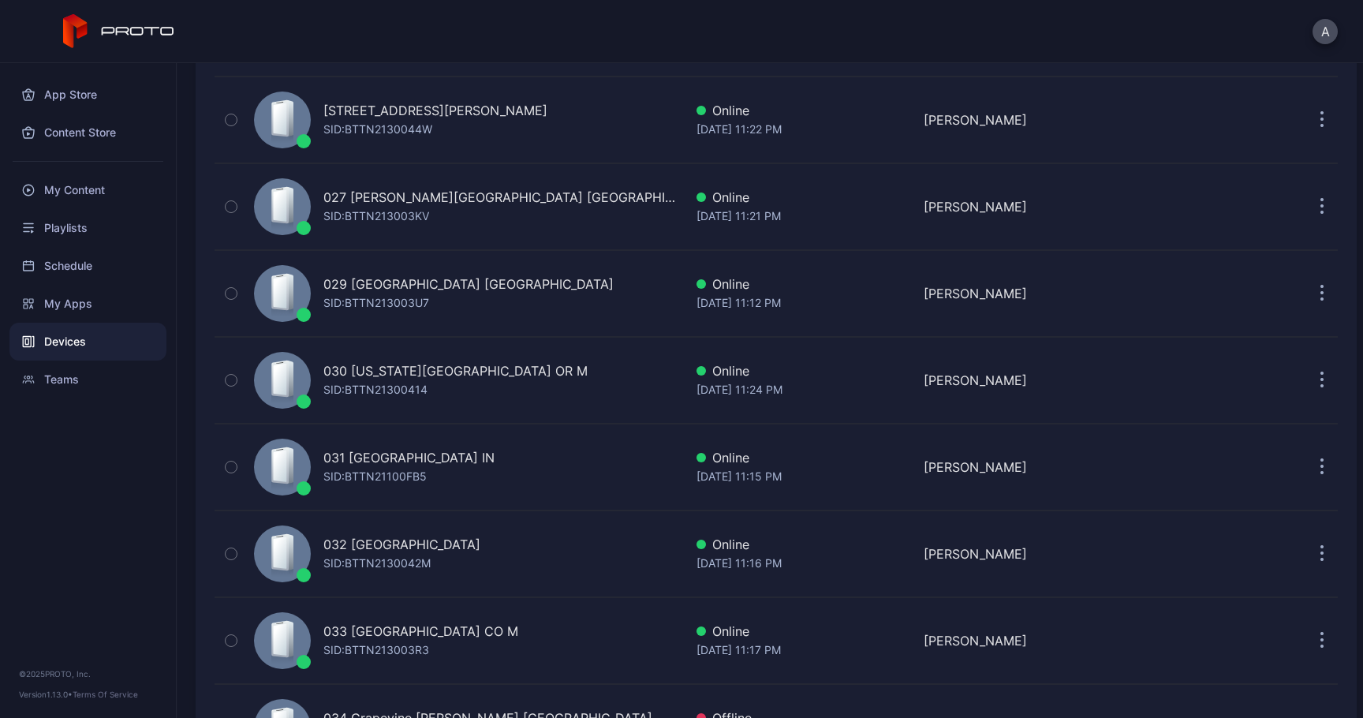
scroll to position [2360, 0]
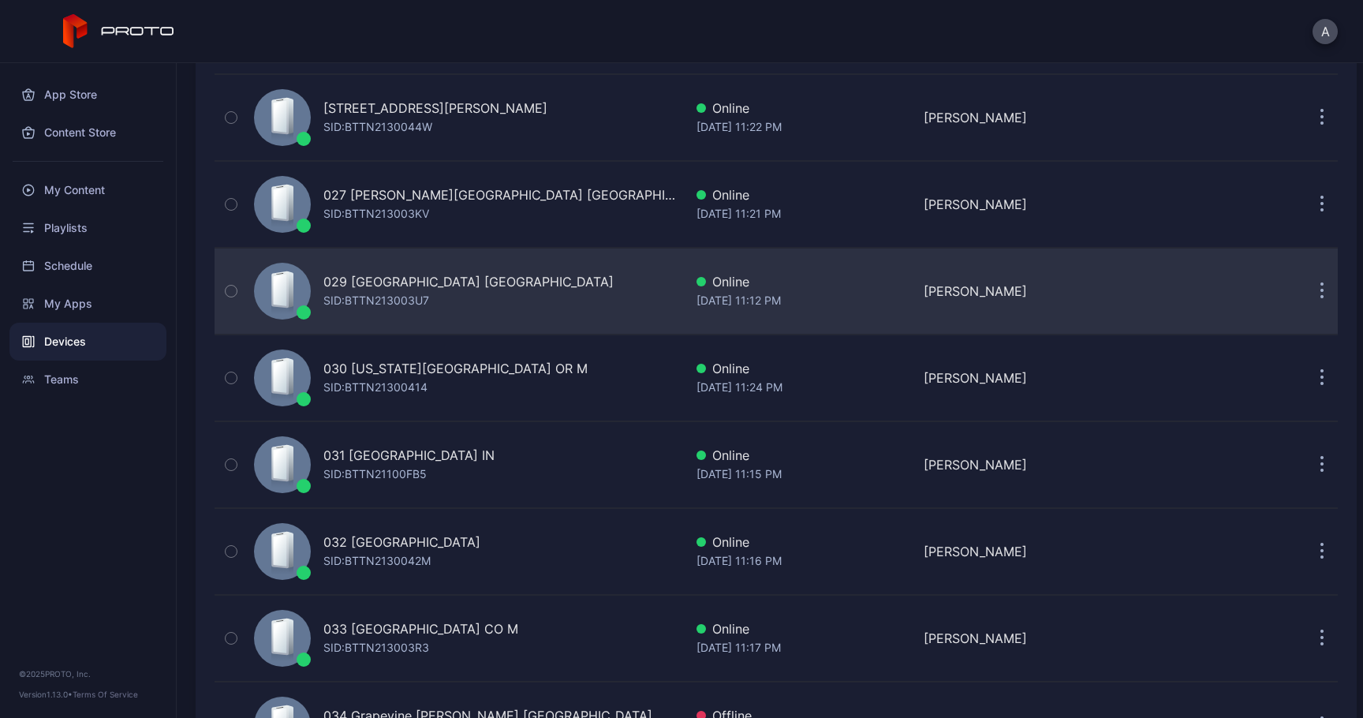
click at [1306, 291] on button "button" at bounding box center [1322, 291] width 32 height 32
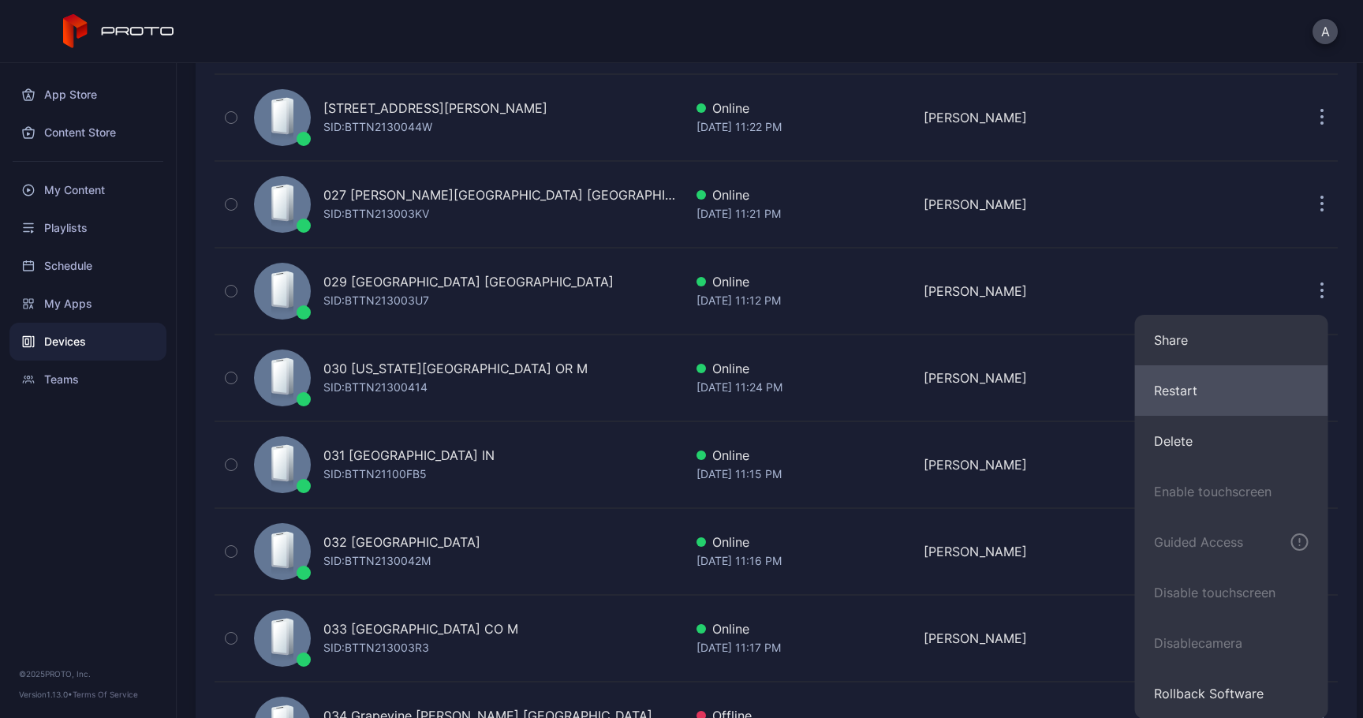
click at [1168, 387] on button "Restart" at bounding box center [1231, 390] width 193 height 50
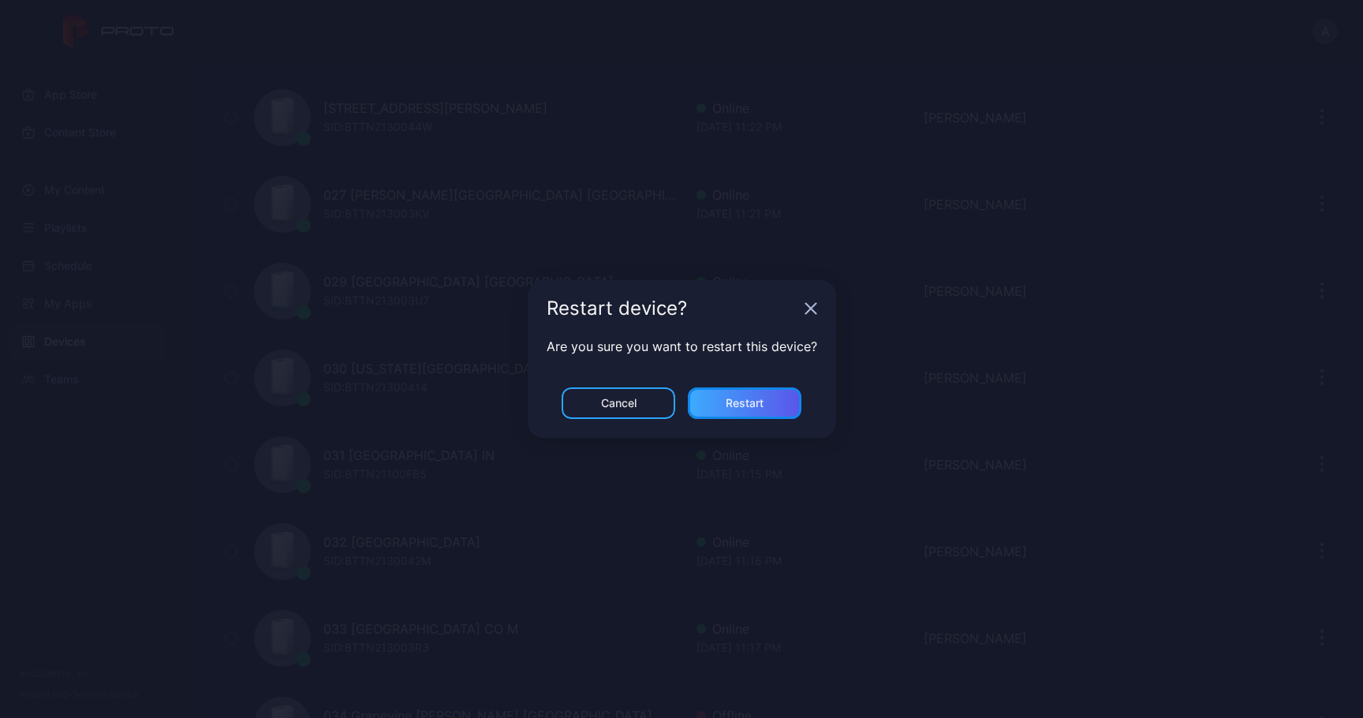
click at [744, 392] on div "Restart" at bounding box center [745, 403] width 114 height 32
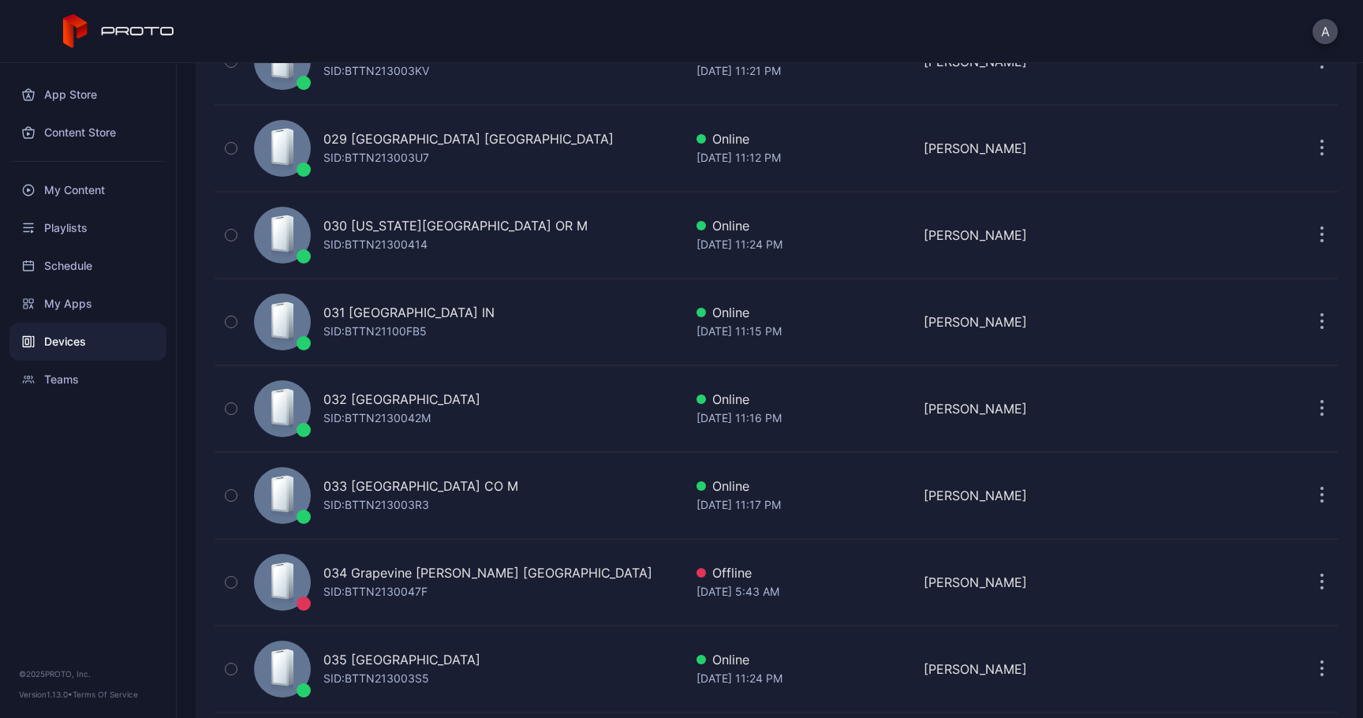
scroll to position [2505, 0]
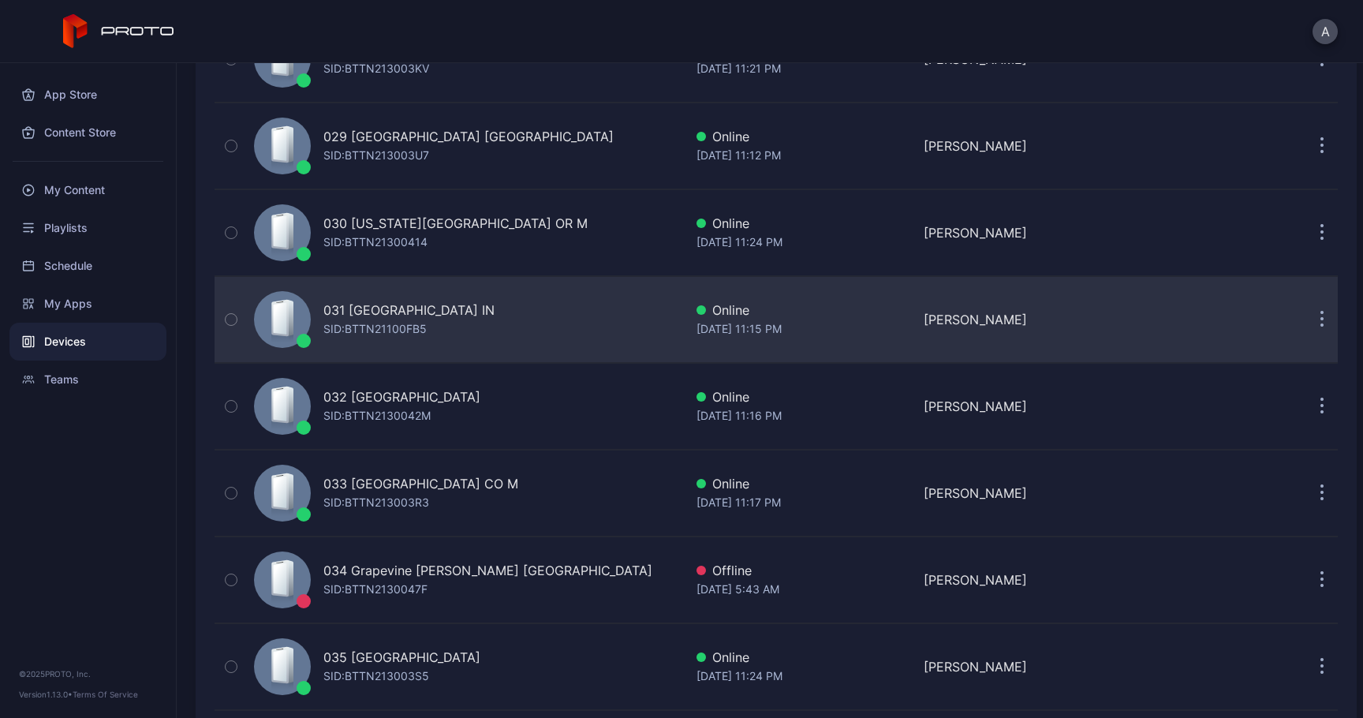
click at [1306, 322] on button "button" at bounding box center [1322, 320] width 32 height 32
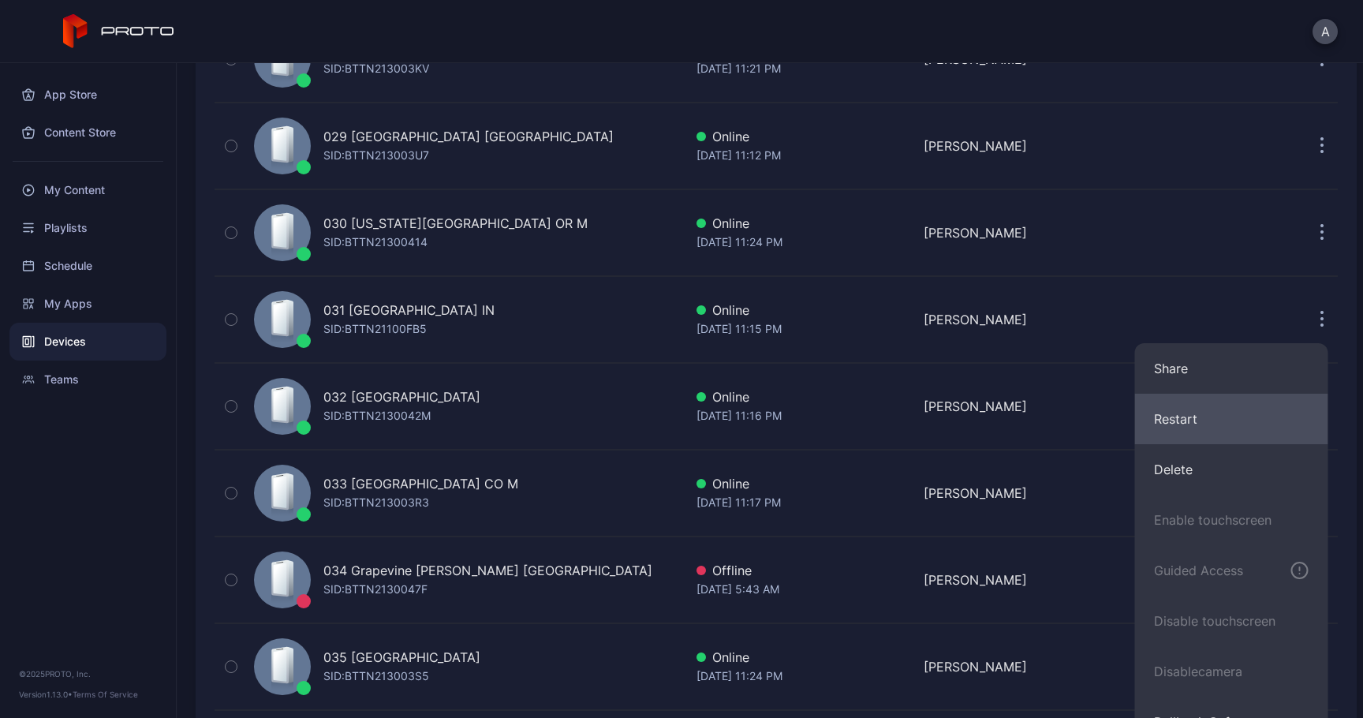
click at [1198, 403] on button "Restart" at bounding box center [1231, 419] width 193 height 50
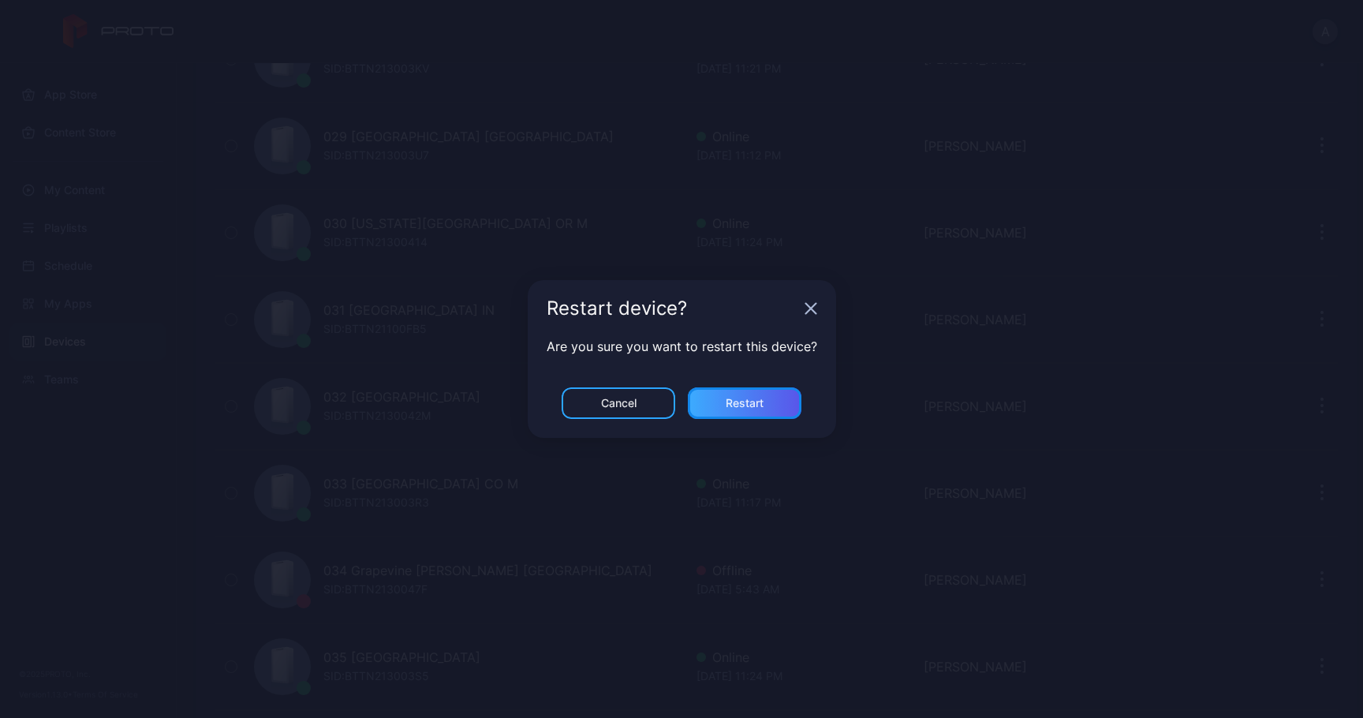
click at [738, 398] on div "Restart" at bounding box center [745, 403] width 38 height 13
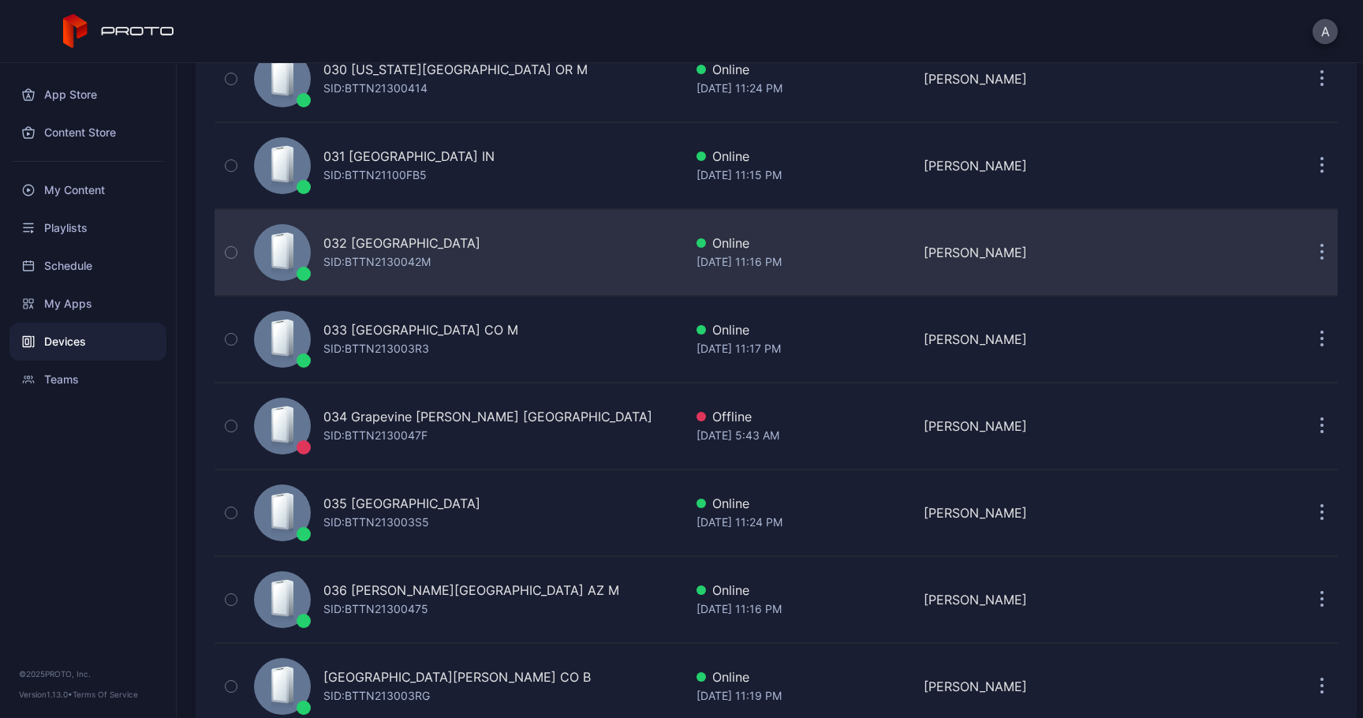
scroll to position [2668, 0]
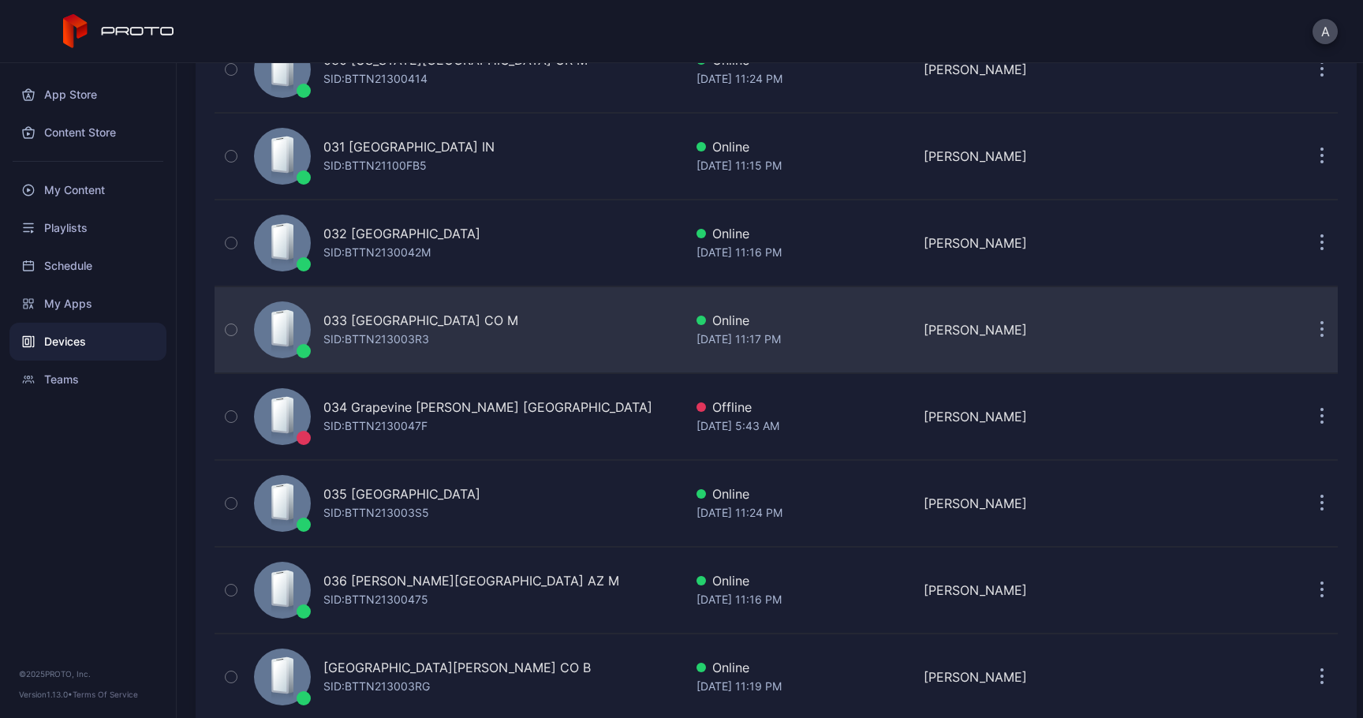
click at [1306, 314] on button "button" at bounding box center [1322, 330] width 32 height 32
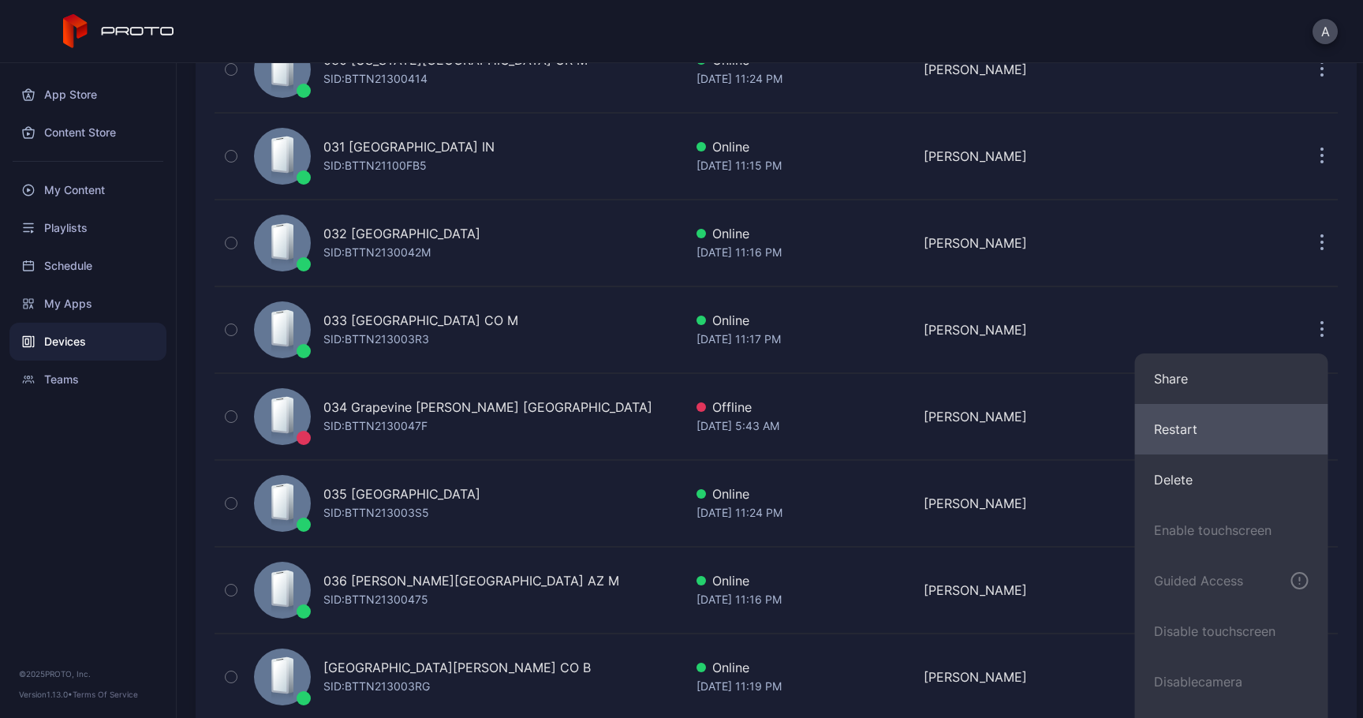
click at [1208, 419] on button "Restart" at bounding box center [1231, 429] width 193 height 50
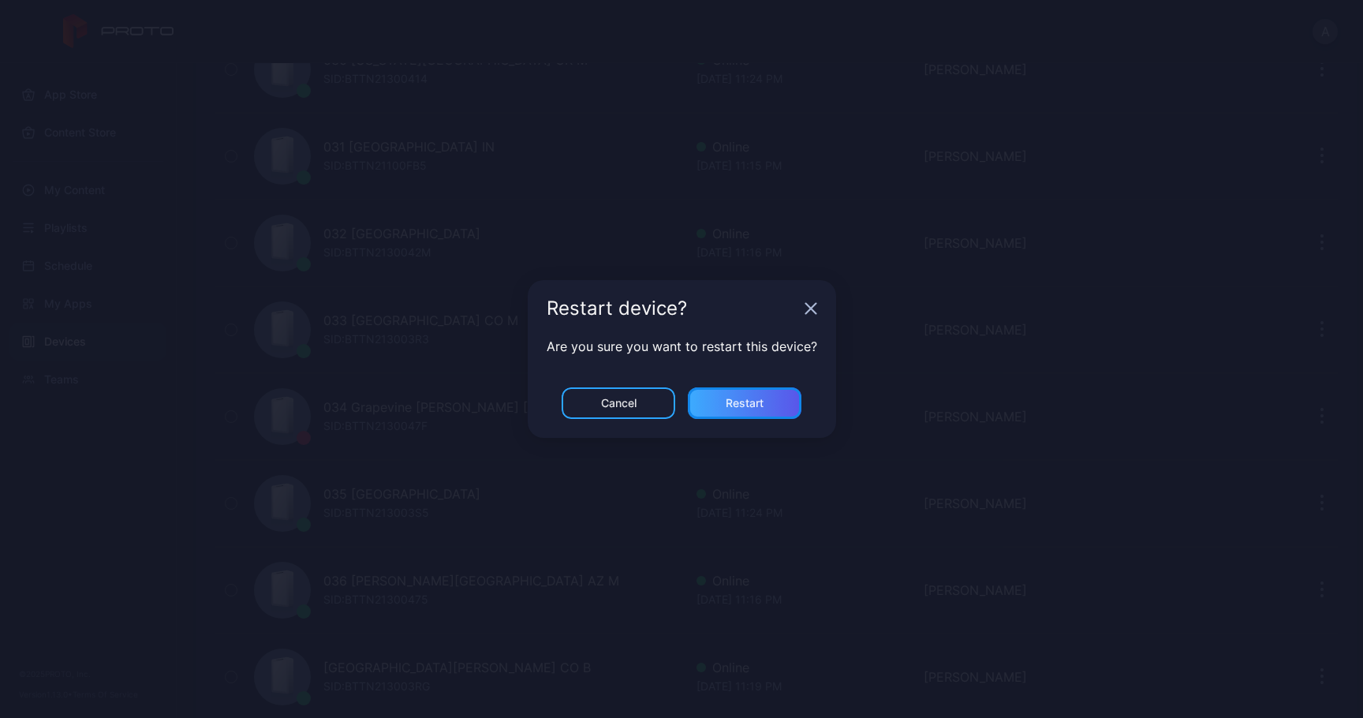
click at [747, 394] on div "Restart" at bounding box center [745, 403] width 114 height 32
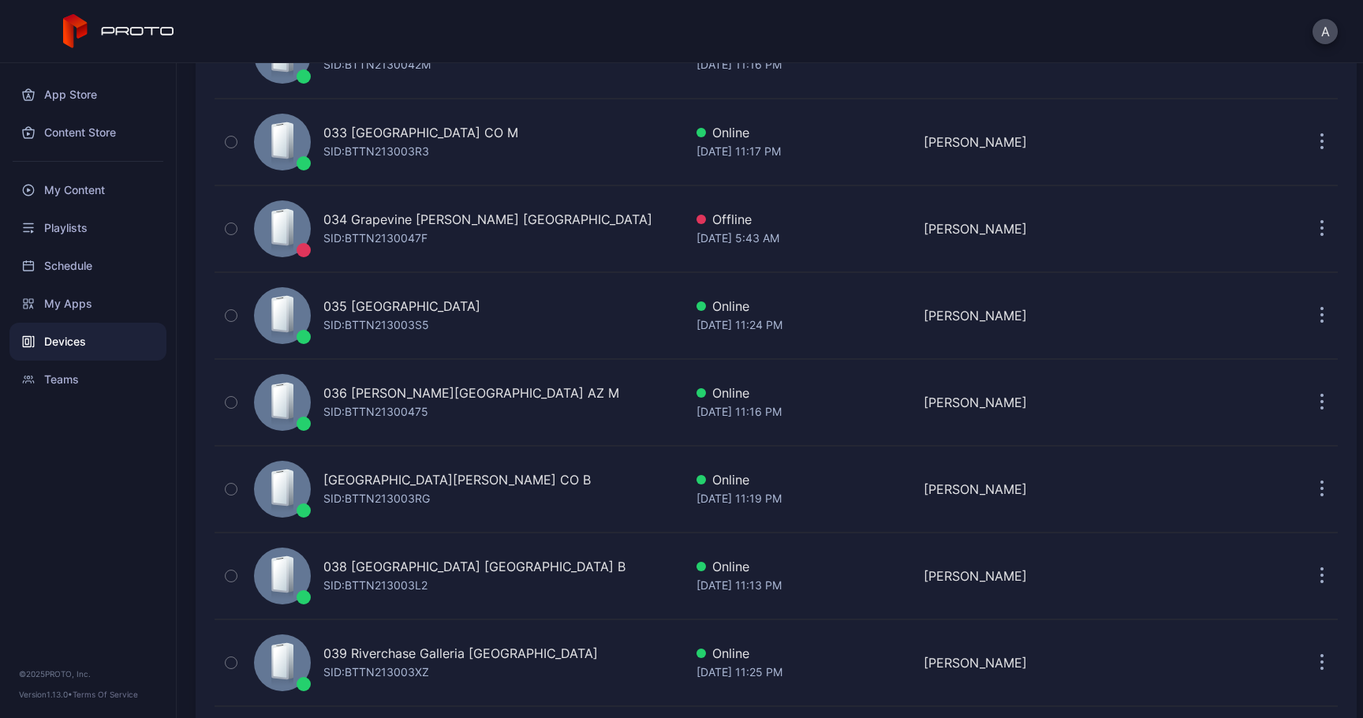
scroll to position [2860, 0]
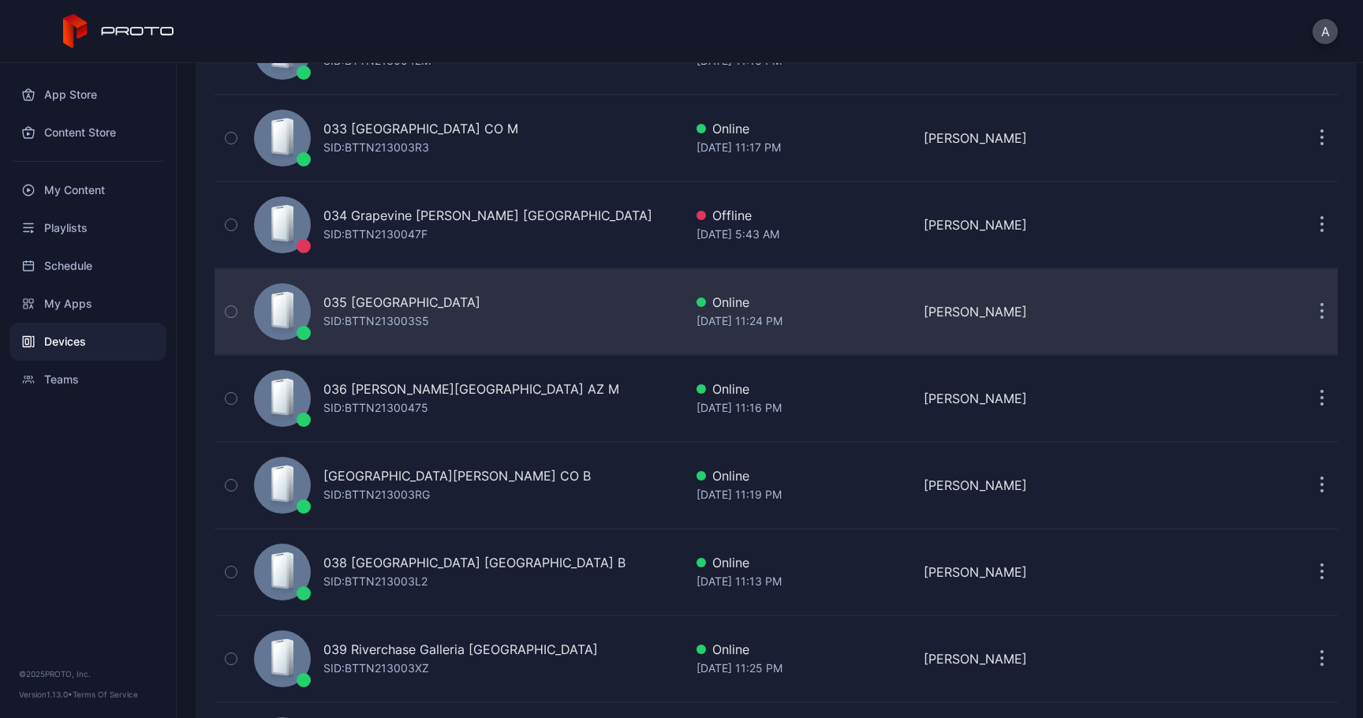
click at [1306, 316] on button "button" at bounding box center [1322, 312] width 32 height 32
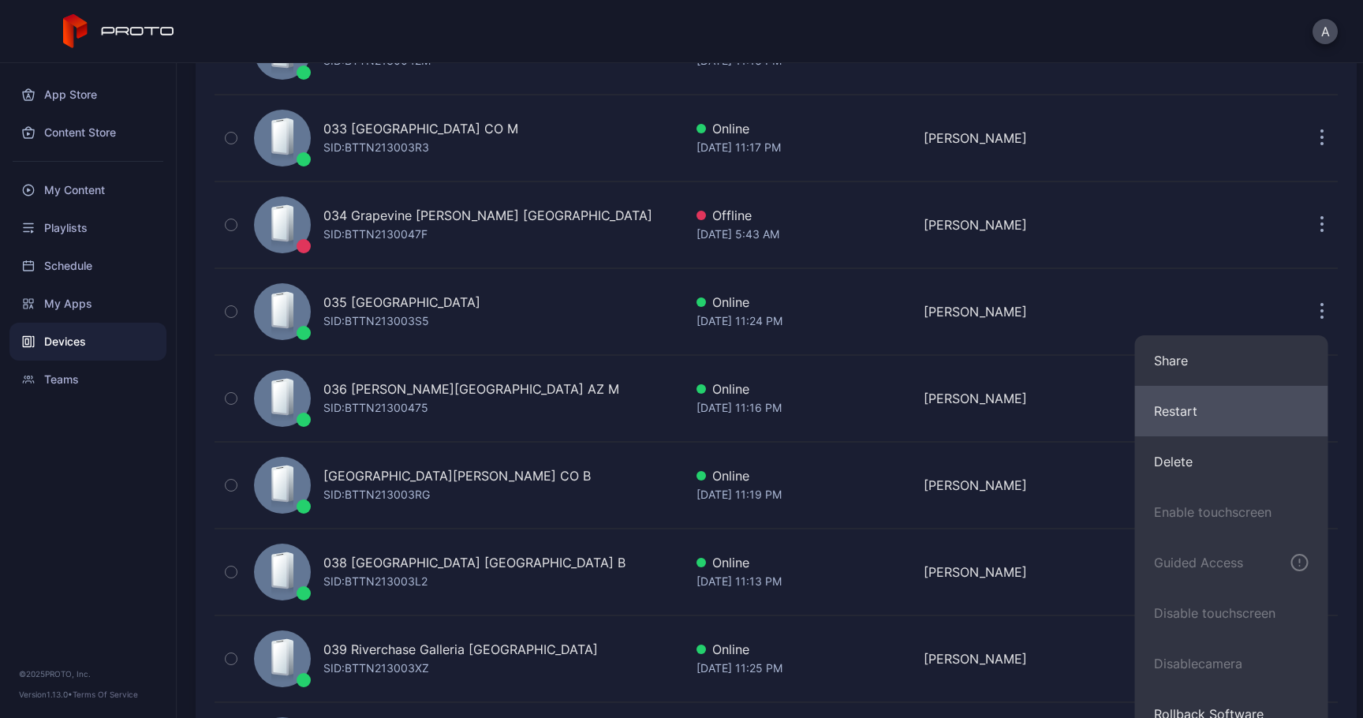
click at [1198, 415] on button "Restart" at bounding box center [1231, 411] width 193 height 50
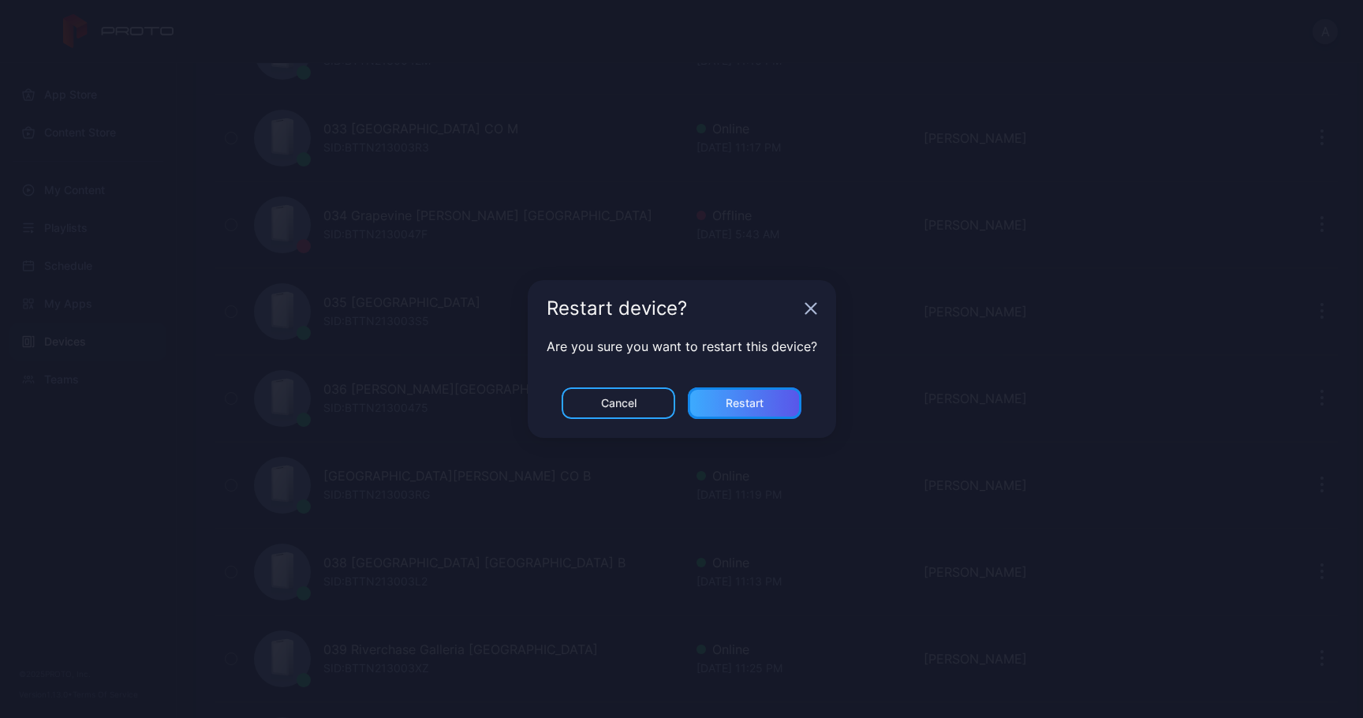
click at [749, 409] on div "Restart" at bounding box center [745, 403] width 38 height 13
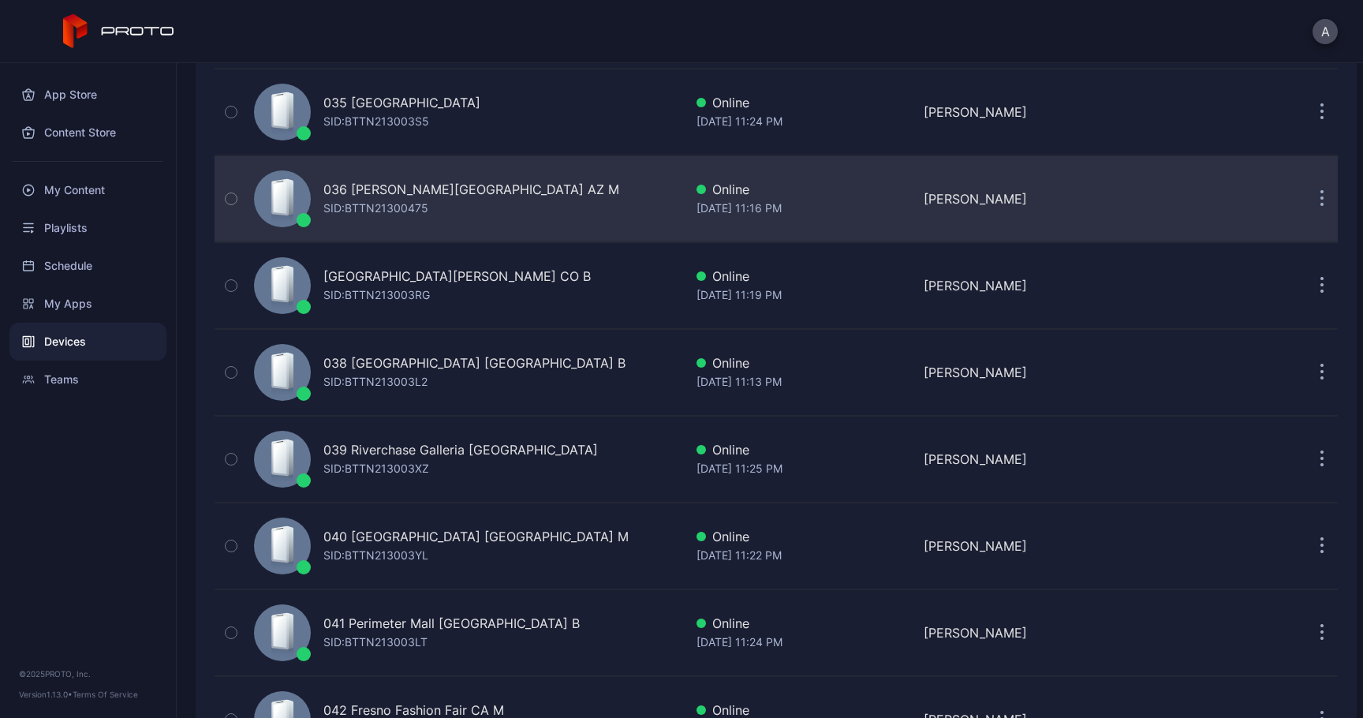
scroll to position [3077, 0]
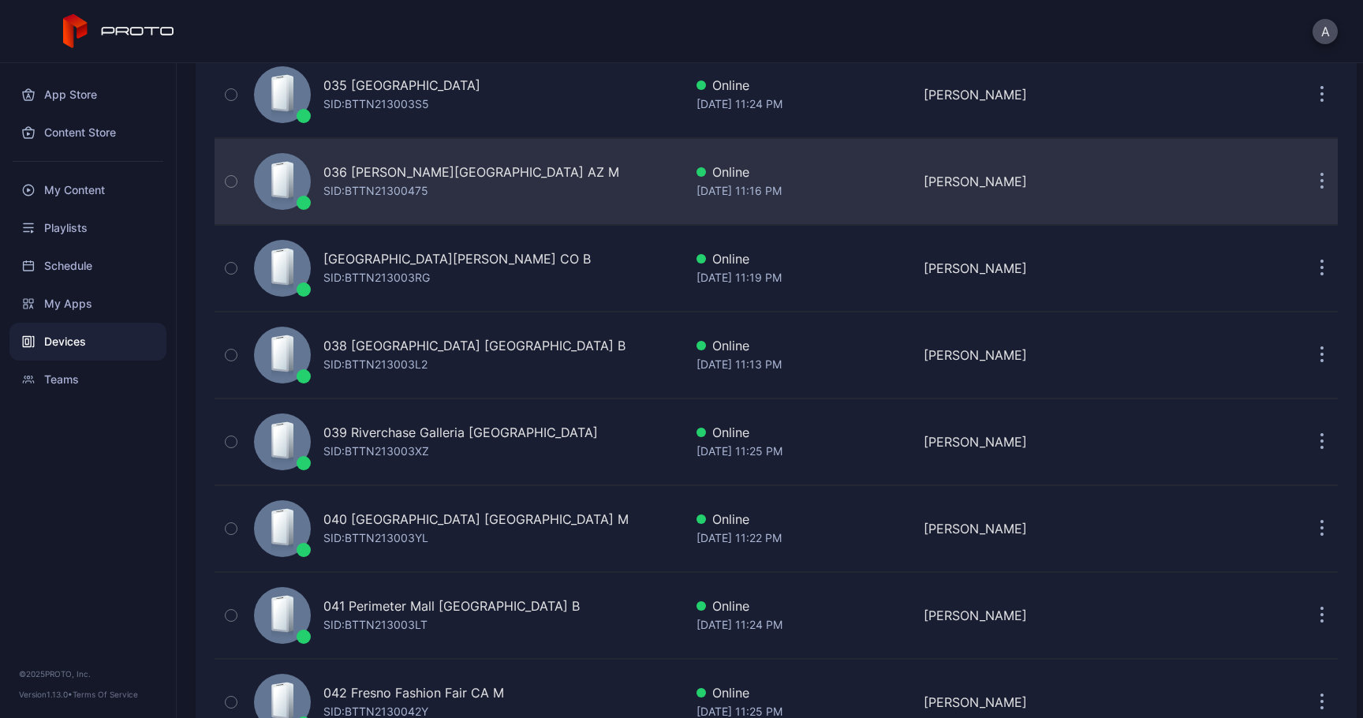
click at [1306, 191] on button "button" at bounding box center [1322, 182] width 32 height 32
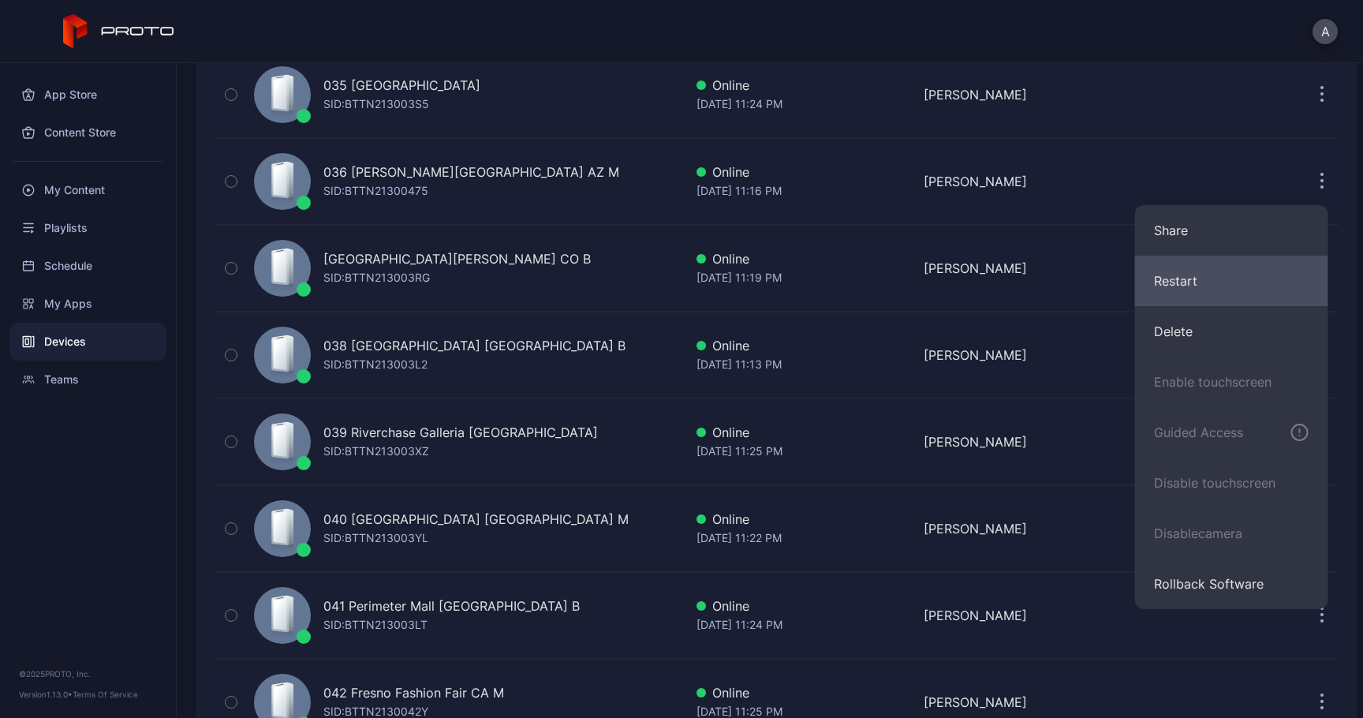
click at [1208, 272] on button "Restart" at bounding box center [1231, 281] width 193 height 50
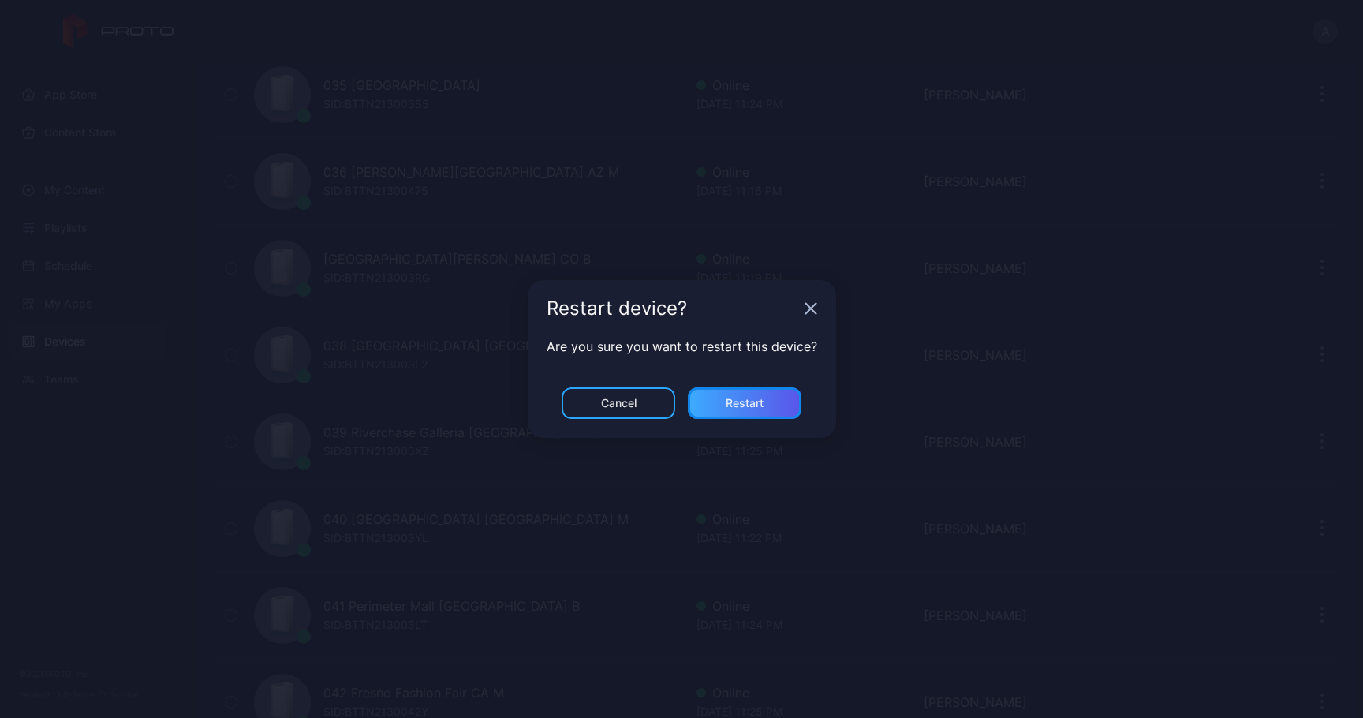
click at [748, 394] on div "Restart" at bounding box center [745, 403] width 114 height 32
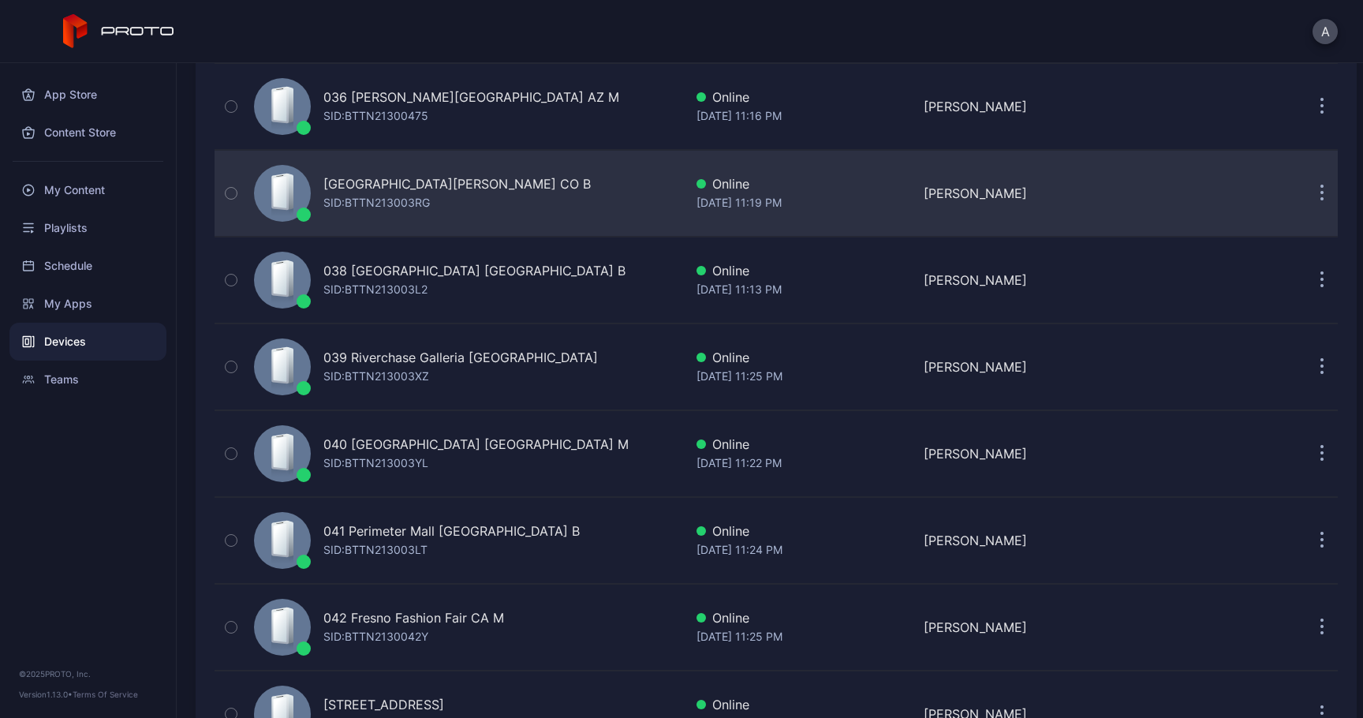
scroll to position [3166, 0]
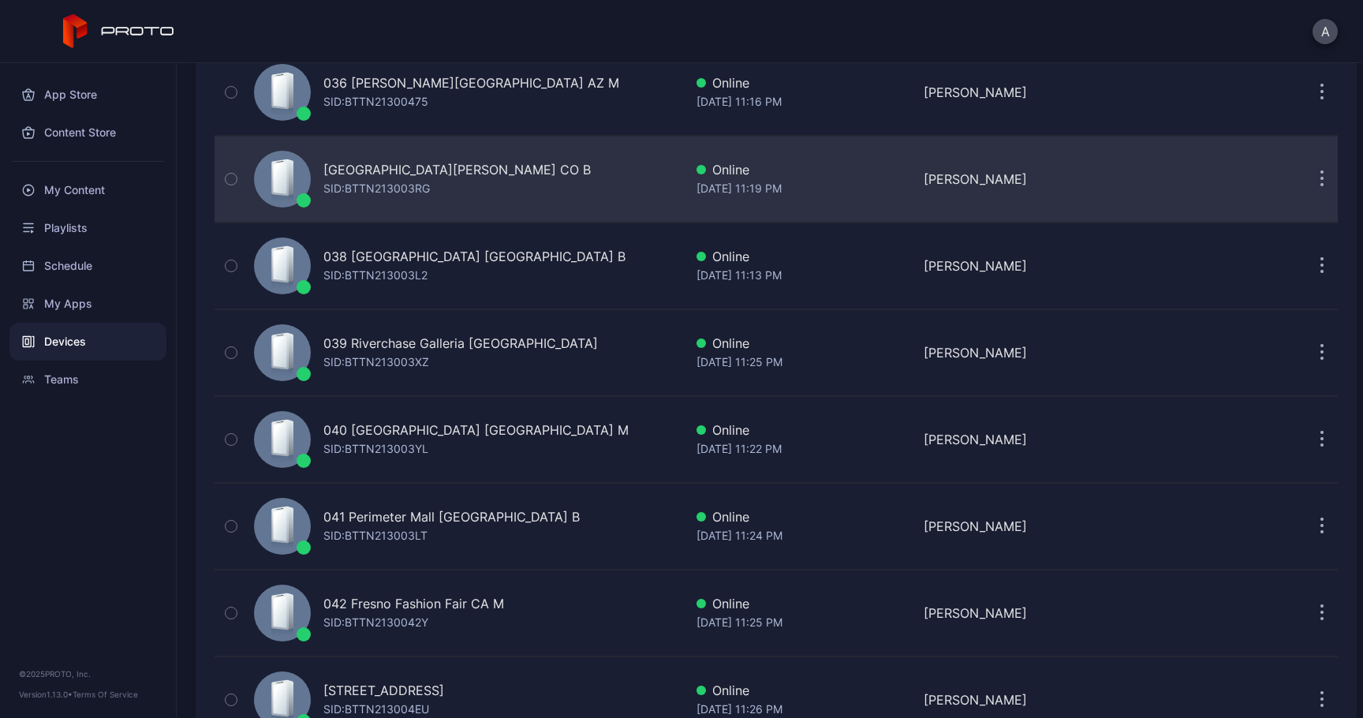
click at [1306, 183] on button "button" at bounding box center [1322, 179] width 32 height 32
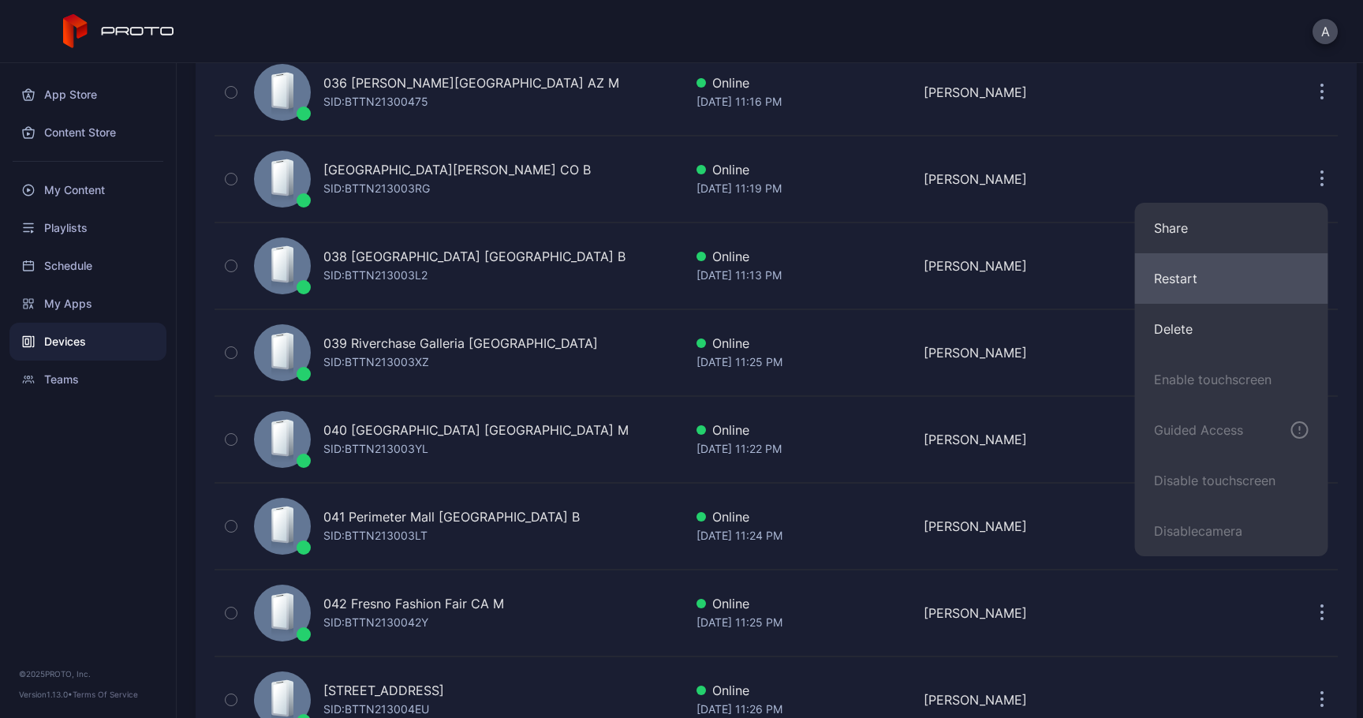
click at [1222, 277] on button "Restart" at bounding box center [1231, 278] width 193 height 50
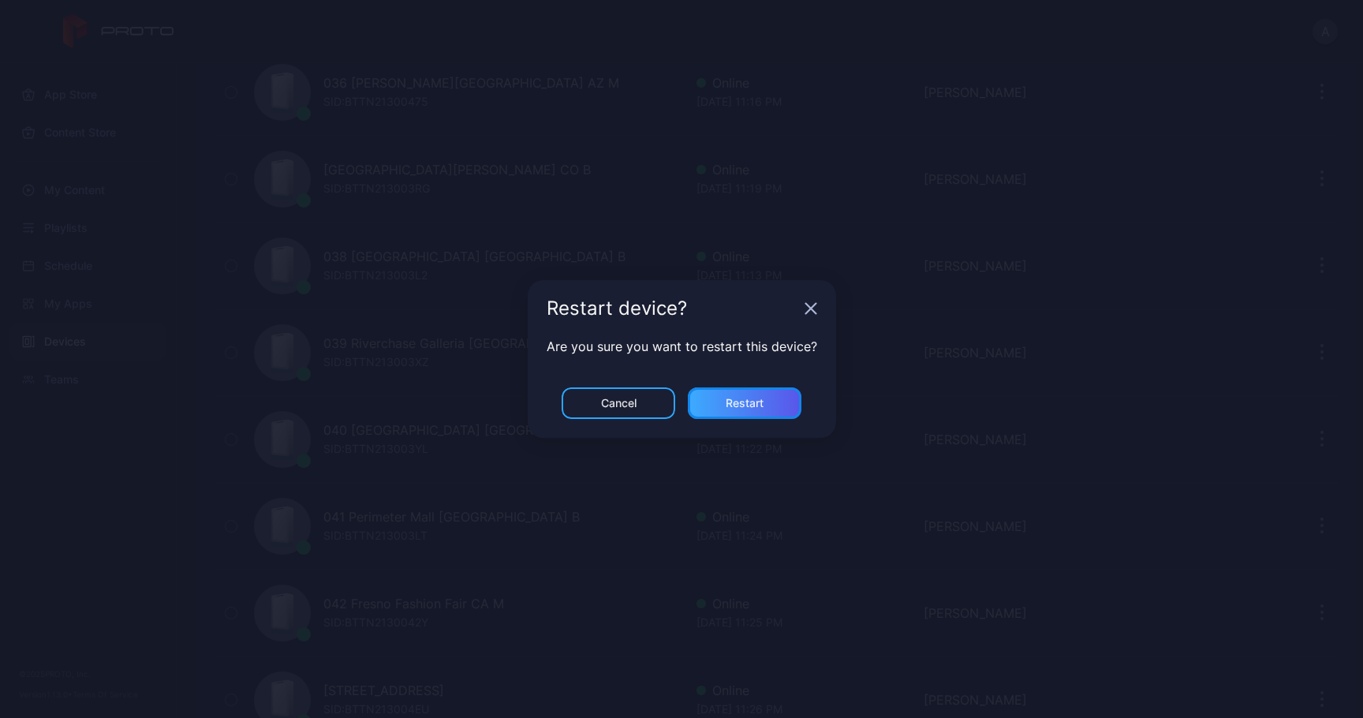
click at [760, 395] on div "Restart" at bounding box center [745, 403] width 114 height 32
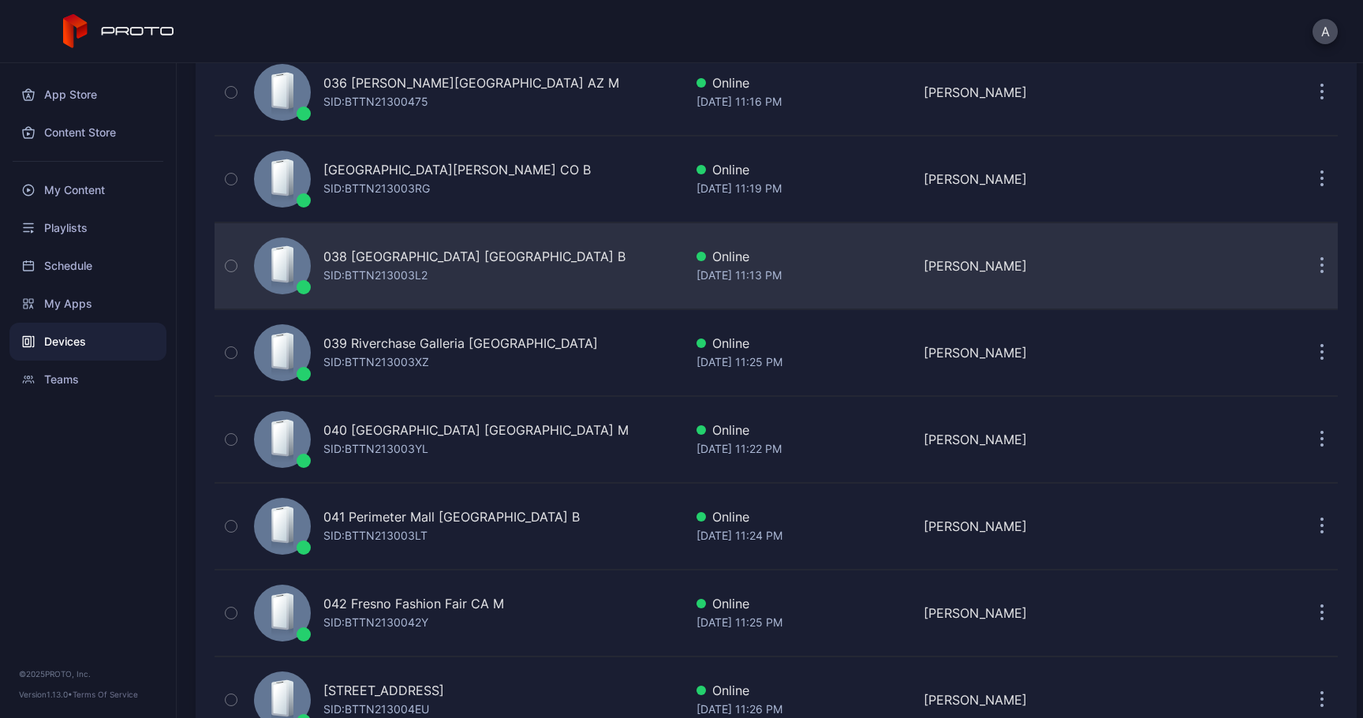
click at [1306, 267] on button "button" at bounding box center [1322, 266] width 32 height 32
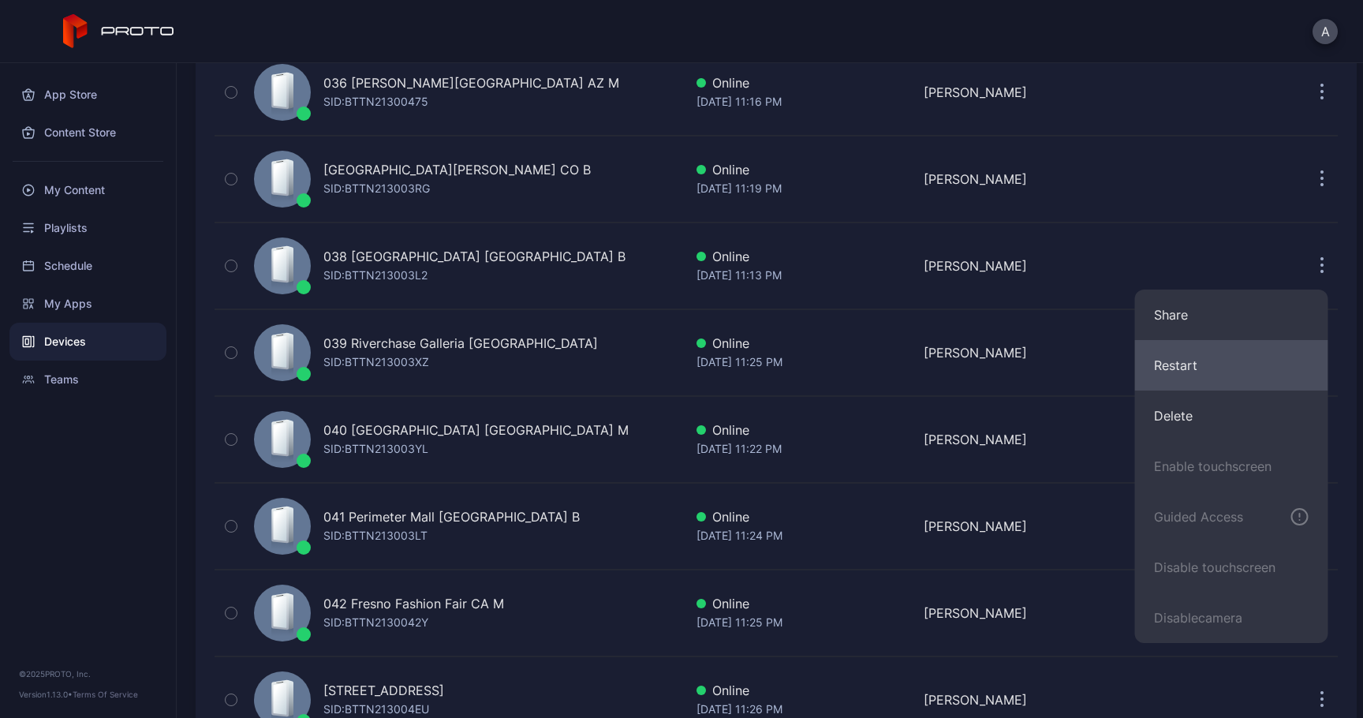
click at [1222, 371] on button "Restart" at bounding box center [1231, 365] width 193 height 50
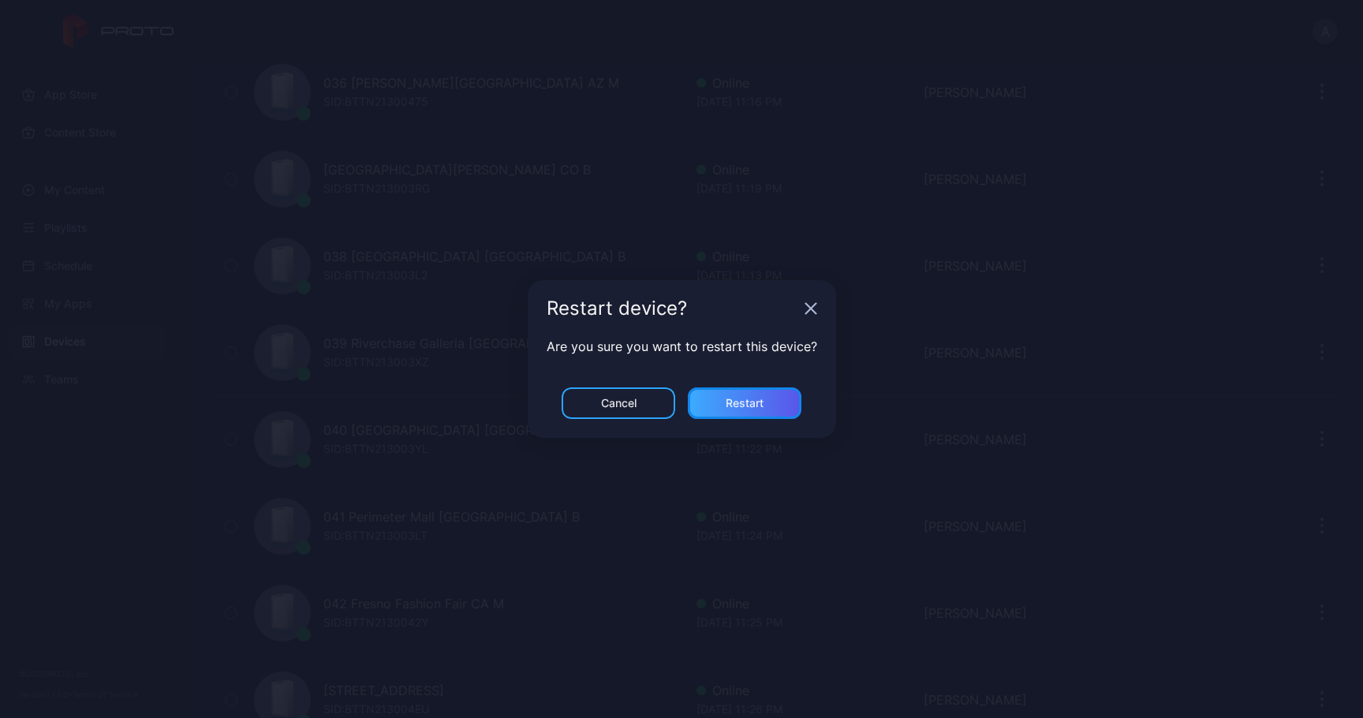
click at [760, 403] on div "Restart" at bounding box center [745, 403] width 38 height 13
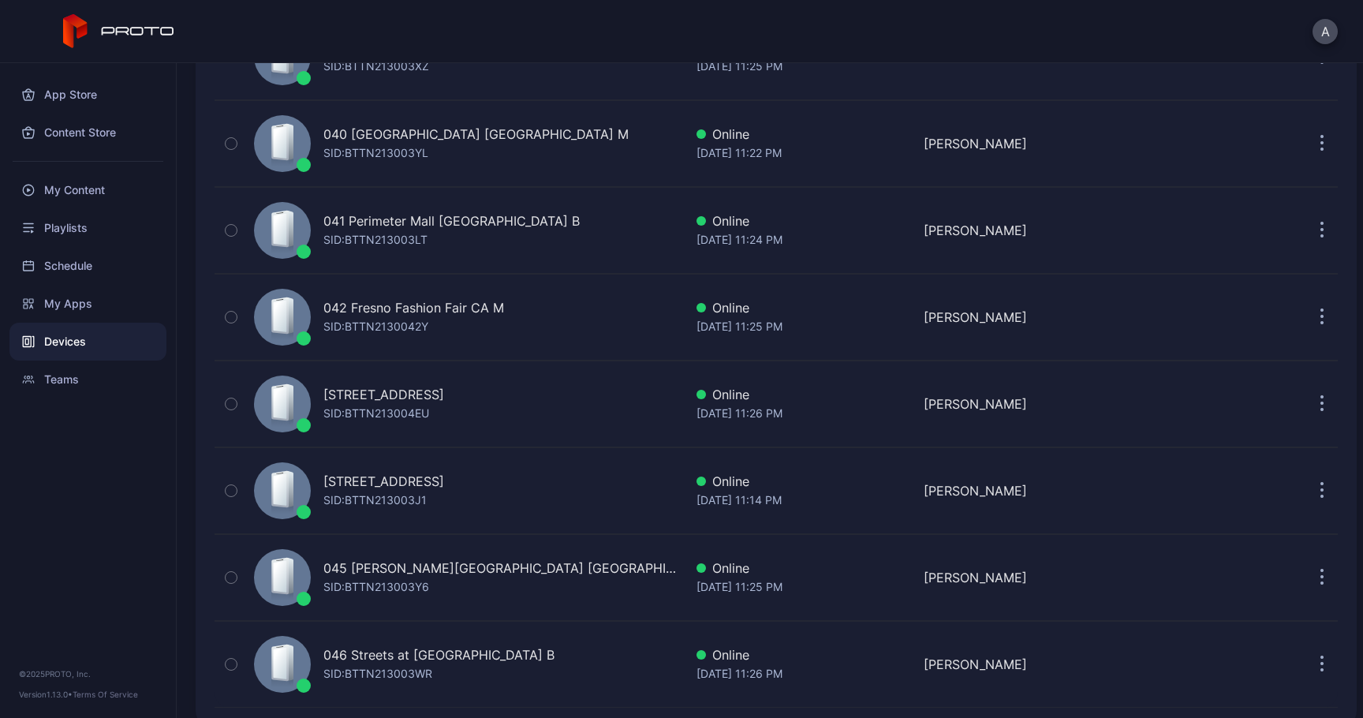
scroll to position [3465, 0]
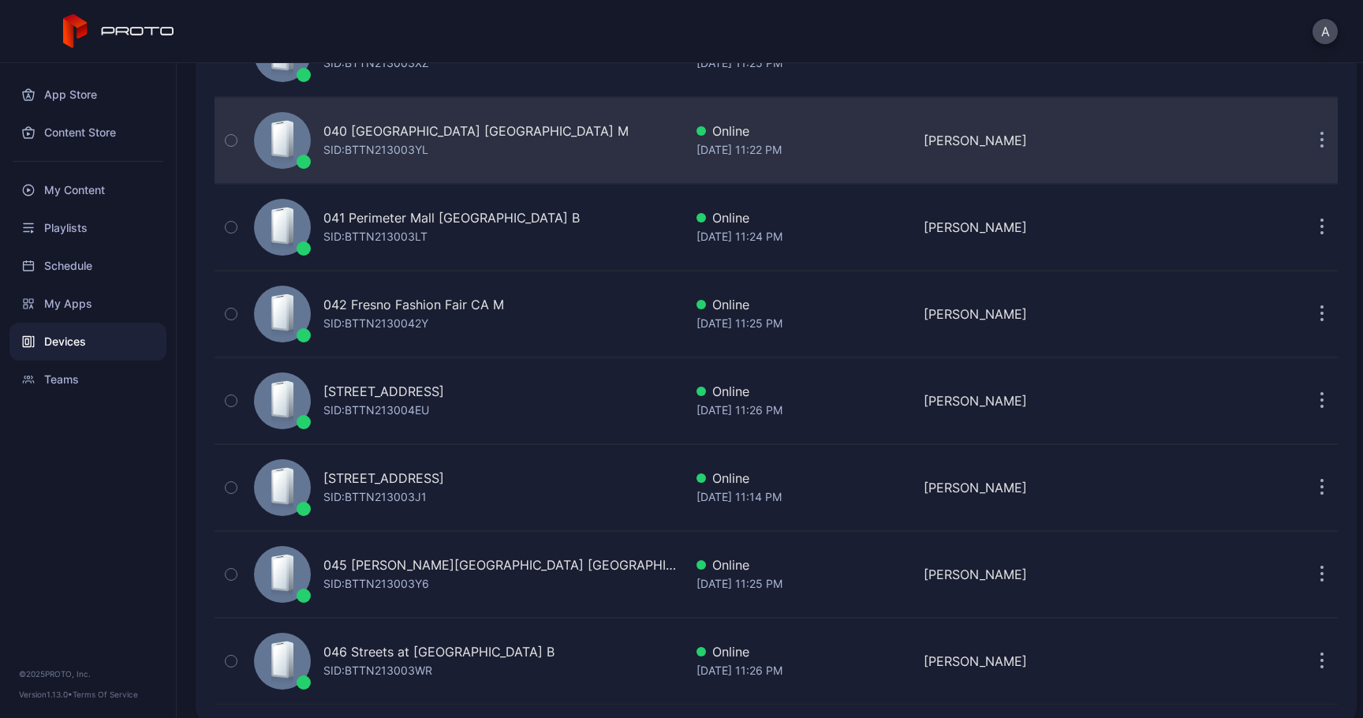
click at [1306, 142] on button "button" at bounding box center [1322, 141] width 32 height 32
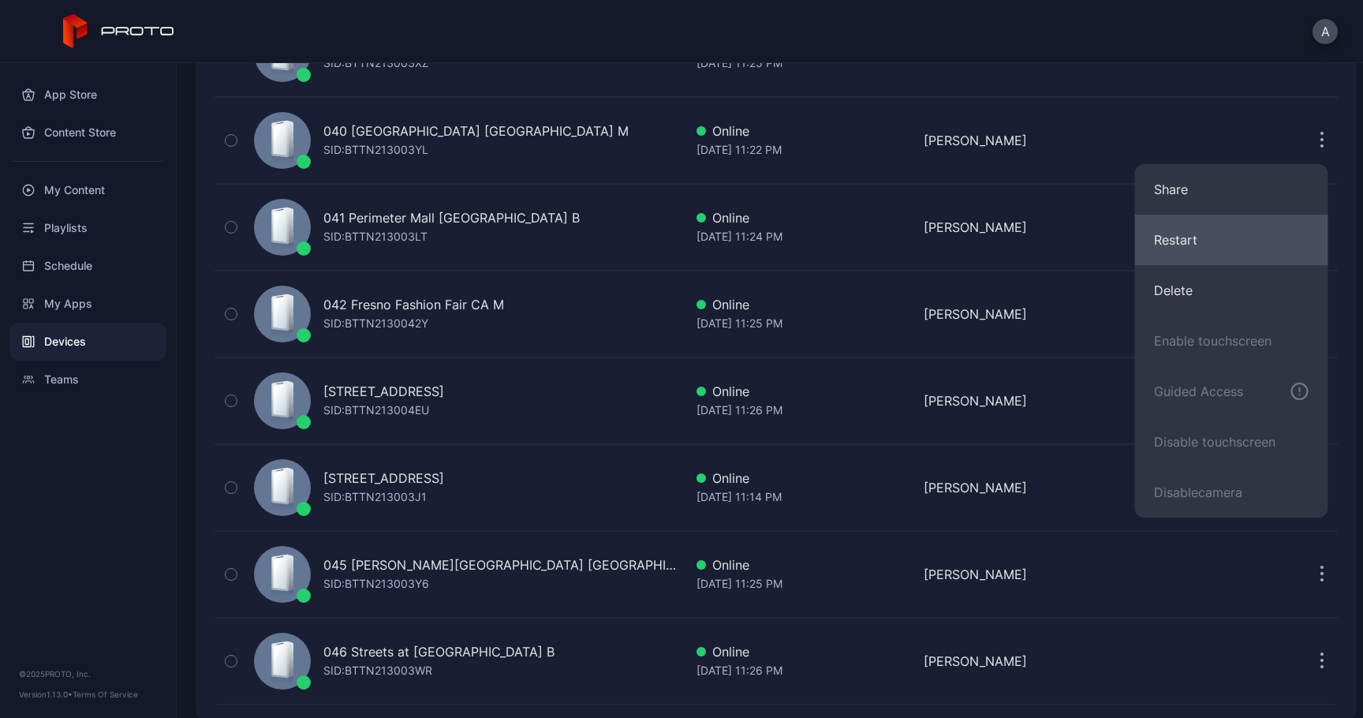
click at [1236, 230] on button "Restart" at bounding box center [1231, 240] width 193 height 50
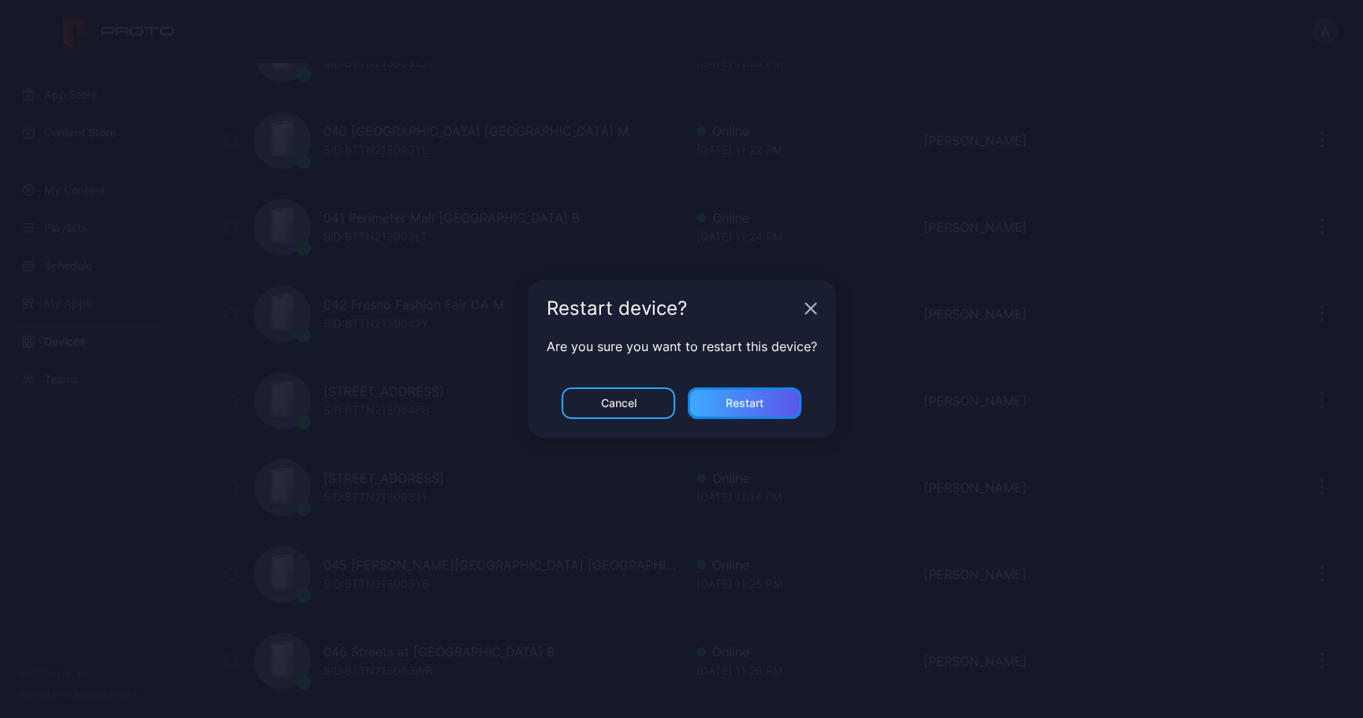
click at [772, 401] on div "Restart" at bounding box center [745, 403] width 114 height 32
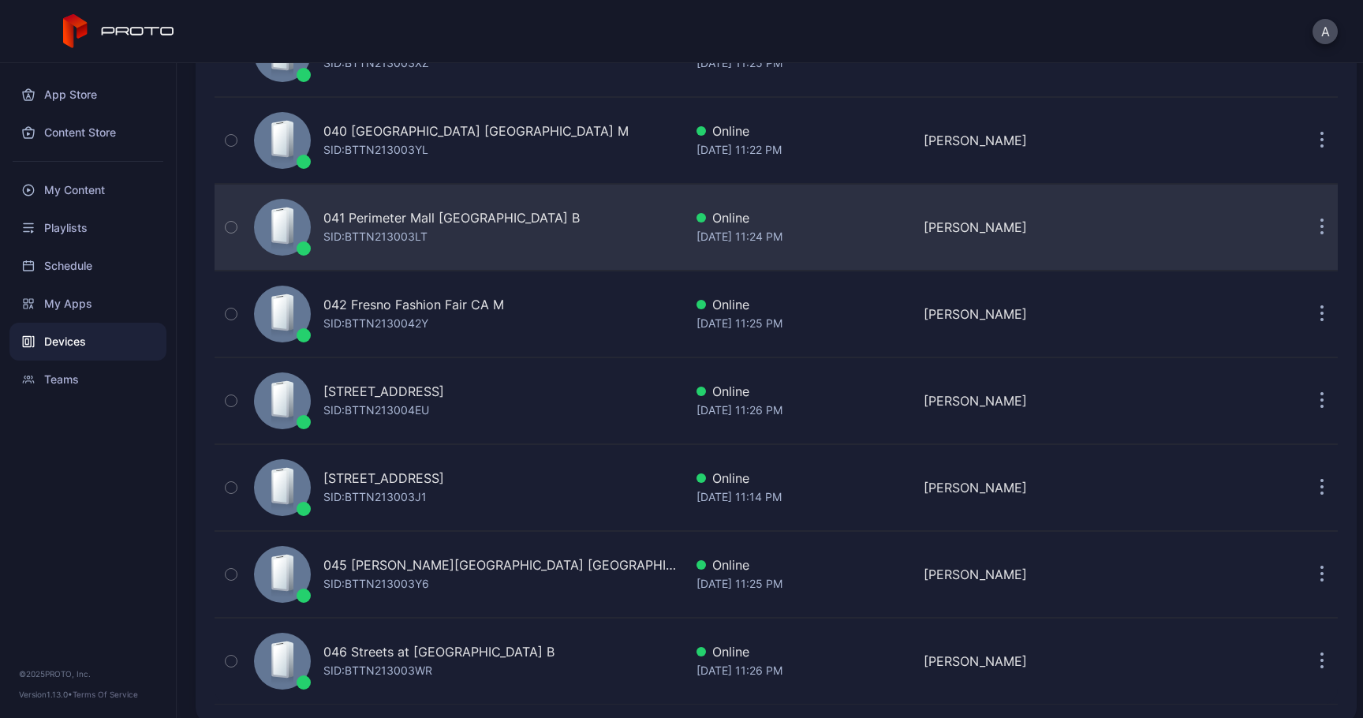
click at [1308, 222] on button "button" at bounding box center [1322, 227] width 32 height 32
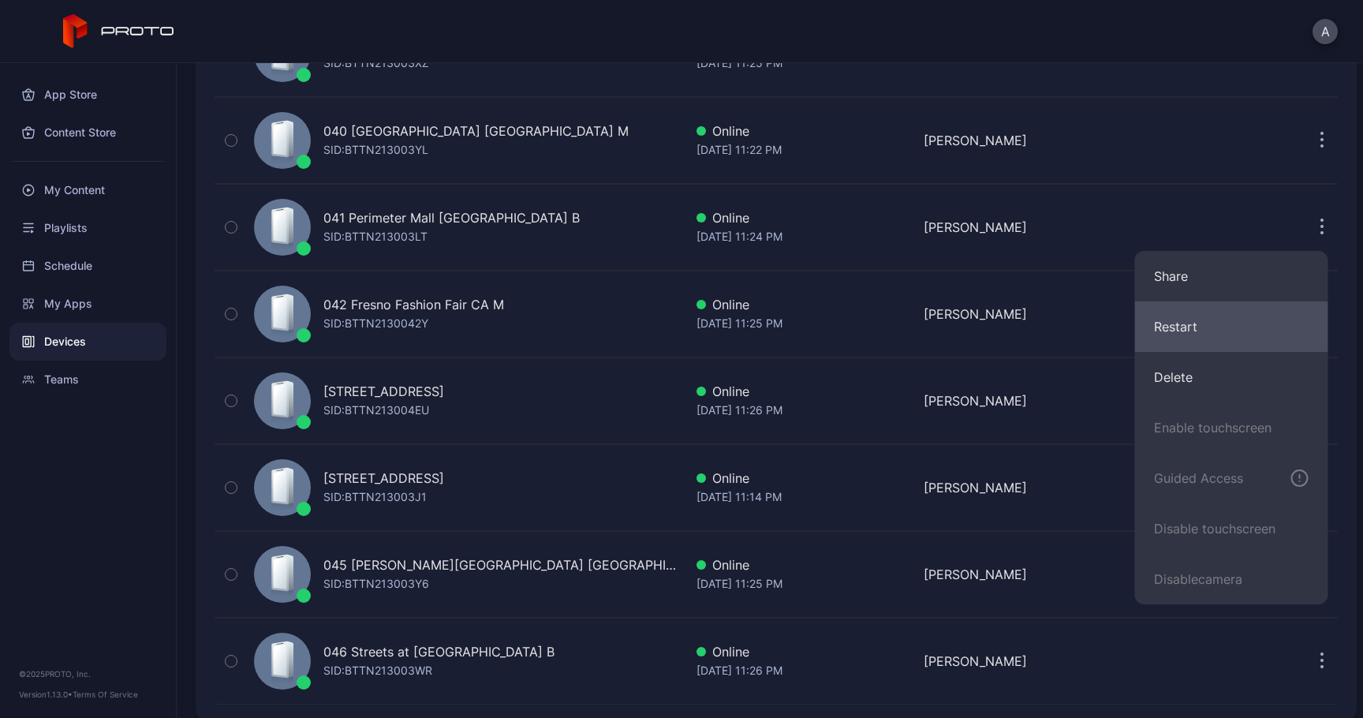
click at [1208, 334] on button "Restart" at bounding box center [1231, 326] width 193 height 50
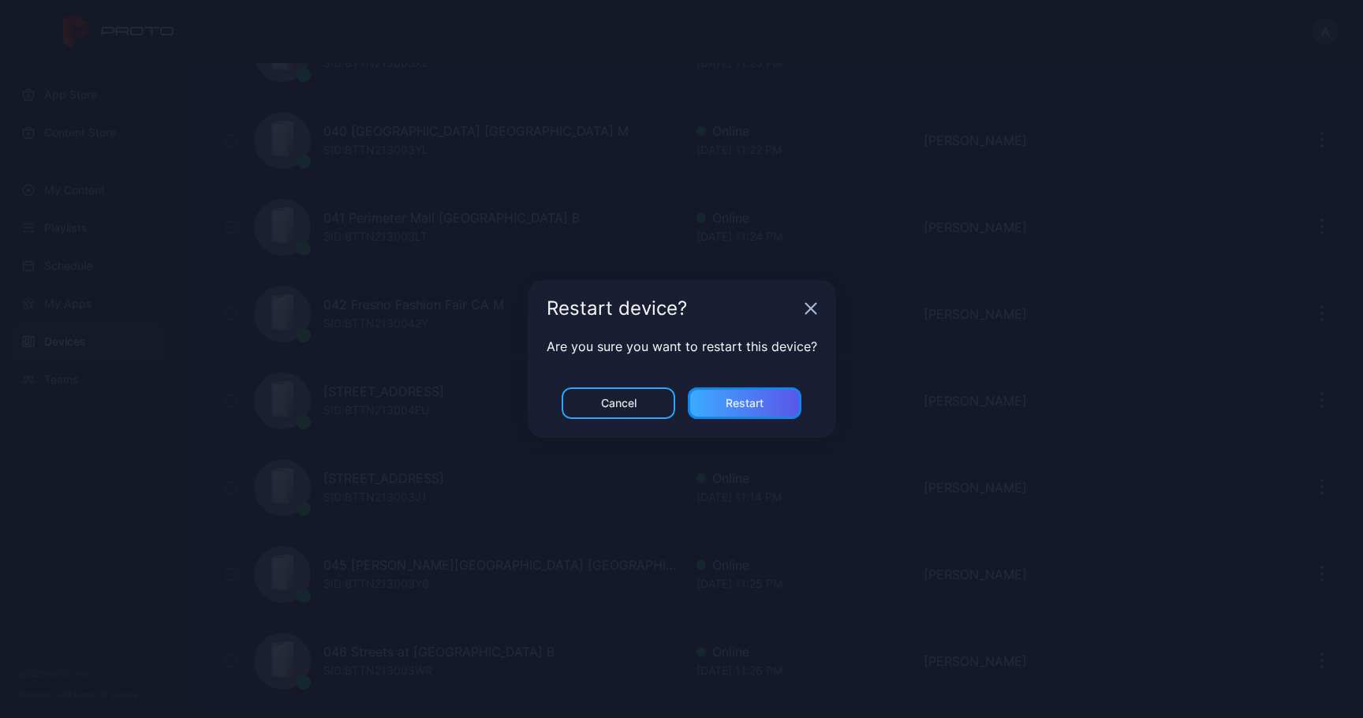
click at [756, 403] on div "Restart" at bounding box center [745, 403] width 38 height 13
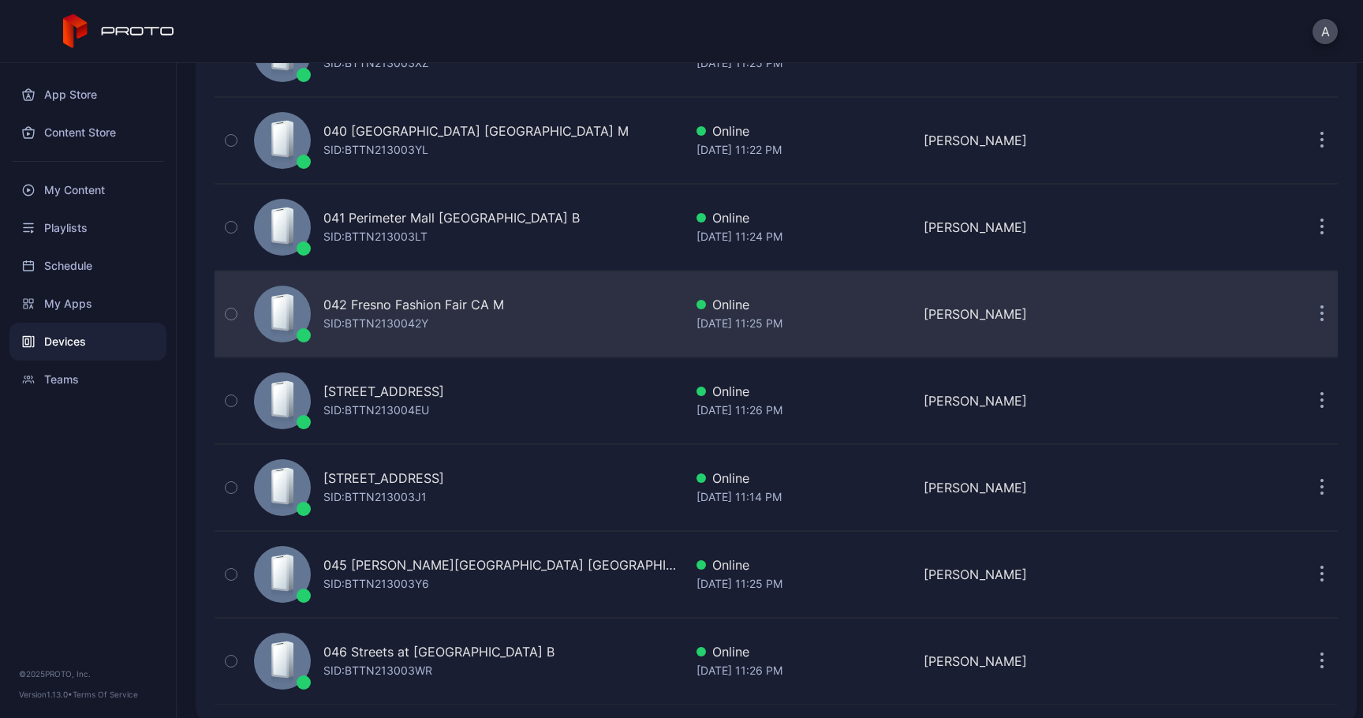
click at [1320, 309] on icon "button" at bounding box center [1322, 314] width 4 height 18
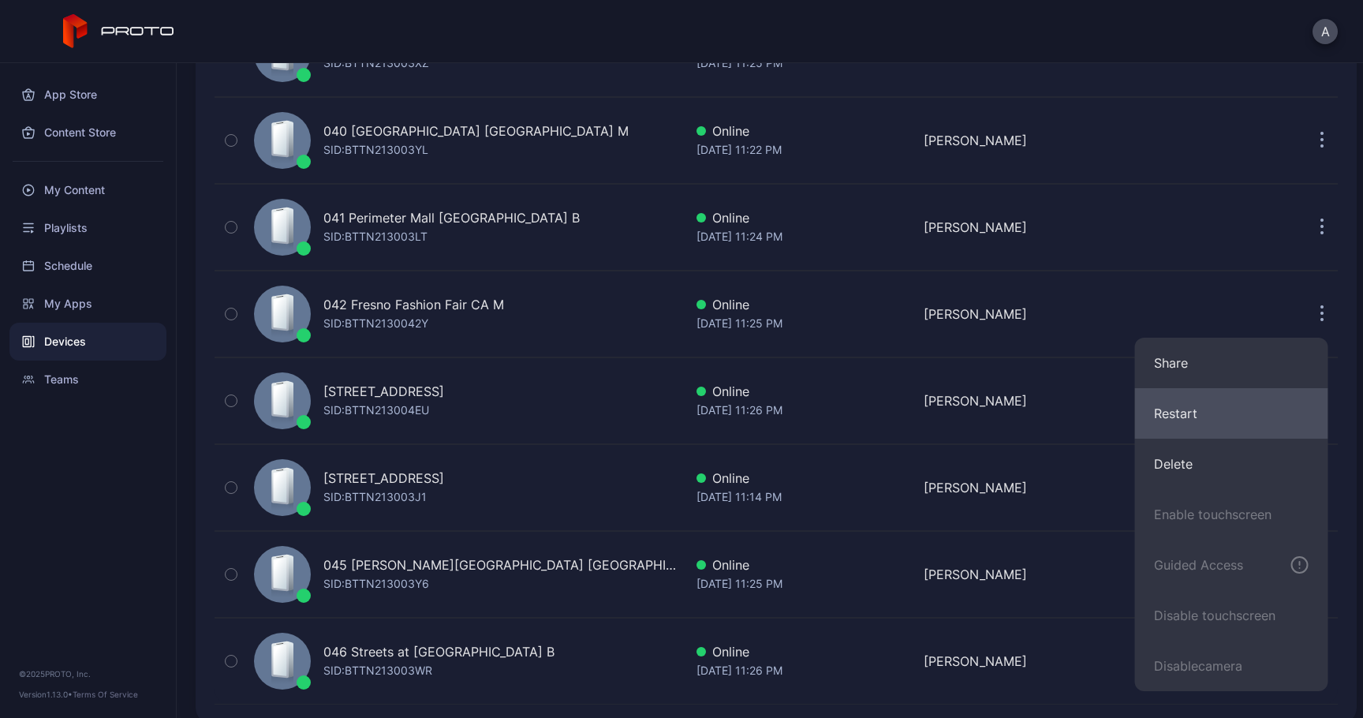
click at [1190, 405] on button "Restart" at bounding box center [1231, 413] width 193 height 50
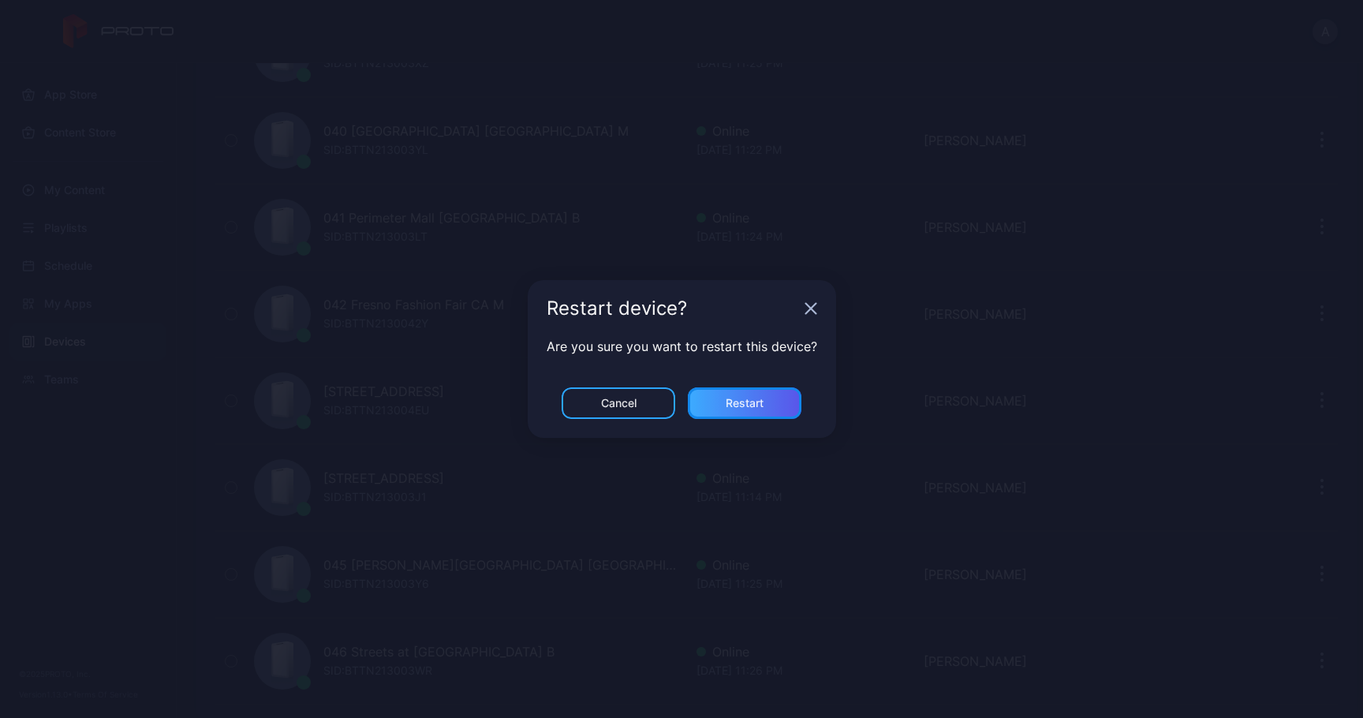
click at [782, 399] on div "Restart" at bounding box center [745, 403] width 114 height 32
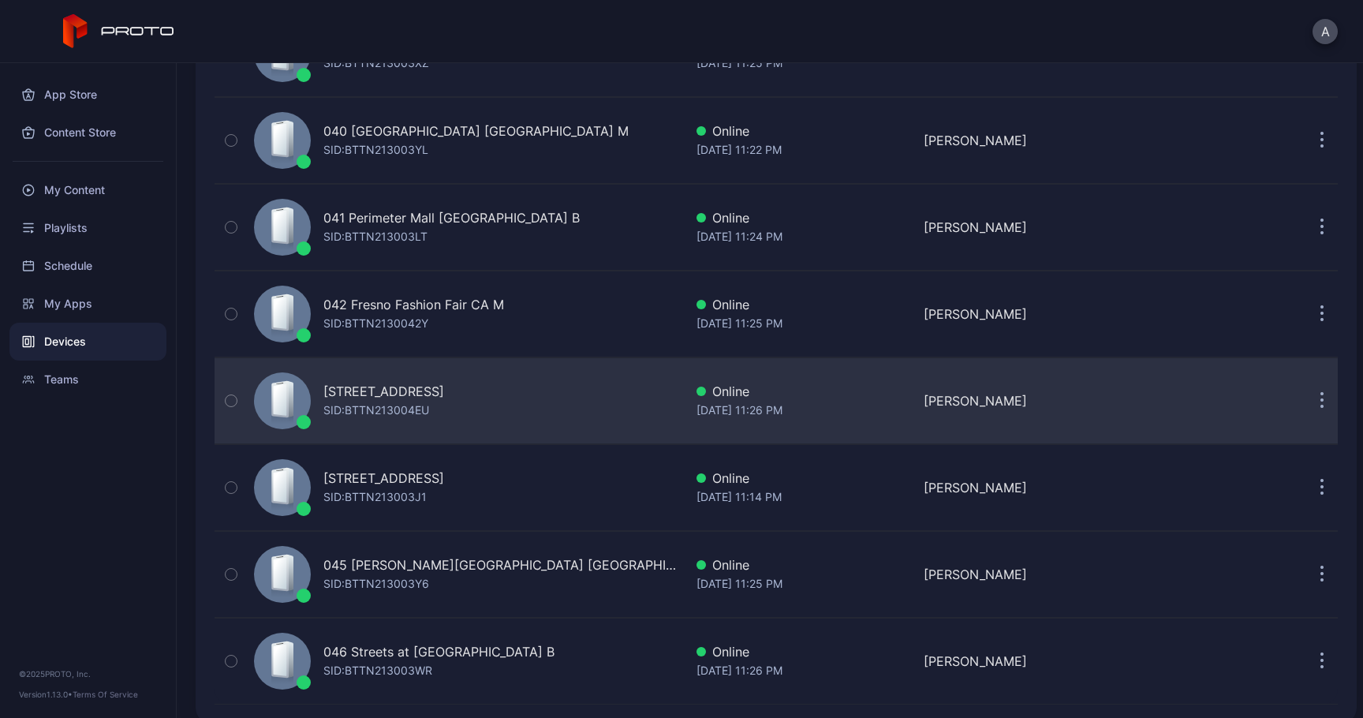
scroll to position [3483, 0]
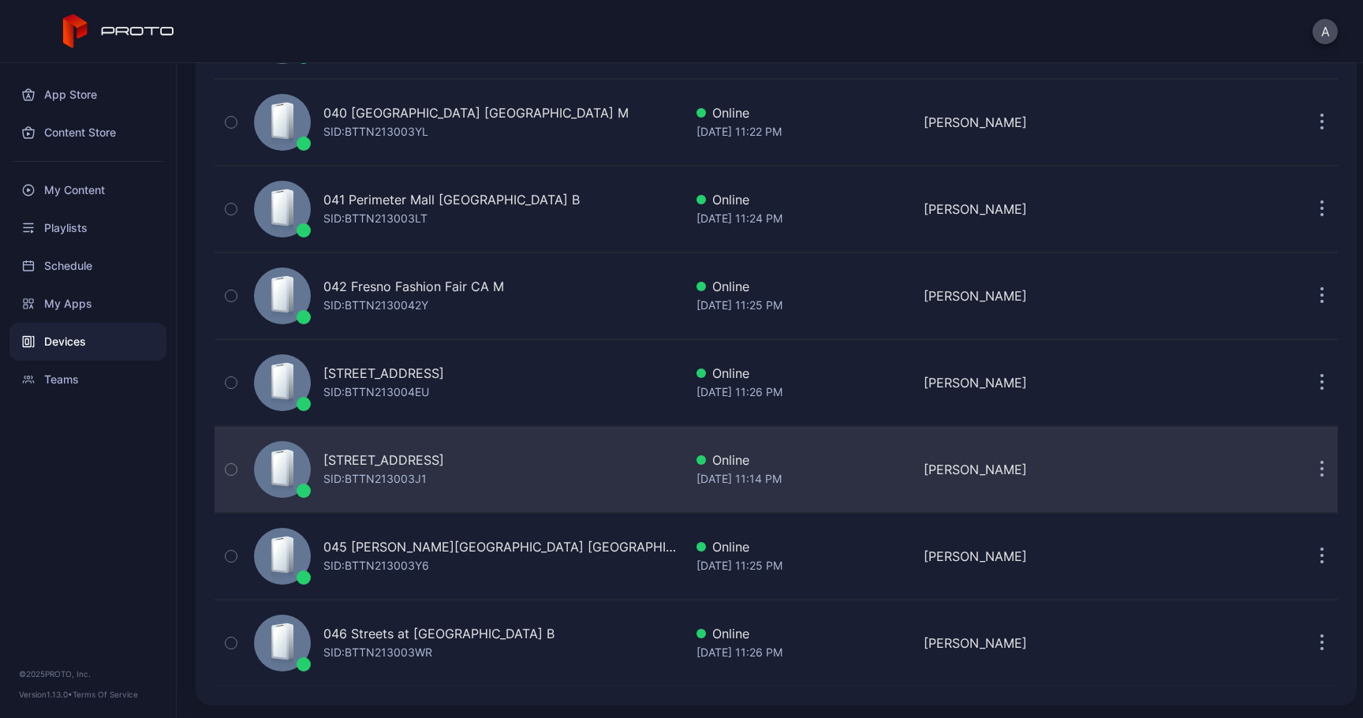
click at [1306, 461] on button "button" at bounding box center [1322, 470] width 32 height 32
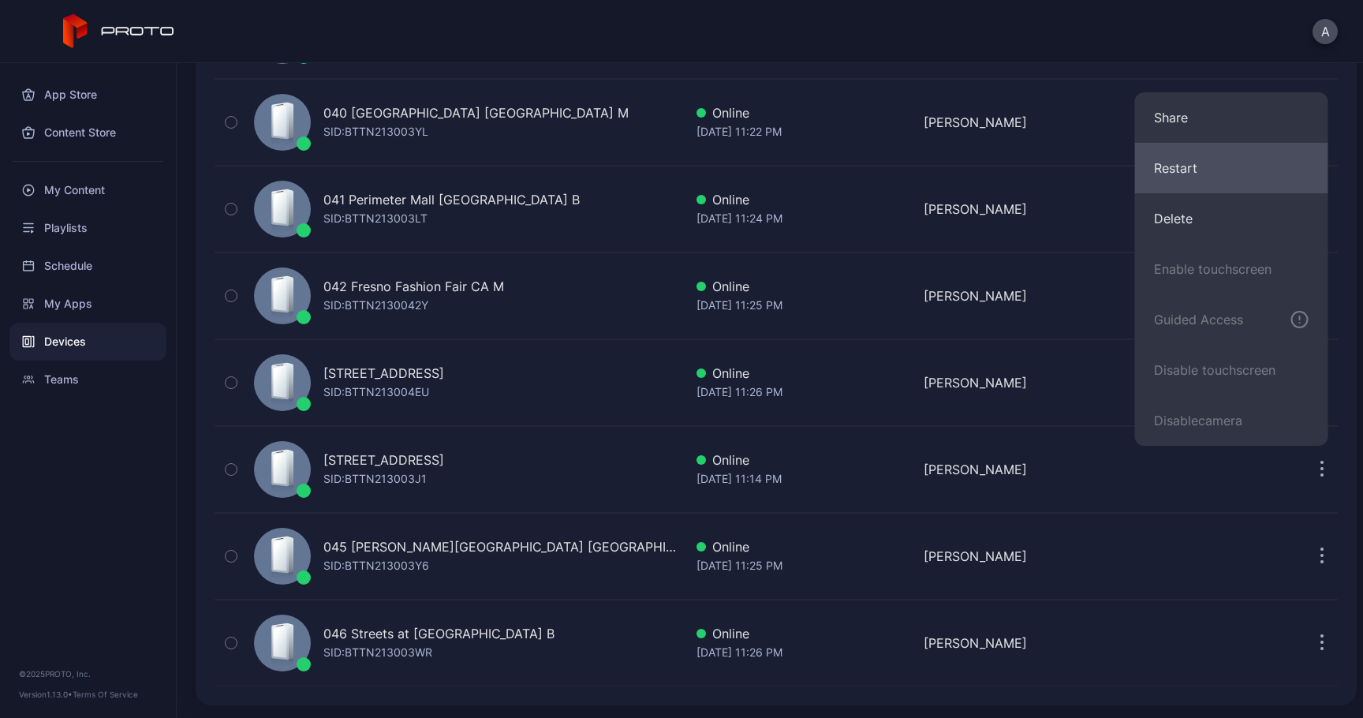
click at [1192, 154] on button "Restart" at bounding box center [1231, 168] width 193 height 50
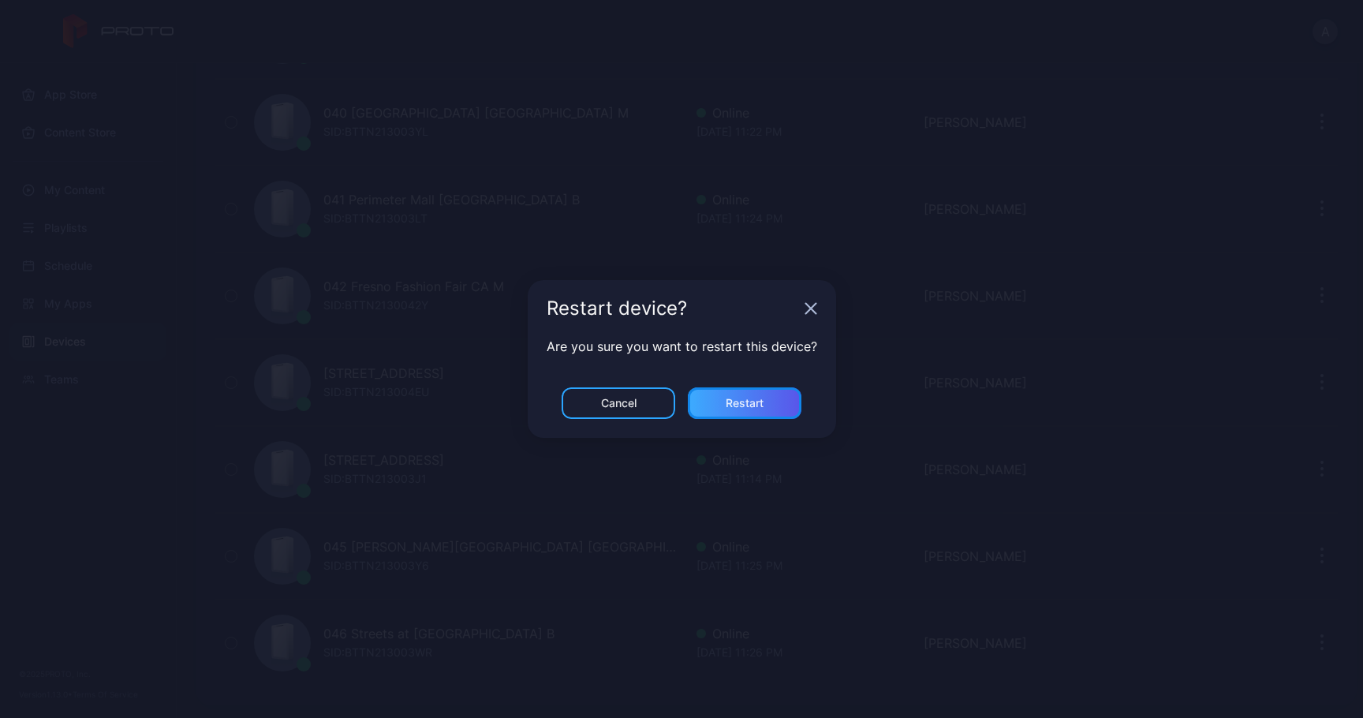
click at [775, 405] on div "Restart" at bounding box center [745, 403] width 114 height 32
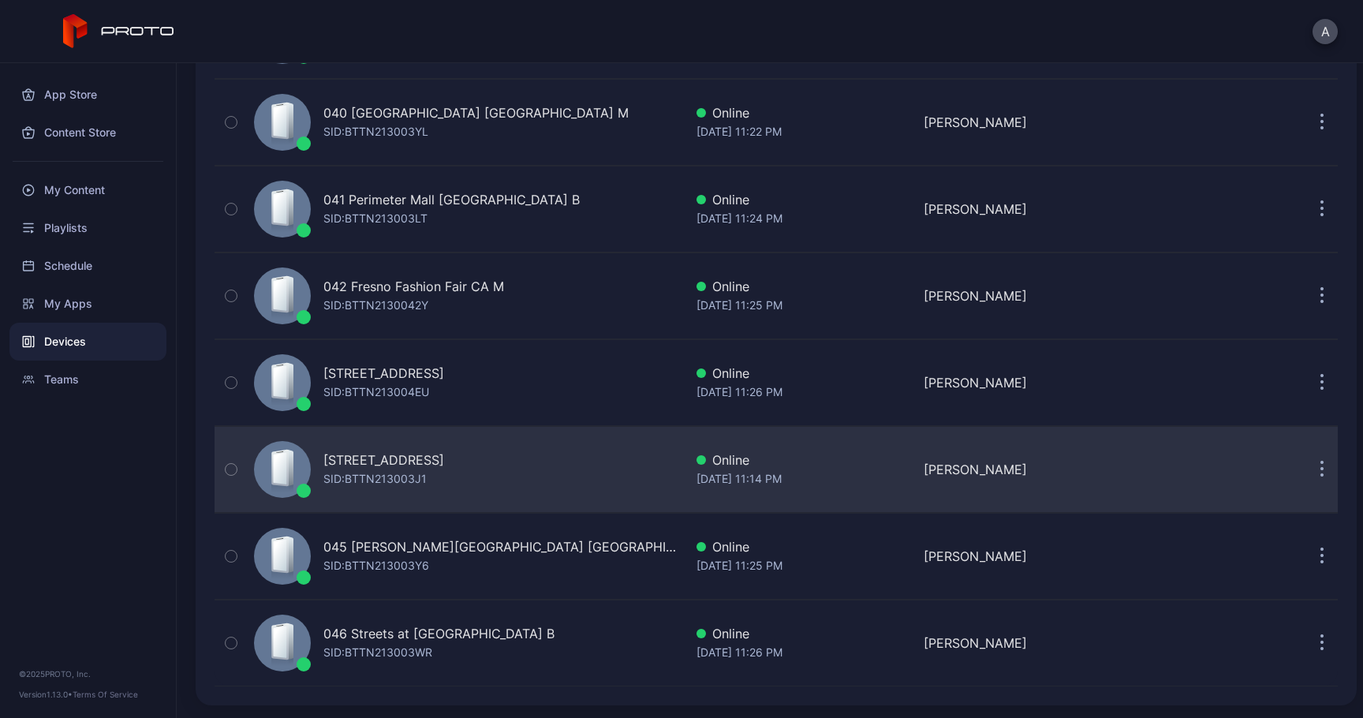
click at [1321, 461] on icon "button" at bounding box center [1322, 462] width 2 height 2
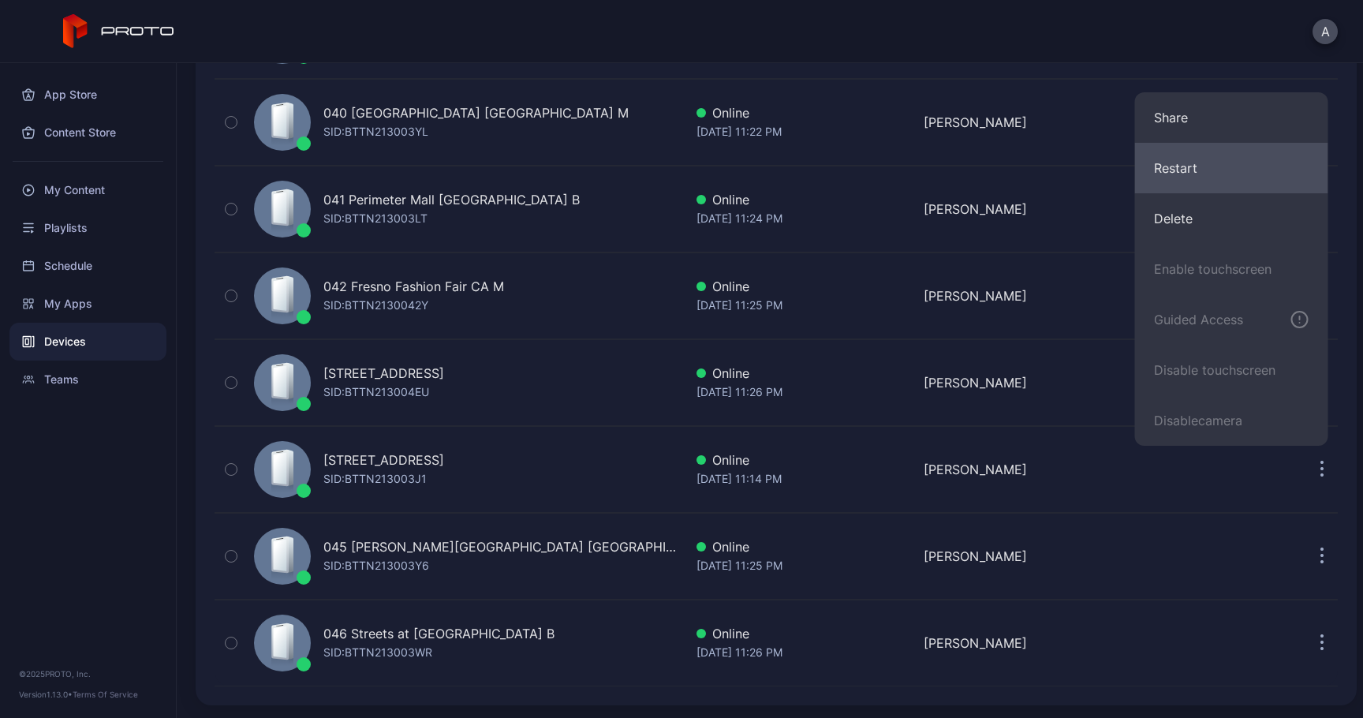
click at [1176, 184] on button "Restart" at bounding box center [1231, 168] width 193 height 50
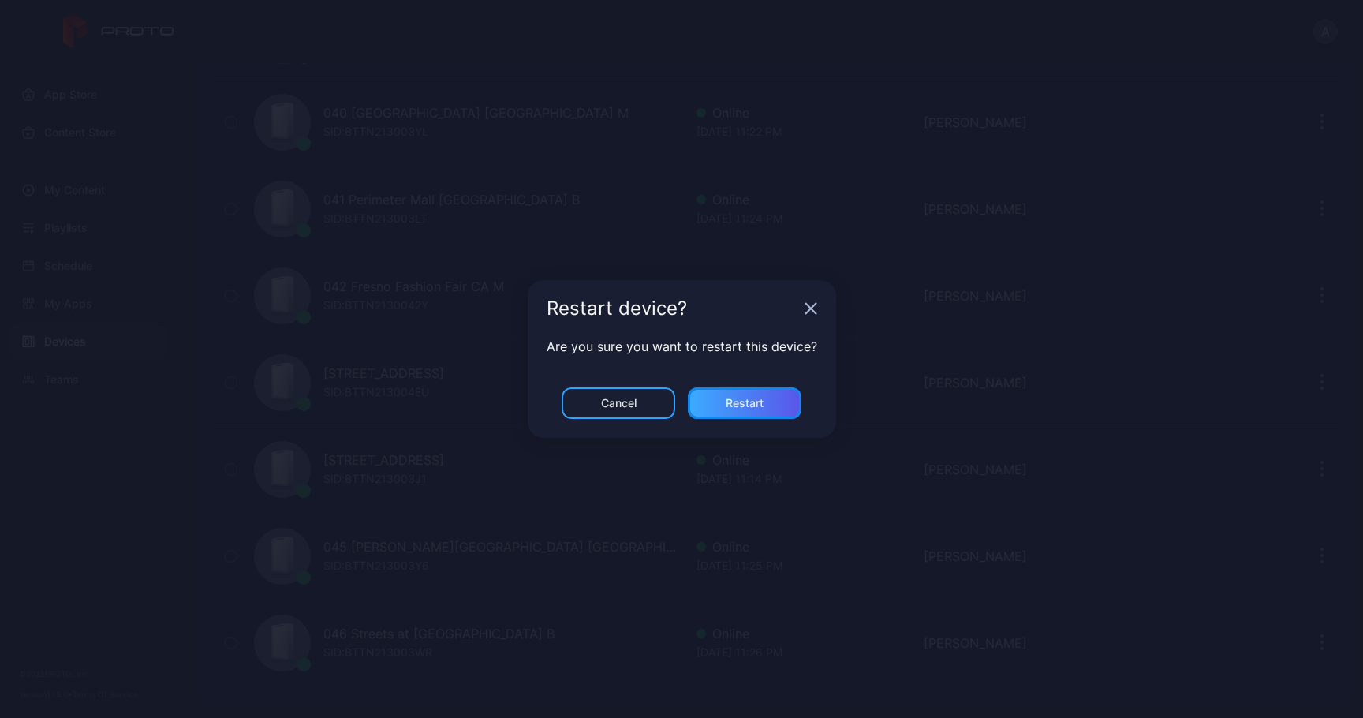
click at [759, 392] on div "Restart" at bounding box center [745, 403] width 114 height 32
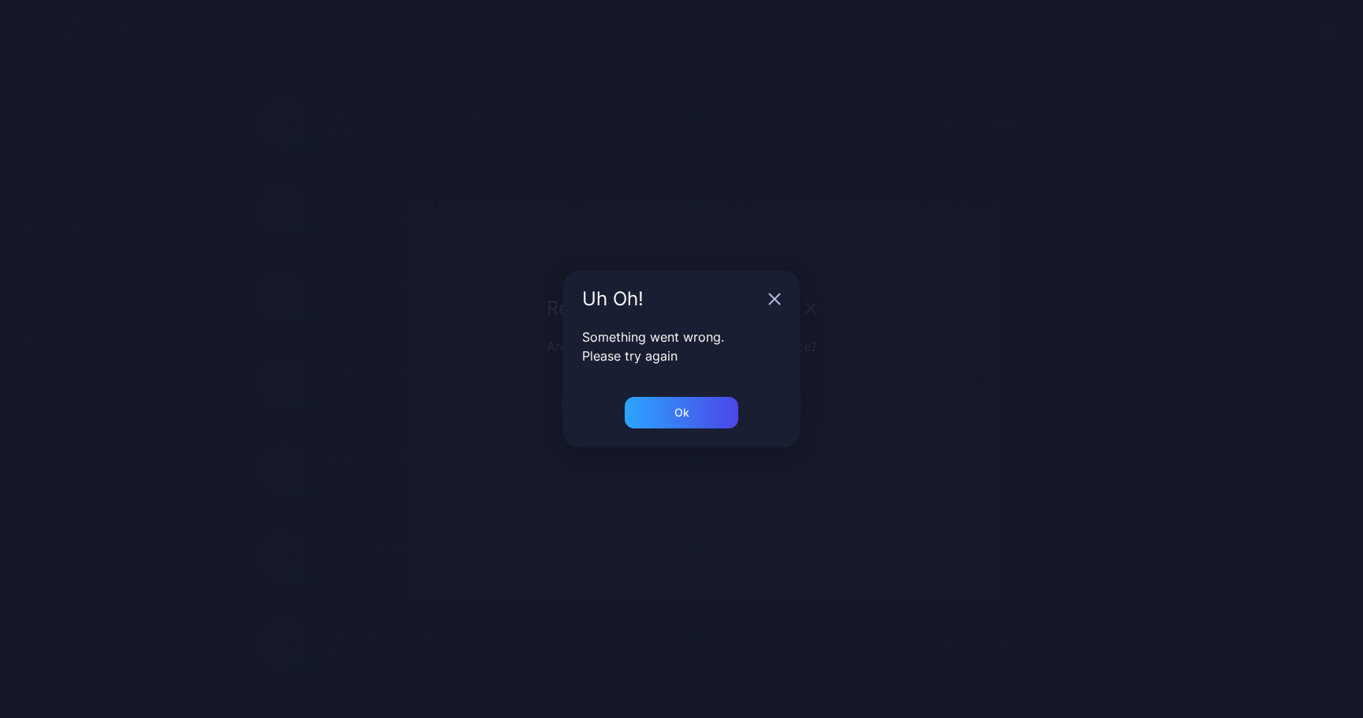
click at [778, 303] on icon "button" at bounding box center [775, 299] width 10 height 10
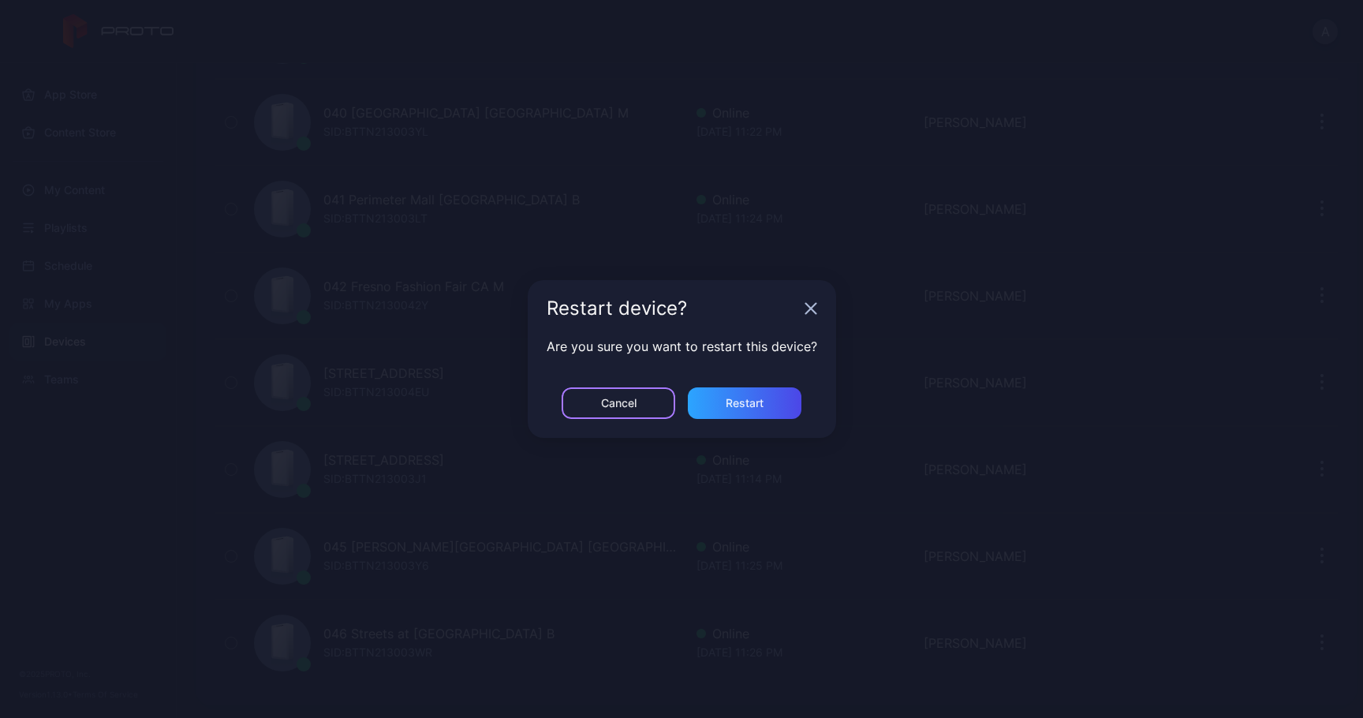
click at [650, 404] on div "Cancel" at bounding box center [619, 403] width 114 height 32
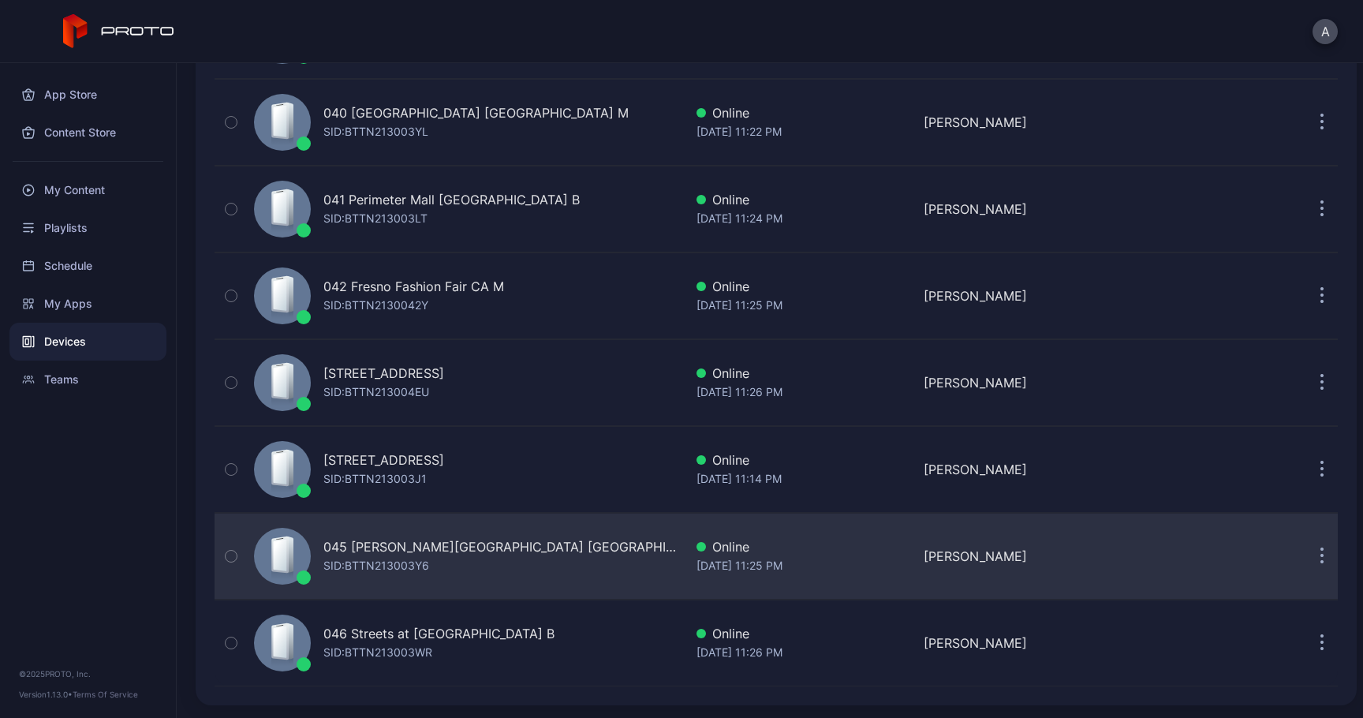
click at [1307, 562] on button "button" at bounding box center [1322, 556] width 32 height 32
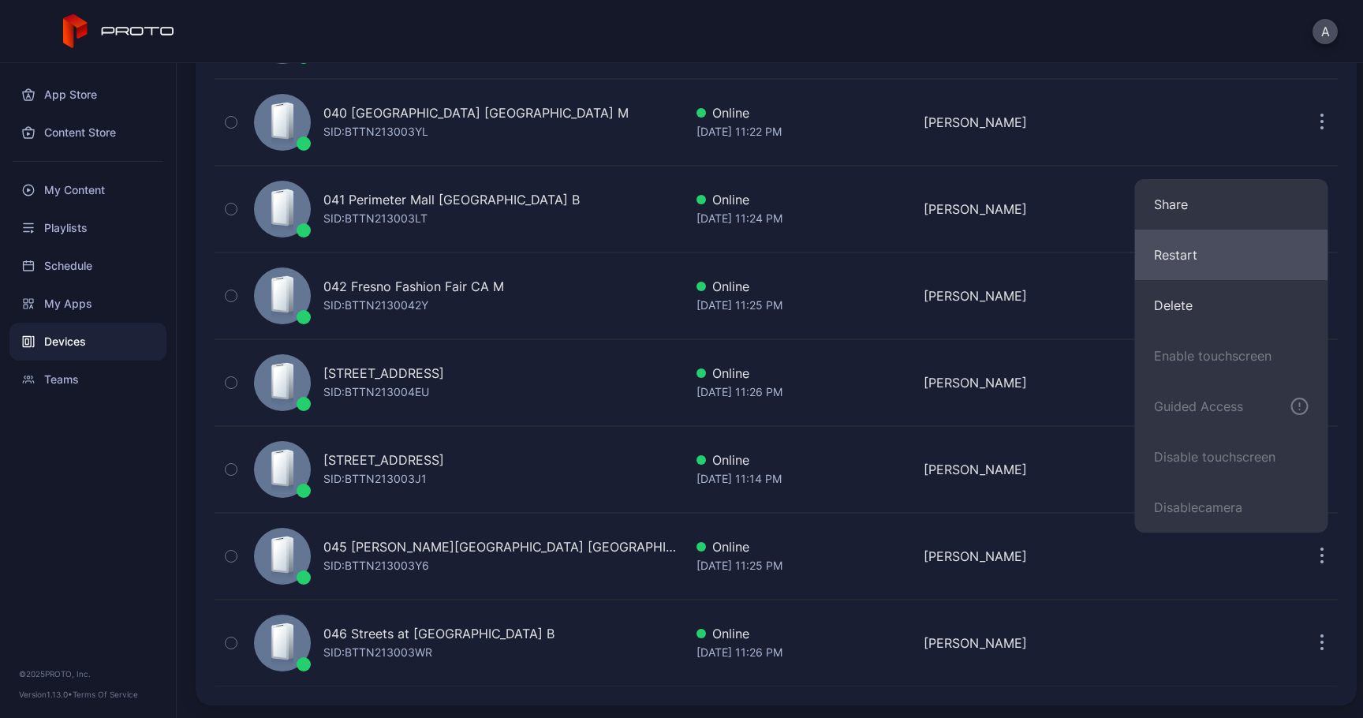
click at [1188, 248] on button "Restart" at bounding box center [1231, 255] width 193 height 50
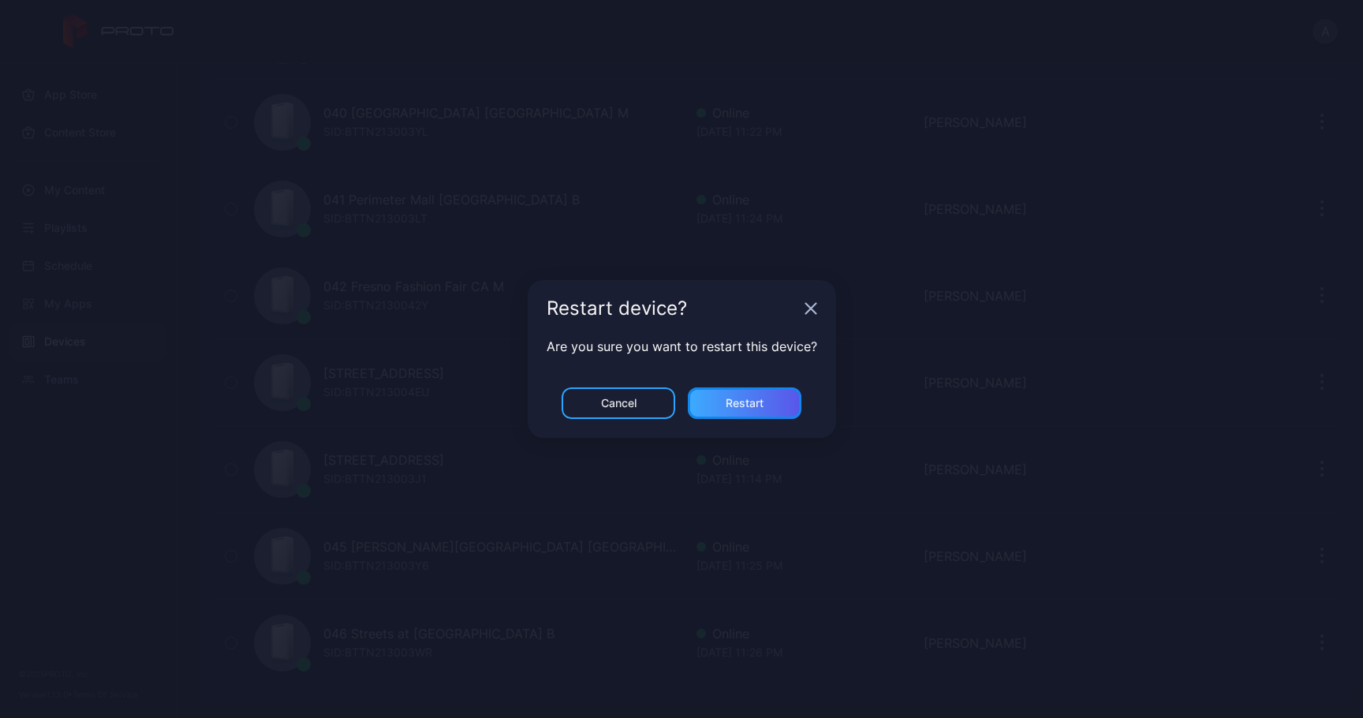
click at [762, 405] on div "Restart" at bounding box center [745, 403] width 38 height 13
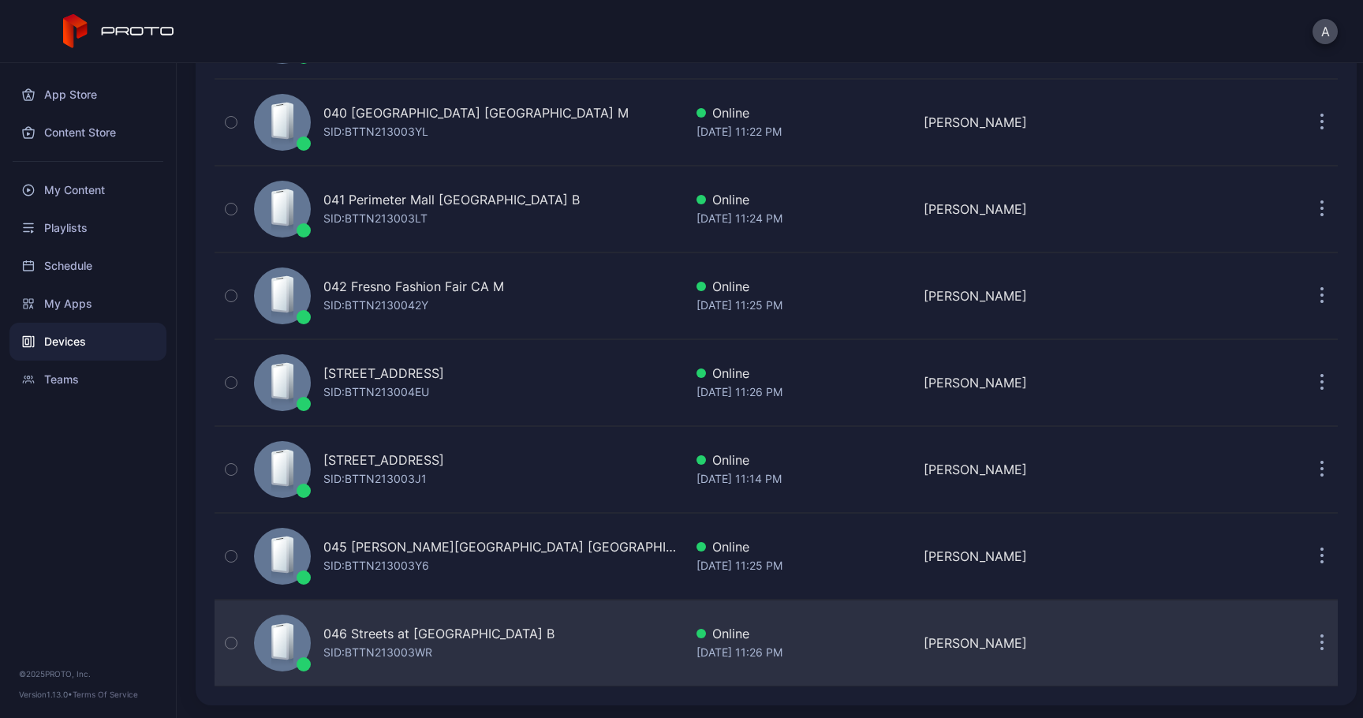
click at [1307, 646] on button "button" at bounding box center [1322, 643] width 32 height 32
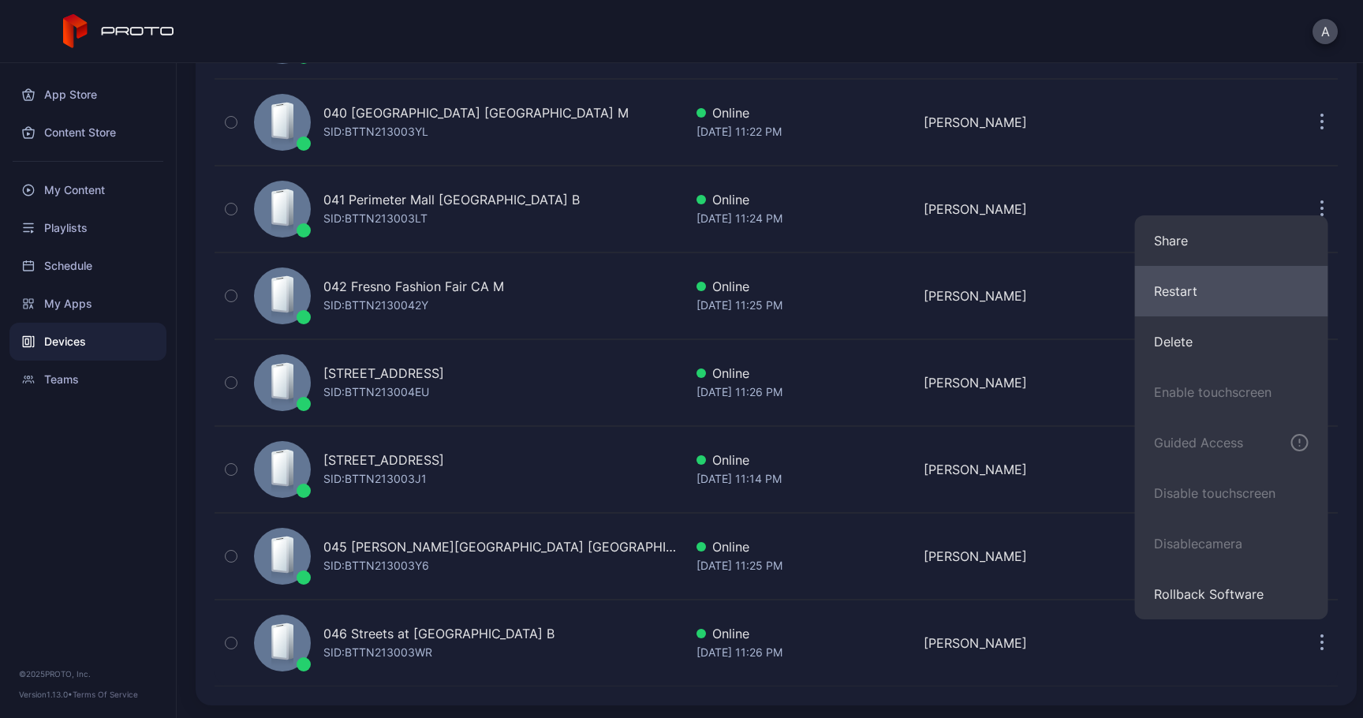
click at [1155, 308] on button "Restart" at bounding box center [1231, 291] width 193 height 50
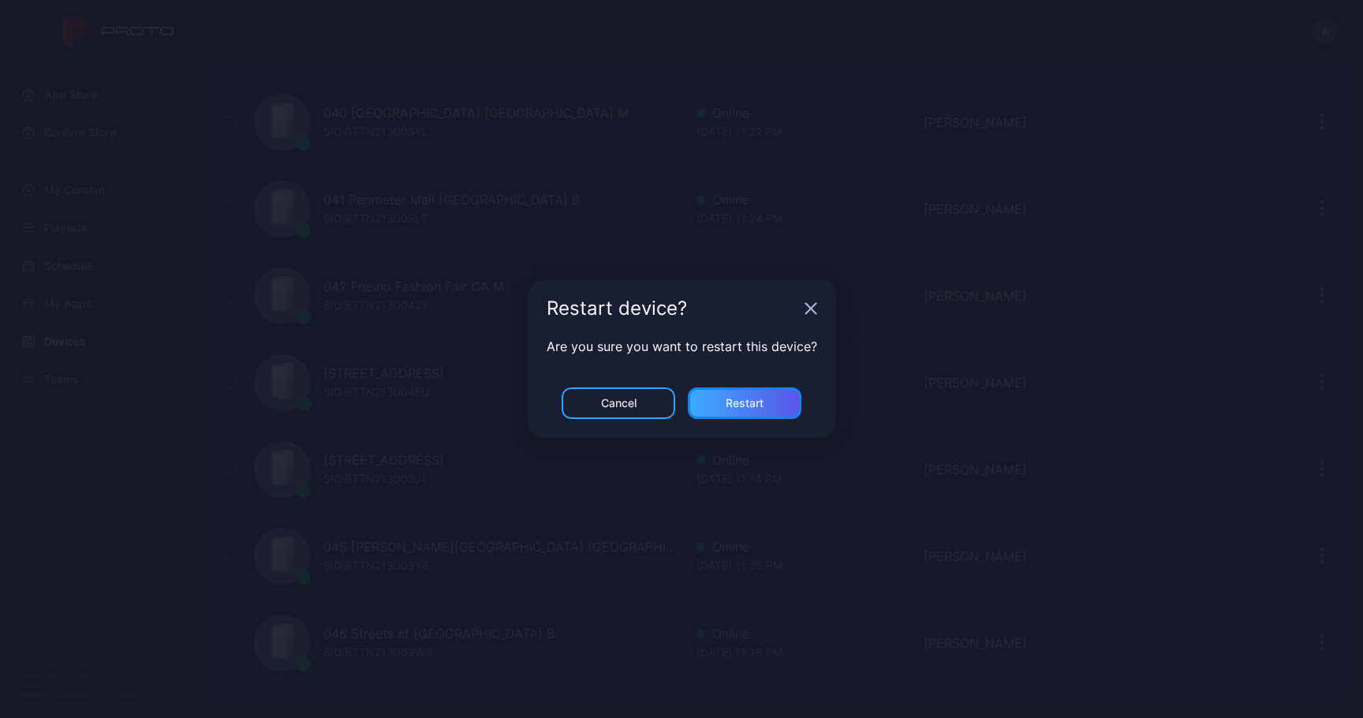
click at [765, 415] on div "Restart" at bounding box center [745, 403] width 114 height 32
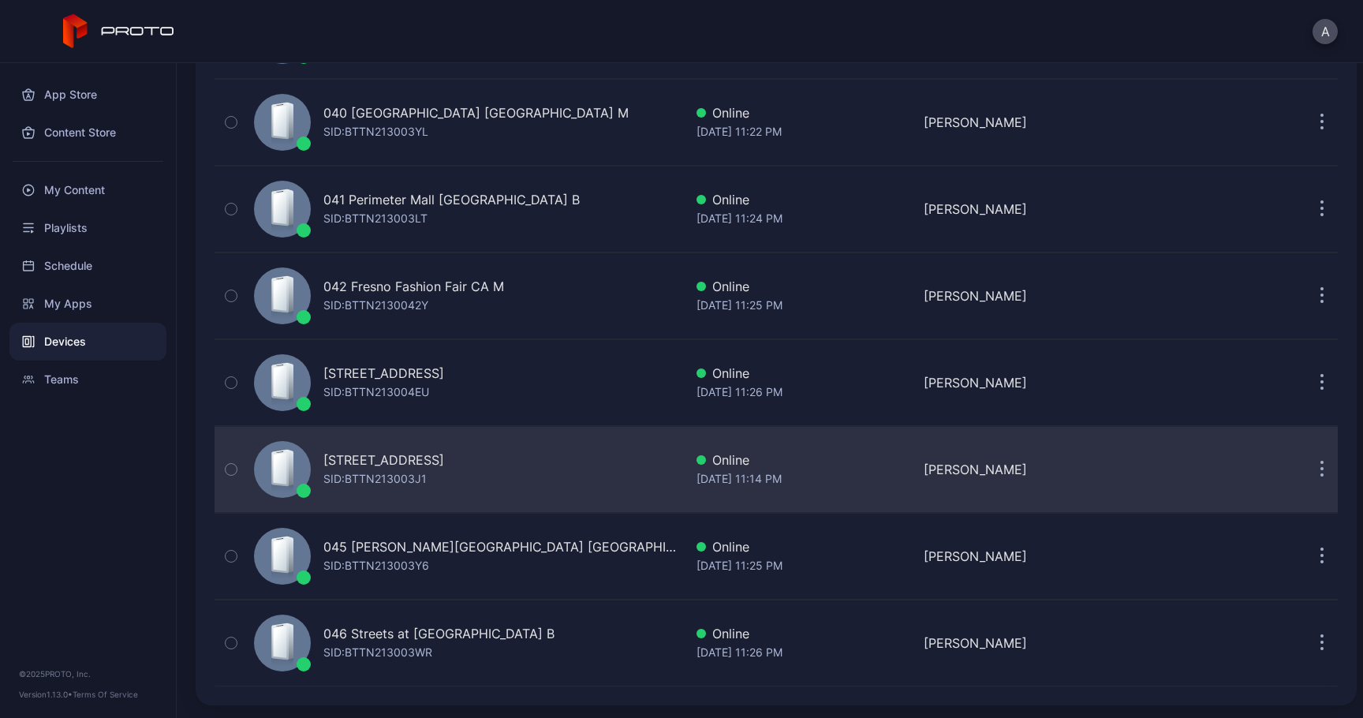
click at [1306, 469] on button "button" at bounding box center [1322, 470] width 32 height 32
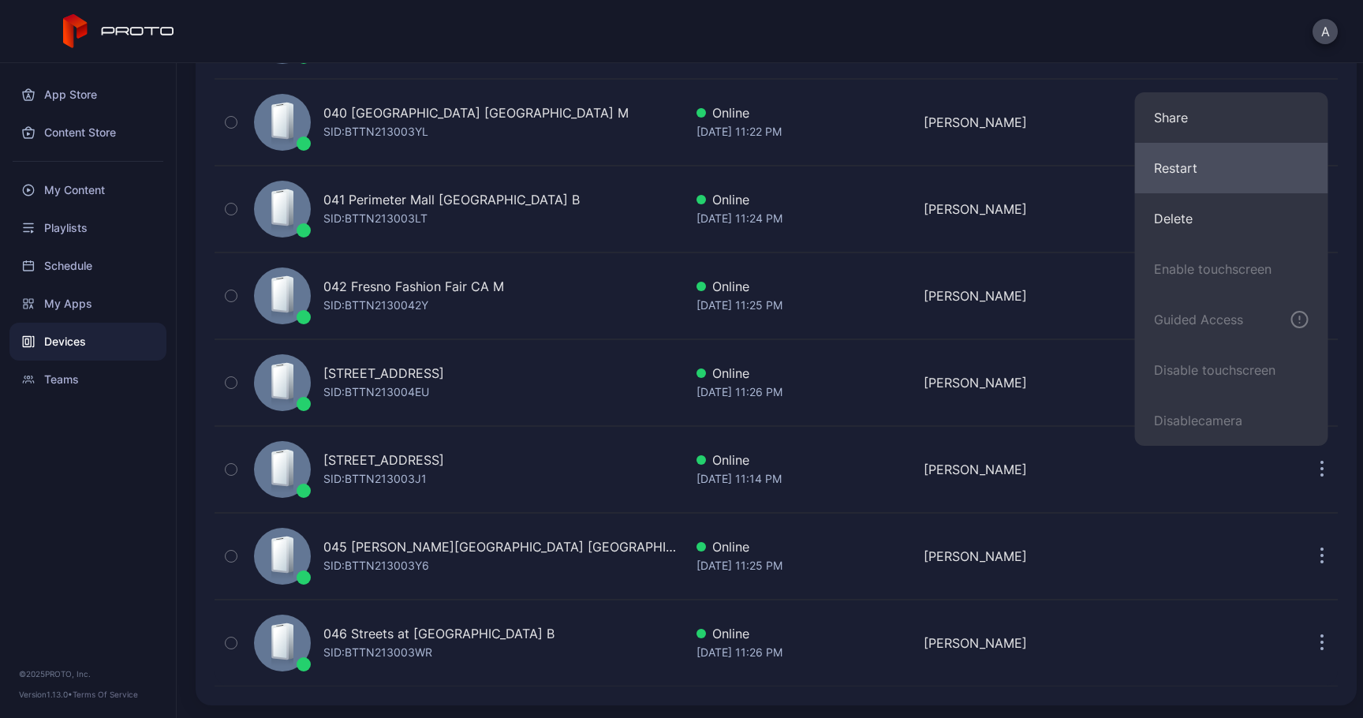
click at [1192, 177] on button "Restart" at bounding box center [1231, 168] width 193 height 50
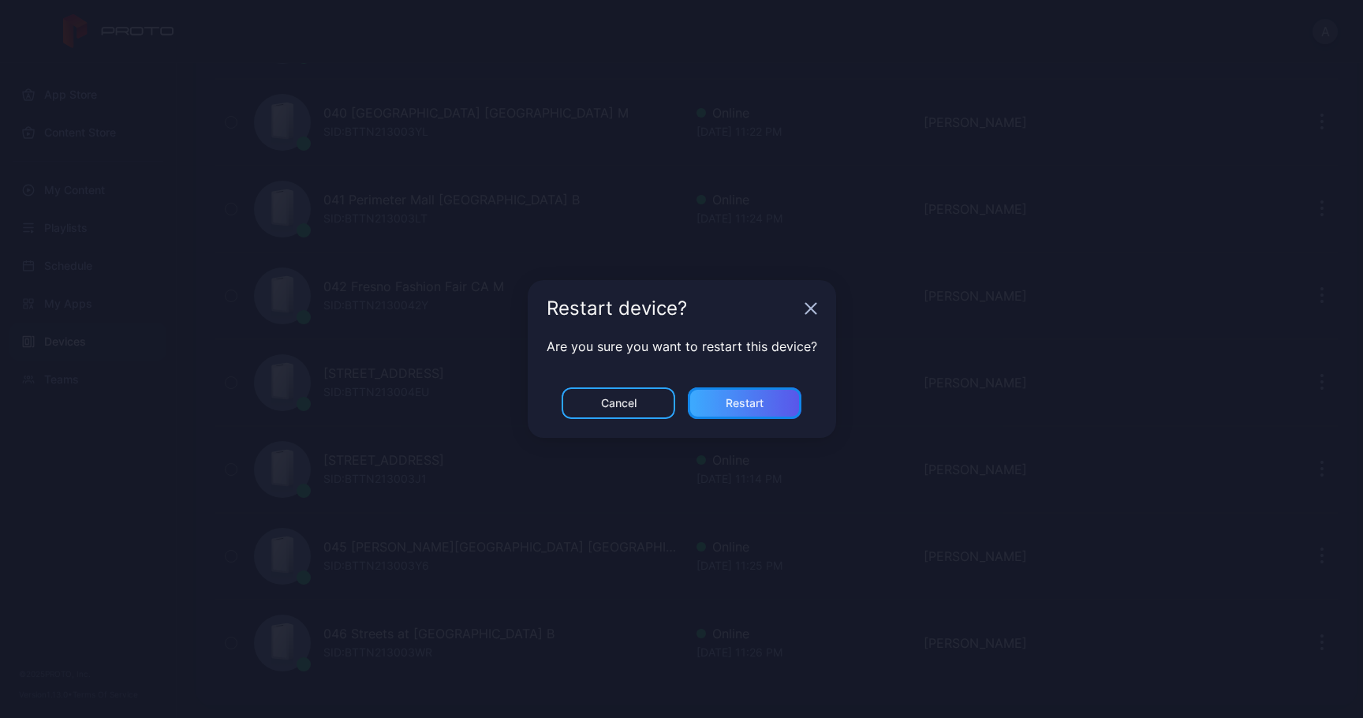
click at [736, 405] on div "Restart" at bounding box center [745, 403] width 38 height 13
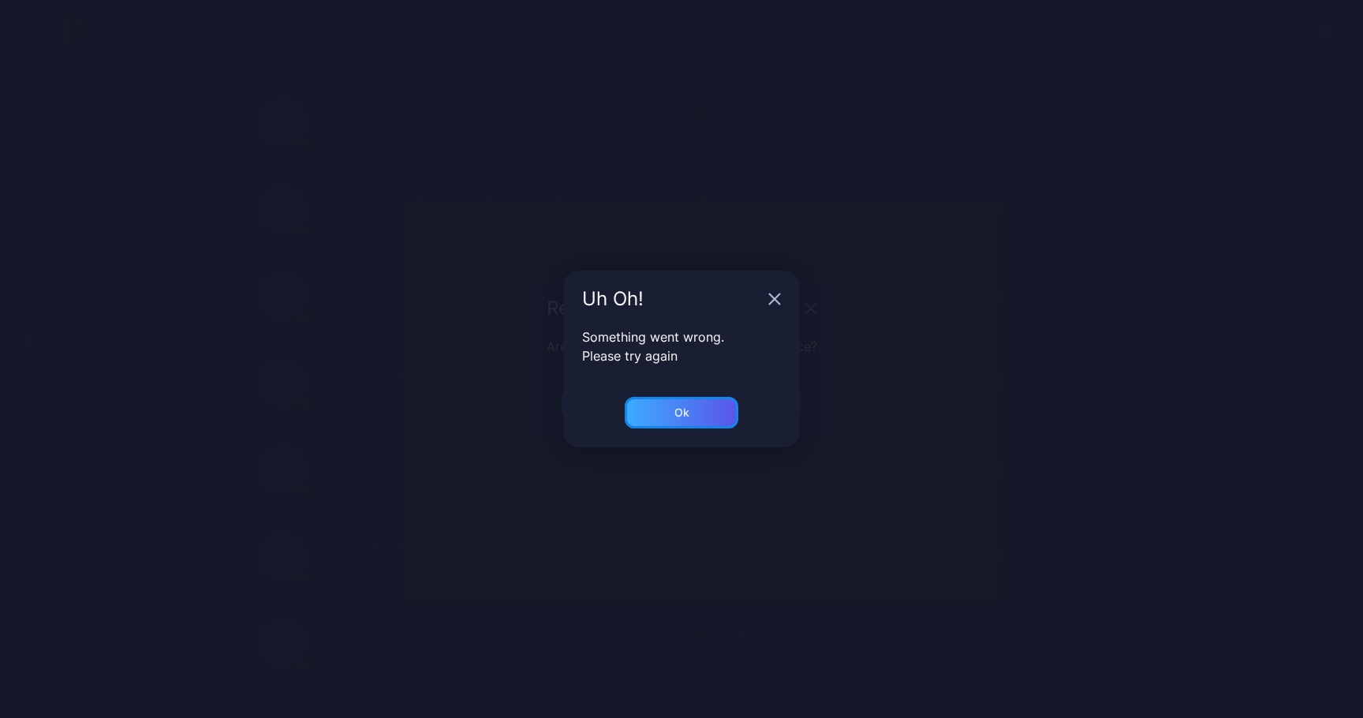
click at [704, 409] on div "Ok" at bounding box center [682, 413] width 114 height 32
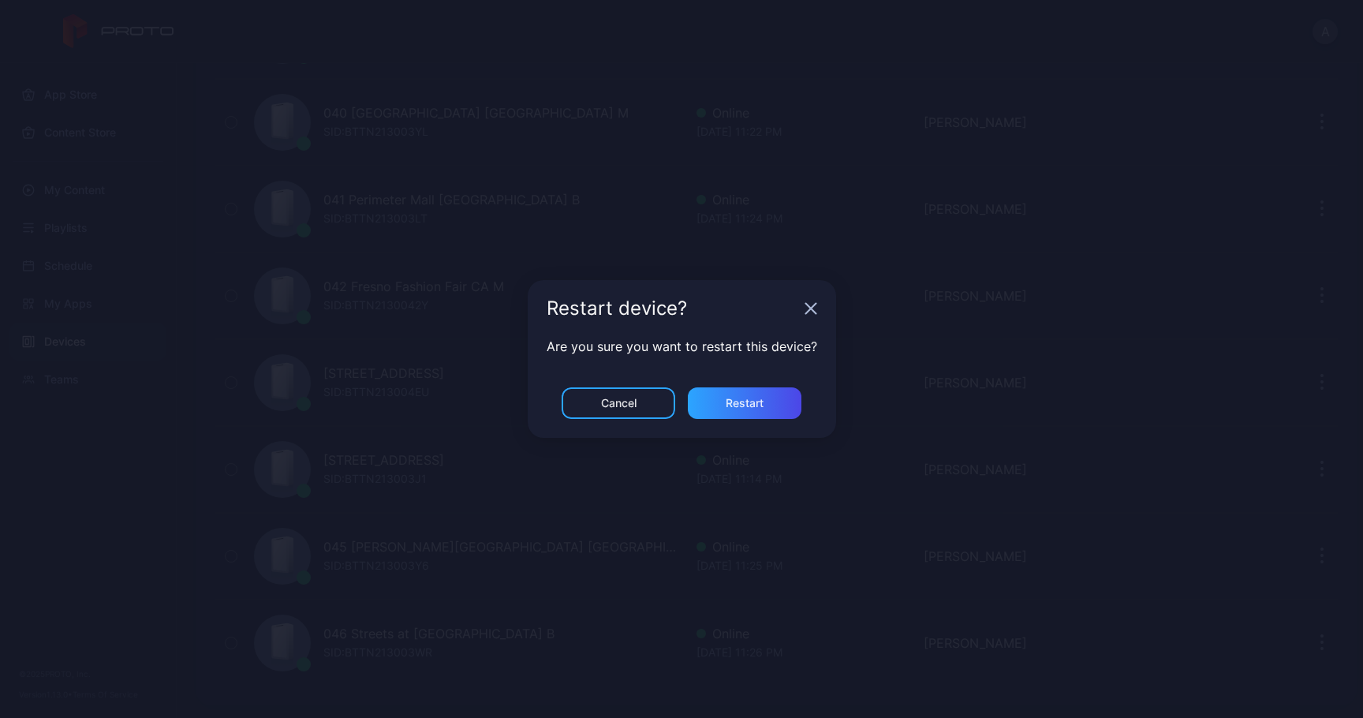
click at [805, 310] on icon "button" at bounding box center [811, 308] width 13 height 13
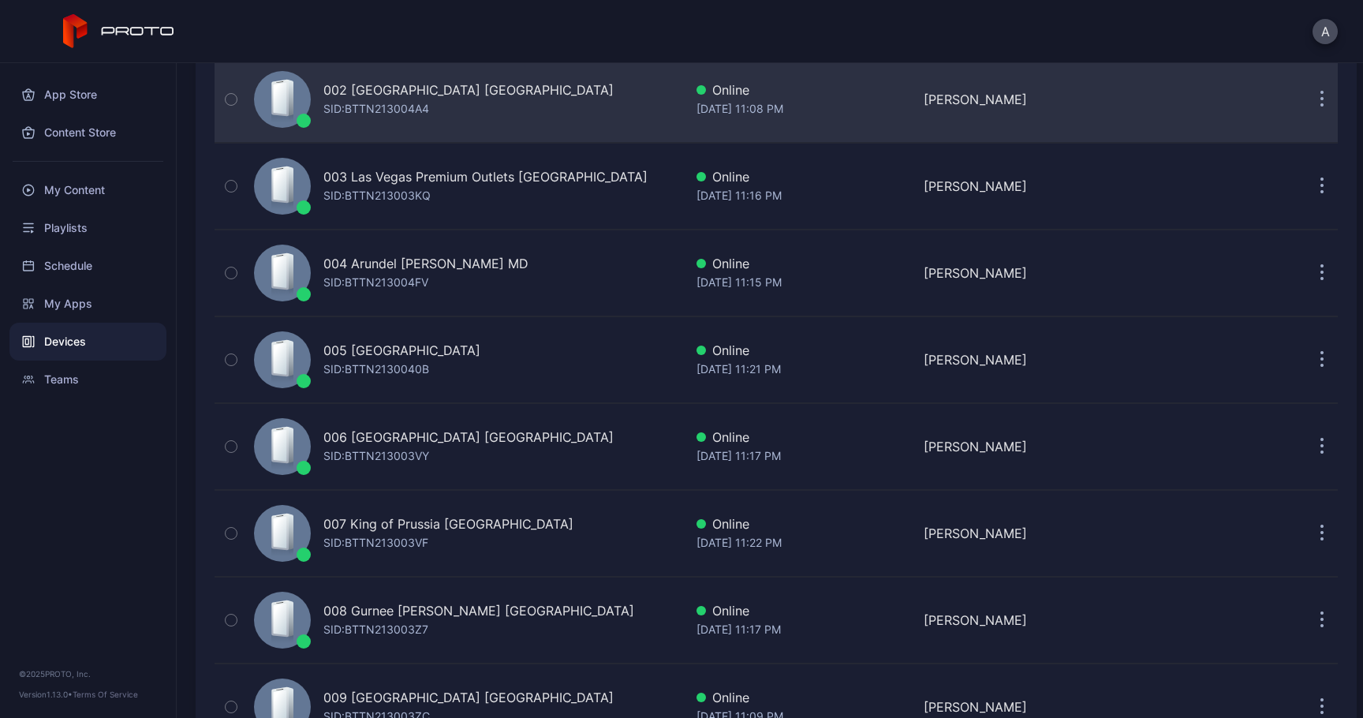
scroll to position [297, 0]
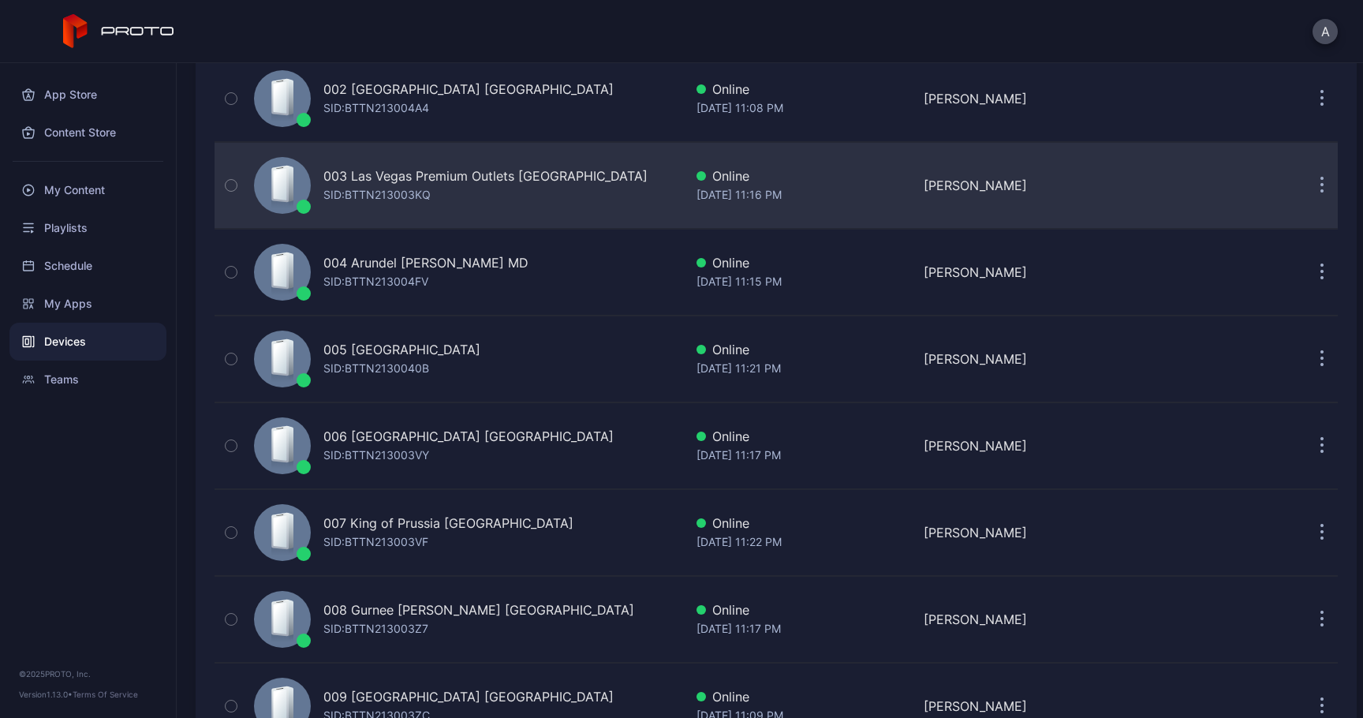
click at [1306, 182] on button "button" at bounding box center [1322, 186] width 32 height 32
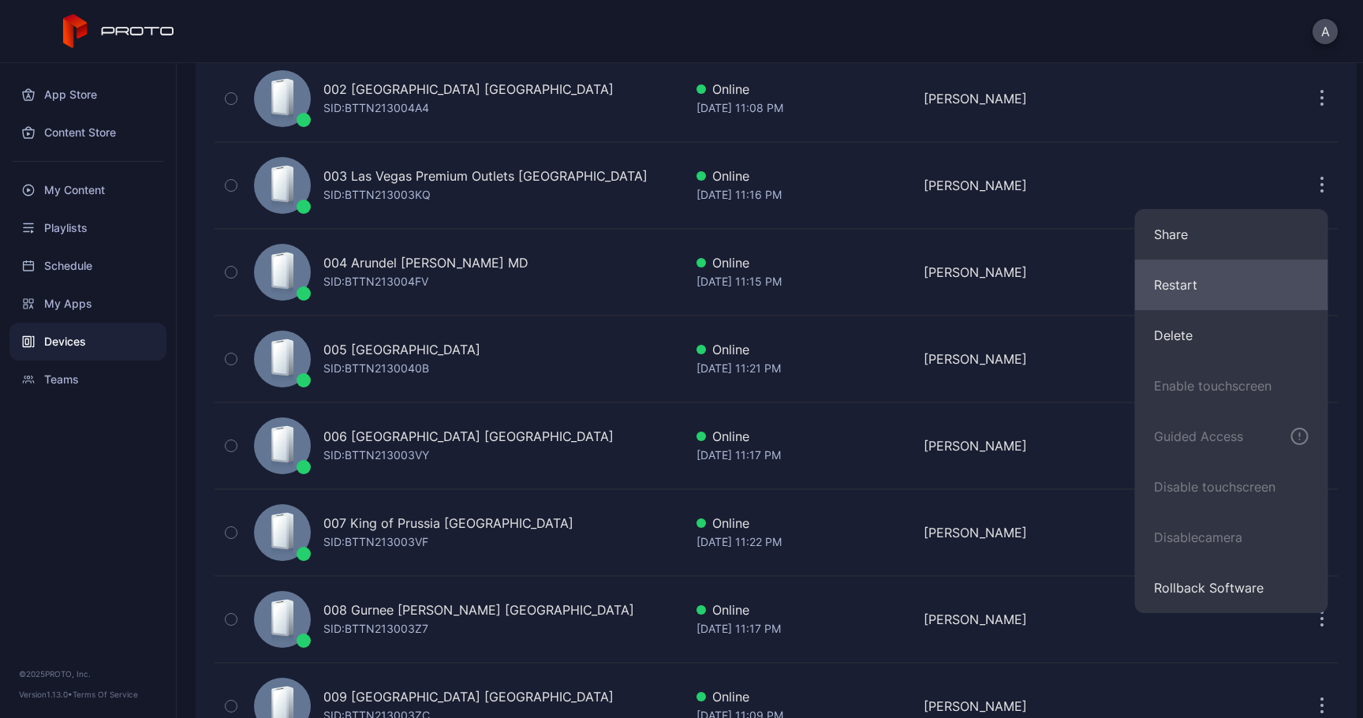
click at [1186, 280] on button "Restart" at bounding box center [1231, 285] width 193 height 50
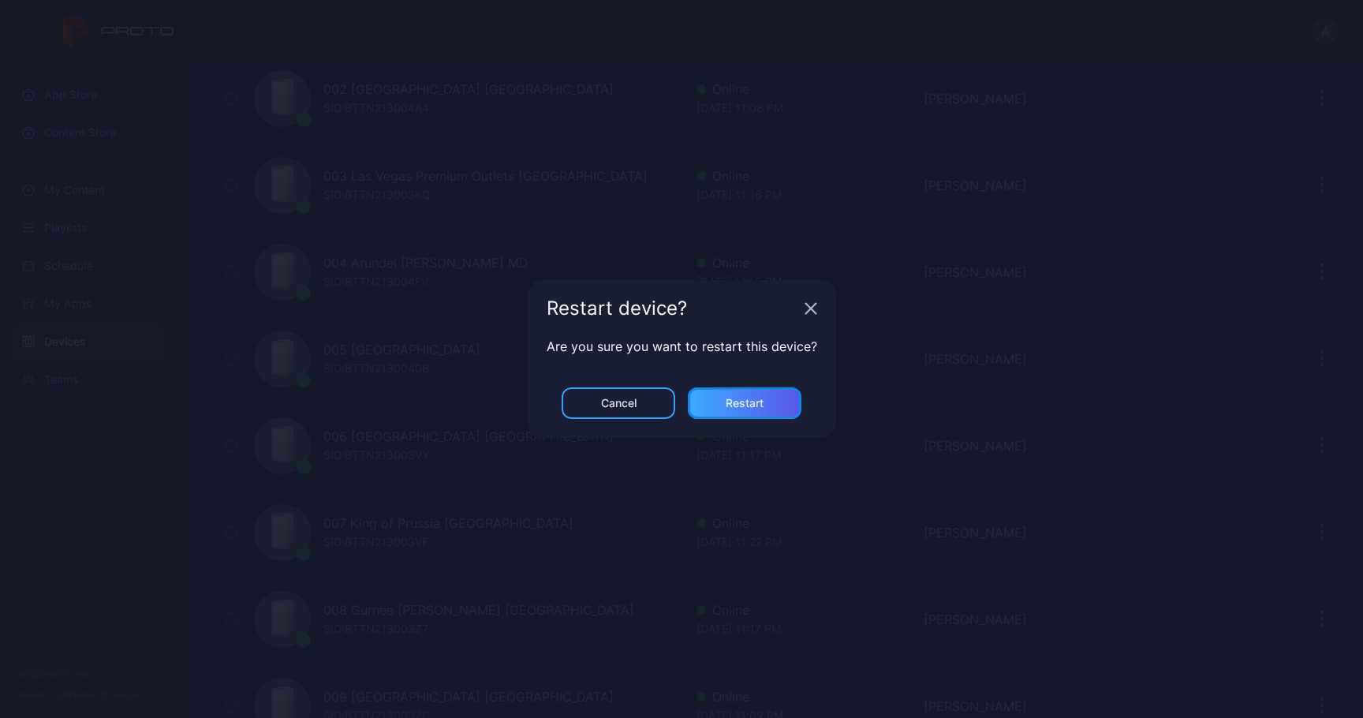
click at [769, 394] on div "Restart" at bounding box center [745, 403] width 114 height 32
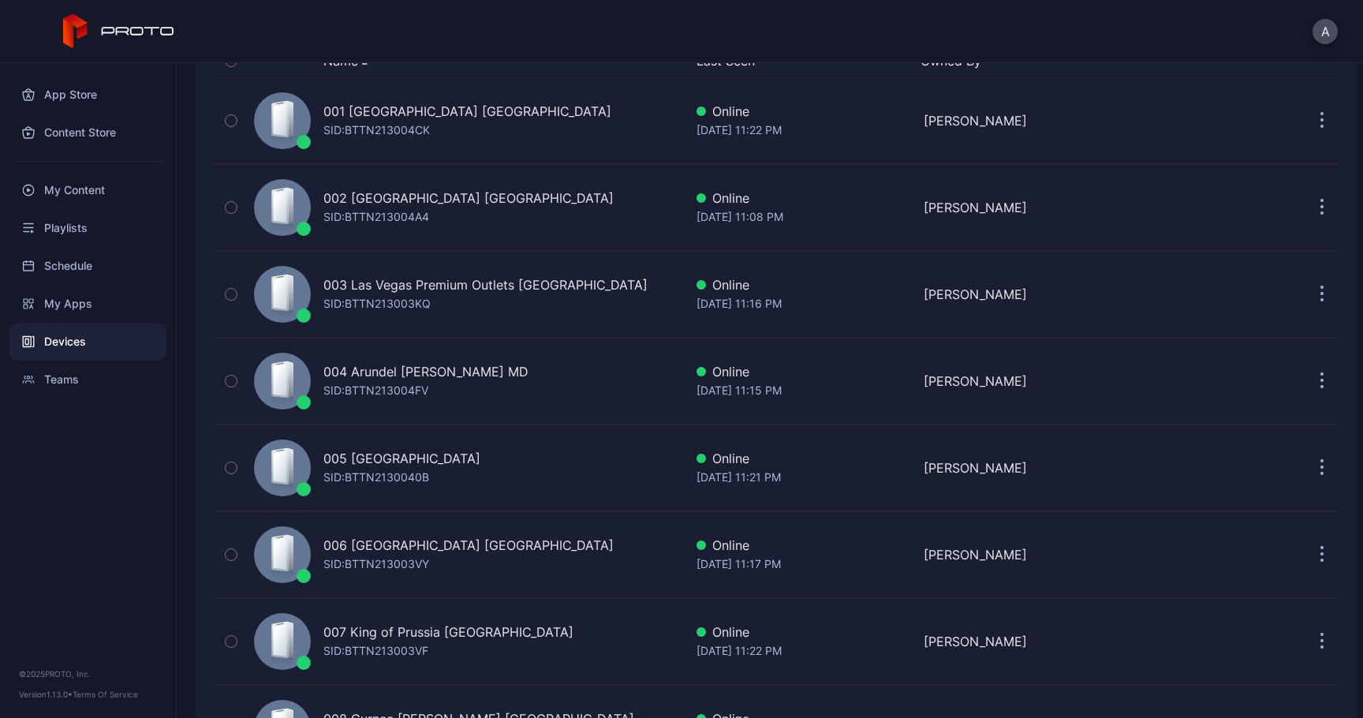
scroll to position [0, 0]
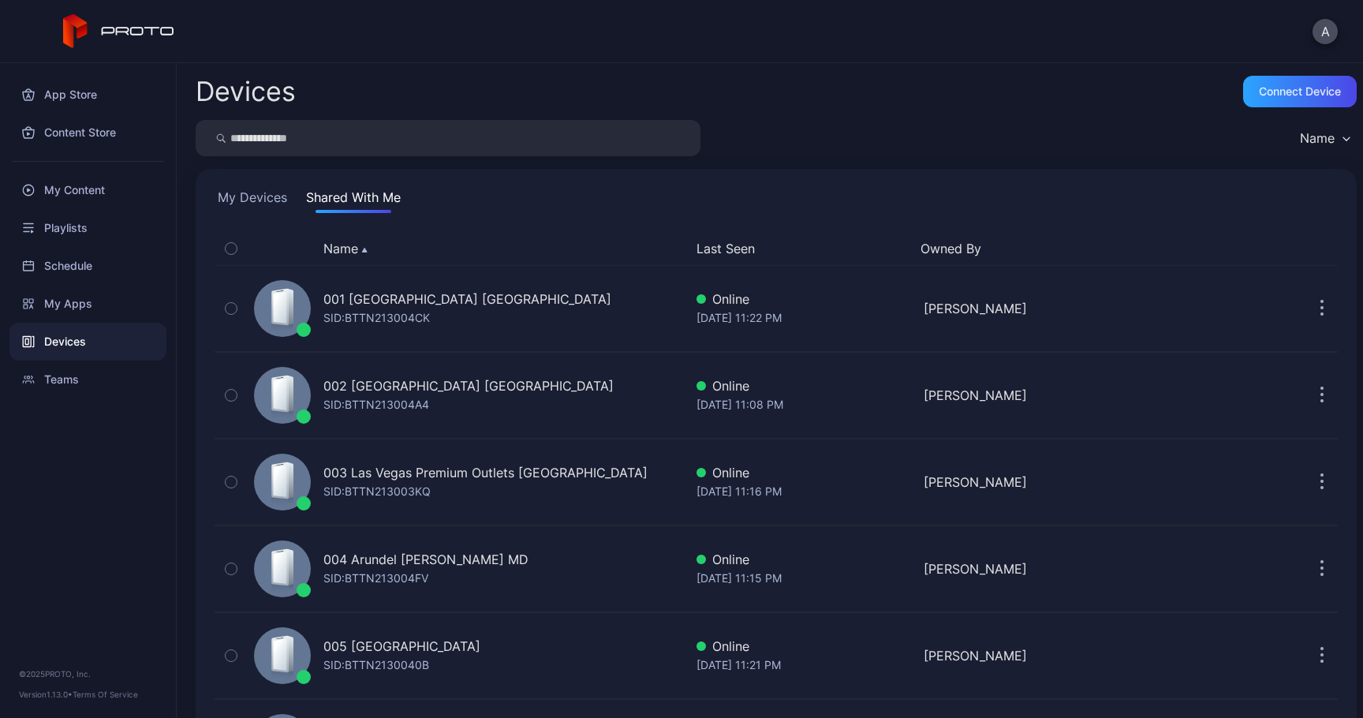
click at [470, 140] on input "search" at bounding box center [448, 138] width 505 height 36
type input "***"
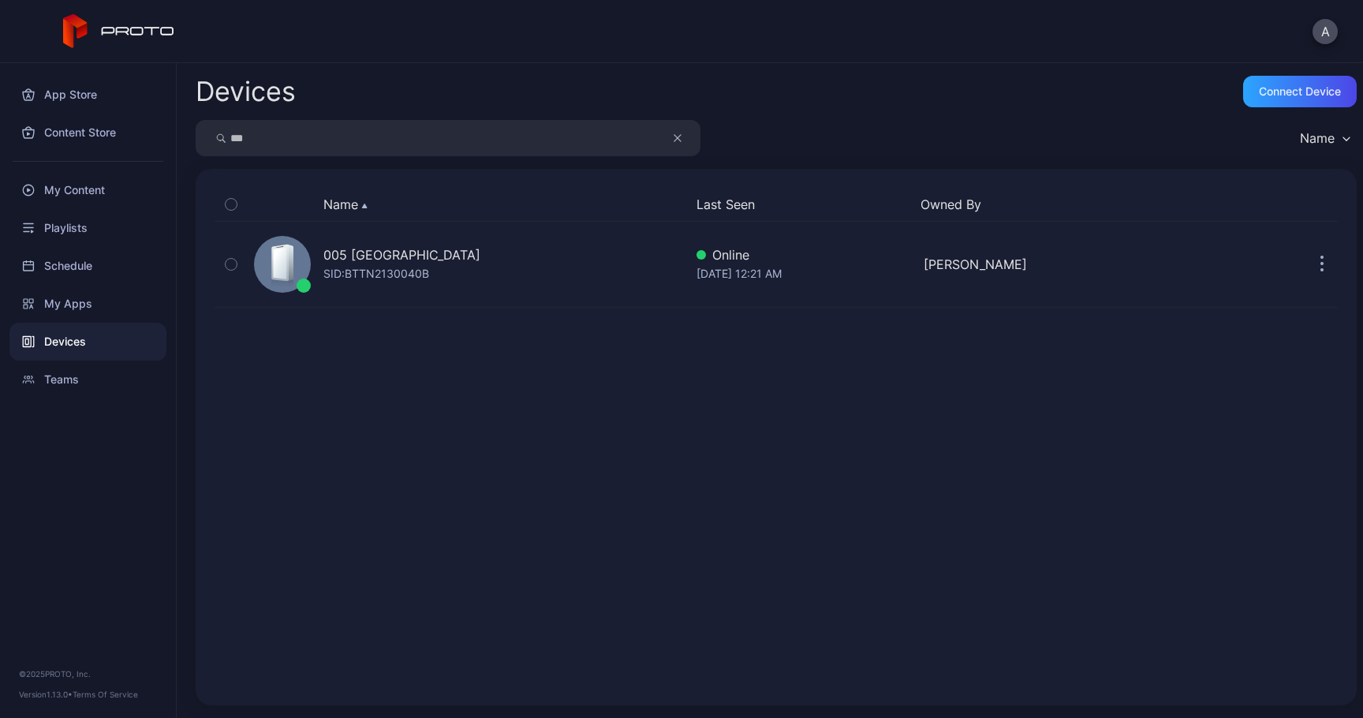
click at [346, 153] on input "***" at bounding box center [448, 138] width 505 height 36
click at [670, 137] on button "button" at bounding box center [685, 138] width 30 height 36
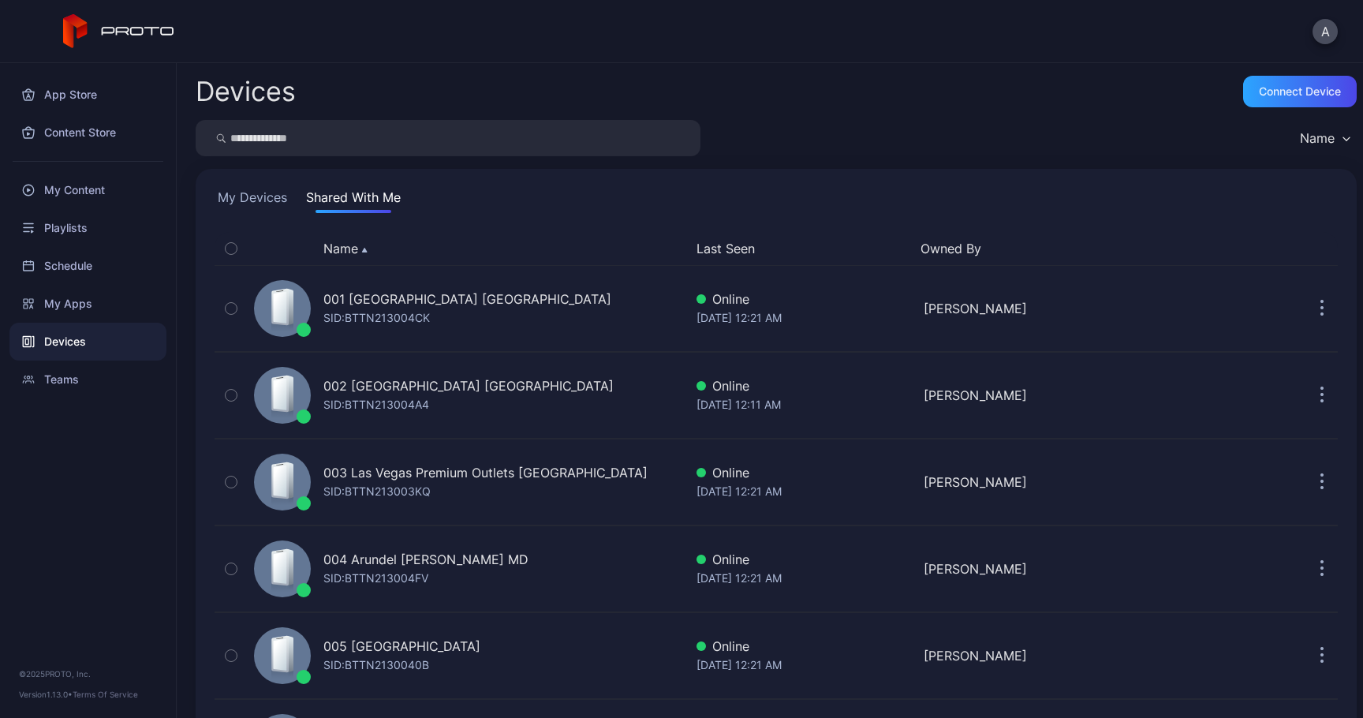
click at [479, 141] on input "search" at bounding box center [448, 138] width 505 height 36
type input "**"
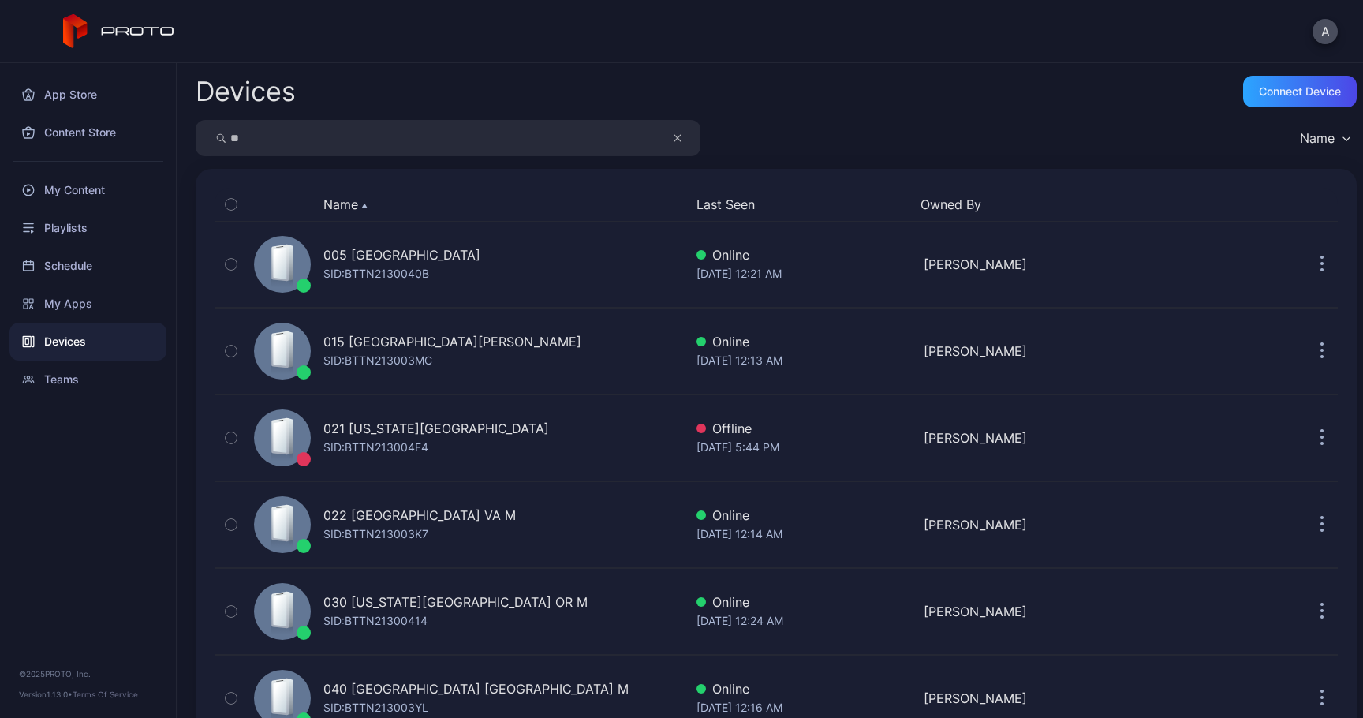
click at [684, 140] on button "button" at bounding box center [685, 138] width 30 height 36
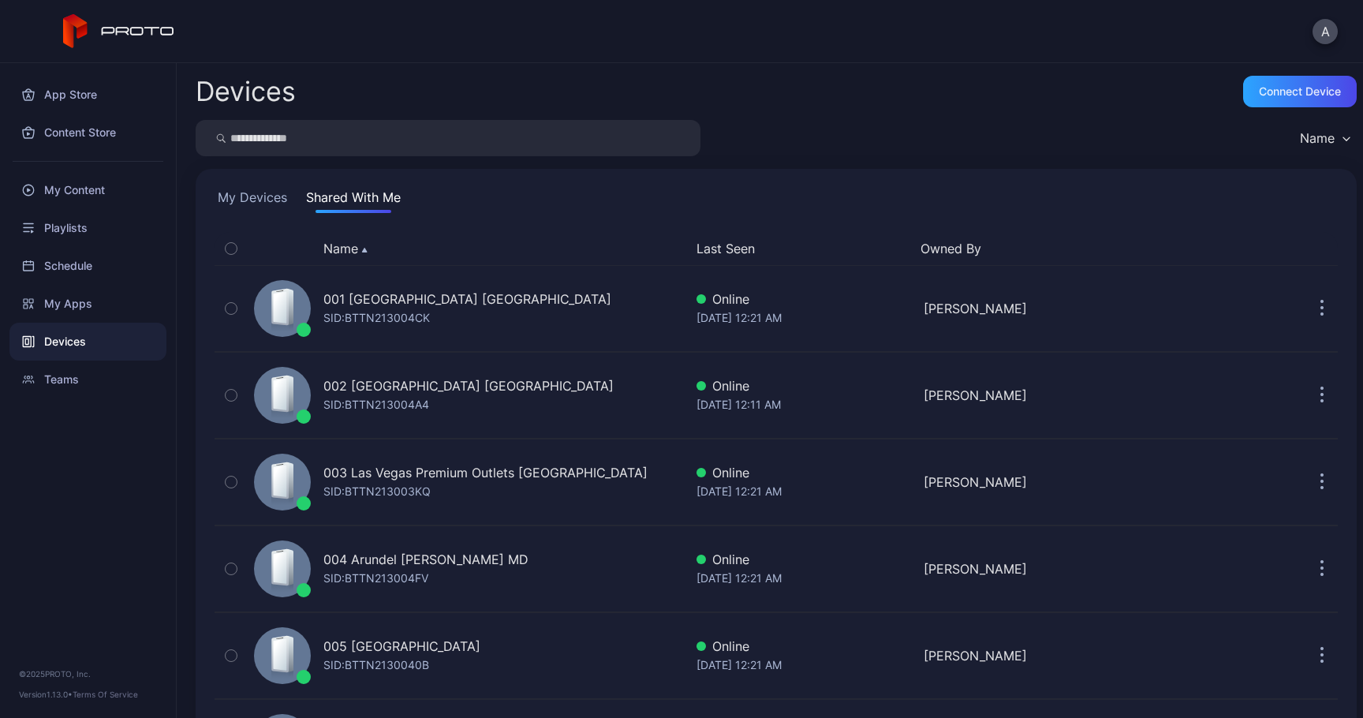
click at [545, 138] on input "search" at bounding box center [448, 138] width 505 height 36
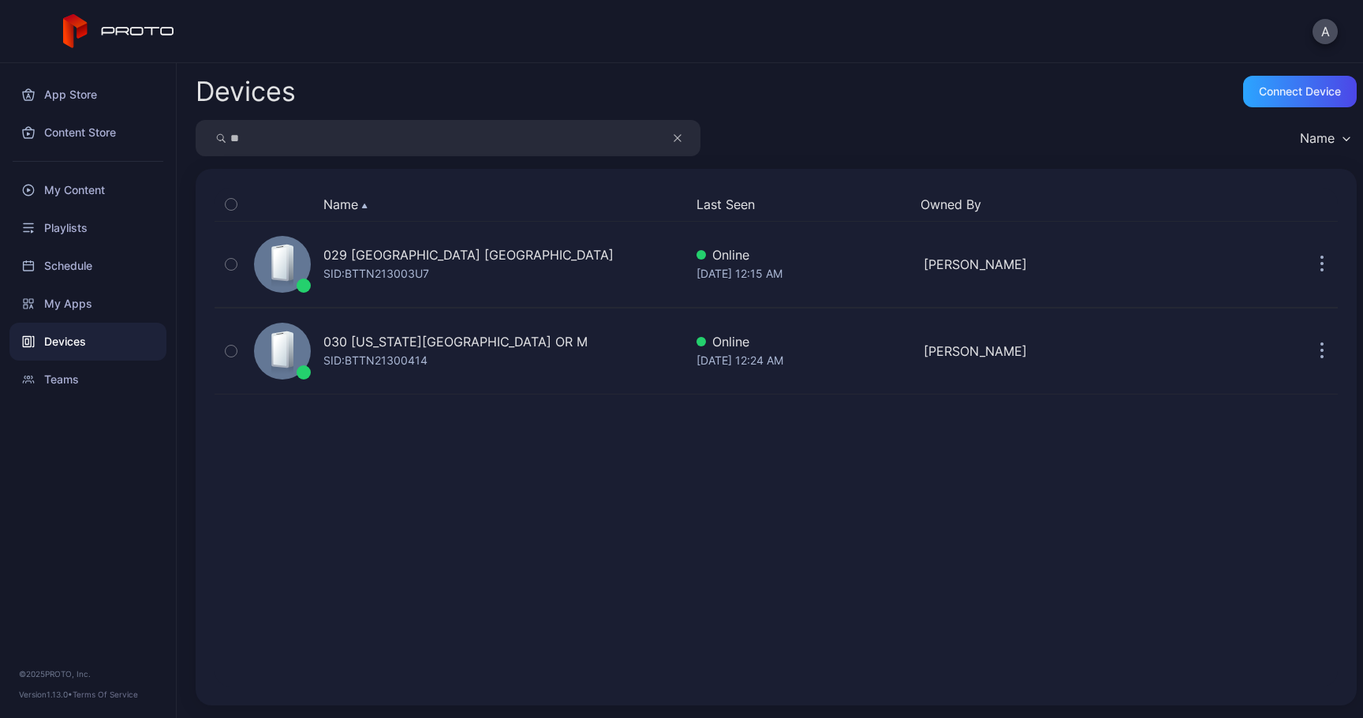
drag, startPoint x: 417, startPoint y: 149, endPoint x: 193, endPoint y: 148, distance: 224.0
click at [194, 148] on div "Devices Connect device ** Name Name Last Seen Owned By 029 [GEOGRAPHIC_DATA] [G…" at bounding box center [770, 390] width 1186 height 655
type input "*"
type input "**"
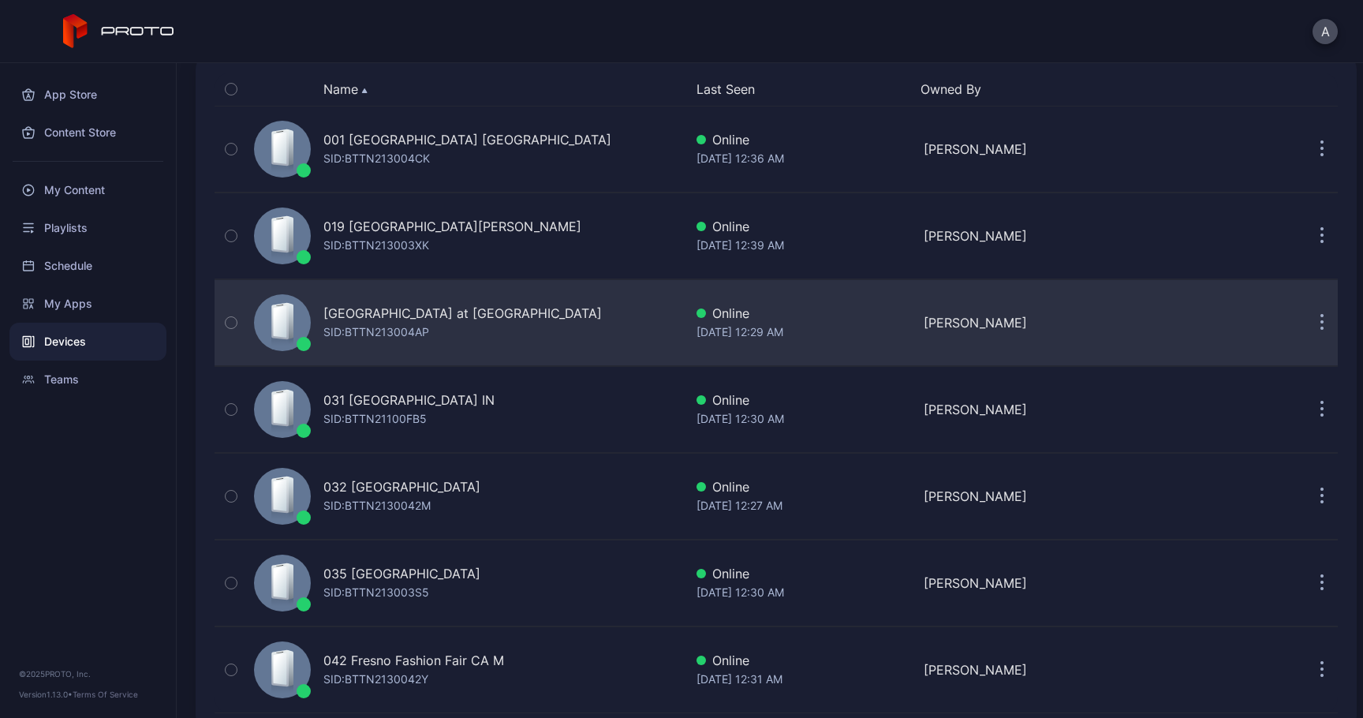
scroll to position [142, 0]
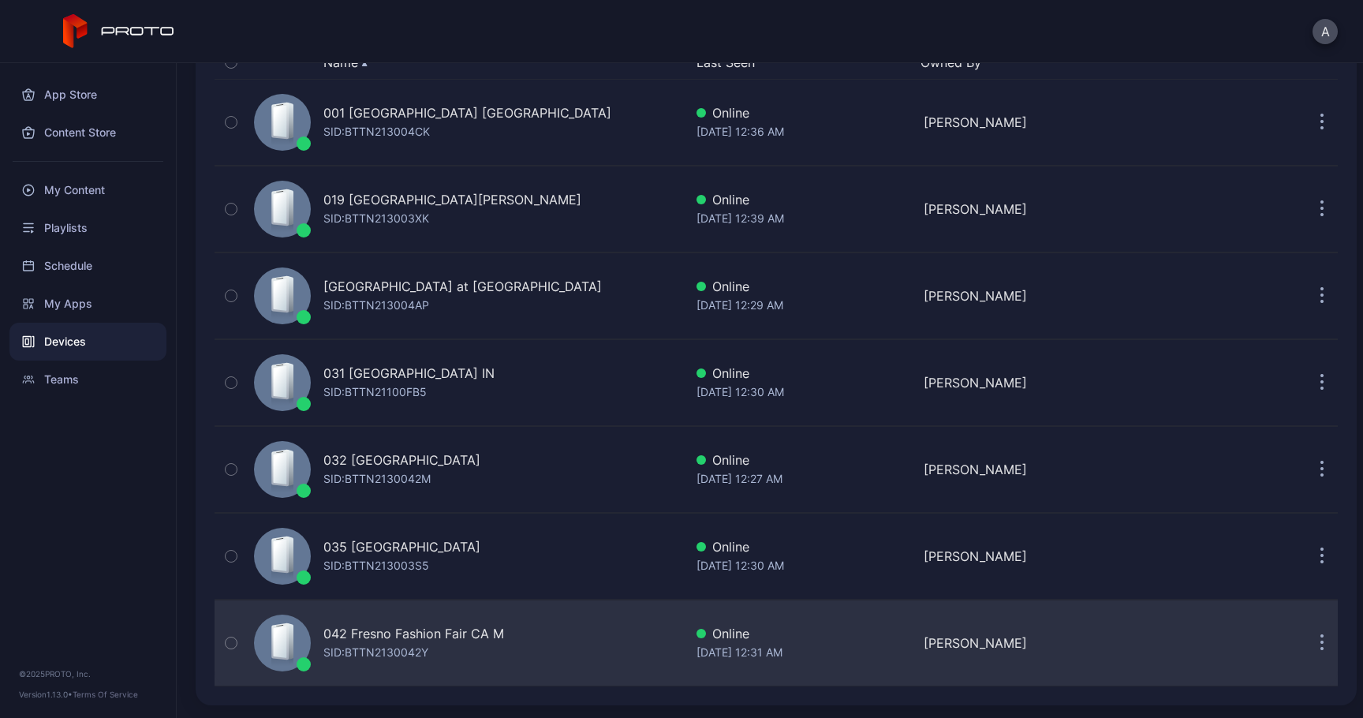
click at [1320, 649] on icon "button" at bounding box center [1322, 643] width 4 height 18
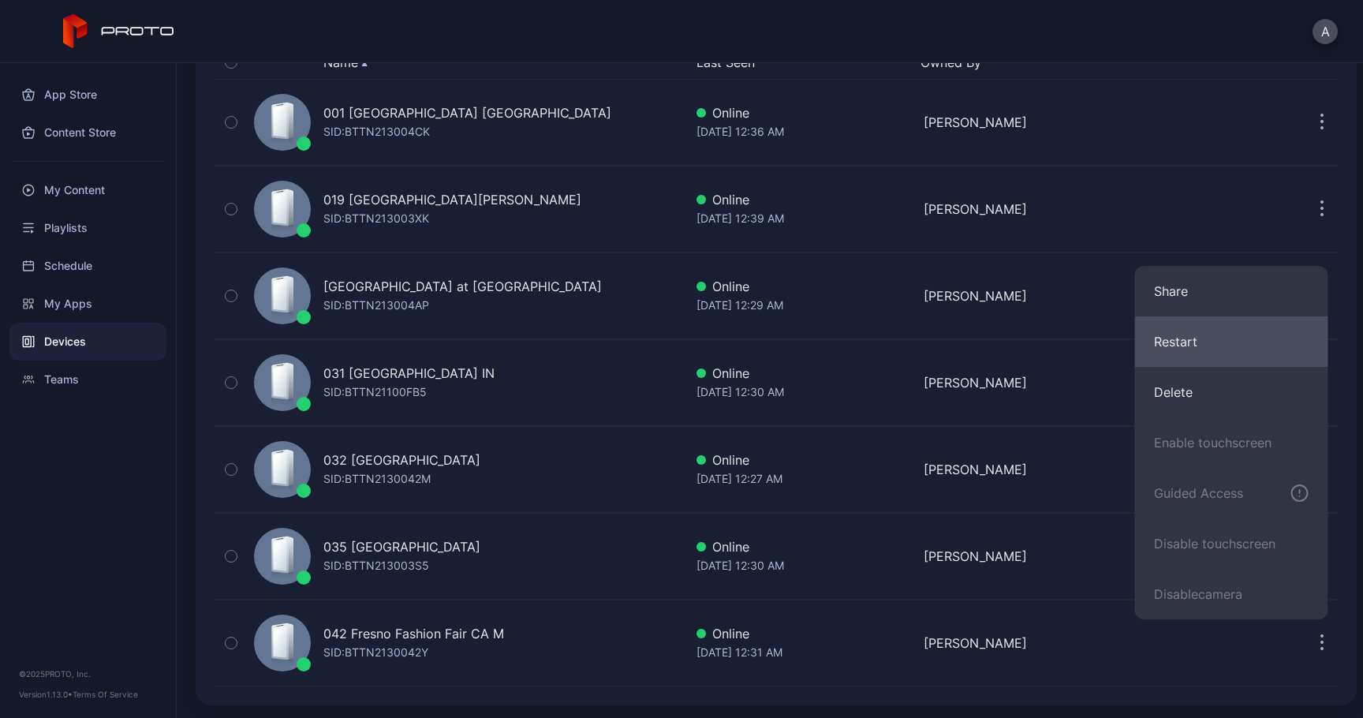
click at [1206, 347] on button "Restart" at bounding box center [1231, 341] width 193 height 50
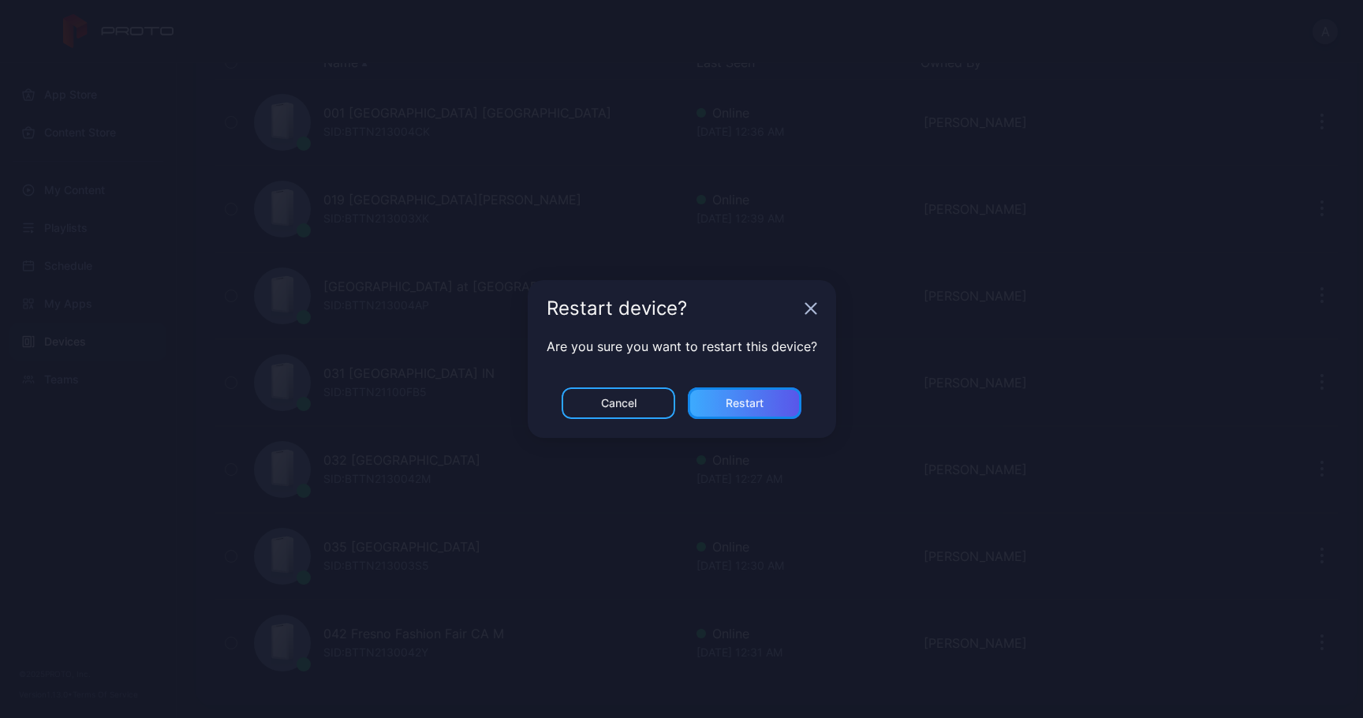
click at [765, 398] on div "Restart" at bounding box center [745, 403] width 114 height 32
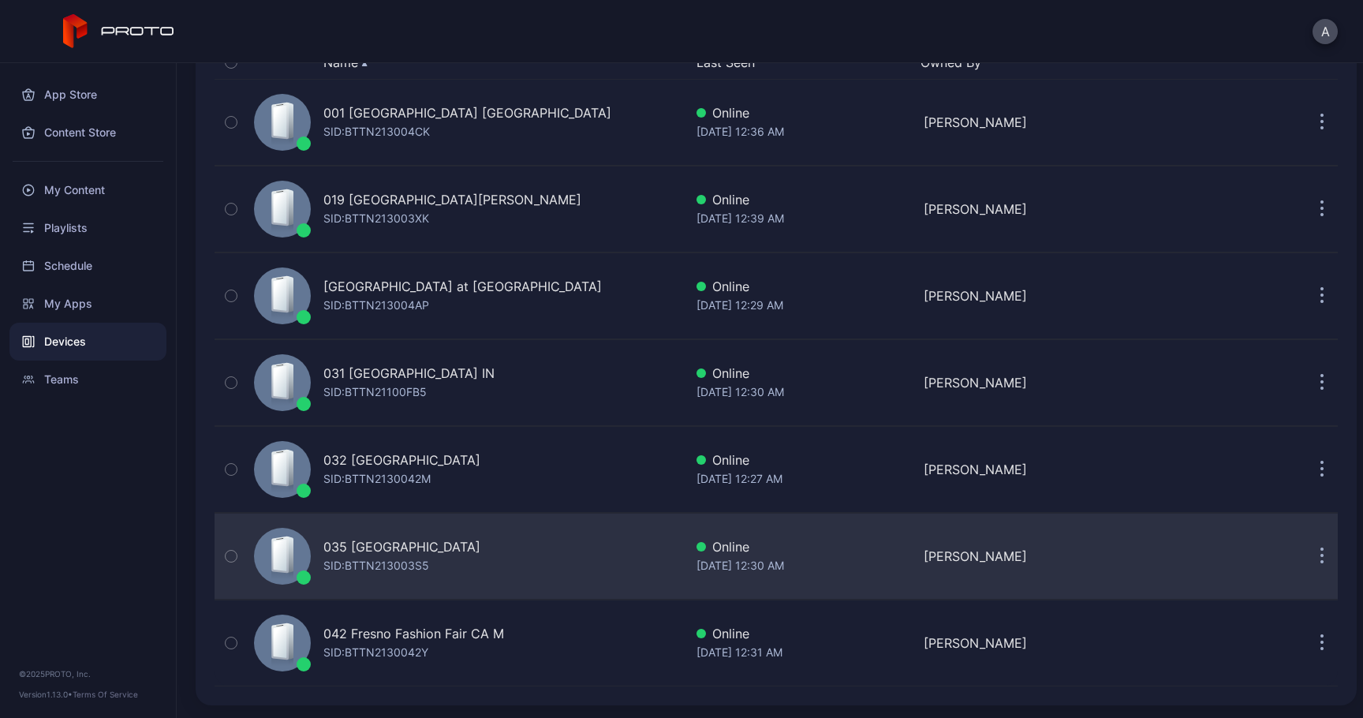
click at [1308, 566] on button "button" at bounding box center [1322, 556] width 32 height 32
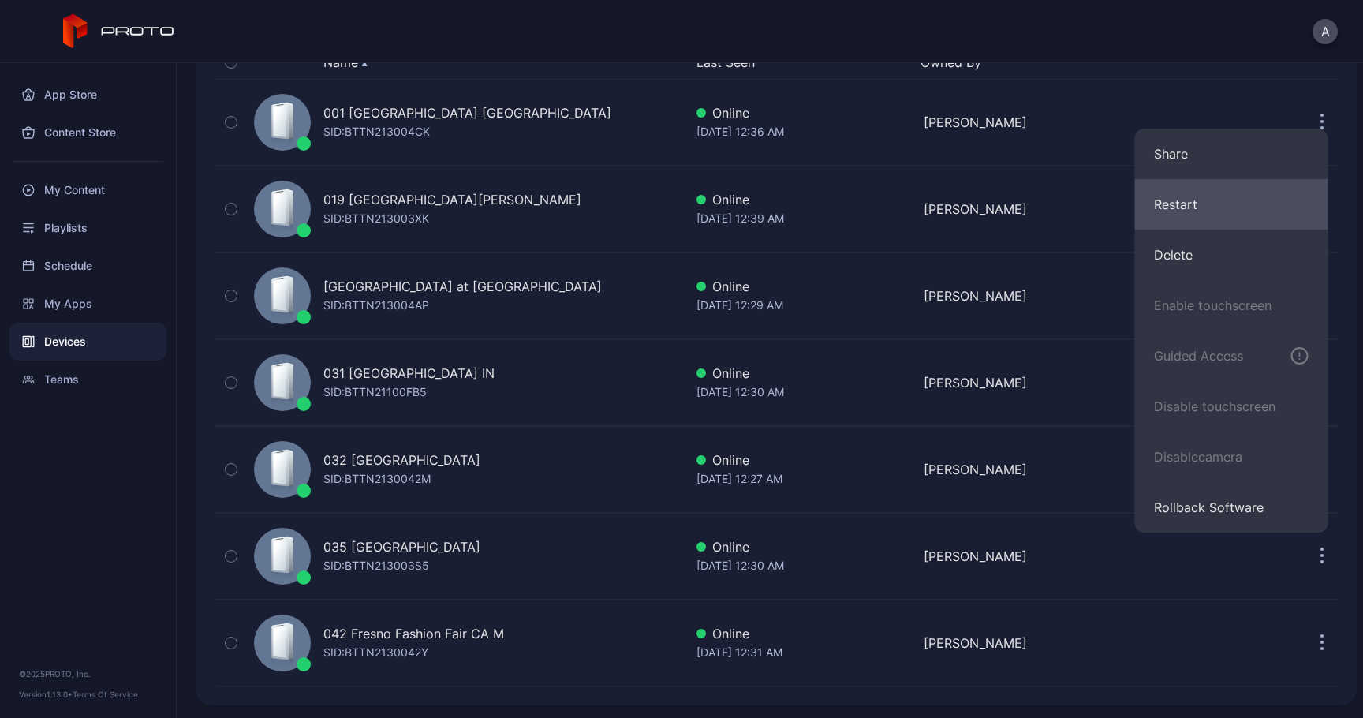
click at [1204, 204] on button "Restart" at bounding box center [1231, 204] width 193 height 50
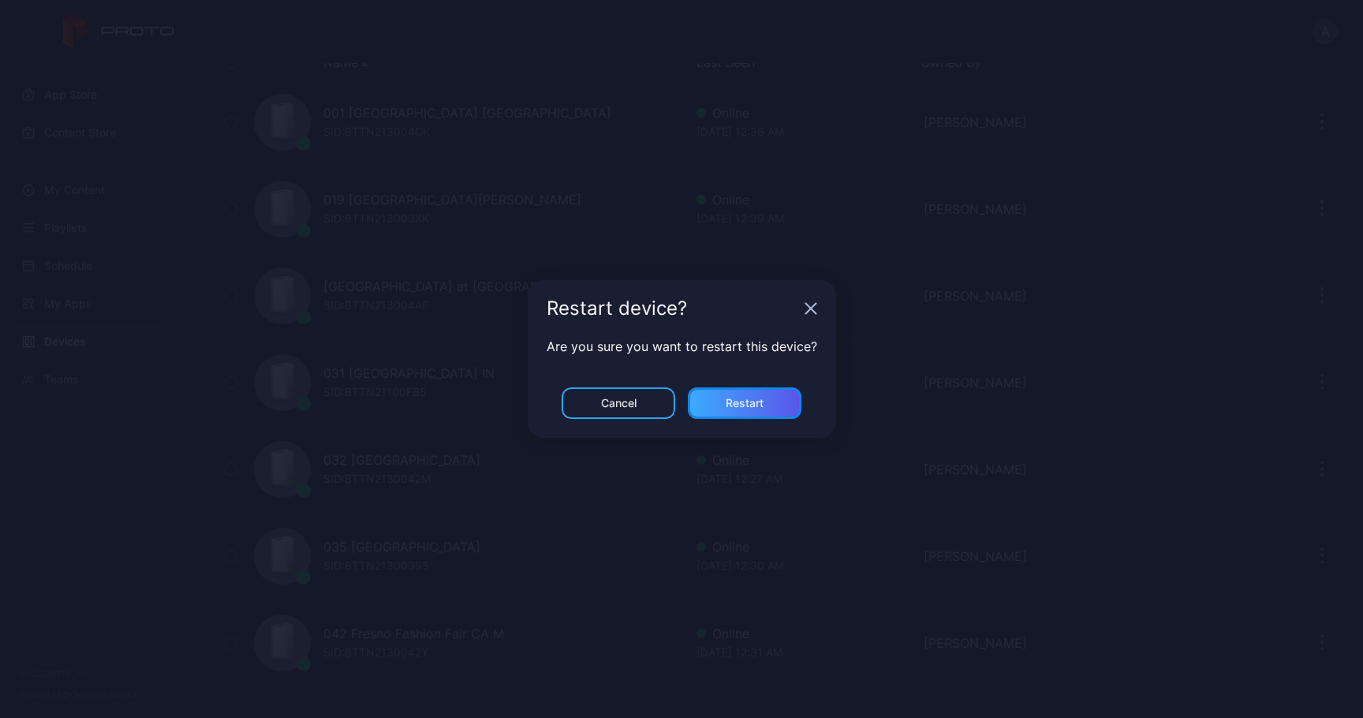
click at [750, 392] on div "Restart" at bounding box center [745, 403] width 114 height 32
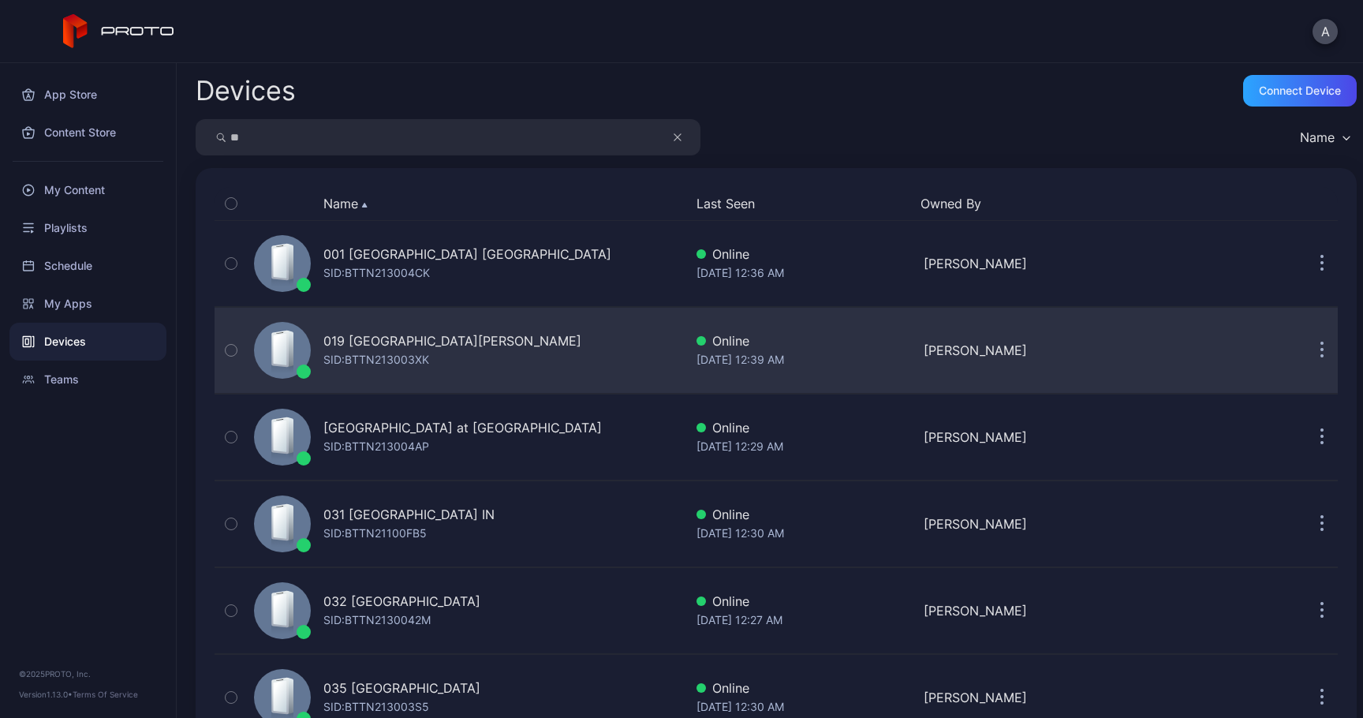
scroll to position [0, 0]
click at [1320, 346] on icon "button" at bounding box center [1322, 351] width 4 height 18
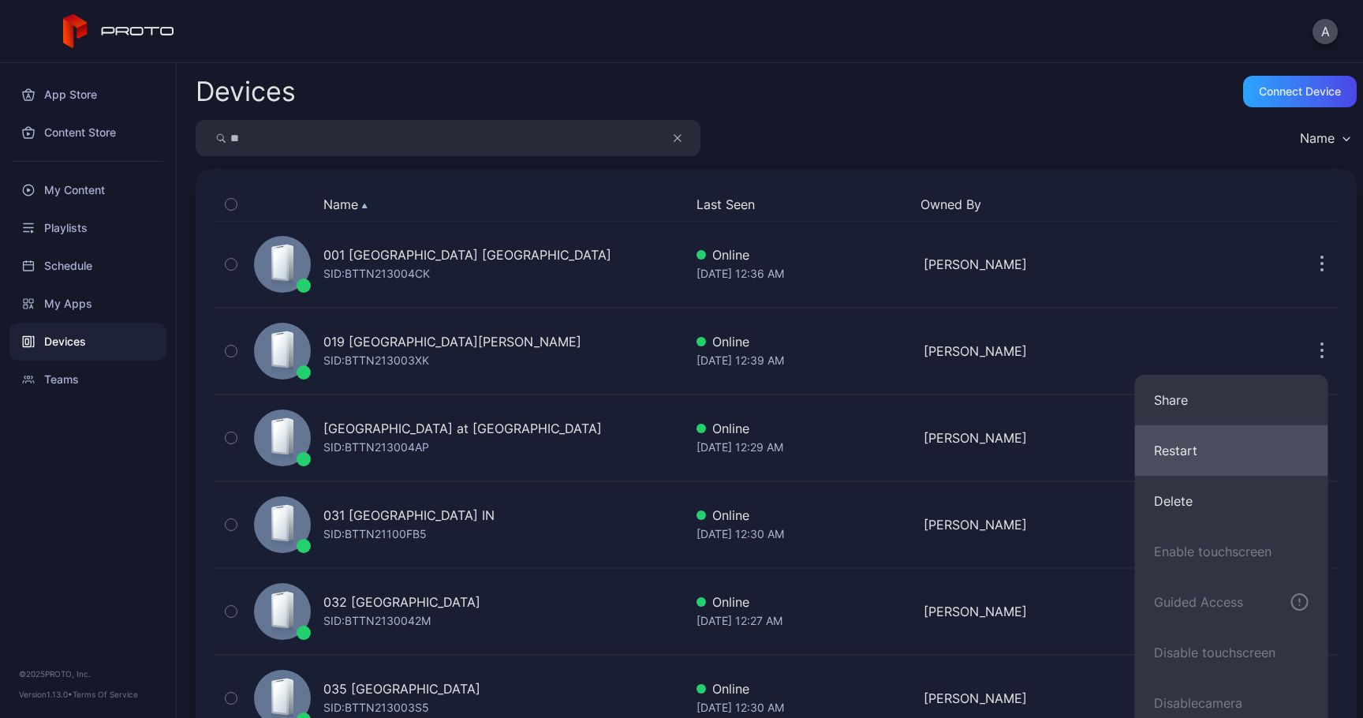
click at [1210, 445] on button "Restart" at bounding box center [1231, 450] width 193 height 50
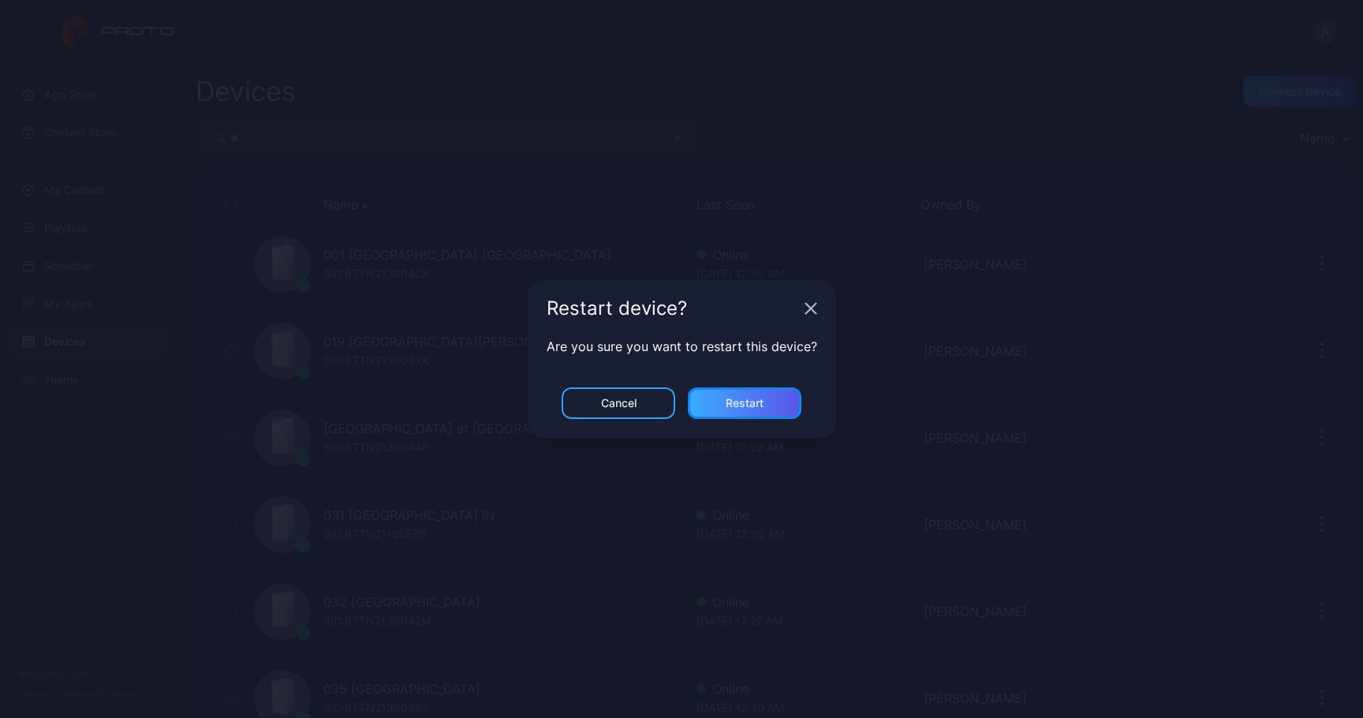
click at [765, 416] on div "Restart" at bounding box center [745, 403] width 114 height 32
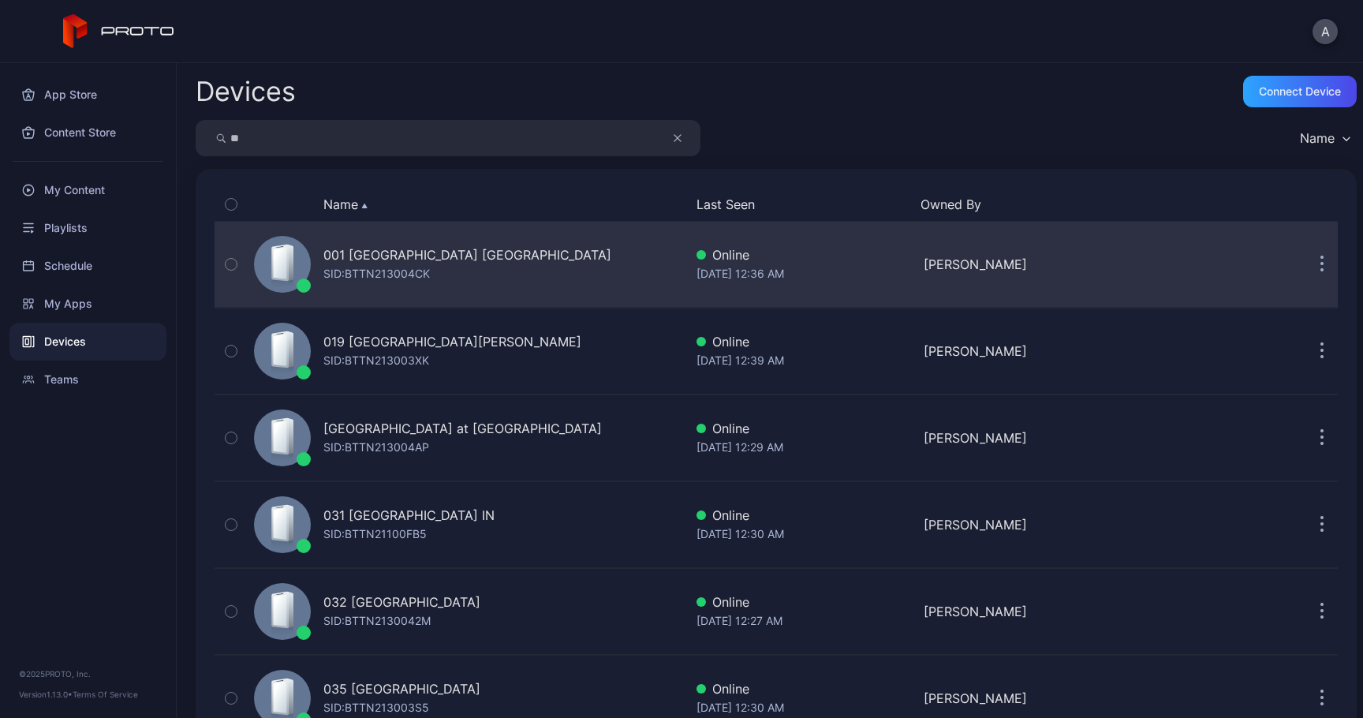
click at [1320, 262] on icon "button" at bounding box center [1322, 265] width 4 height 18
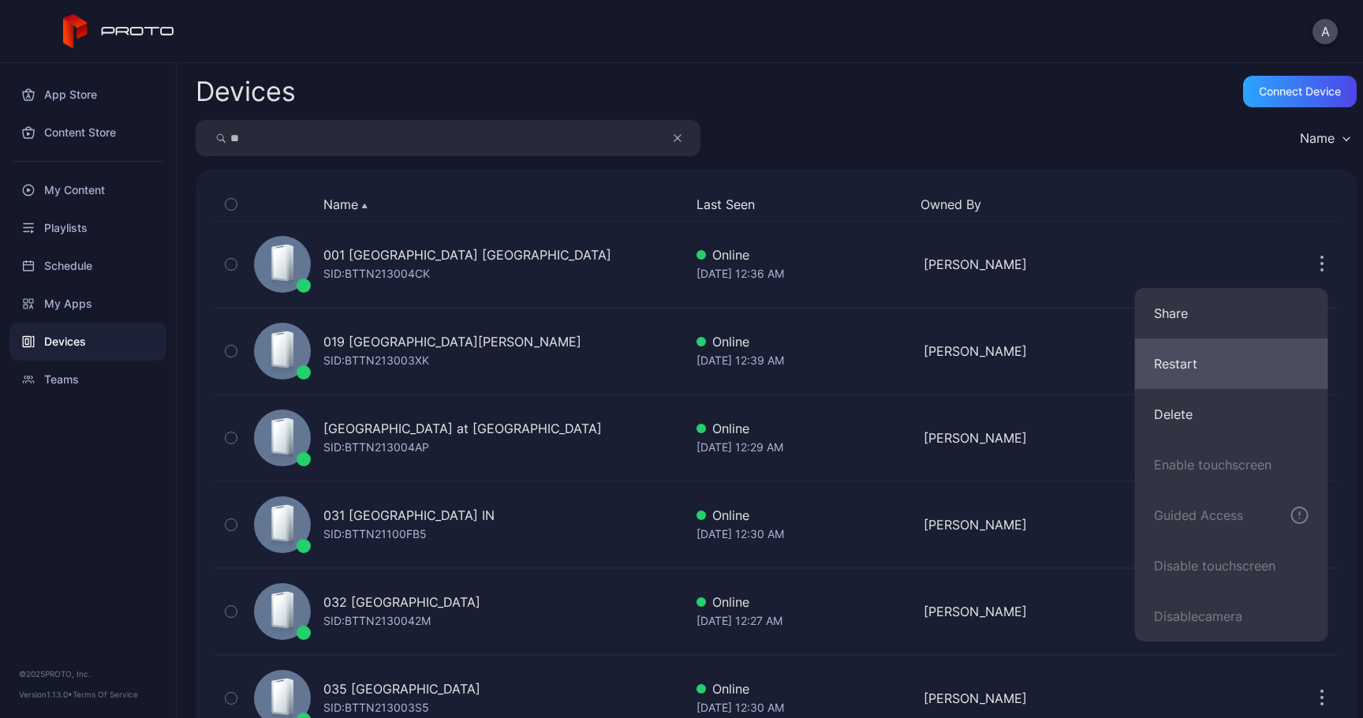
click at [1237, 361] on button "Restart" at bounding box center [1231, 363] width 193 height 50
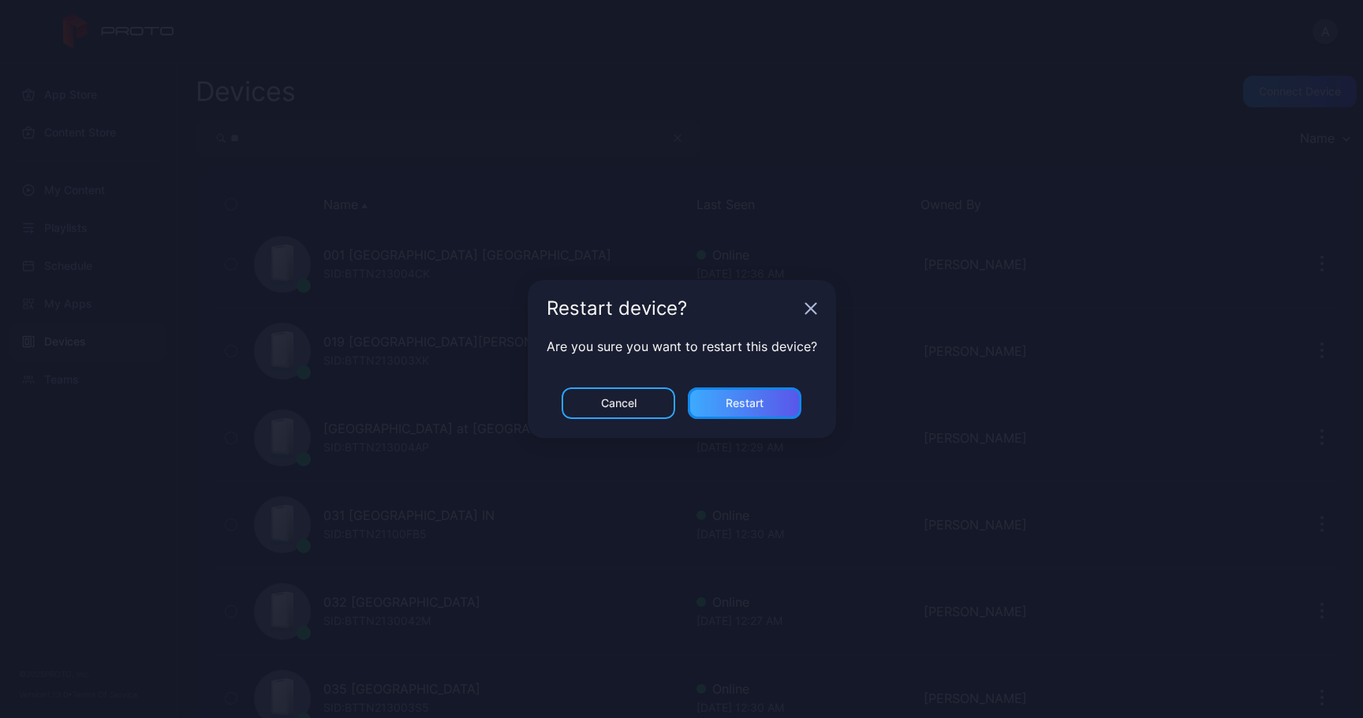
click at [726, 398] on div "Restart" at bounding box center [745, 403] width 38 height 13
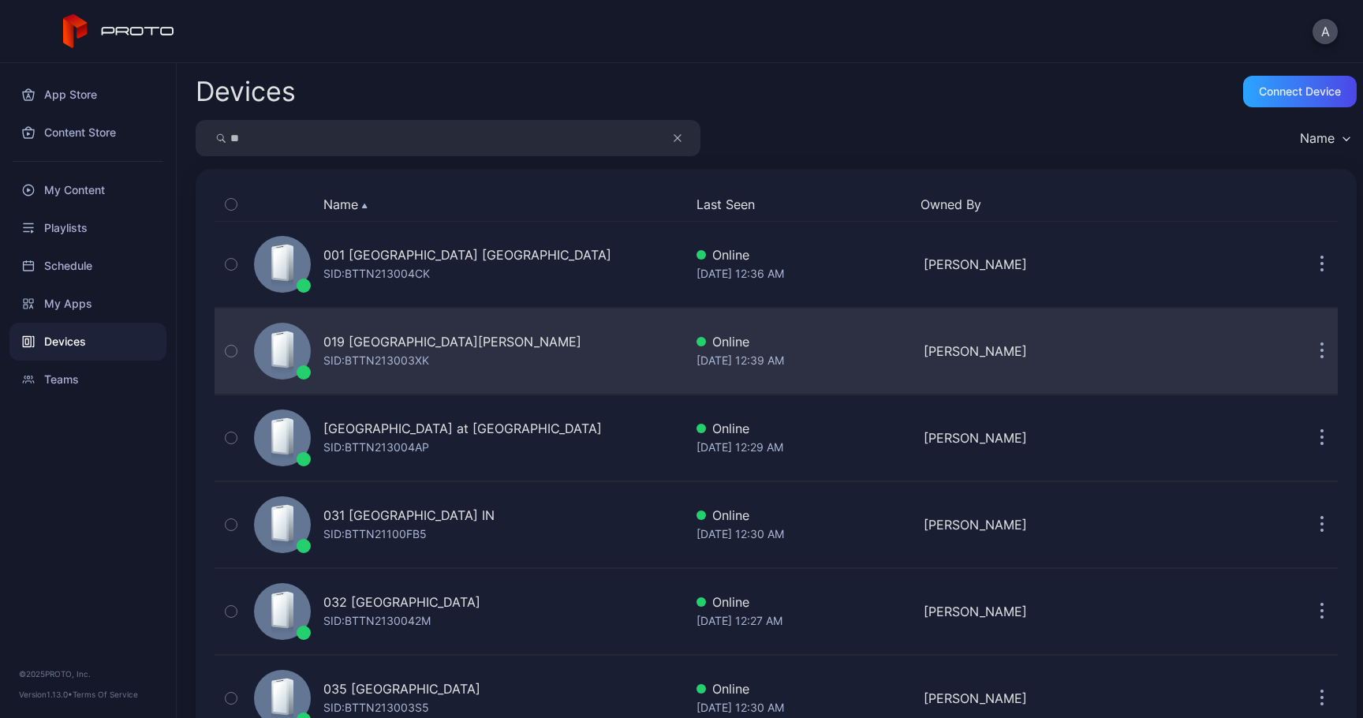
scroll to position [142, 0]
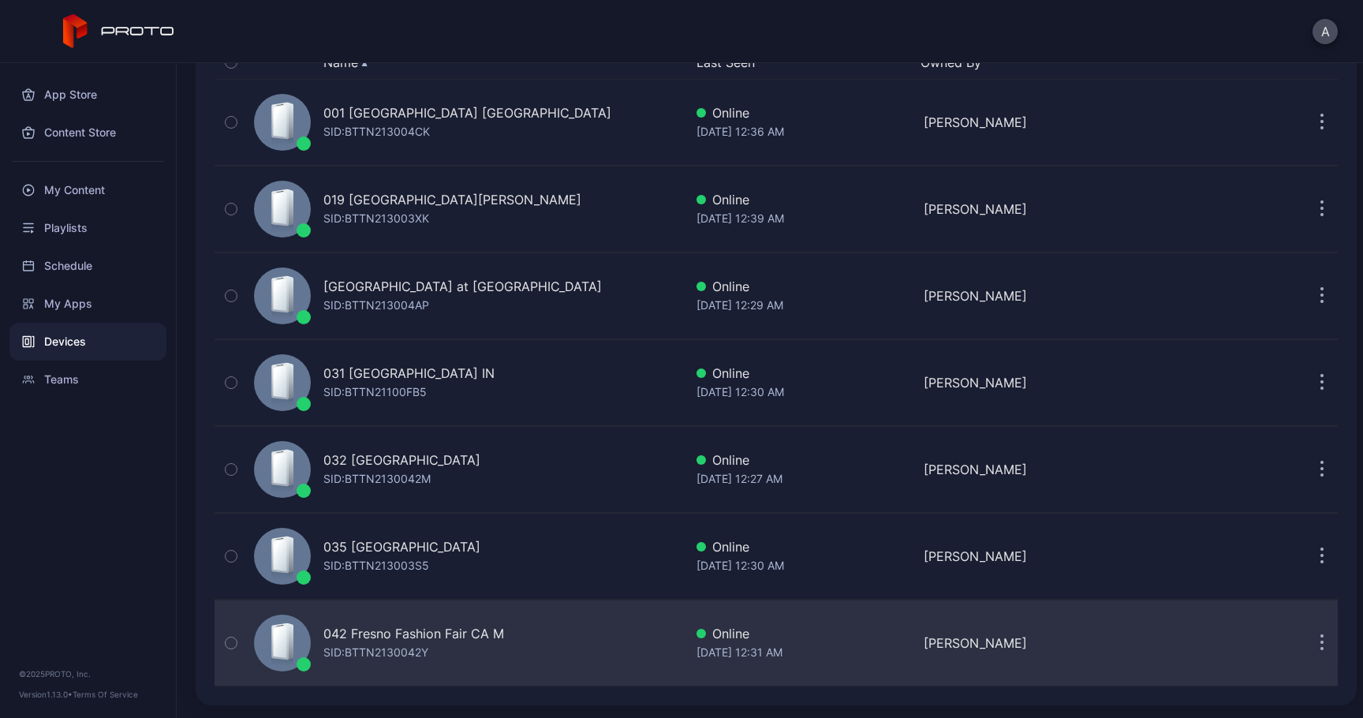
click at [1306, 648] on button "button" at bounding box center [1322, 643] width 32 height 32
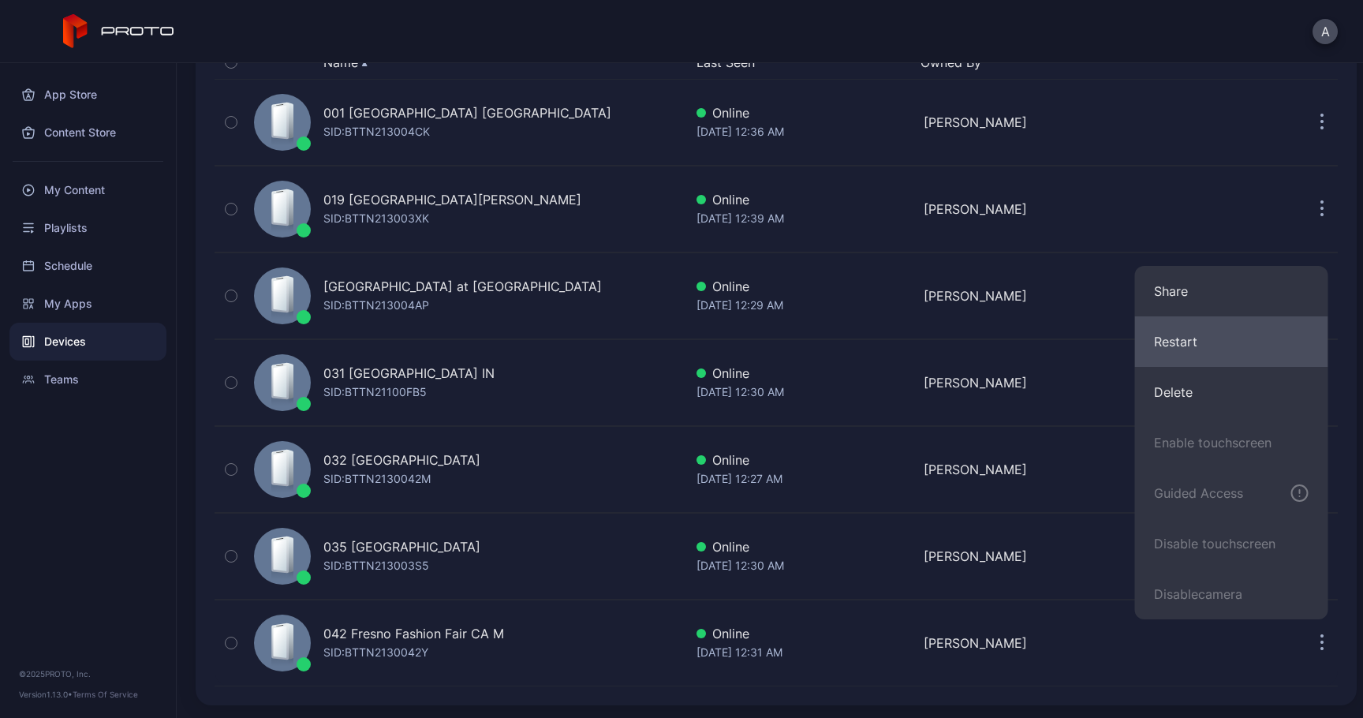
click at [1233, 344] on button "Restart" at bounding box center [1231, 341] width 193 height 50
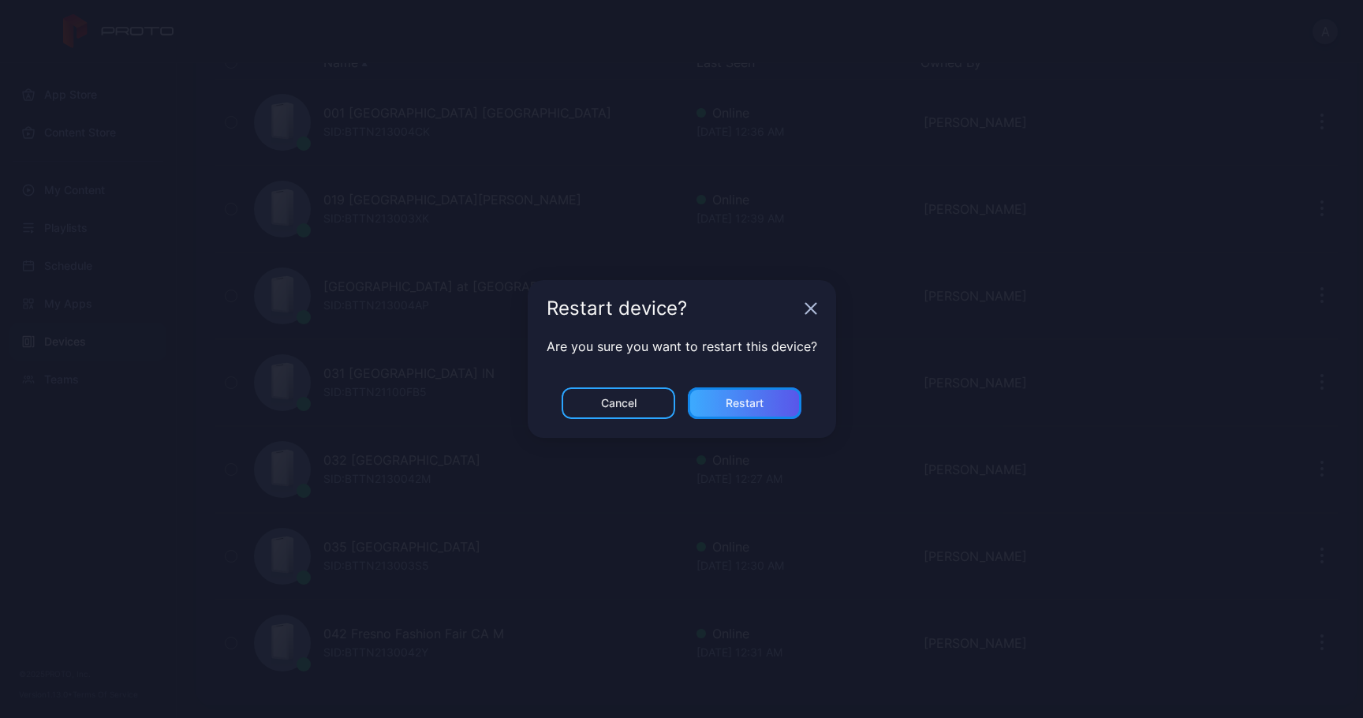
click at [779, 401] on div "Restart" at bounding box center [745, 403] width 114 height 32
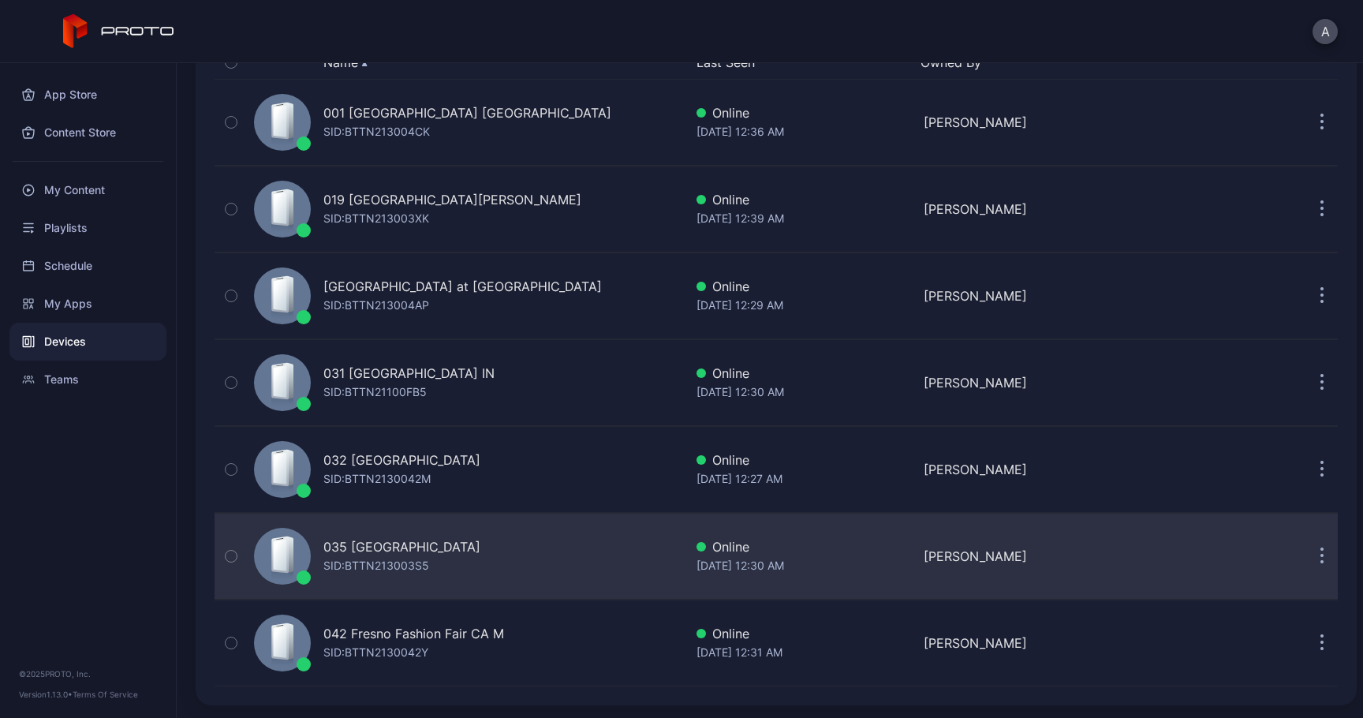
click at [1307, 560] on button "button" at bounding box center [1322, 556] width 32 height 32
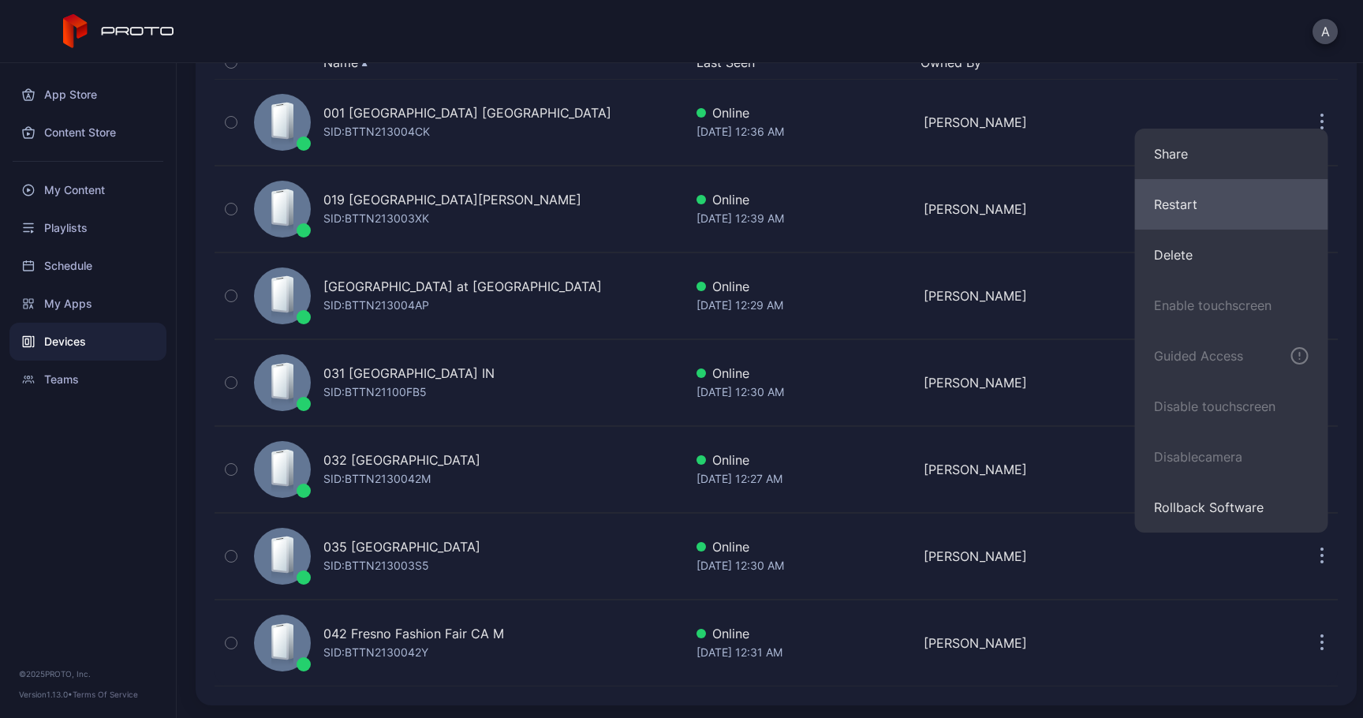
click at [1208, 218] on button "Restart" at bounding box center [1231, 204] width 193 height 50
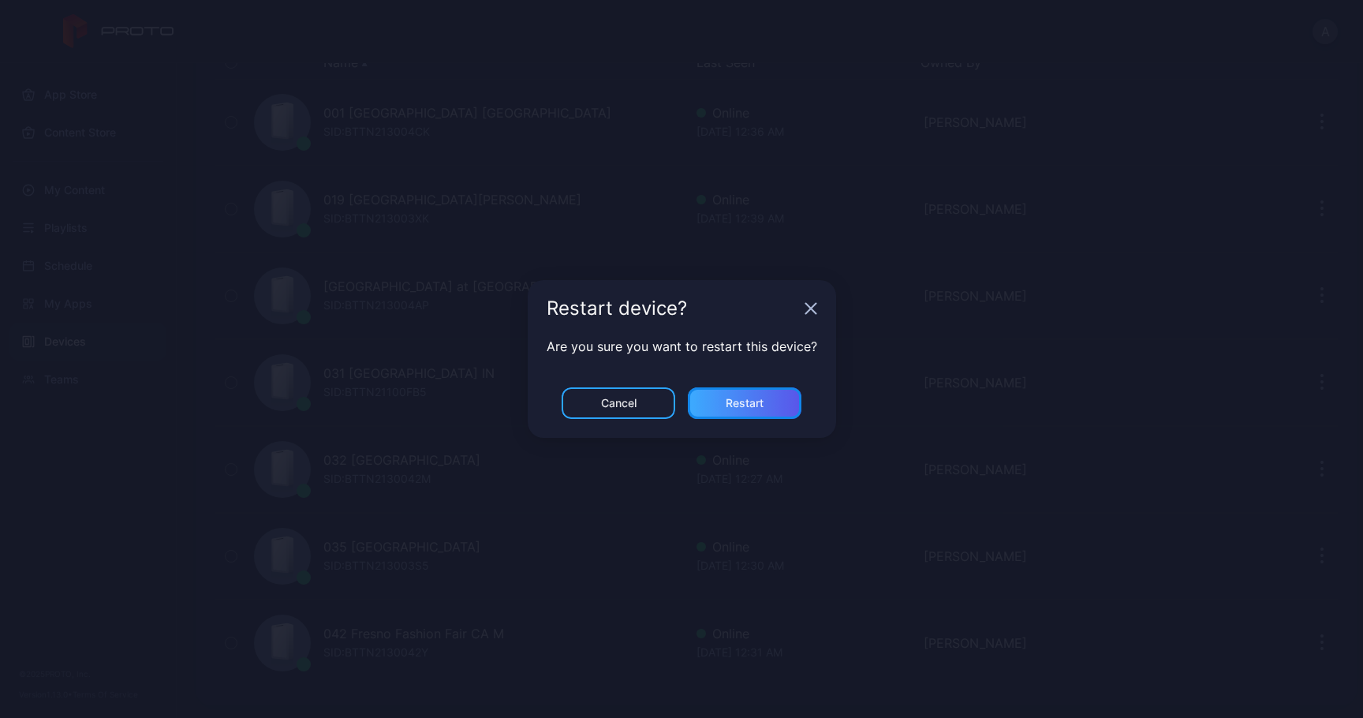
click at [772, 404] on div "Restart" at bounding box center [745, 403] width 114 height 32
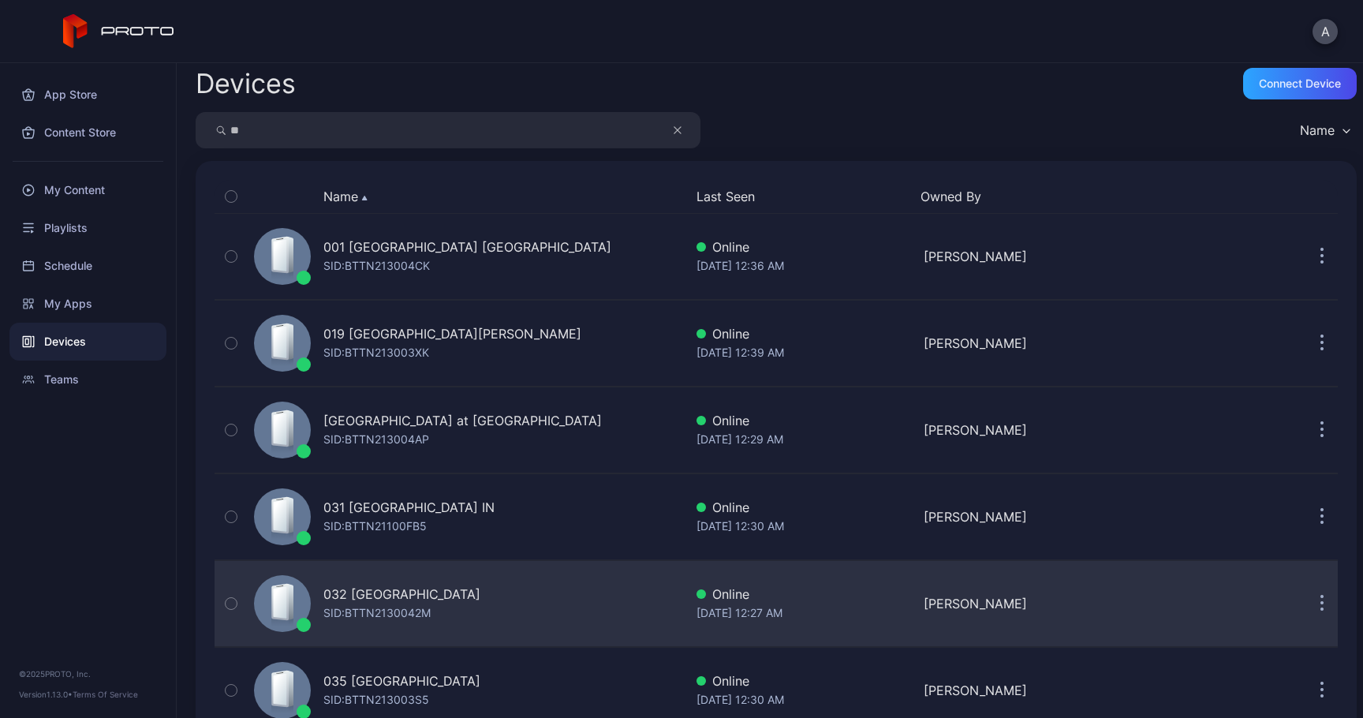
scroll to position [0, 0]
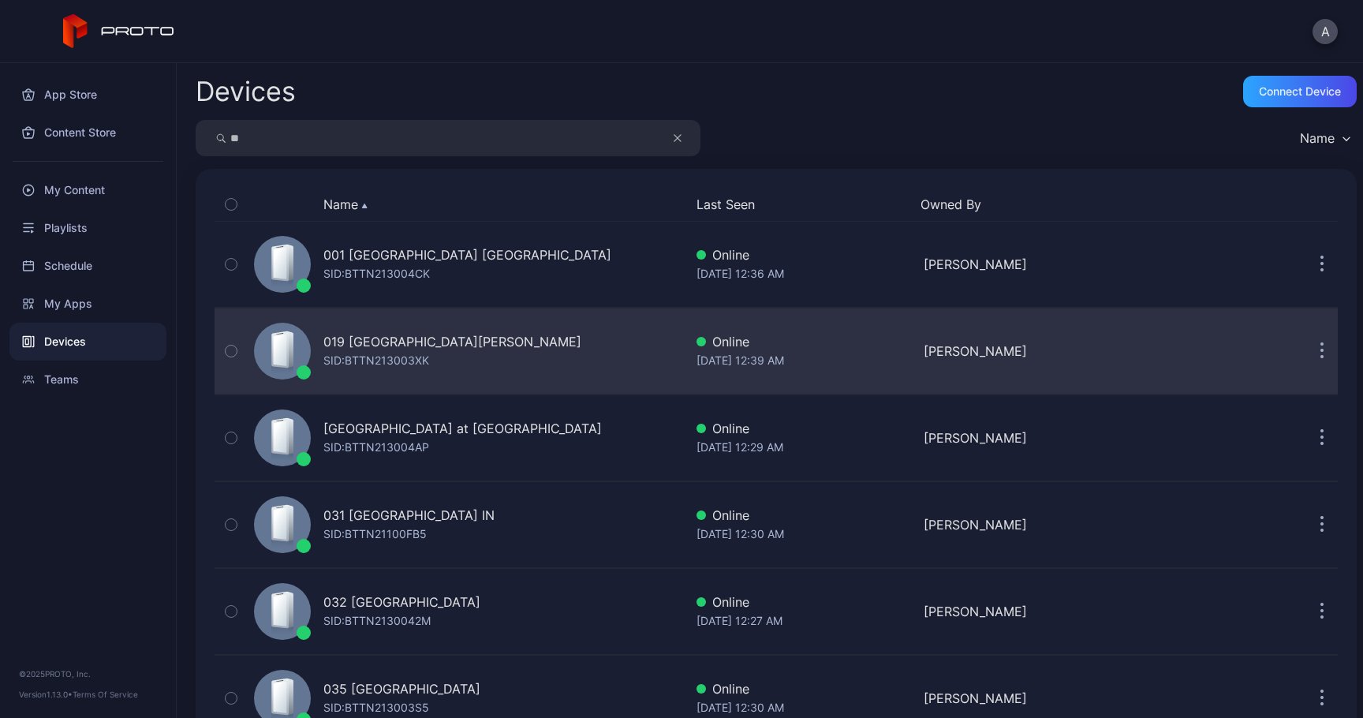
click at [1320, 345] on icon "button" at bounding box center [1322, 351] width 4 height 18
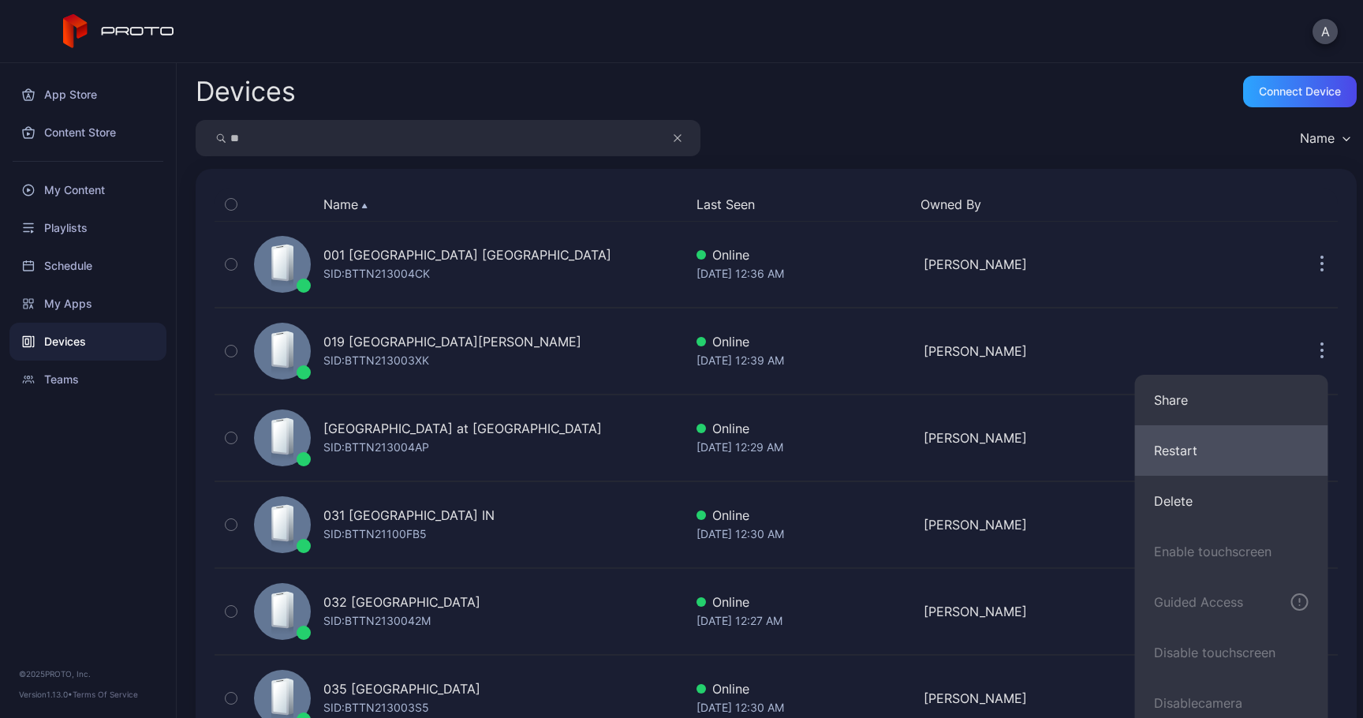
click at [1196, 441] on button "Restart" at bounding box center [1231, 450] width 193 height 50
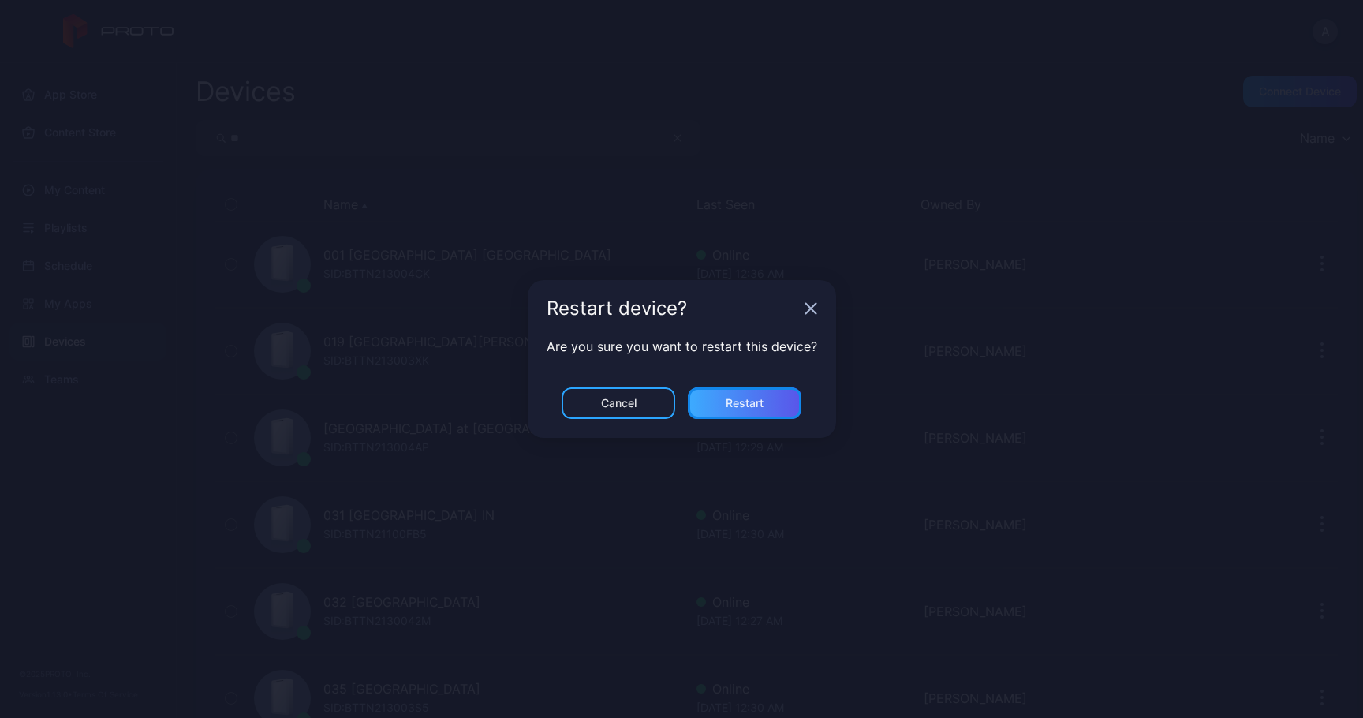
click at [773, 401] on div "Restart" at bounding box center [745, 403] width 114 height 32
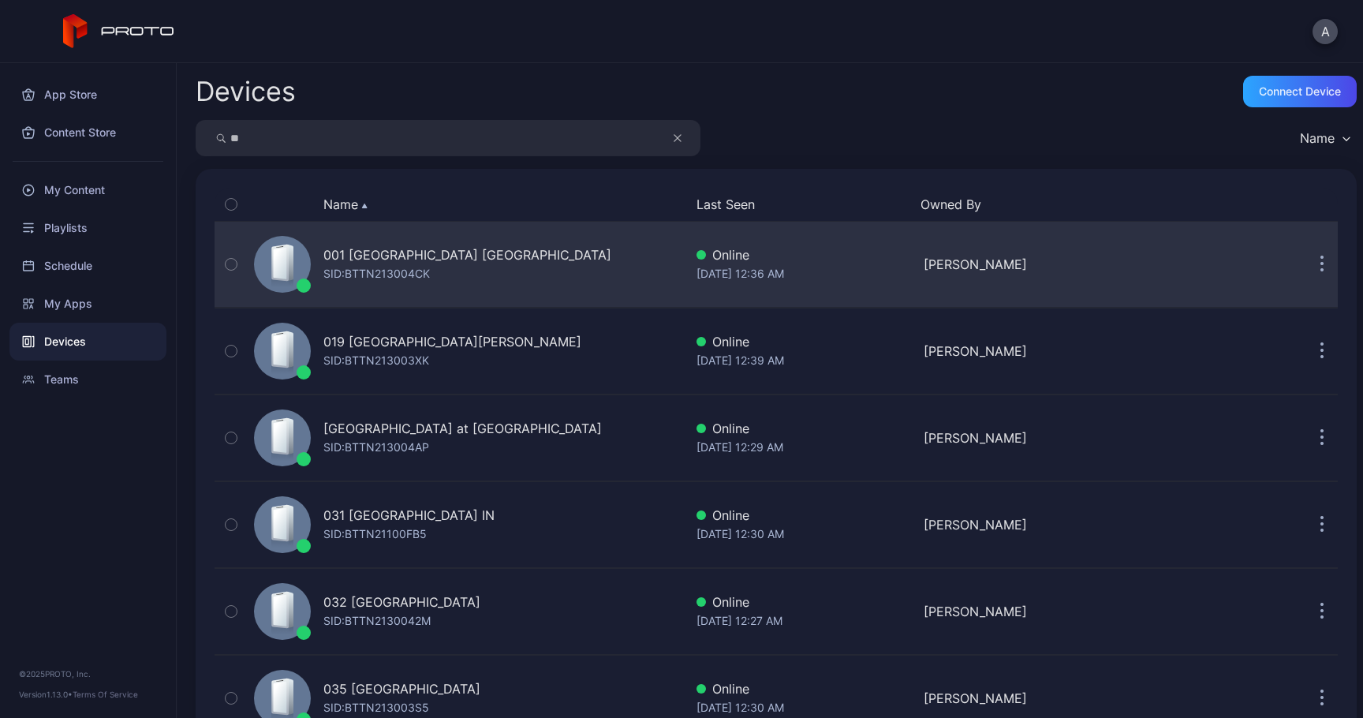
click at [1307, 264] on button "button" at bounding box center [1322, 264] width 32 height 32
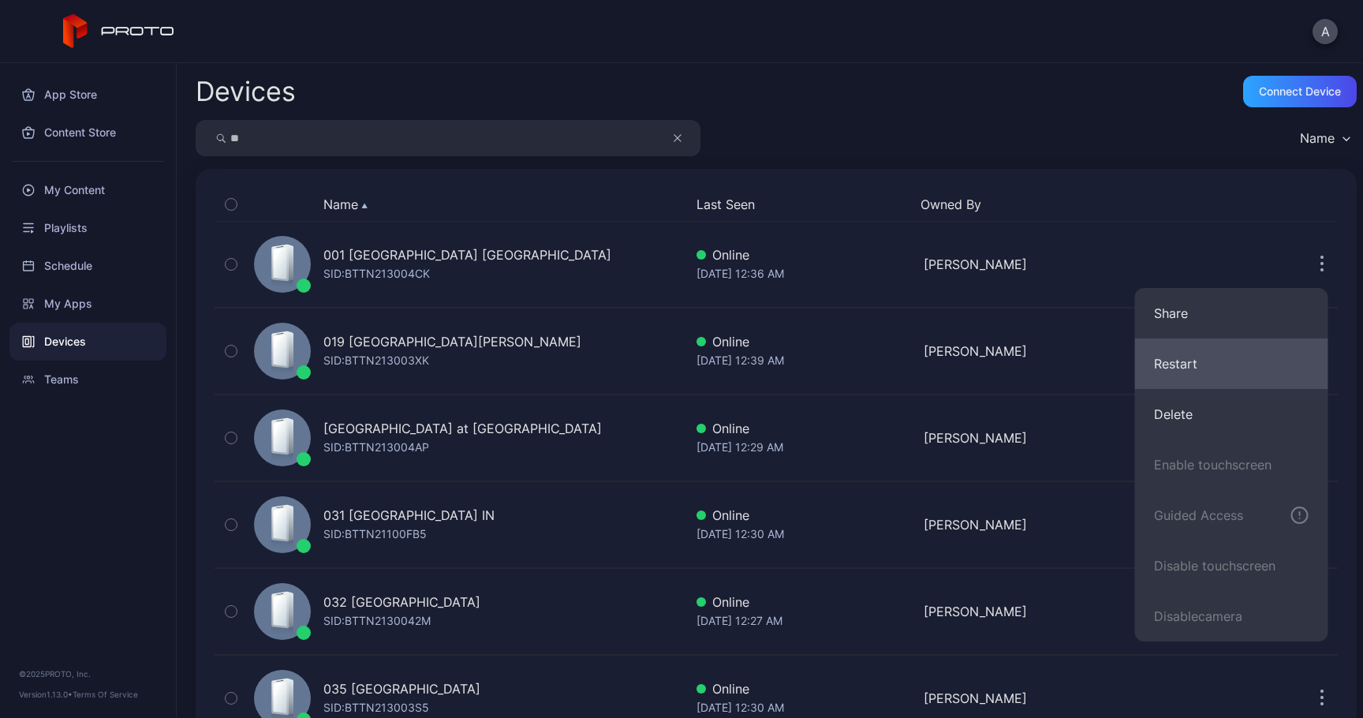
click at [1231, 375] on button "Restart" at bounding box center [1231, 363] width 193 height 50
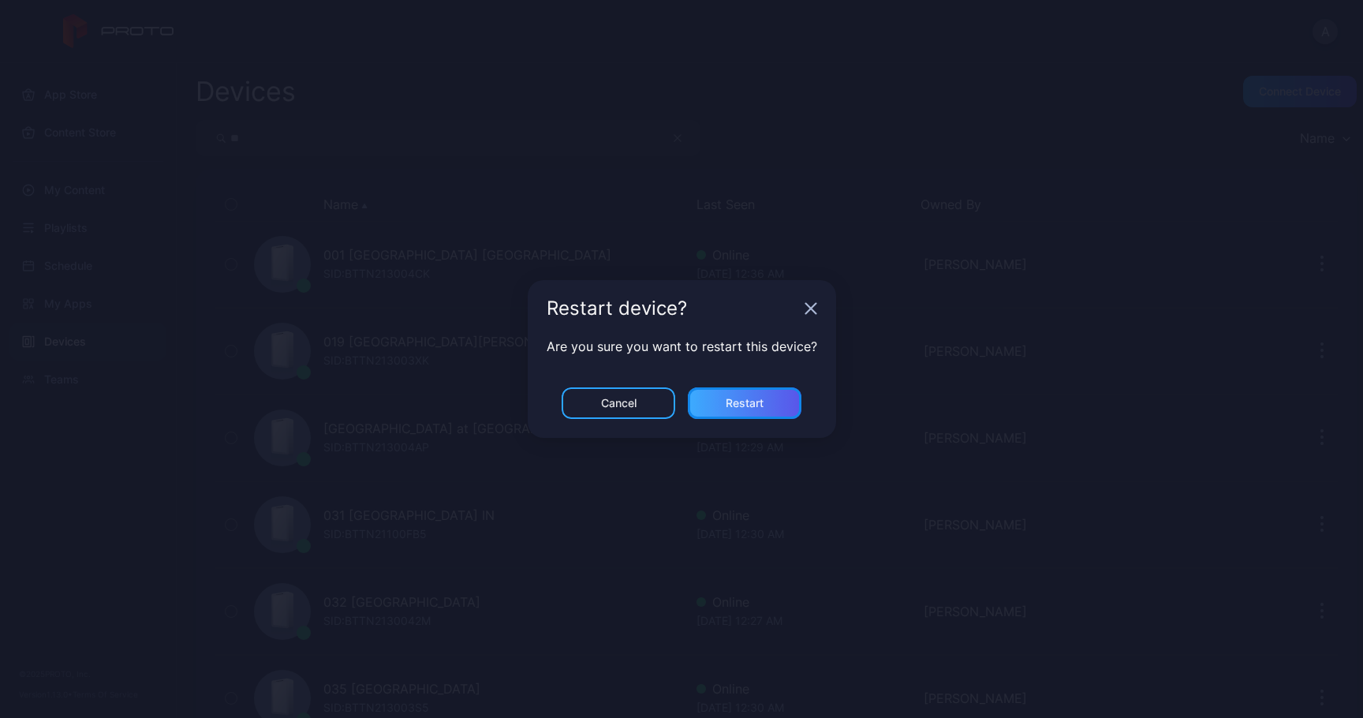
click at [772, 404] on div "Restart" at bounding box center [745, 403] width 114 height 32
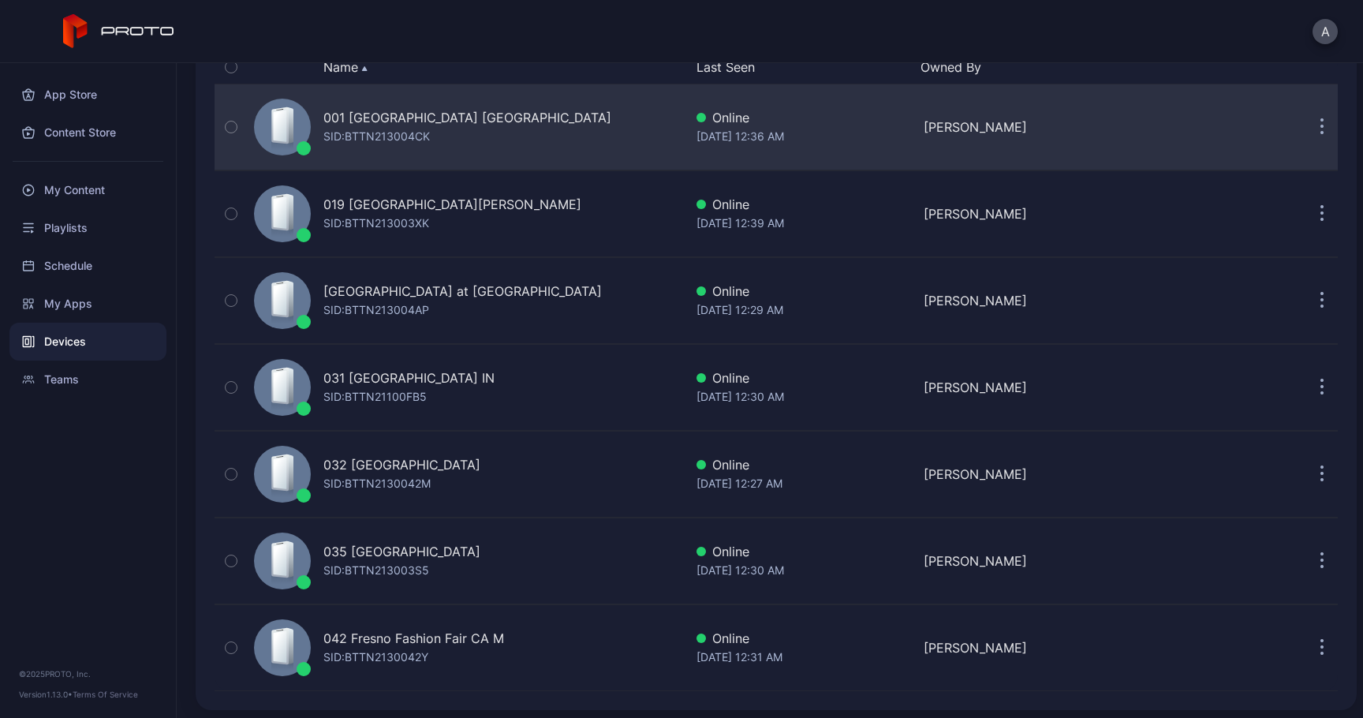
scroll to position [142, 0]
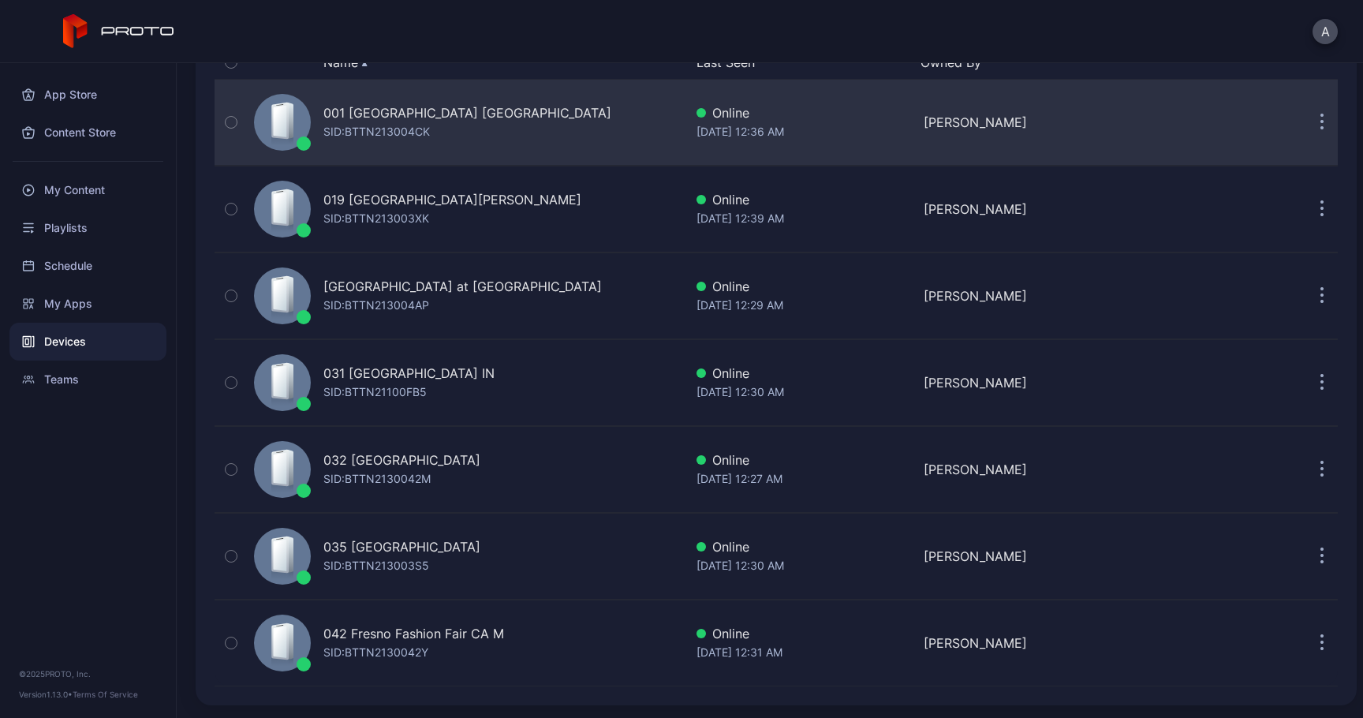
click at [1321, 129] on icon "button" at bounding box center [1322, 130] width 2 height 2
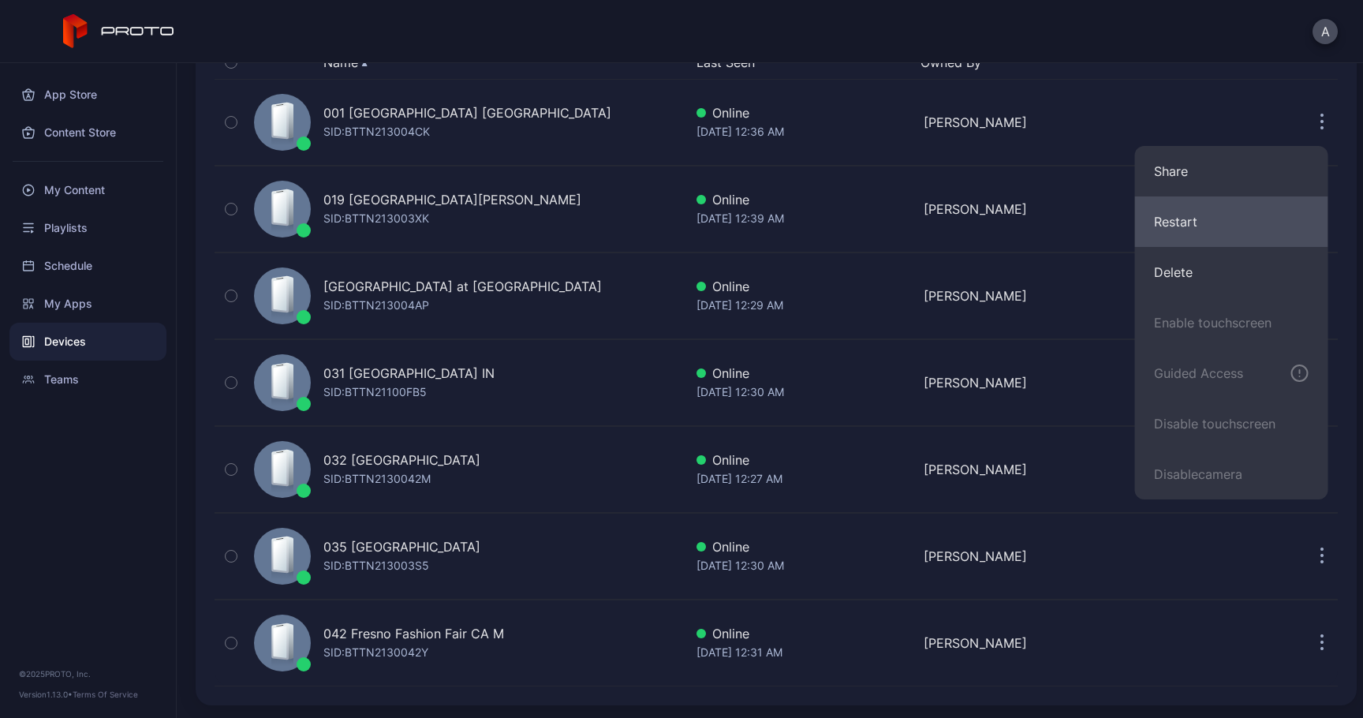
click at [1222, 213] on button "Restart" at bounding box center [1231, 221] width 193 height 50
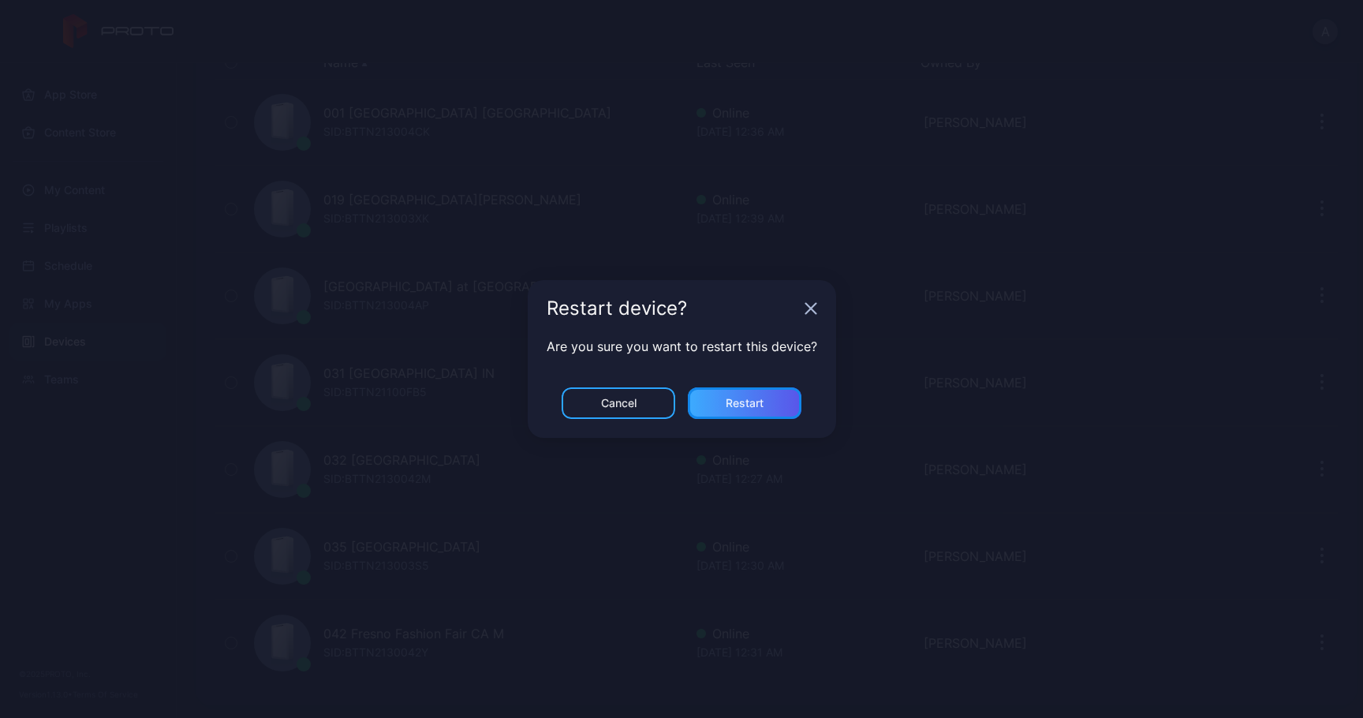
click at [741, 401] on div "Restart" at bounding box center [745, 403] width 38 height 13
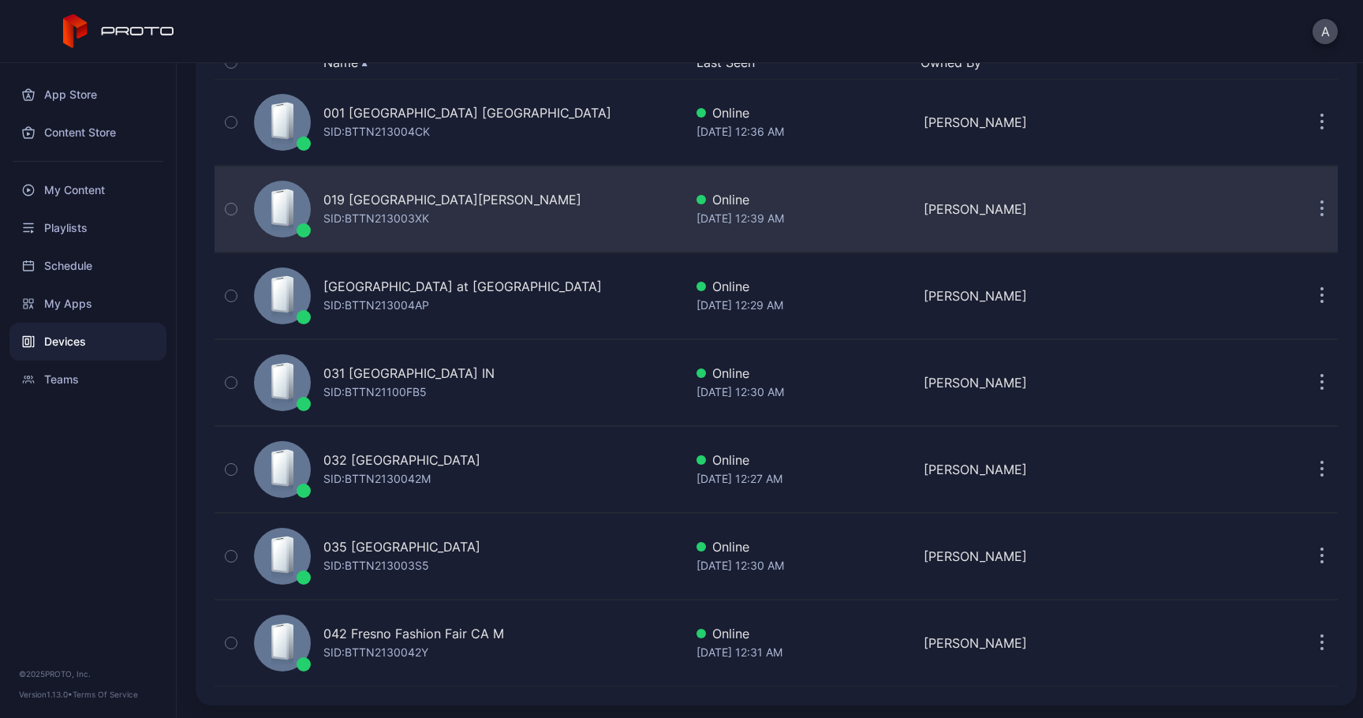
click at [1308, 209] on button "button" at bounding box center [1322, 209] width 32 height 32
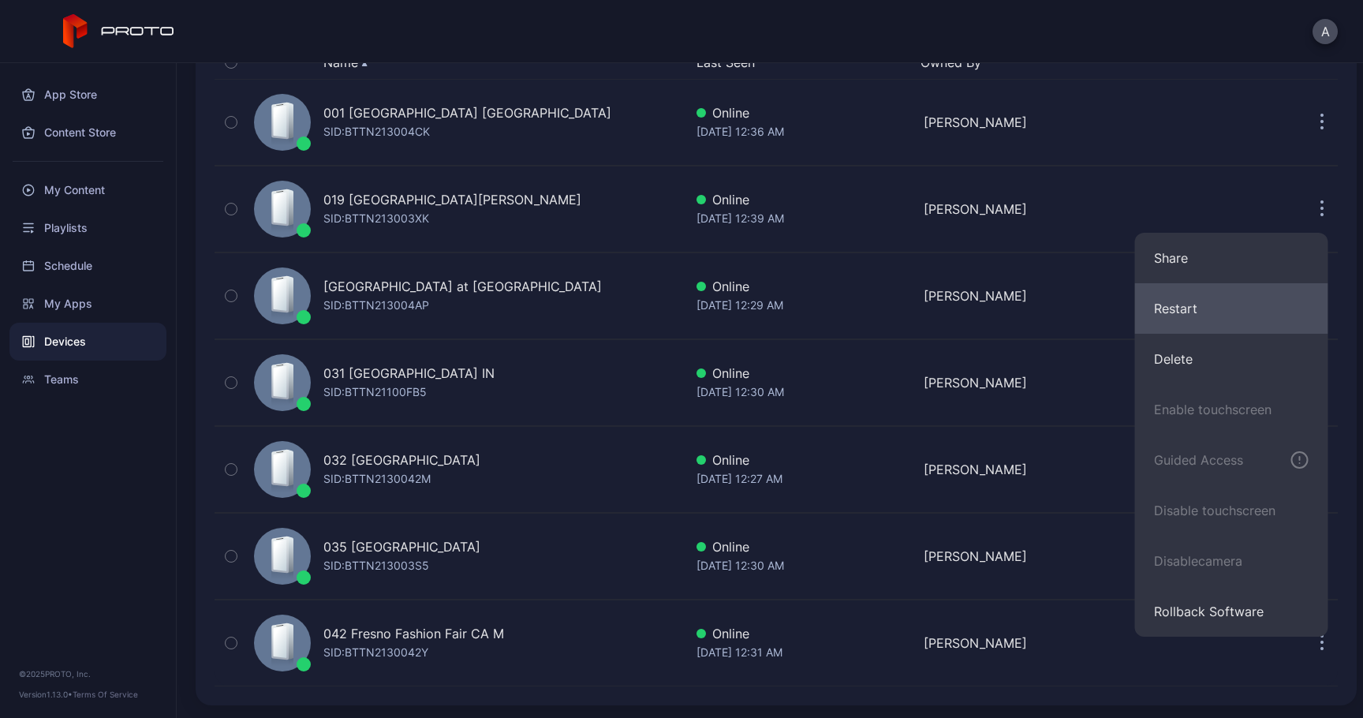
click at [1204, 315] on button "Restart" at bounding box center [1231, 308] width 193 height 50
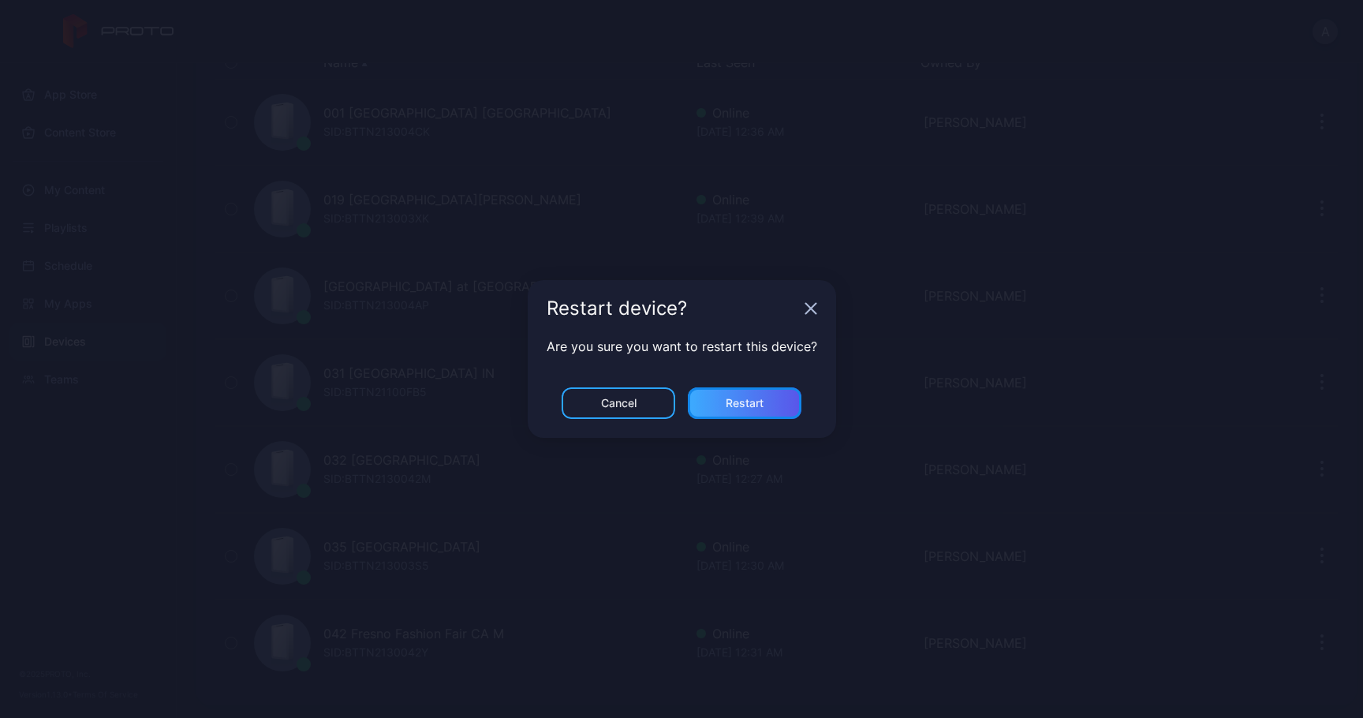
click at [765, 400] on div "Restart" at bounding box center [745, 403] width 114 height 32
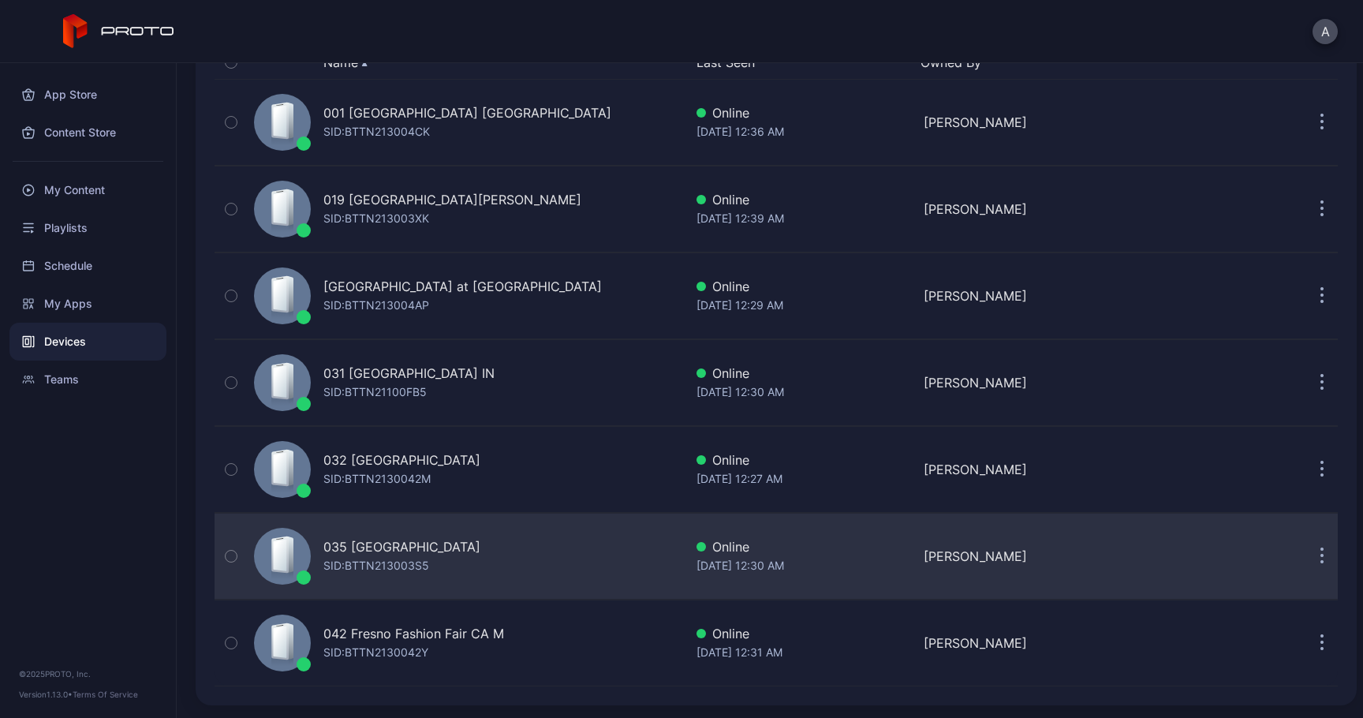
click at [1320, 556] on icon "button" at bounding box center [1322, 556] width 4 height 18
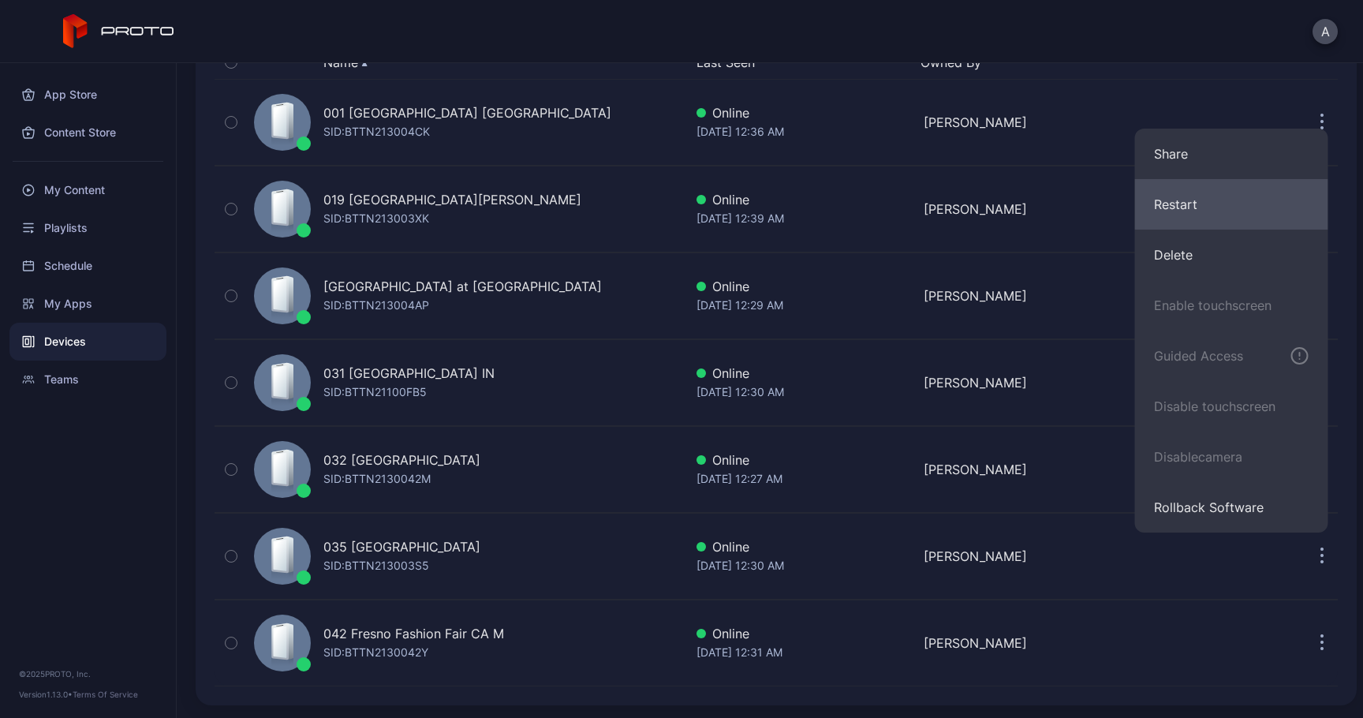
click at [1194, 222] on button "Restart" at bounding box center [1231, 204] width 193 height 50
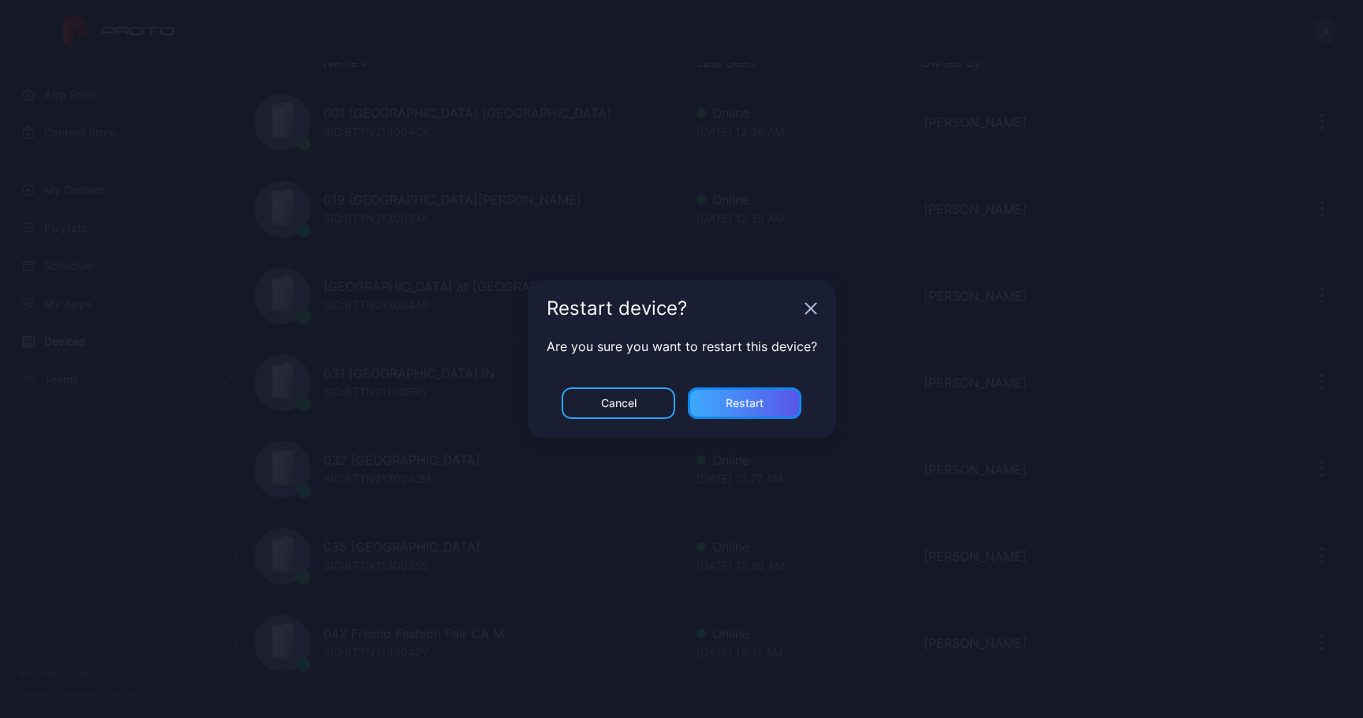
click at [789, 390] on div "Restart" at bounding box center [745, 403] width 114 height 32
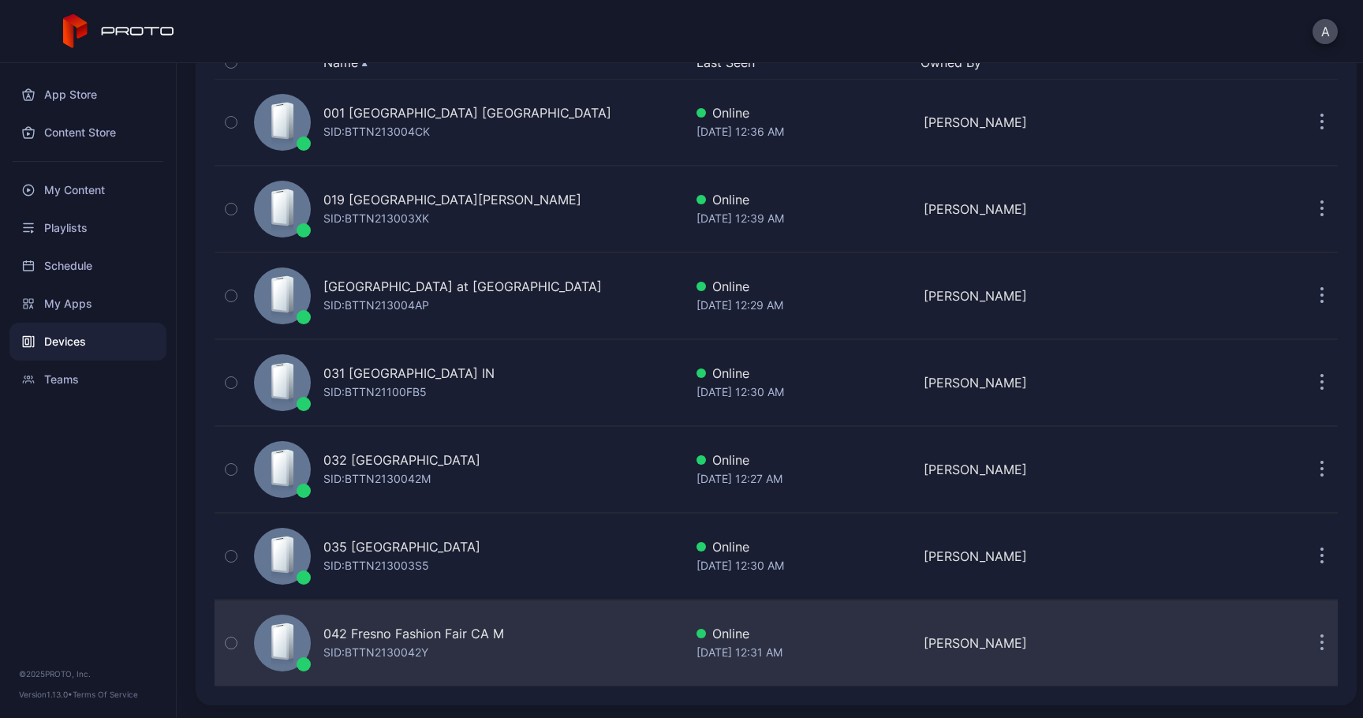
click at [1306, 652] on button "button" at bounding box center [1322, 643] width 32 height 32
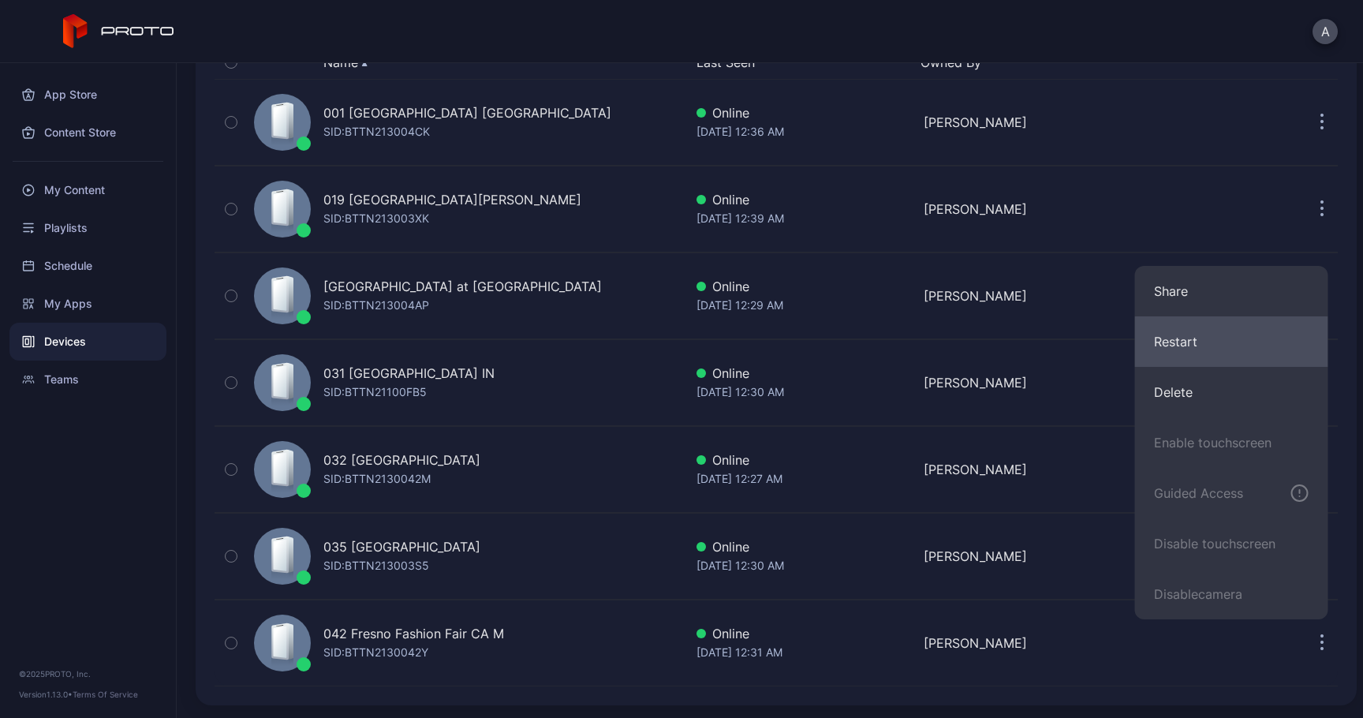
click at [1189, 323] on button "Restart" at bounding box center [1231, 341] width 193 height 50
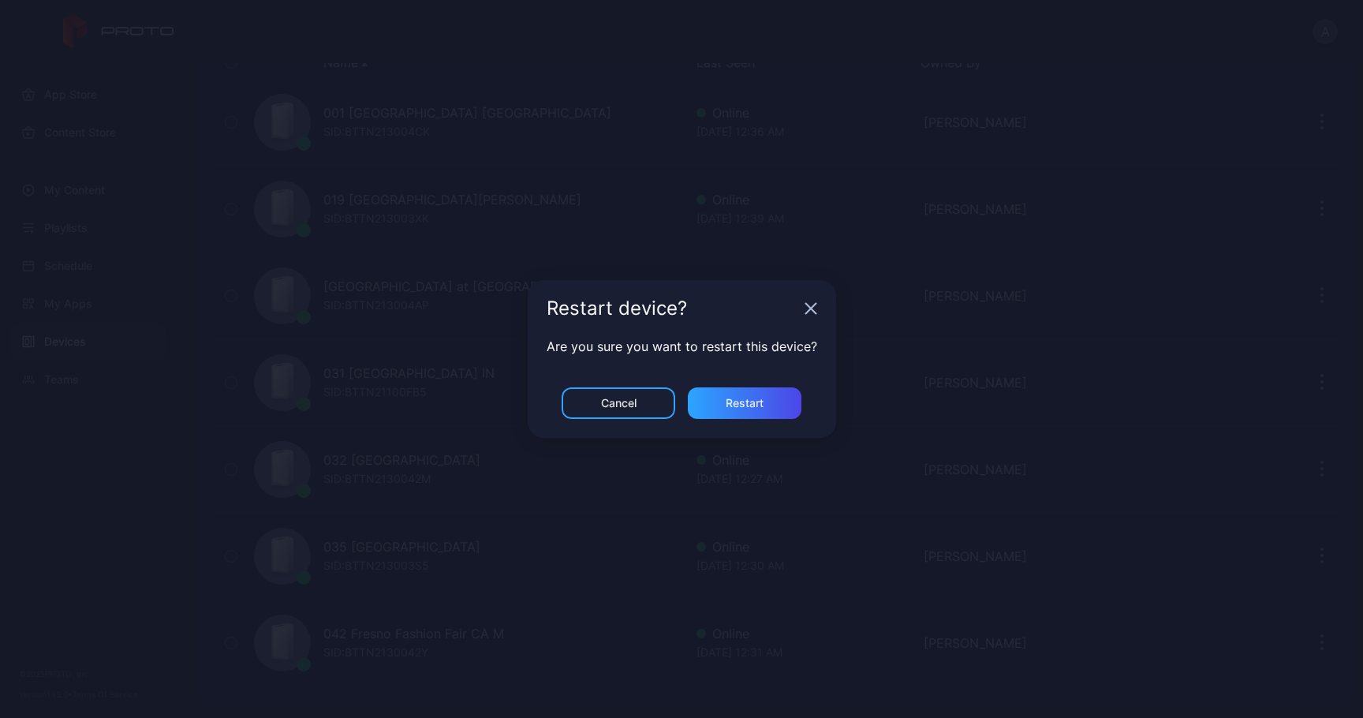
click at [771, 387] on div "Are you sure you want to restart this device?" at bounding box center [682, 362] width 308 height 50
click at [769, 399] on div "Restart" at bounding box center [745, 403] width 114 height 32
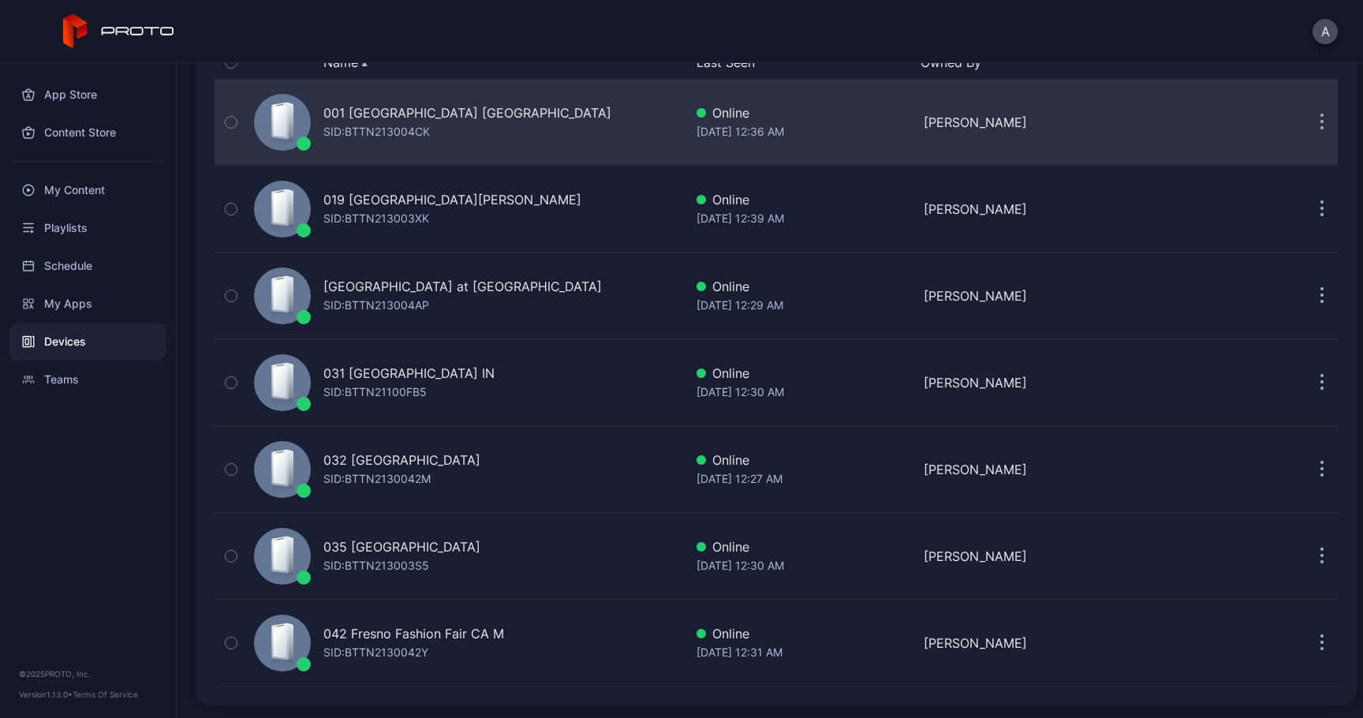
scroll to position [0, 0]
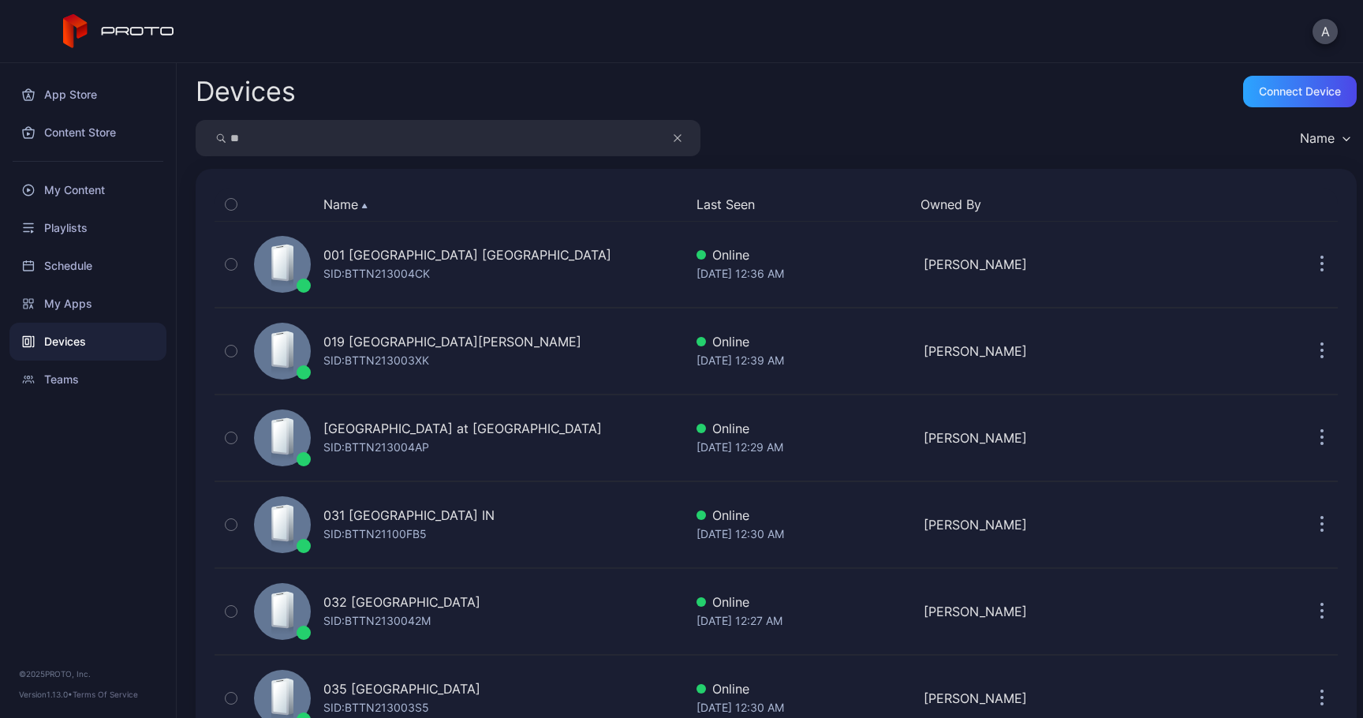
click at [681, 134] on icon "button" at bounding box center [678, 138] width 8 height 19
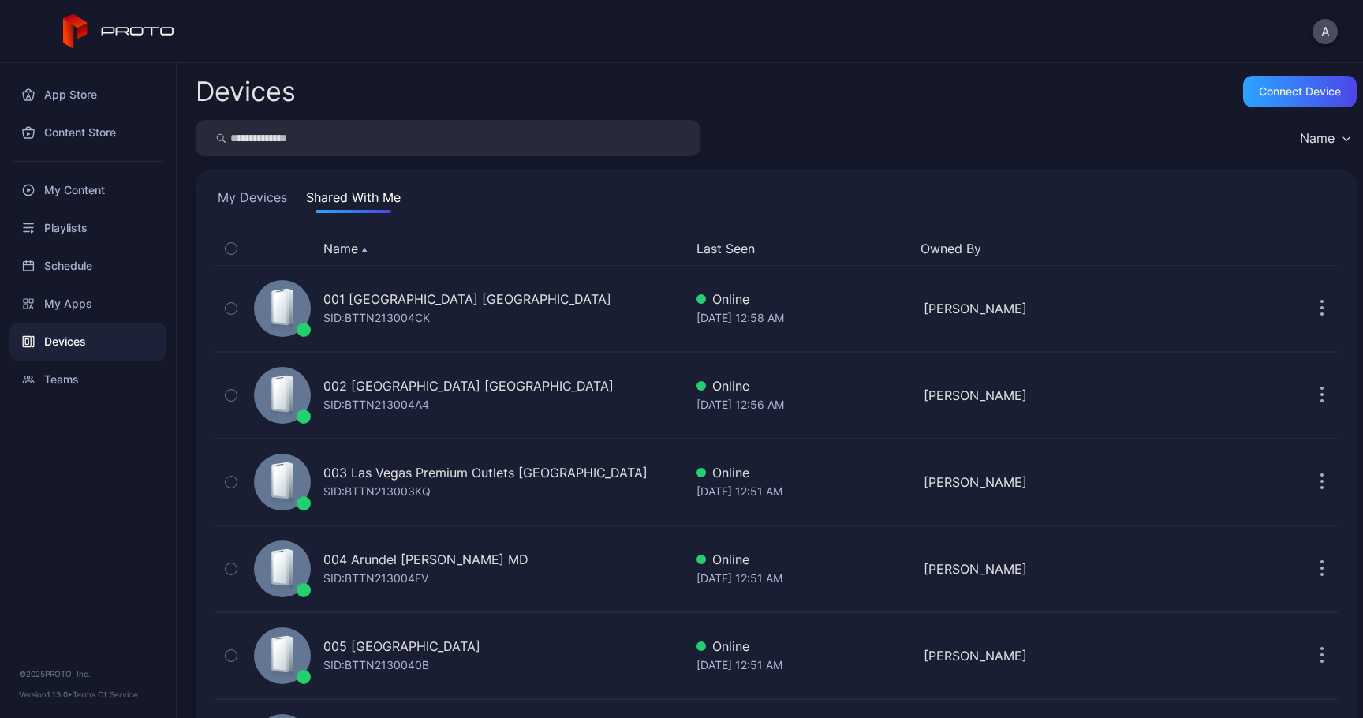
click at [541, 137] on input "search" at bounding box center [448, 138] width 505 height 36
type input "**"
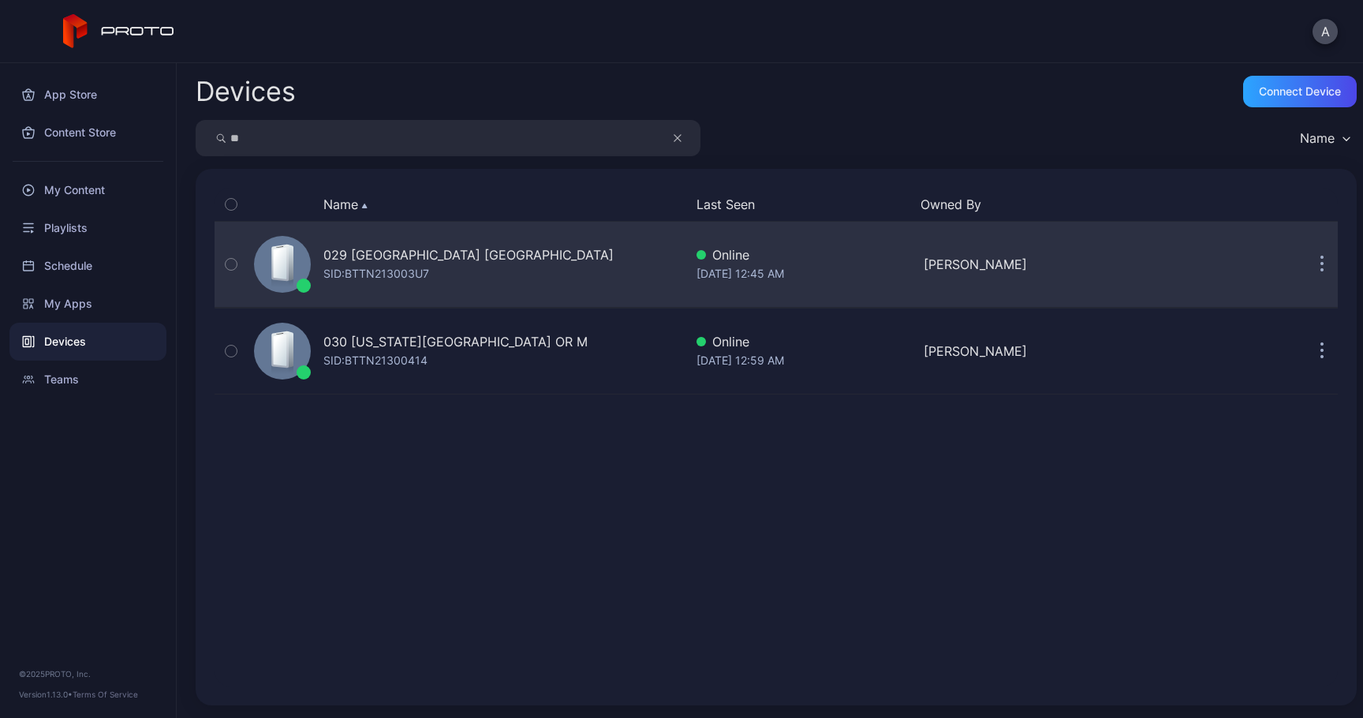
click at [1321, 265] on icon "button" at bounding box center [1322, 265] width 2 height 2
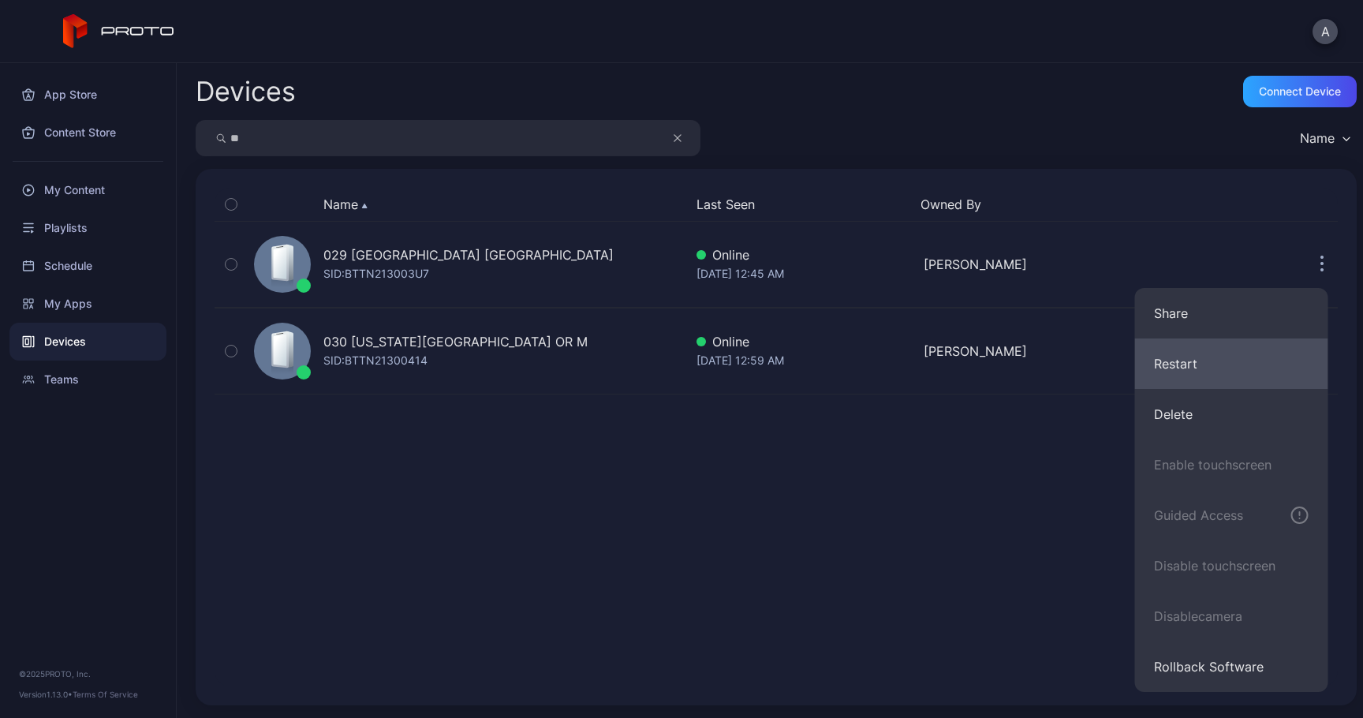
click at [1208, 352] on button "Restart" at bounding box center [1231, 363] width 193 height 50
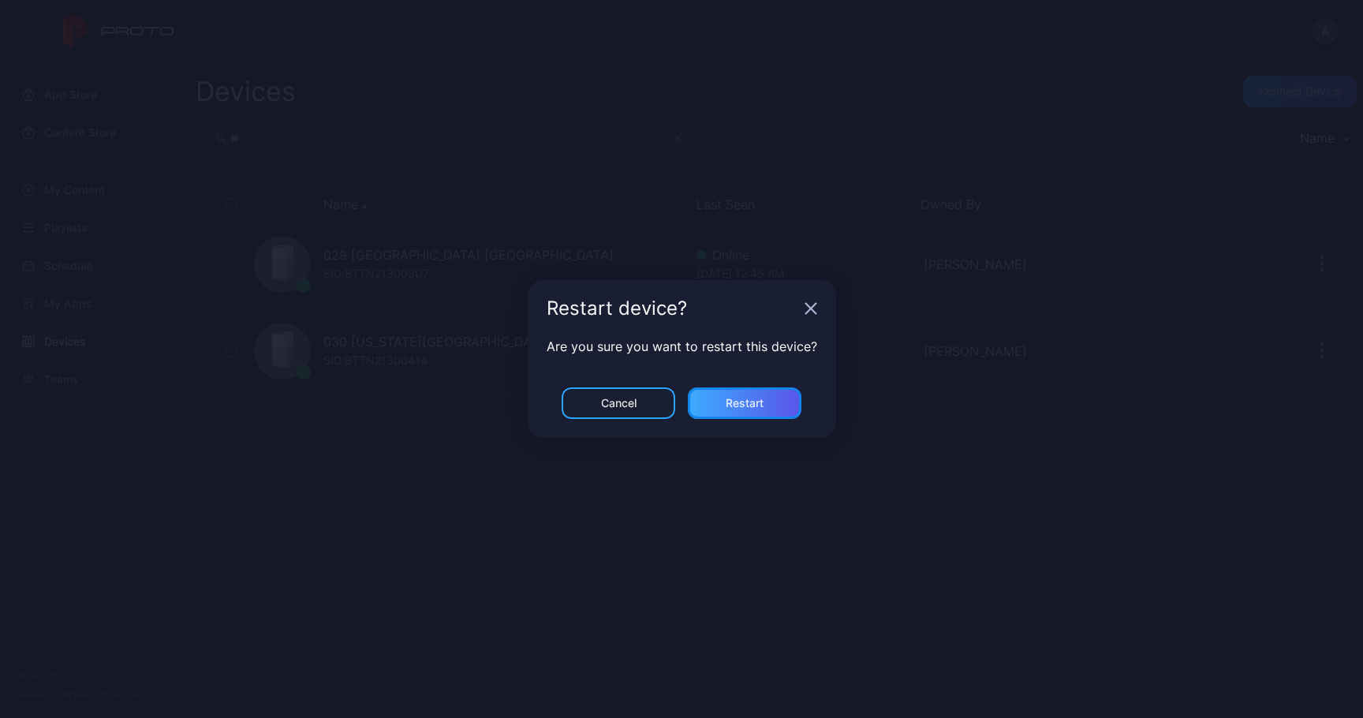
click at [761, 399] on div "Restart" at bounding box center [745, 403] width 38 height 13
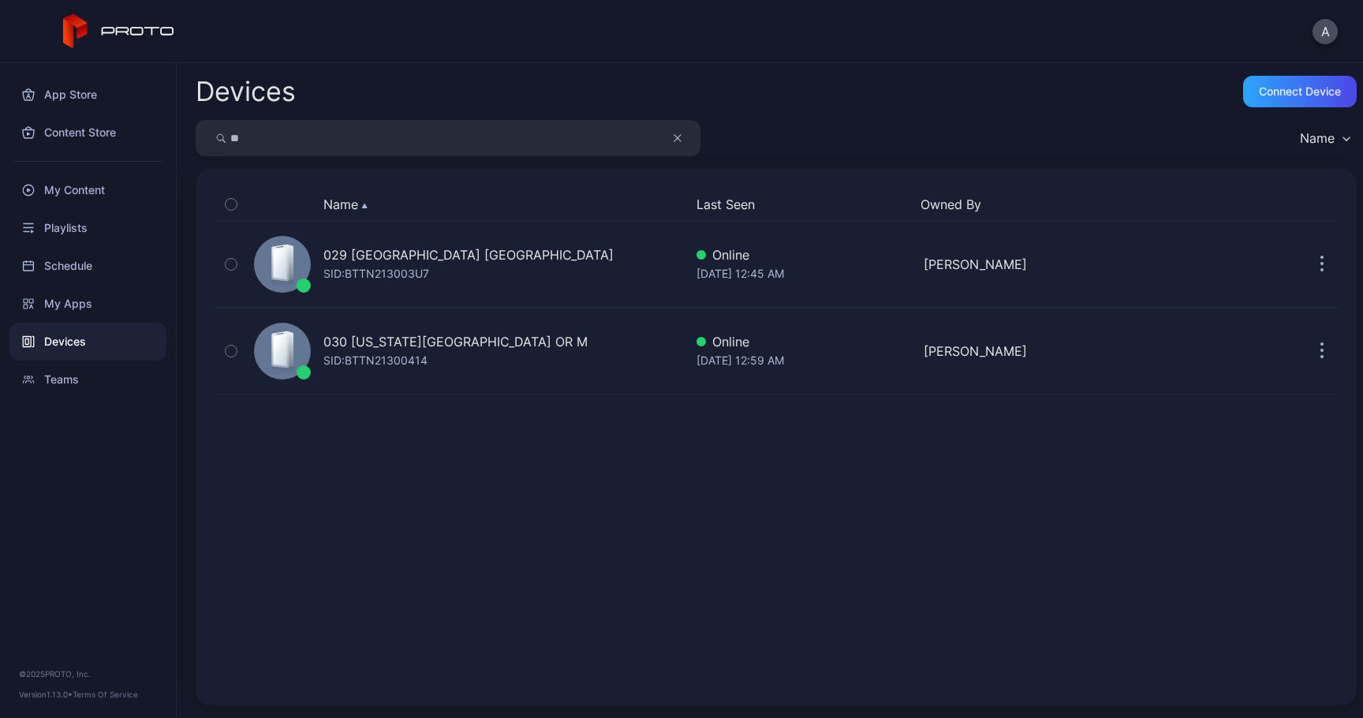
click at [678, 134] on icon "button" at bounding box center [678, 138] width 8 height 19
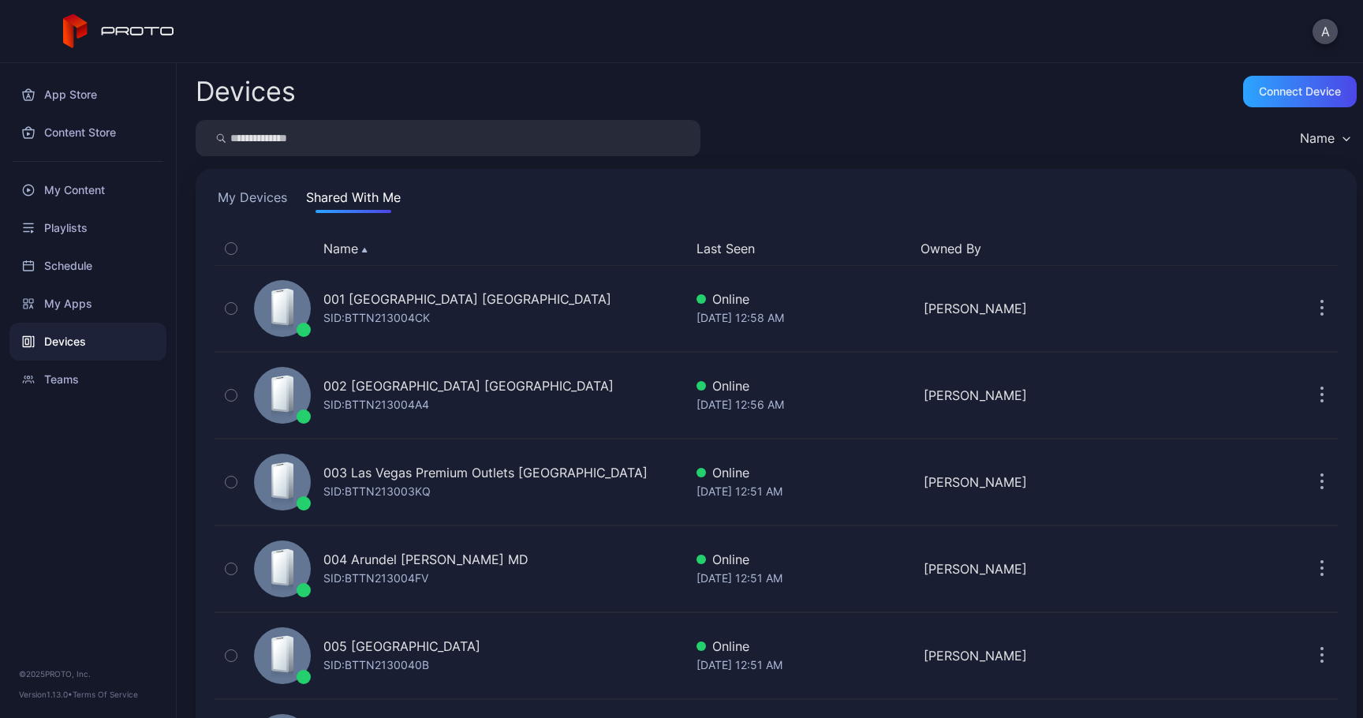
click at [356, 150] on input "search" at bounding box center [448, 138] width 505 height 36
type input "**"
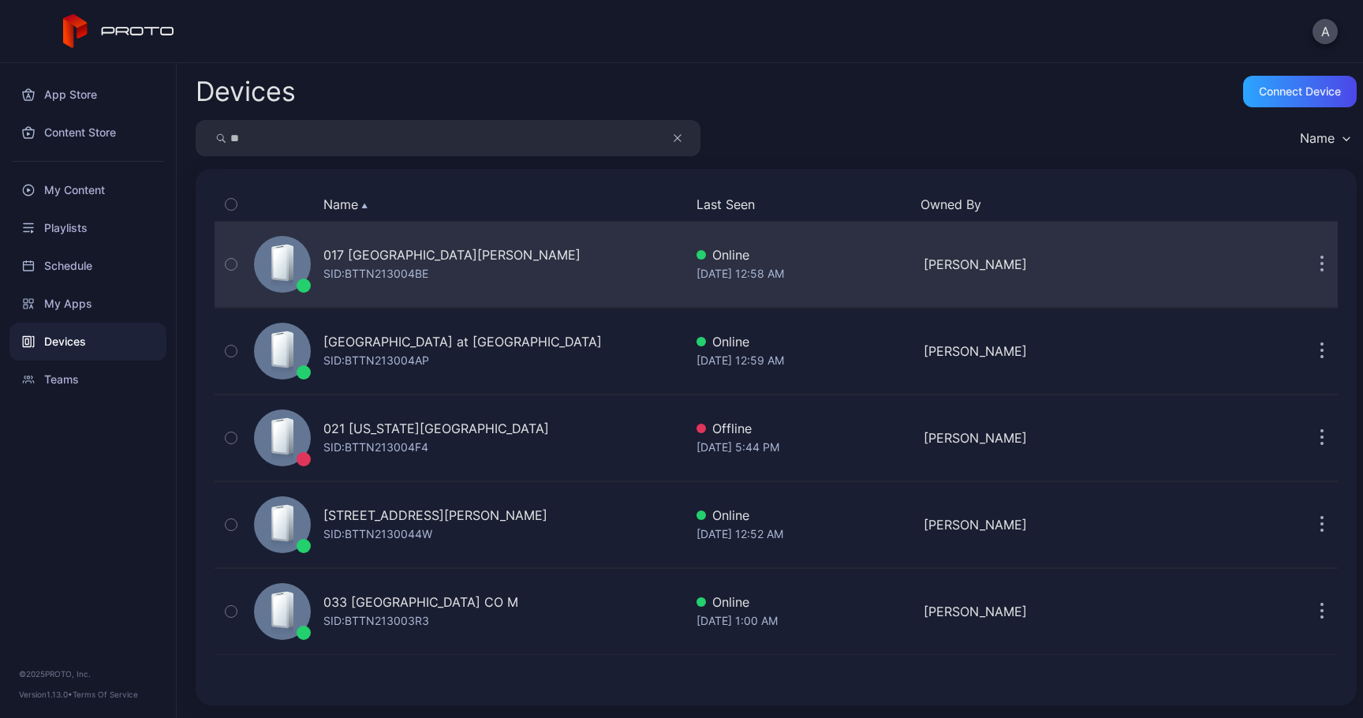
click at [1320, 259] on icon "button" at bounding box center [1322, 265] width 4 height 18
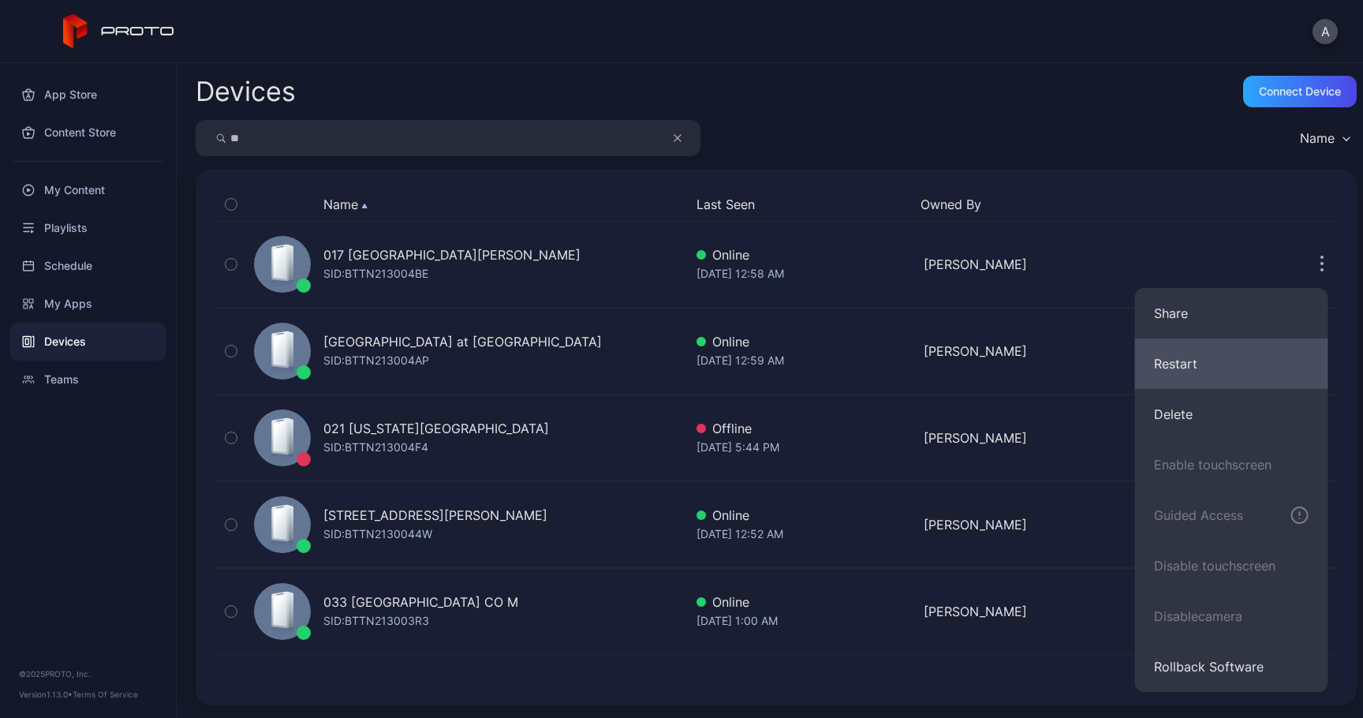
click at [1203, 349] on button "Restart" at bounding box center [1231, 363] width 193 height 50
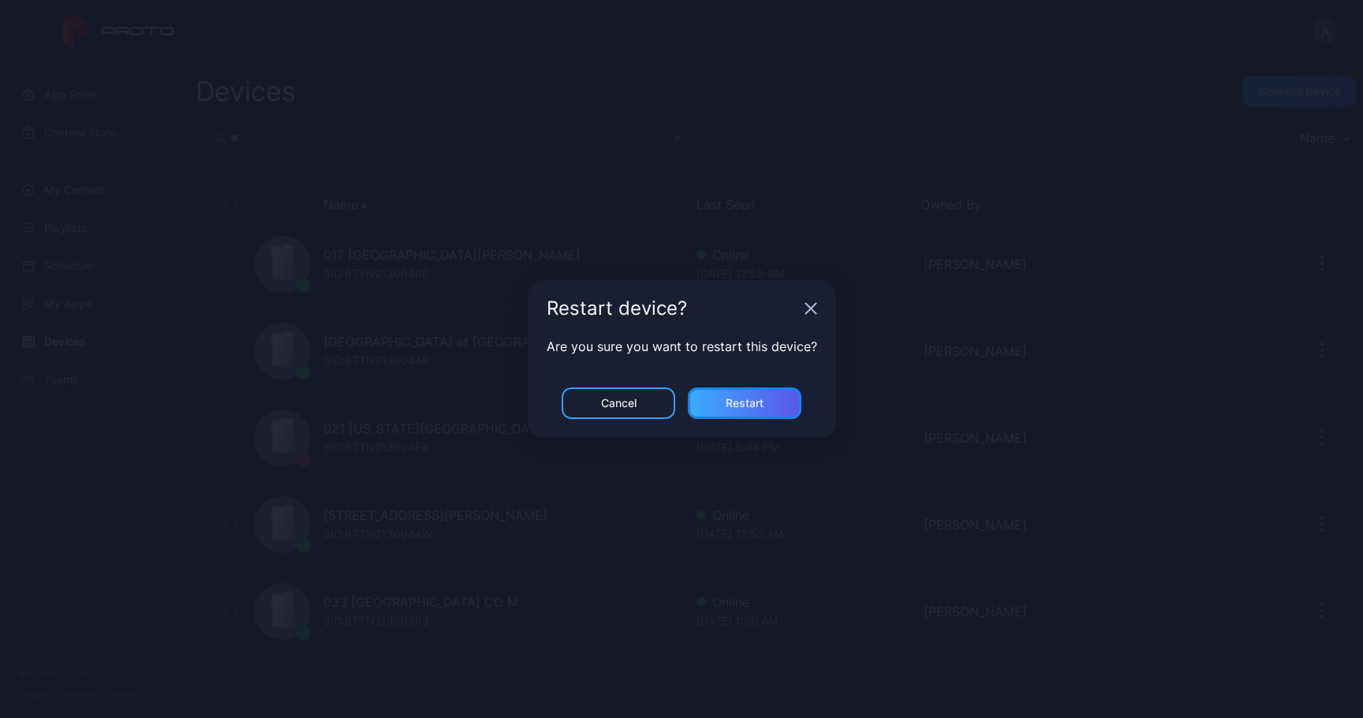
click at [723, 392] on div "Restart" at bounding box center [745, 403] width 114 height 32
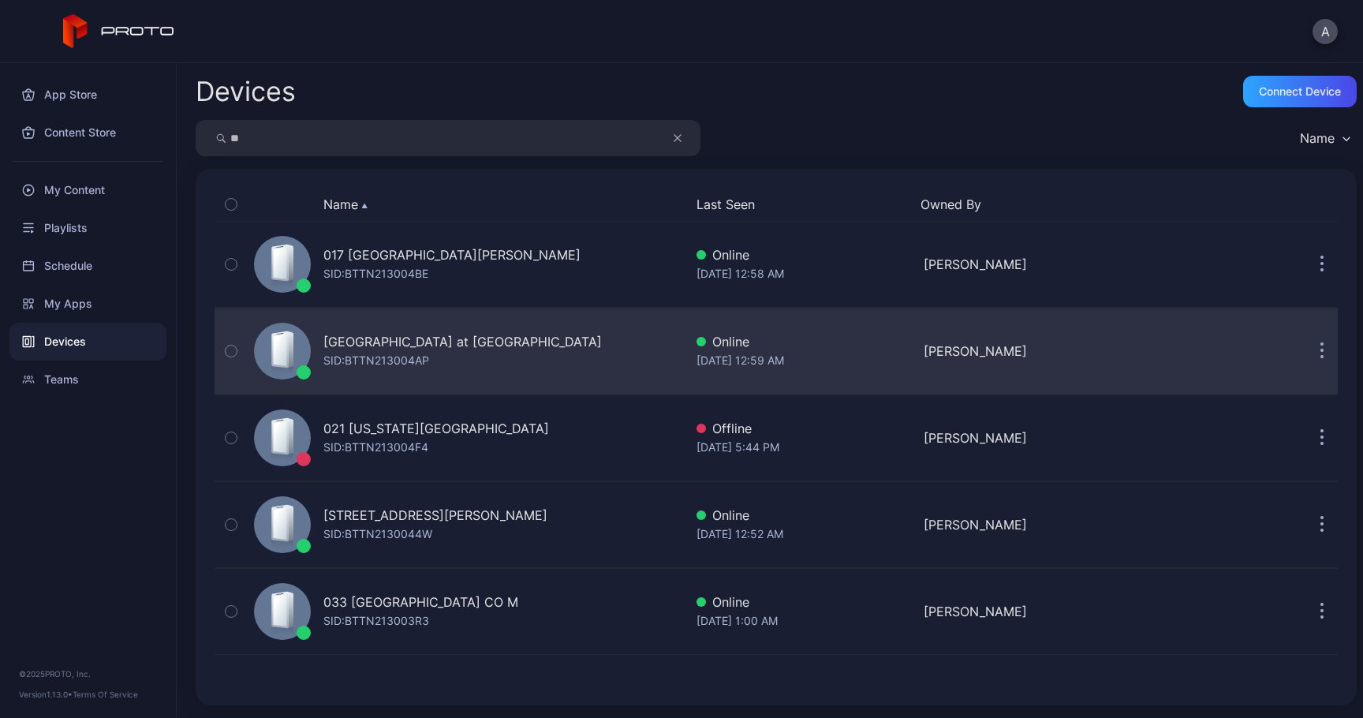
click at [1320, 346] on icon "button" at bounding box center [1322, 351] width 4 height 18
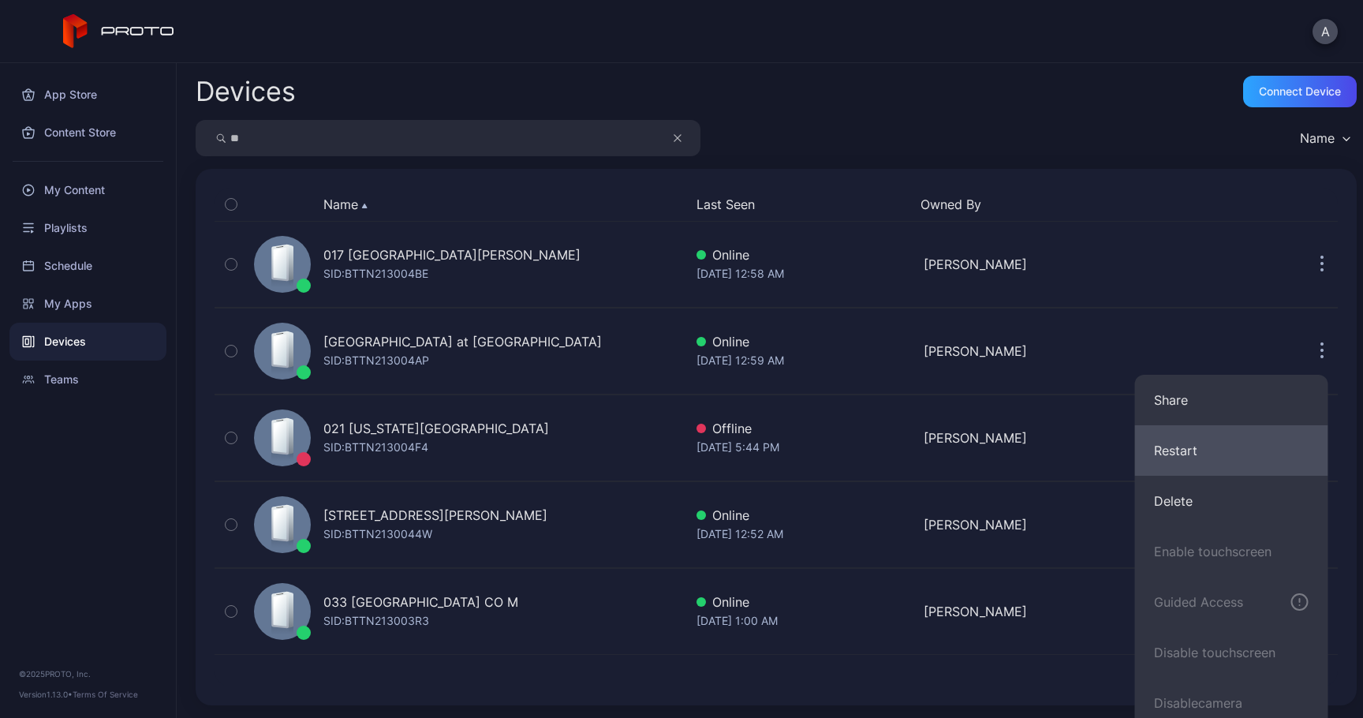
click at [1148, 463] on button "Restart" at bounding box center [1231, 450] width 193 height 50
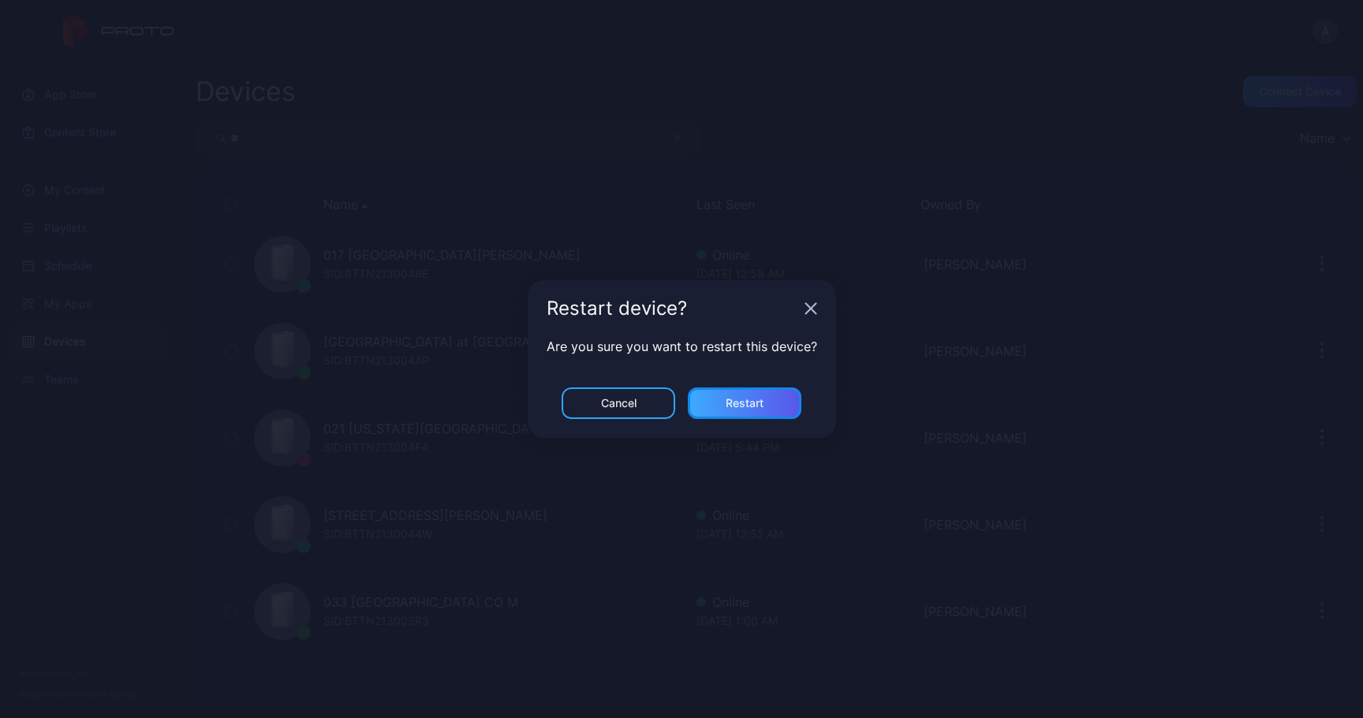
click at [774, 401] on div "Restart" at bounding box center [745, 403] width 114 height 32
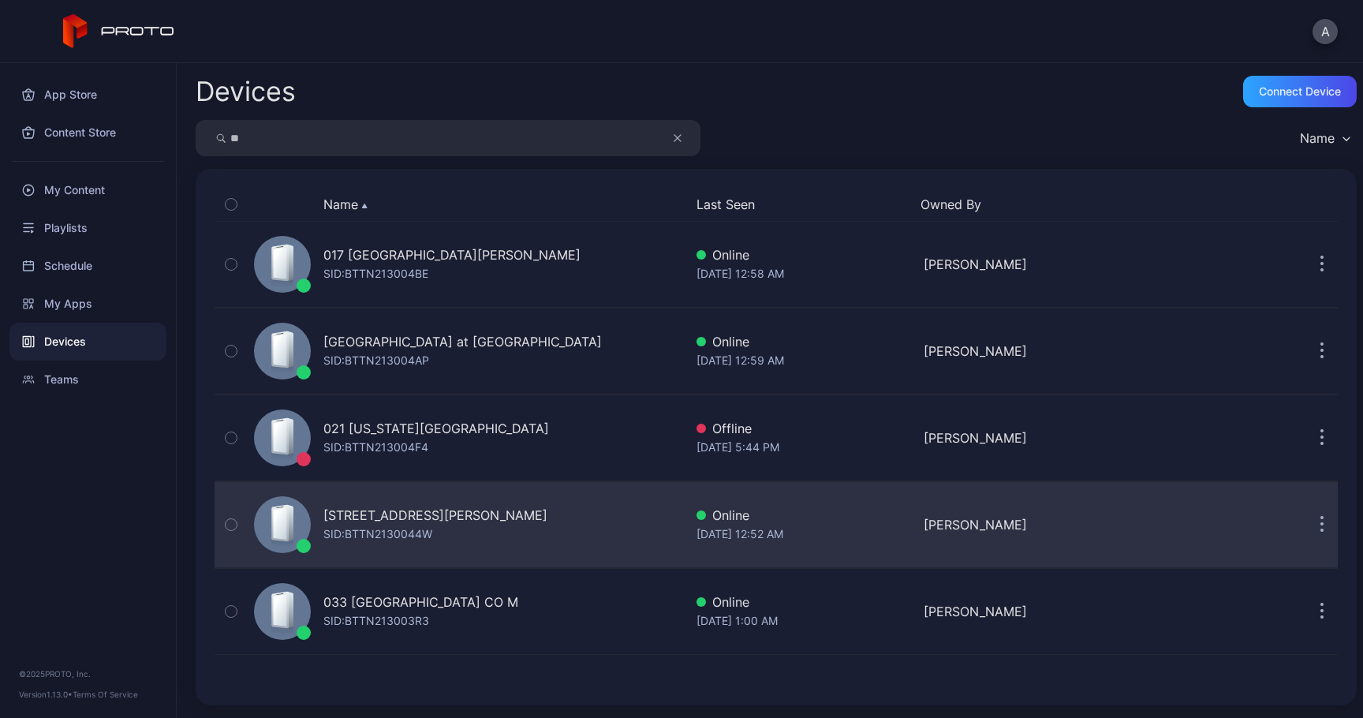
click at [1306, 536] on button "button" at bounding box center [1322, 525] width 32 height 32
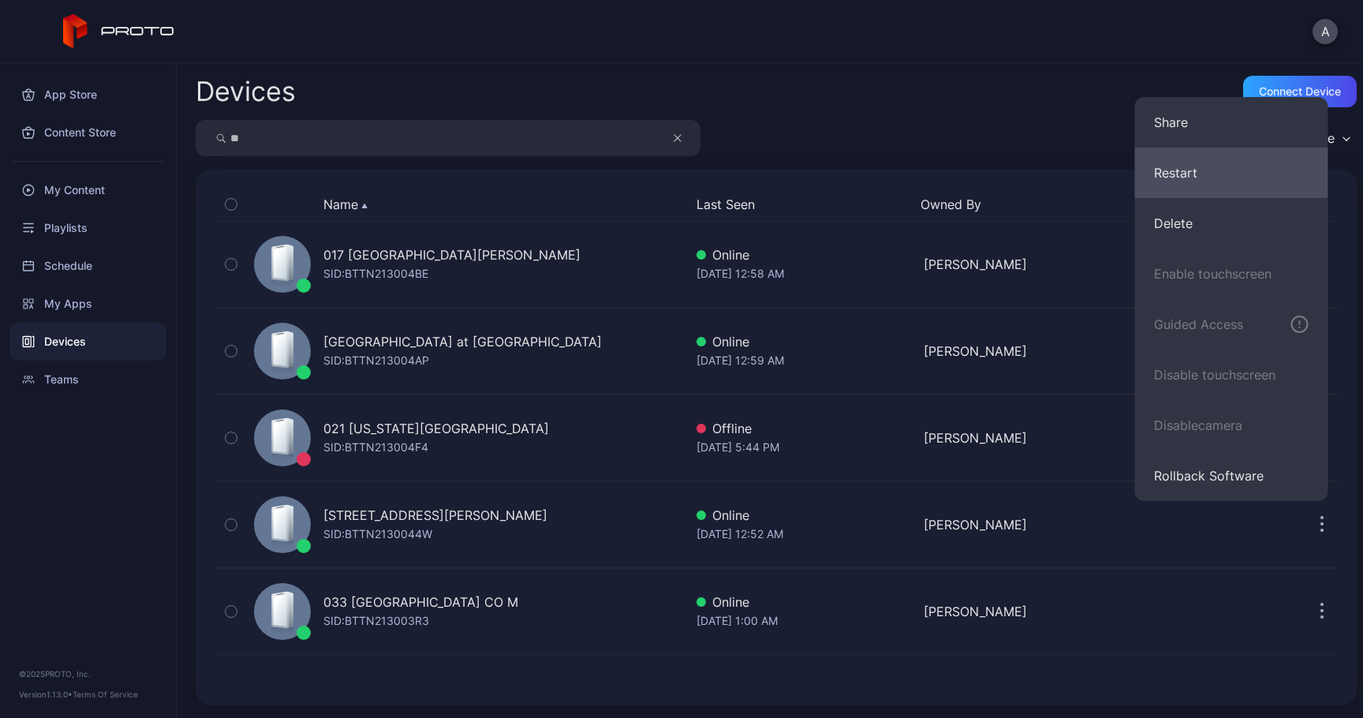
click at [1200, 189] on button "Restart" at bounding box center [1231, 173] width 193 height 50
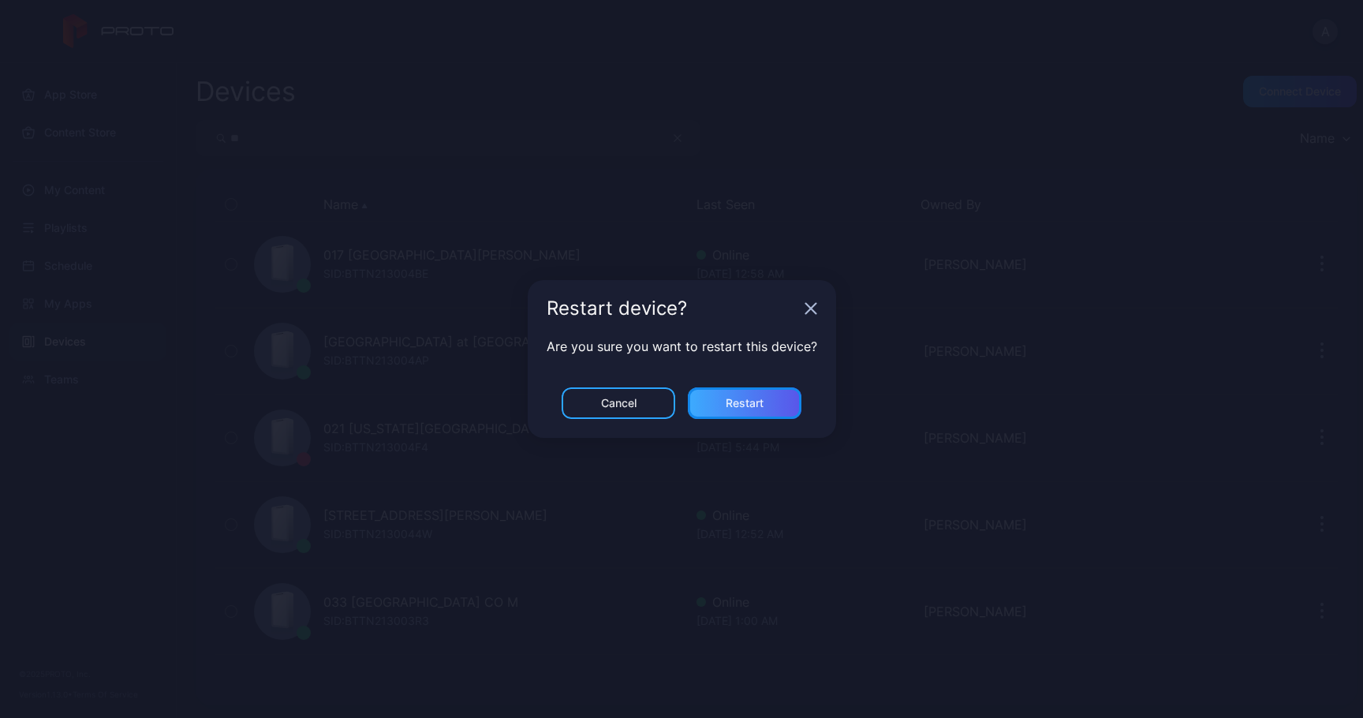
click at [762, 407] on div "Restart" at bounding box center [745, 403] width 38 height 13
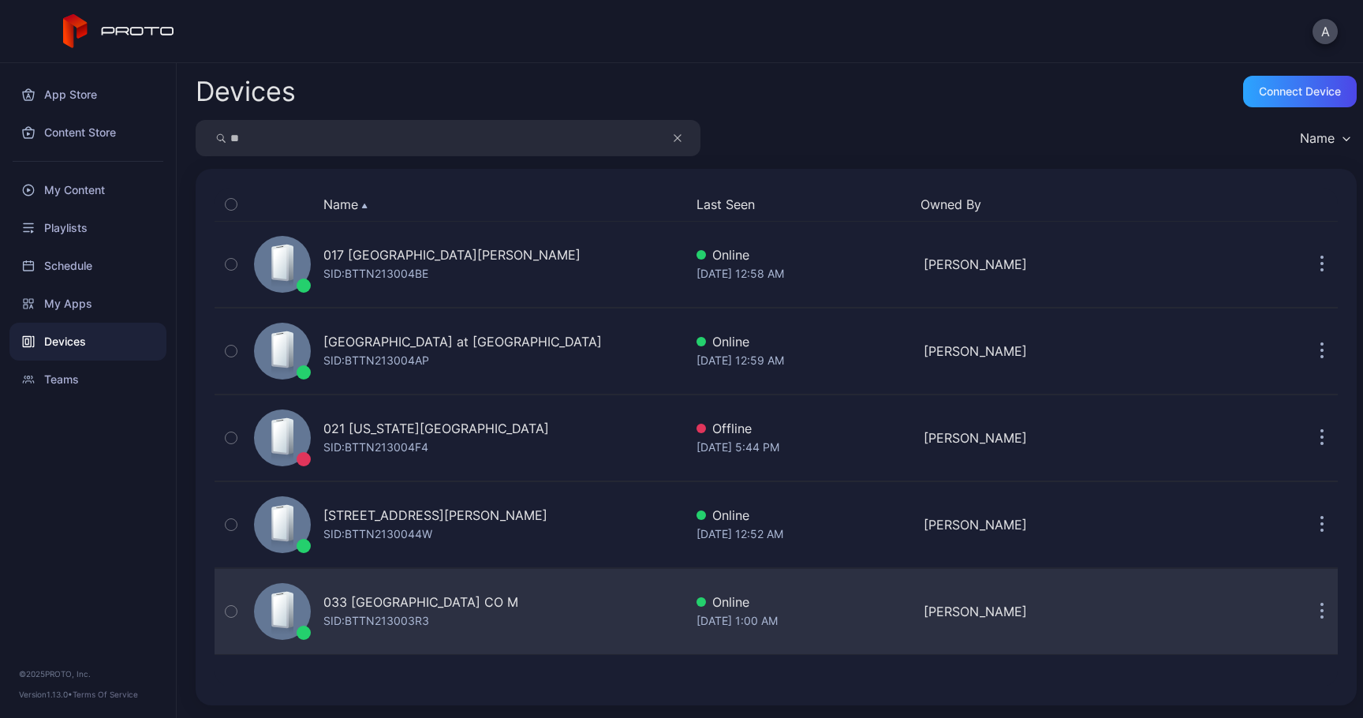
click at [1320, 617] on icon "button" at bounding box center [1322, 612] width 4 height 18
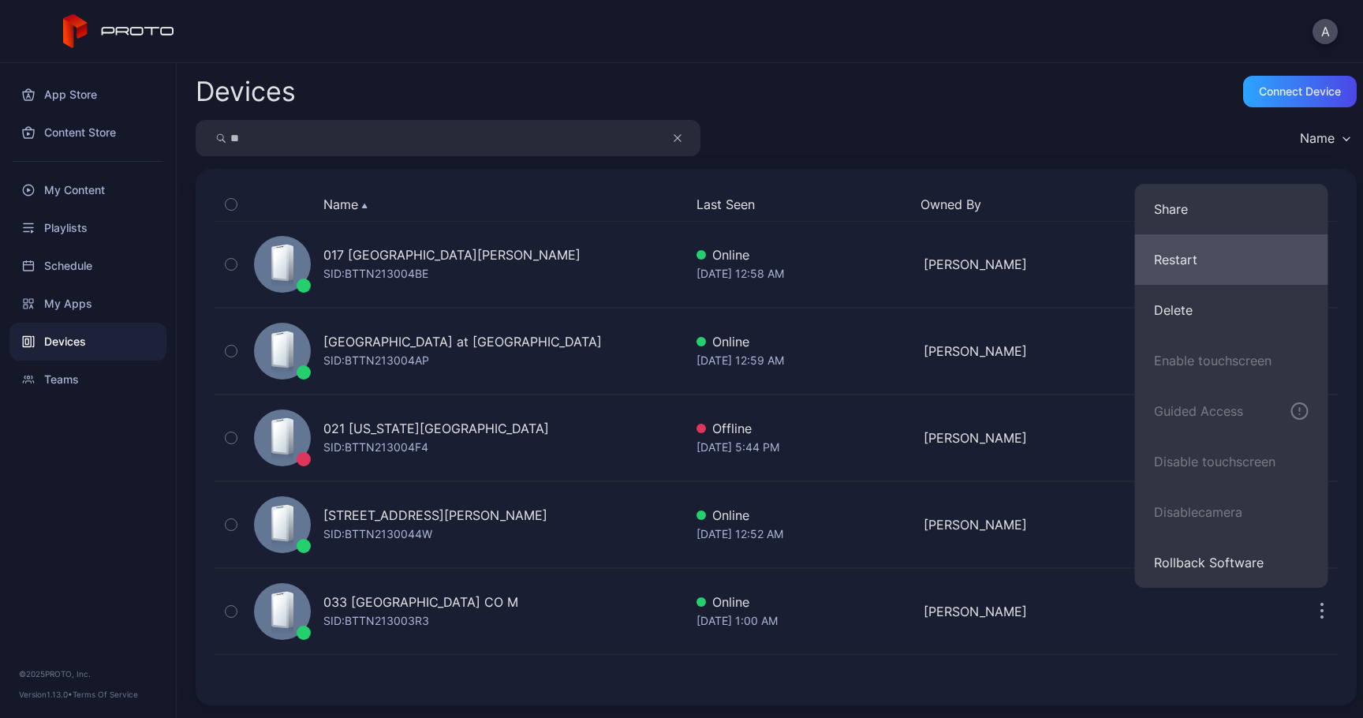
click at [1173, 262] on button "Restart" at bounding box center [1231, 259] width 193 height 50
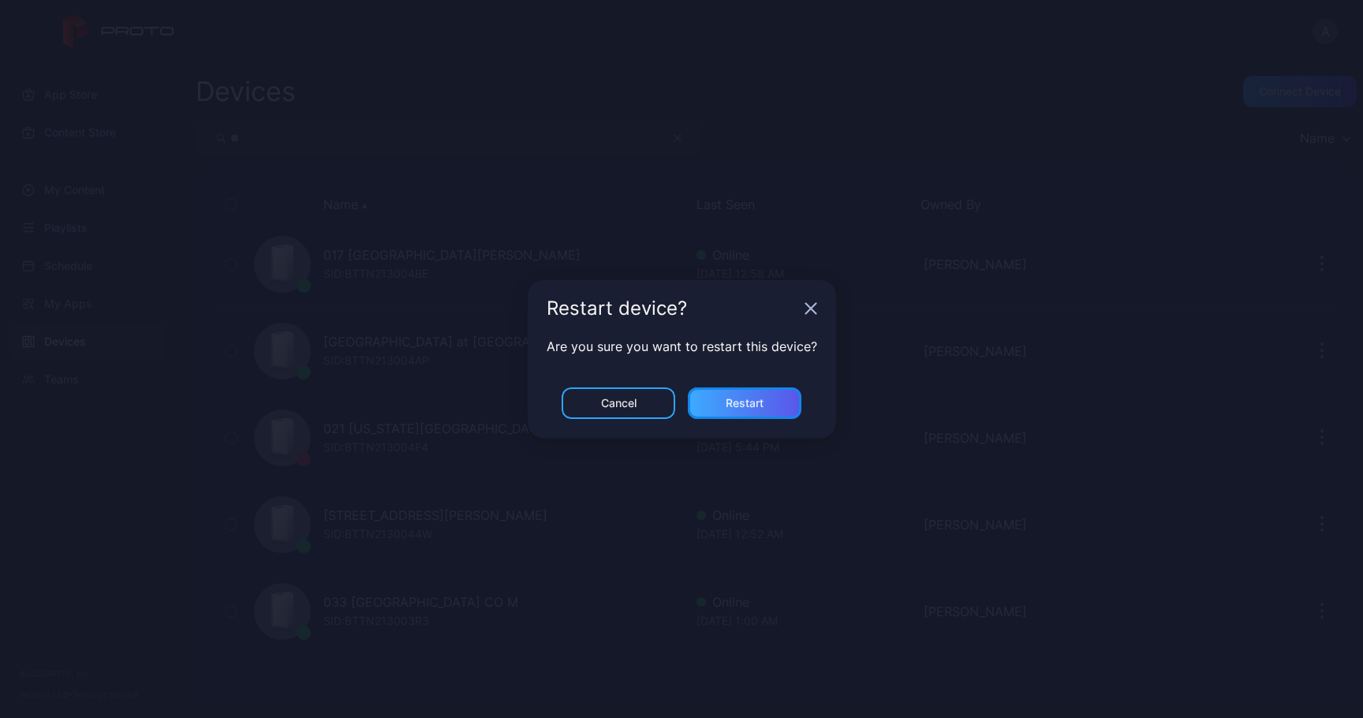
click at [723, 398] on div "Restart" at bounding box center [745, 403] width 114 height 32
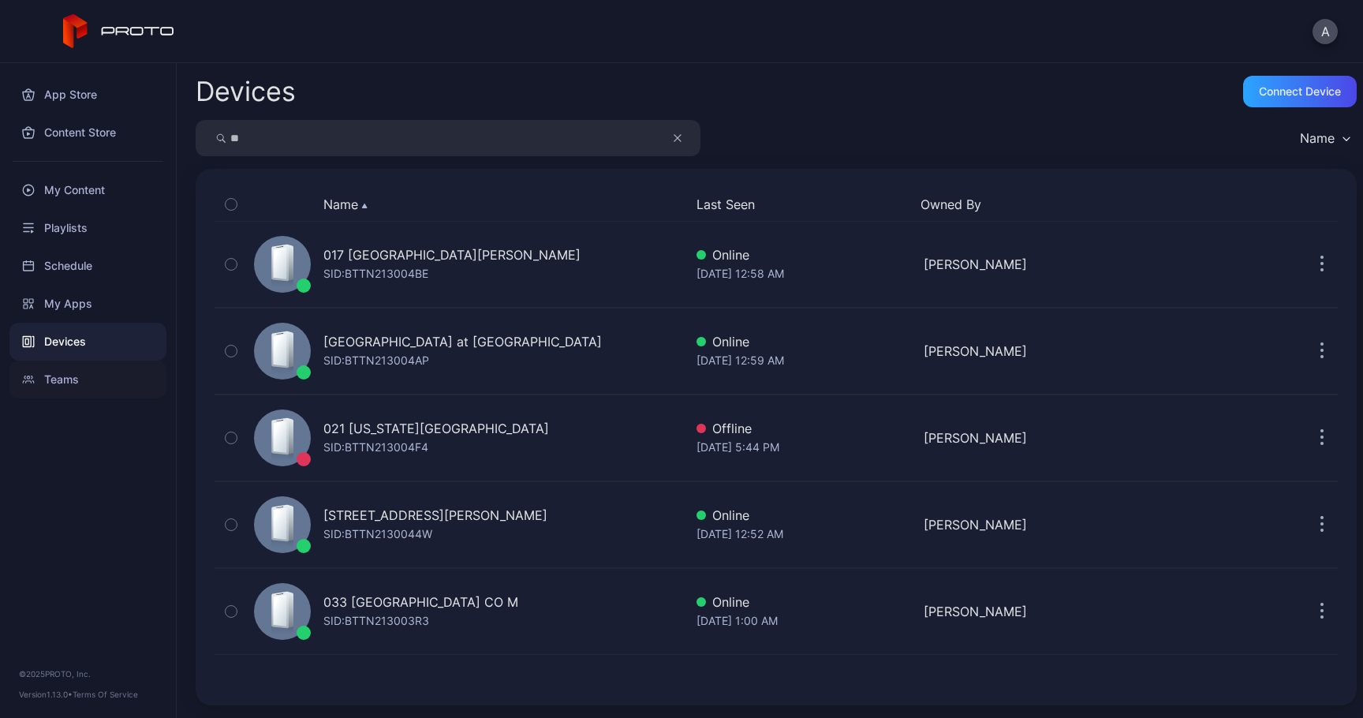
click at [84, 369] on div "Teams" at bounding box center [87, 379] width 157 height 38
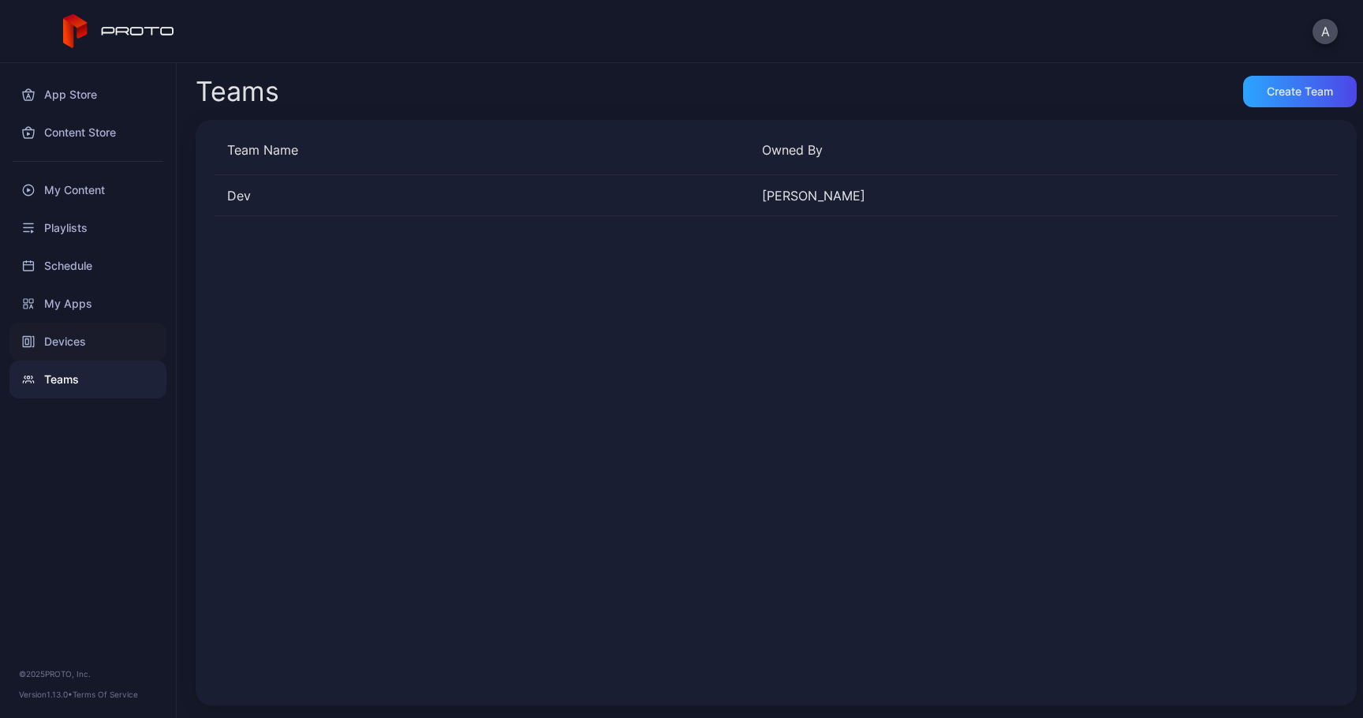
click at [88, 345] on div "Devices" at bounding box center [87, 342] width 157 height 38
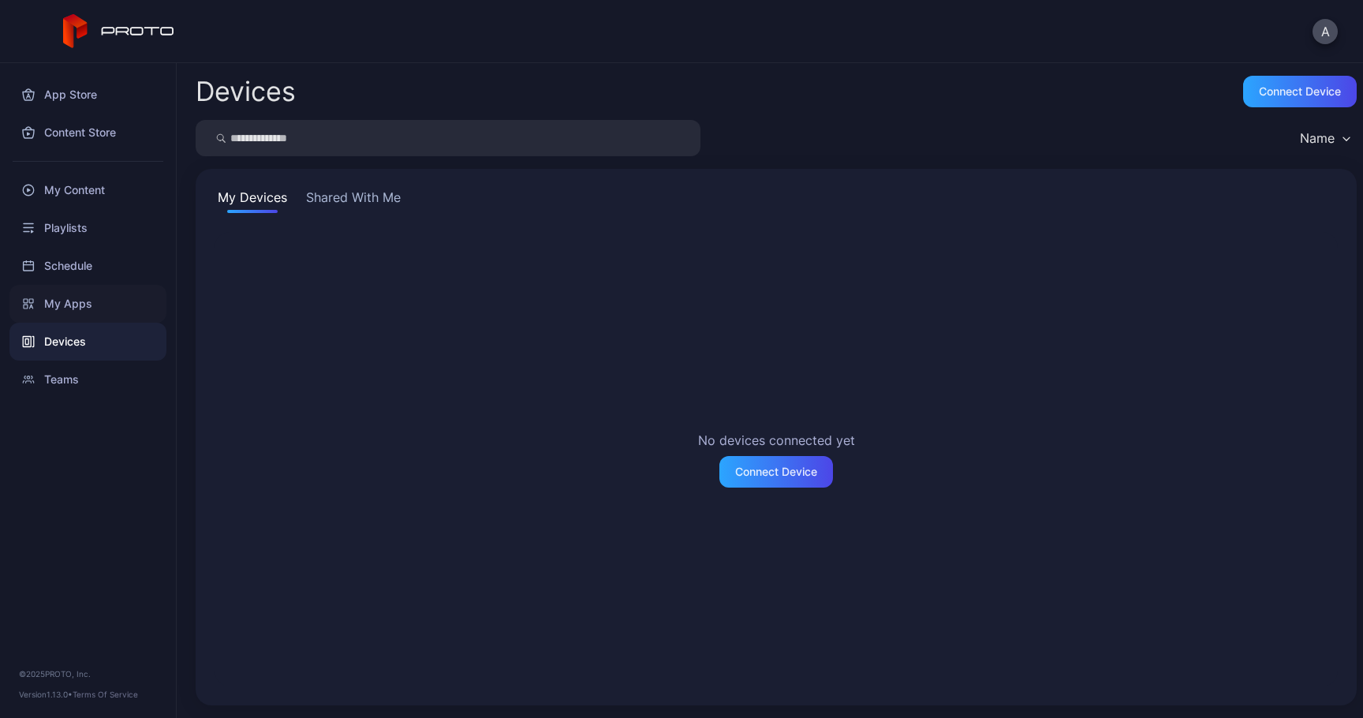
click at [91, 301] on div "My Apps" at bounding box center [87, 304] width 157 height 38
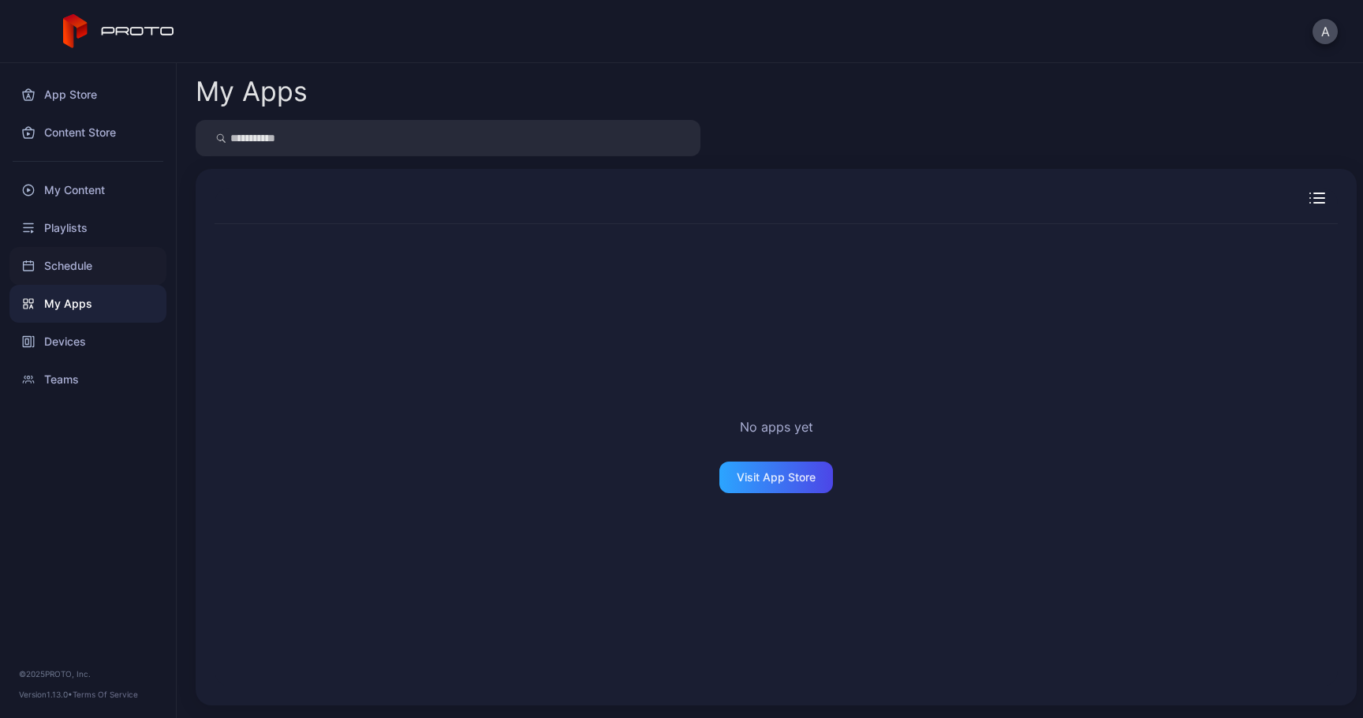
click at [93, 260] on div "Schedule" at bounding box center [87, 266] width 157 height 38
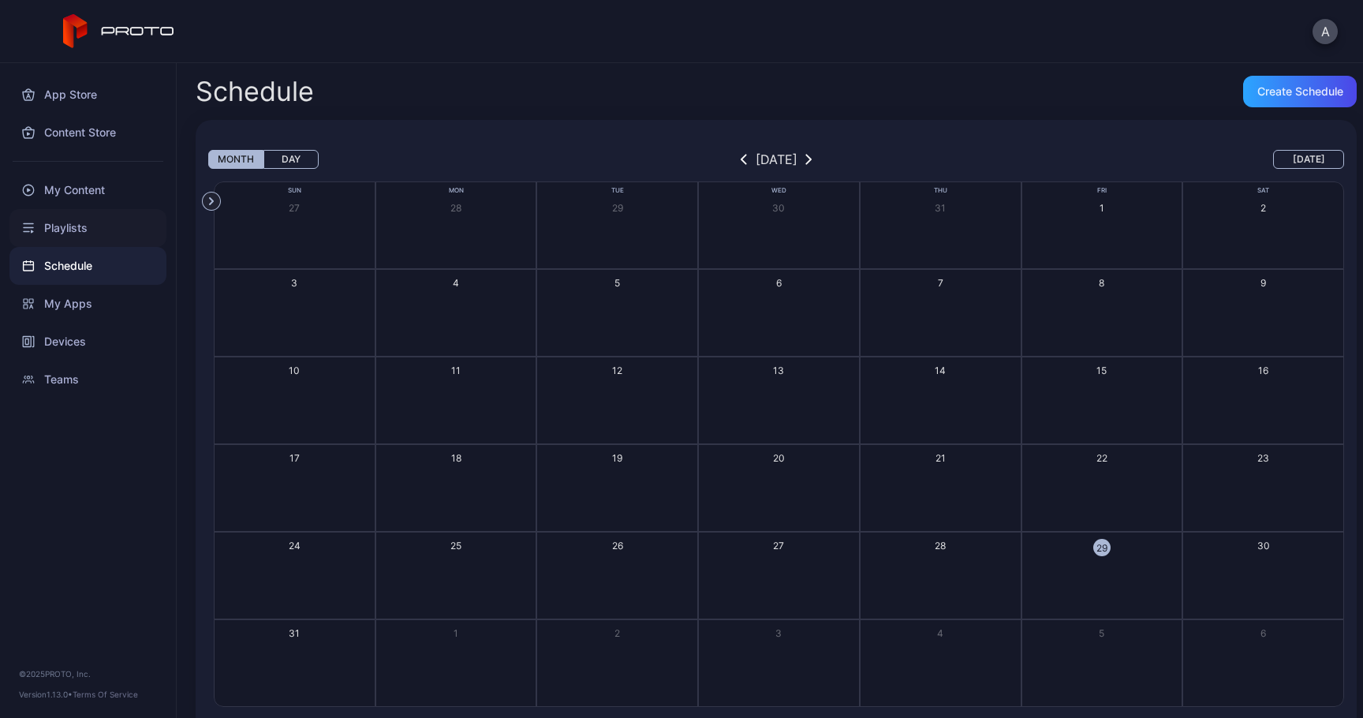
click at [92, 220] on div "Playlists" at bounding box center [87, 228] width 157 height 38
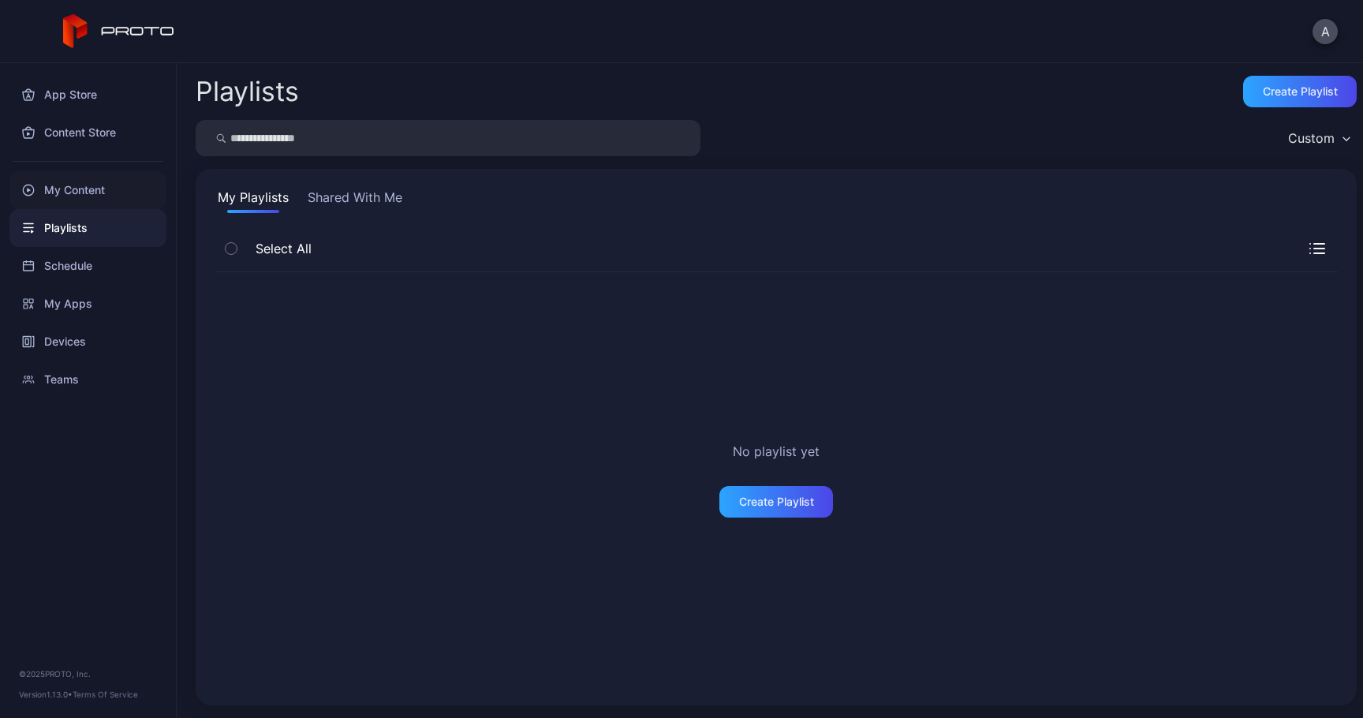
click at [89, 177] on div "My Content" at bounding box center [87, 190] width 157 height 38
click at [88, 125] on div "Content Store" at bounding box center [87, 133] width 157 height 38
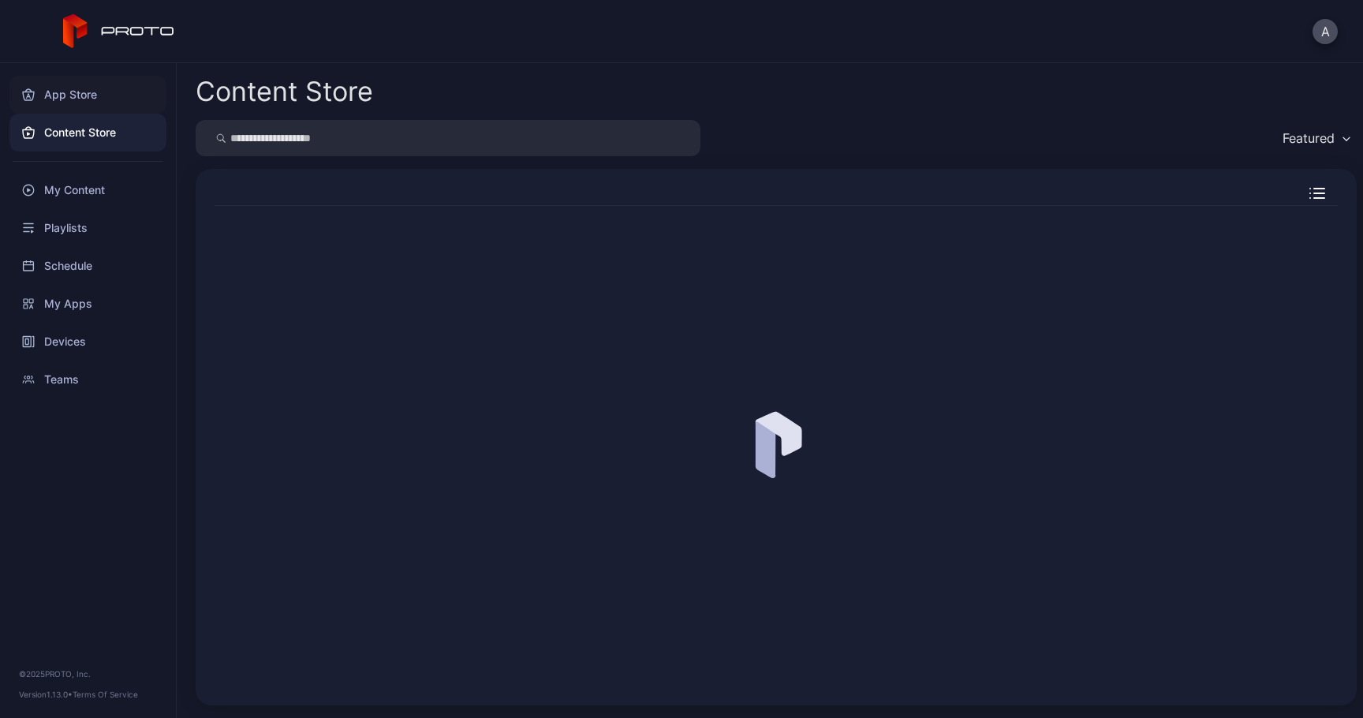
click at [86, 95] on div "App Store" at bounding box center [87, 95] width 157 height 38
